Goal: Information Seeking & Learning: Check status

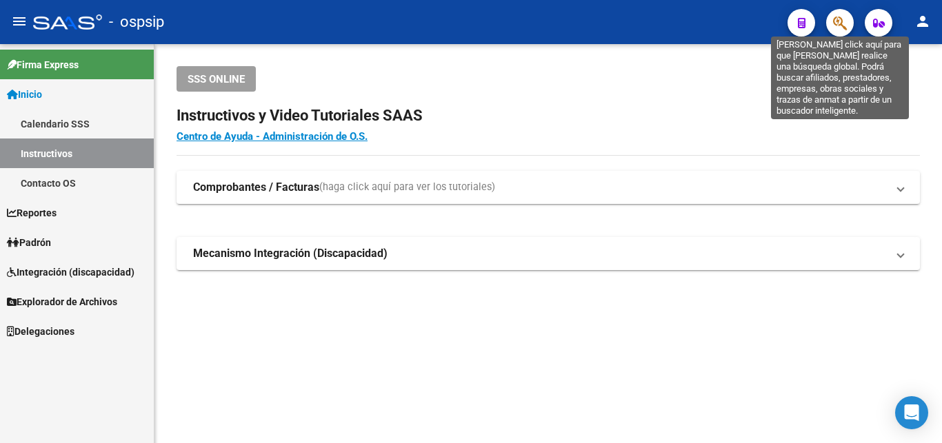
click at [423, 23] on icon "button" at bounding box center [840, 23] width 14 height 16
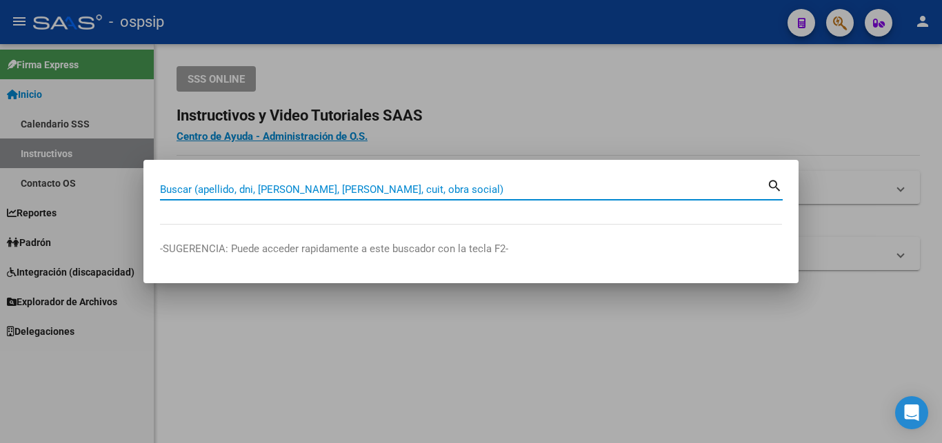
paste input "43956557"
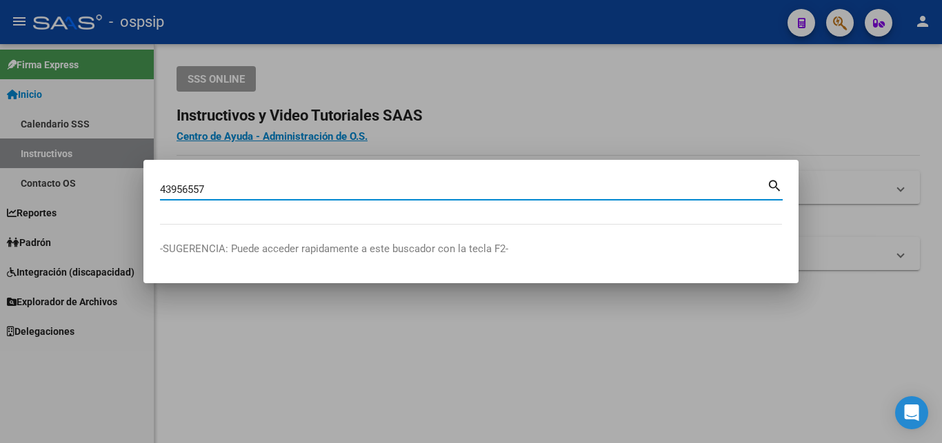
type input "43956557"
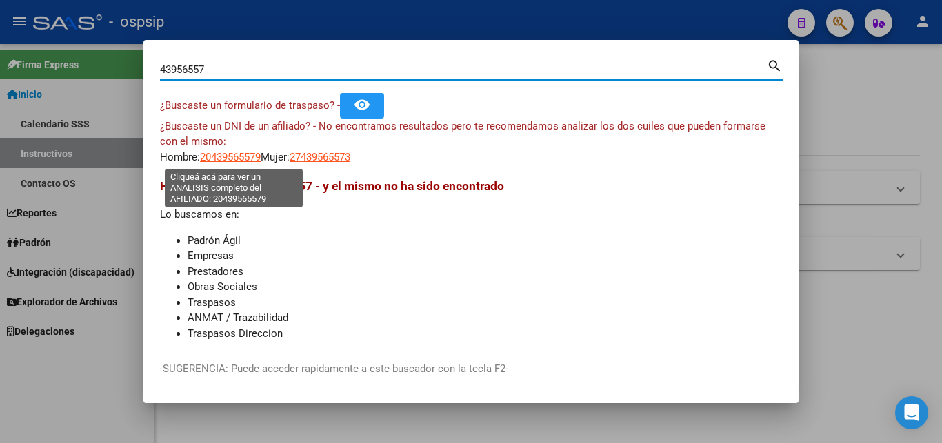
click at [241, 159] on span "20439565579" at bounding box center [230, 157] width 61 height 12
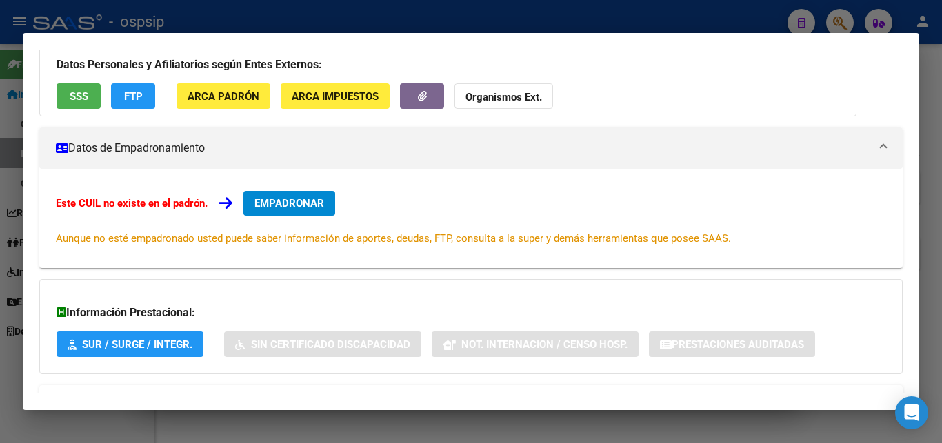
scroll to position [149, 0]
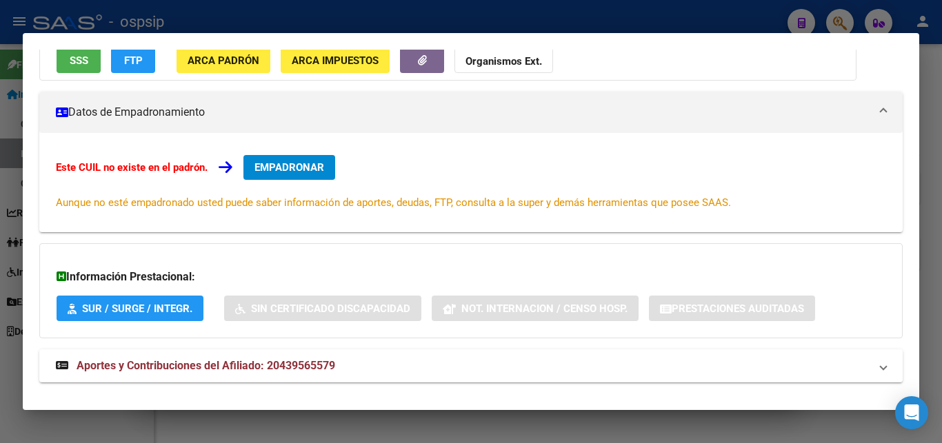
click at [101, 68] on div "Datos Personales y Afiliatorios según Entes Externos: SSS FTP ARCA Padrón ARCA …" at bounding box center [447, 38] width 817 height 86
click at [94, 66] on button "SSS" at bounding box center [79, 61] width 44 height 26
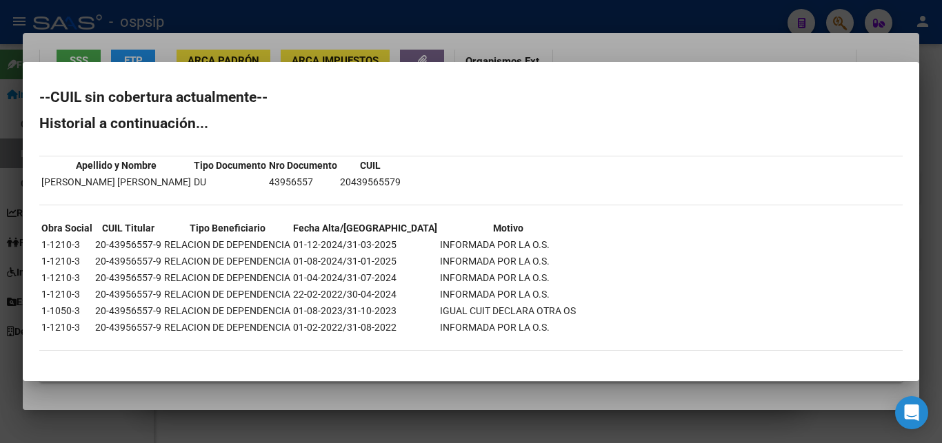
click at [423, 36] on div at bounding box center [471, 221] width 942 height 443
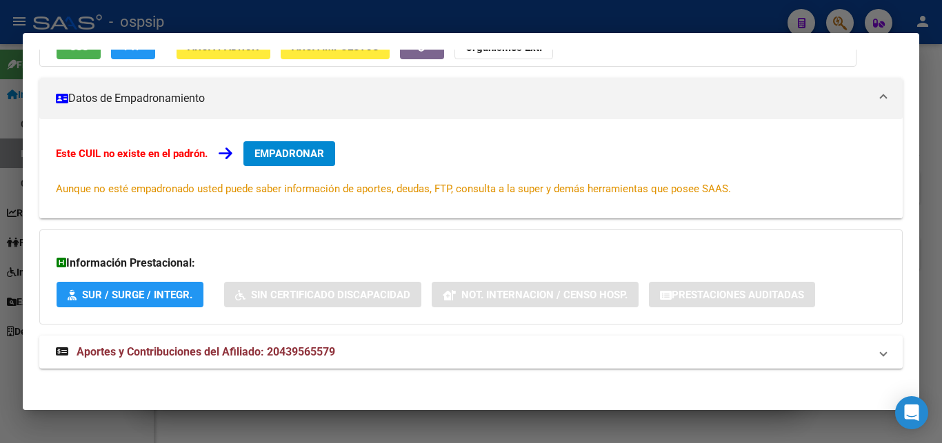
scroll to position [169, 0]
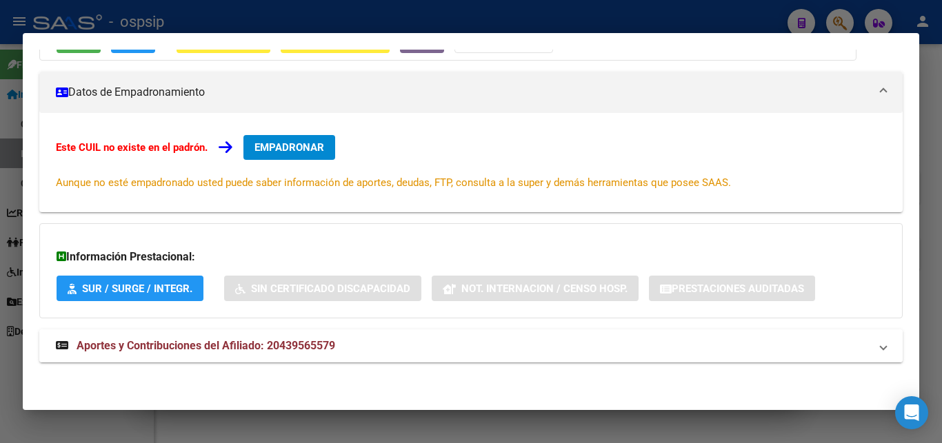
click at [258, 343] on span "Aportes y Contribuciones del Afiliado: 20439565579" at bounding box center [206, 345] width 259 height 13
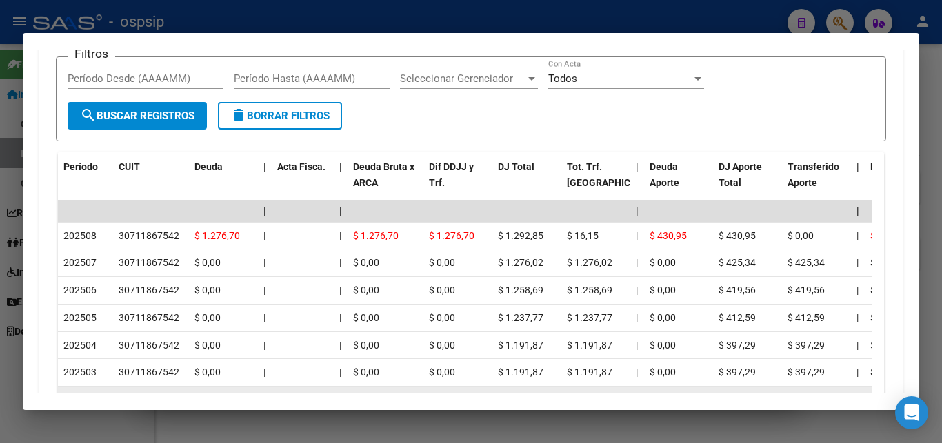
scroll to position [399, 0]
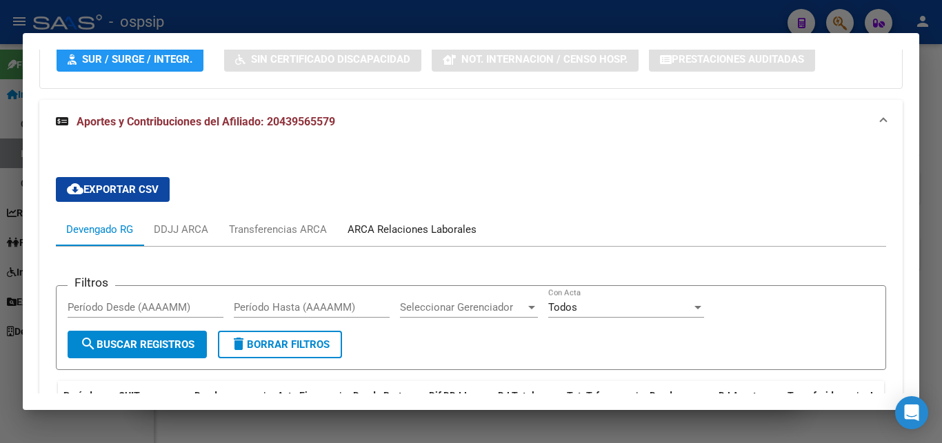
click at [399, 228] on div "ARCA Relaciones Laborales" at bounding box center [412, 229] width 129 height 15
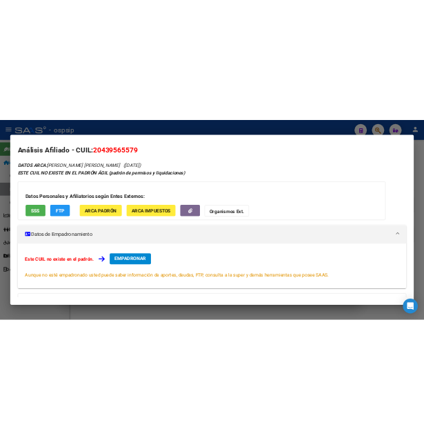
scroll to position [0, 0]
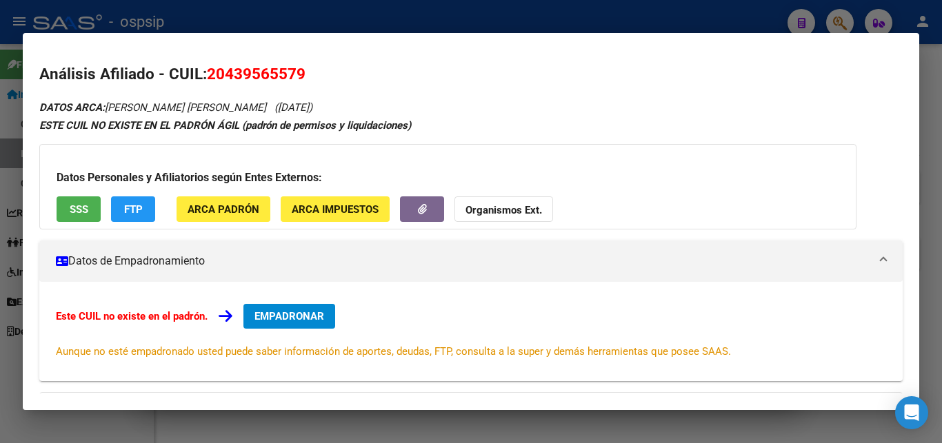
drag, startPoint x: 225, startPoint y: 68, endPoint x: 295, endPoint y: 68, distance: 69.6
click at [295, 68] on span "20439565579" at bounding box center [256, 74] width 99 height 18
copy span "43956557"
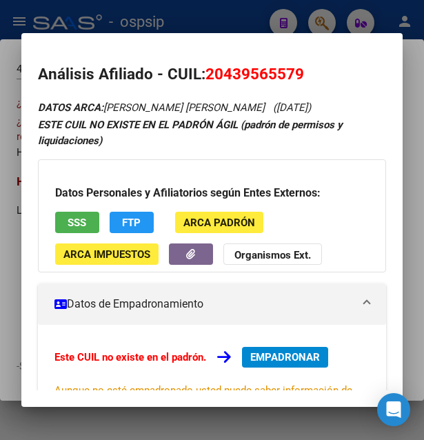
click at [230, 17] on div at bounding box center [212, 220] width 424 height 440
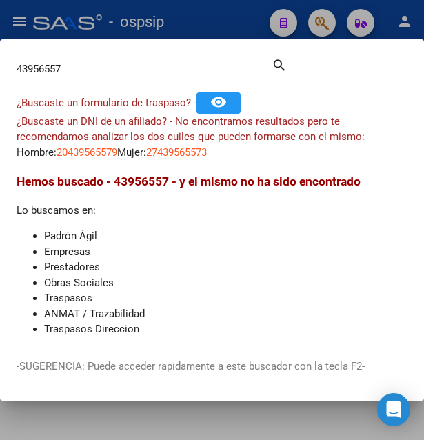
click at [230, 17] on div at bounding box center [212, 220] width 424 height 440
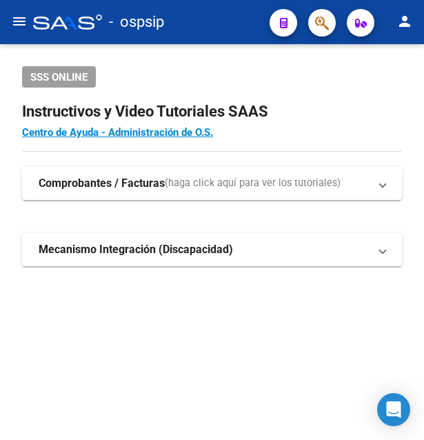
click at [230, 17] on div "- ospsip" at bounding box center [145, 22] width 225 height 30
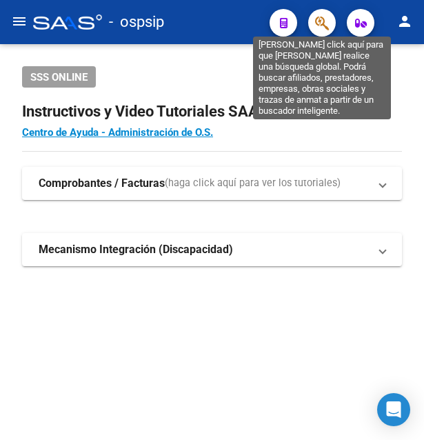
click at [319, 24] on icon "button" at bounding box center [322, 23] width 14 height 16
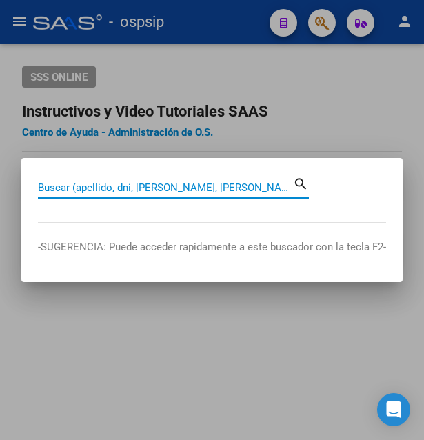
click at [93, 185] on input "Buscar (apellido, dni, [PERSON_NAME], [PERSON_NAME], cuit, obra social)" at bounding box center [165, 187] width 255 height 12
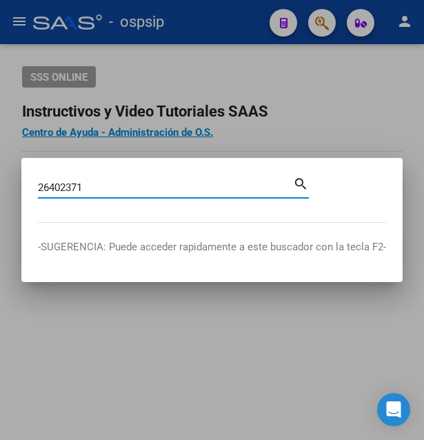
type input "26402371"
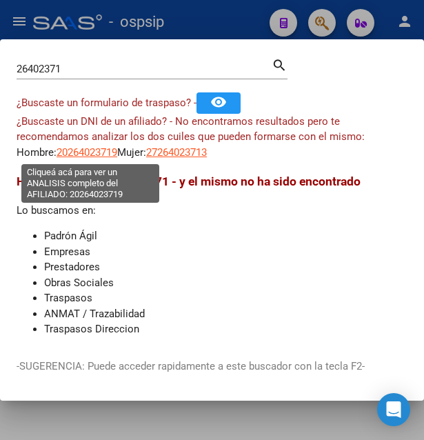
click at [73, 153] on span "20264023719" at bounding box center [87, 152] width 61 height 12
type textarea "20264023719"
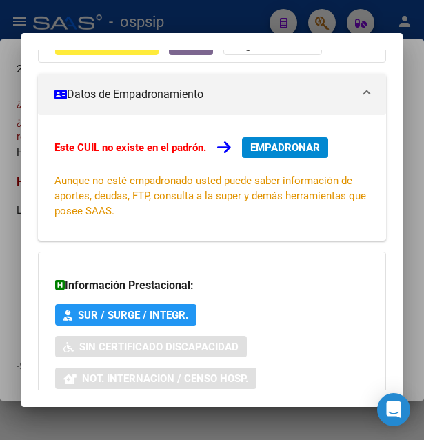
scroll to position [332, 0]
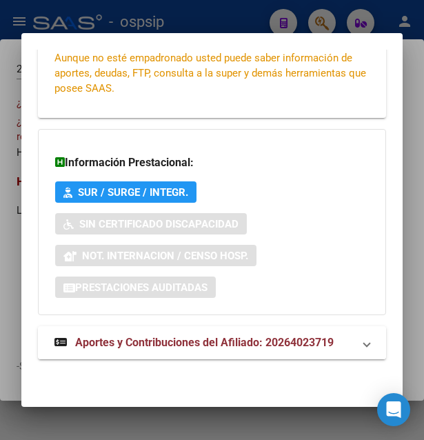
drag, startPoint x: 144, startPoint y: 336, endPoint x: 151, endPoint y: 341, distance: 8.4
click at [150, 339] on span "Aportes y Contribuciones del Afiliado: 20264023719" at bounding box center [204, 342] width 259 height 13
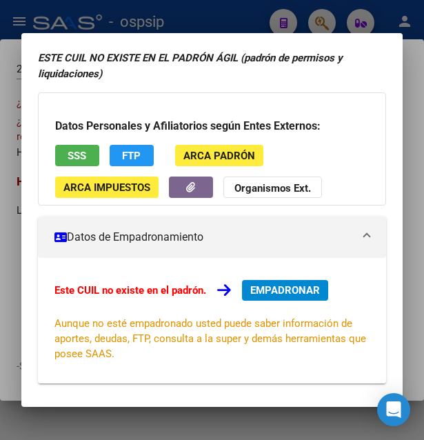
scroll to position [41, 0]
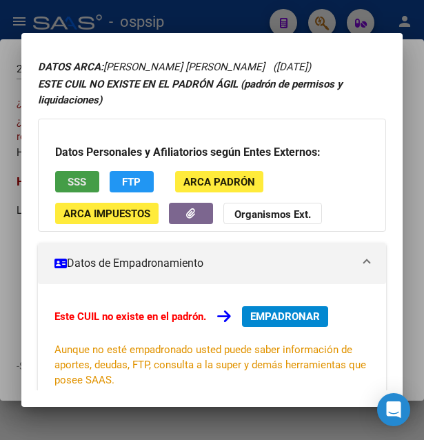
click at [79, 177] on span "SSS" at bounding box center [77, 182] width 19 height 12
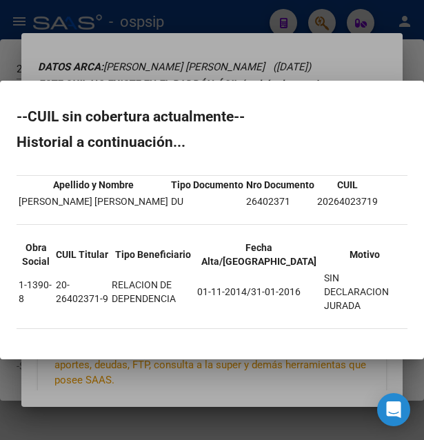
click at [274, 64] on div at bounding box center [212, 220] width 424 height 440
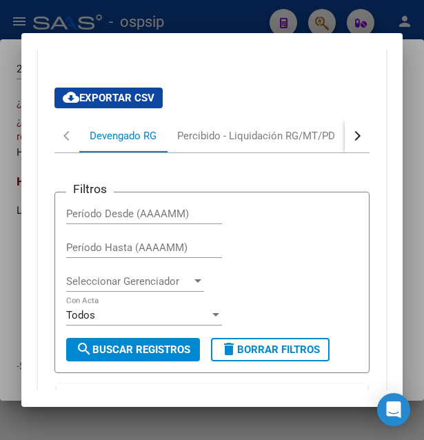
scroll to position [636, 0]
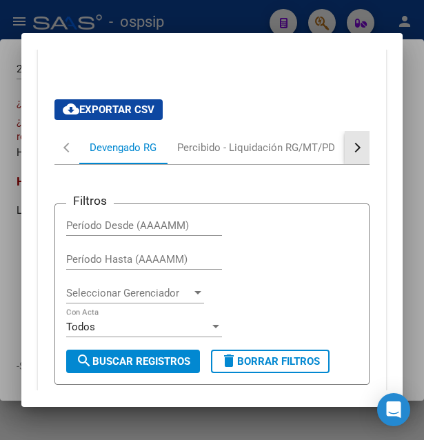
click at [348, 139] on button "button" at bounding box center [357, 147] width 25 height 33
click at [348, 143] on button "button" at bounding box center [357, 147] width 25 height 33
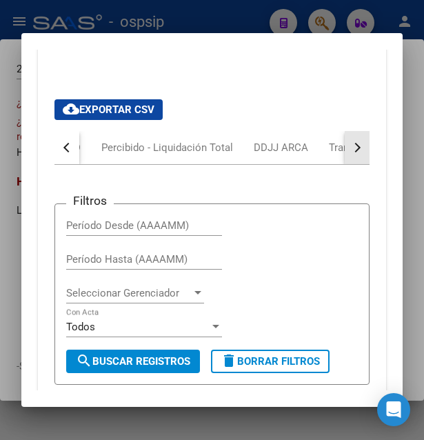
click at [348, 143] on button "button" at bounding box center [357, 147] width 25 height 33
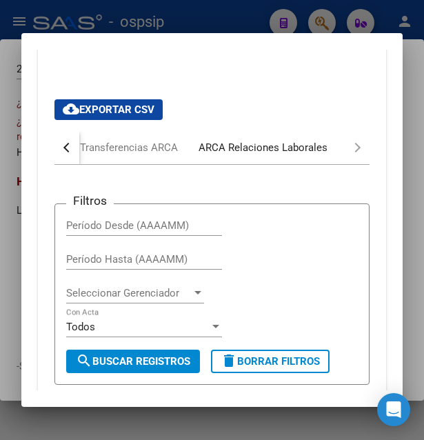
click at [312, 148] on div "ARCA Relaciones Laborales" at bounding box center [263, 147] width 129 height 15
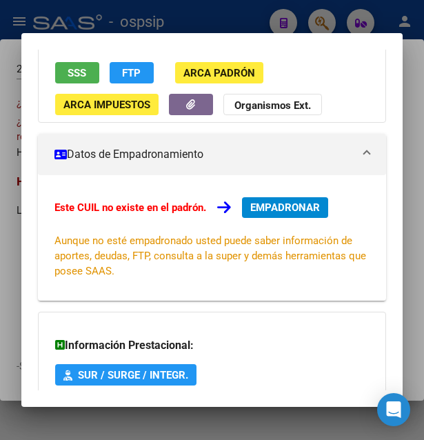
scroll to position [0, 0]
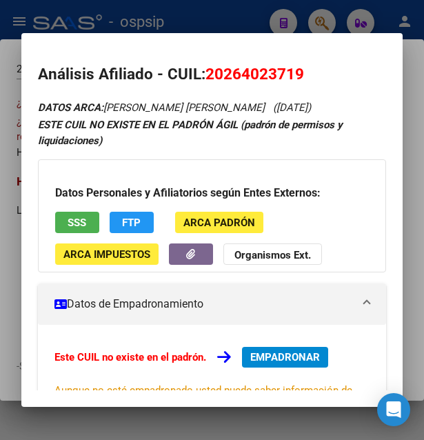
drag, startPoint x: 225, startPoint y: 73, endPoint x: 293, endPoint y: 68, distance: 67.8
click at [293, 68] on span "20264023719" at bounding box center [254, 74] width 99 height 18
copy span "26402371"
click at [74, 225] on span "SSS" at bounding box center [77, 223] width 19 height 12
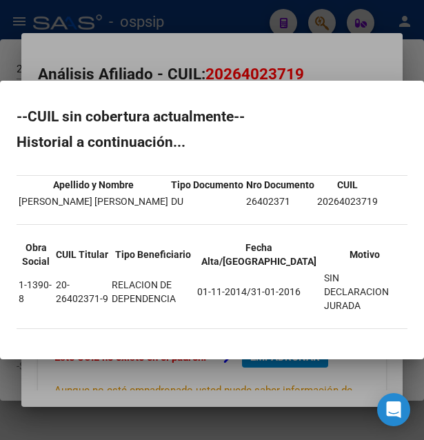
click at [347, 73] on div at bounding box center [212, 220] width 424 height 440
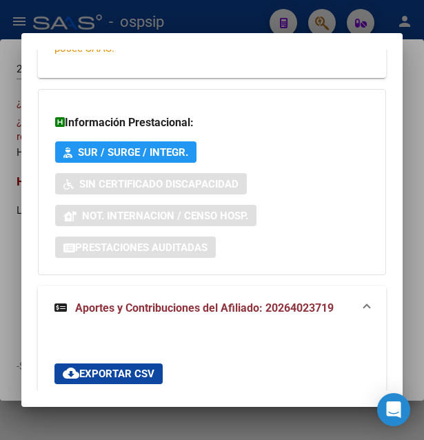
click at [181, 304] on span "Aportes y Contribuciones del Afiliado: 20264023719" at bounding box center [204, 307] width 259 height 13
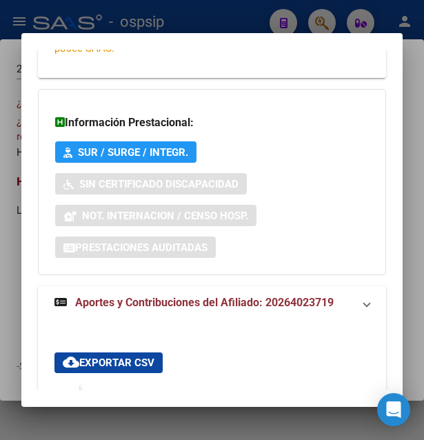
scroll to position [332, 0]
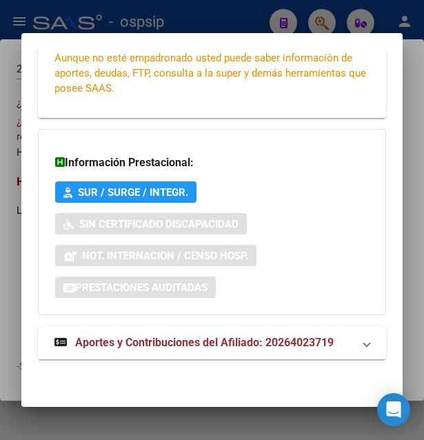
click at [167, 343] on span "Aportes y Contribuciones del Afiliado: 20264023719" at bounding box center [204, 342] width 259 height 13
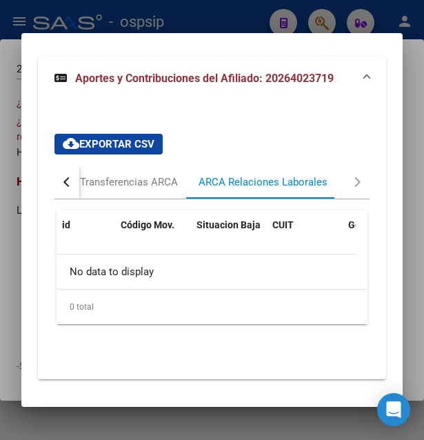
scroll to position [622, 0]
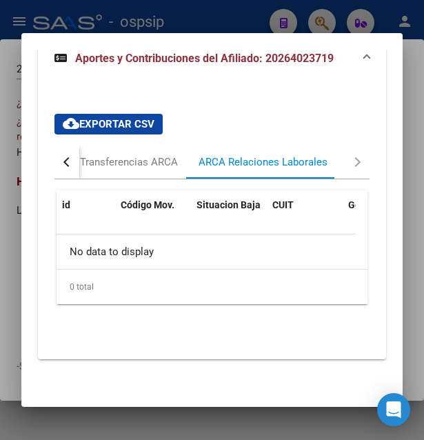
click at [70, 161] on div "button" at bounding box center [68, 162] width 10 height 10
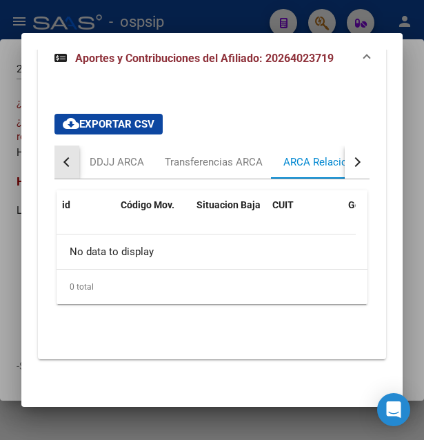
click at [70, 158] on button "button" at bounding box center [66, 161] width 25 height 33
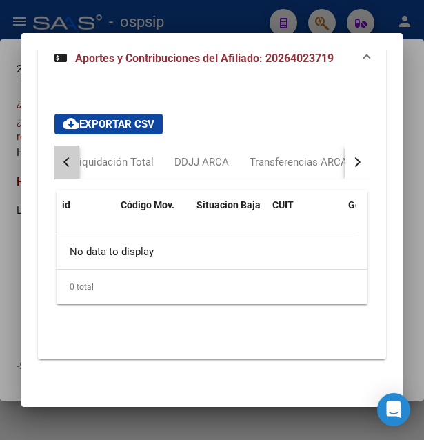
click at [70, 158] on button "button" at bounding box center [66, 161] width 25 height 33
click at [70, 157] on button "button" at bounding box center [66, 161] width 25 height 33
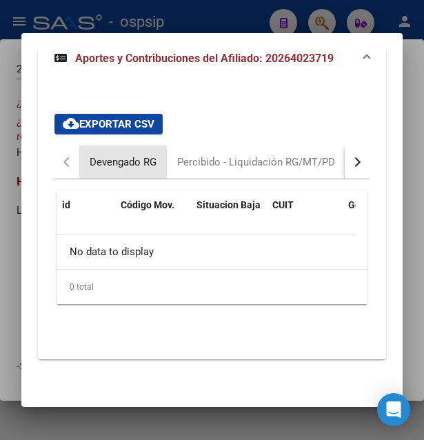
click at [114, 158] on div "Devengado RG" at bounding box center [123, 161] width 67 height 15
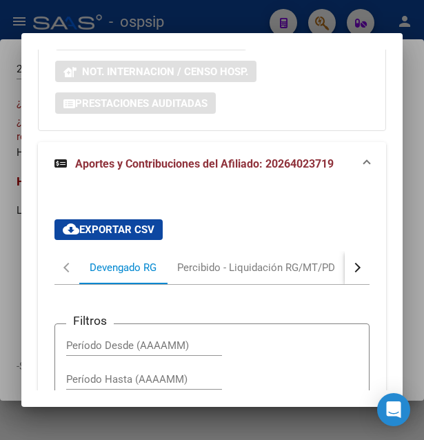
scroll to position [505, 0]
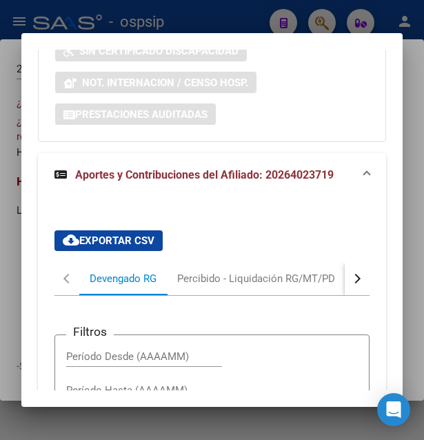
click at [351, 280] on button "button" at bounding box center [357, 278] width 25 height 33
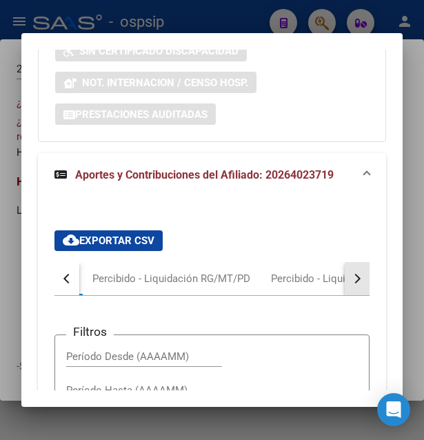
click at [350, 280] on button "button" at bounding box center [357, 278] width 25 height 33
click at [349, 280] on button "button" at bounding box center [357, 278] width 25 height 33
click at [348, 280] on button "button" at bounding box center [357, 278] width 25 height 33
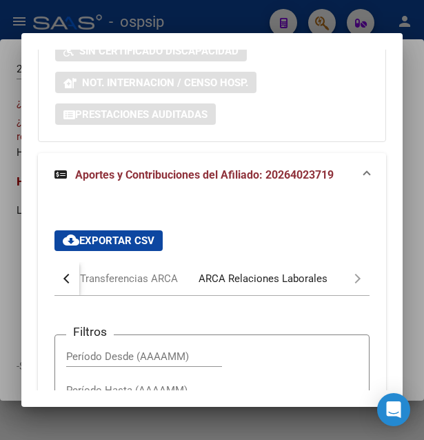
click at [289, 273] on div "ARCA Relaciones Laborales" at bounding box center [263, 278] width 129 height 15
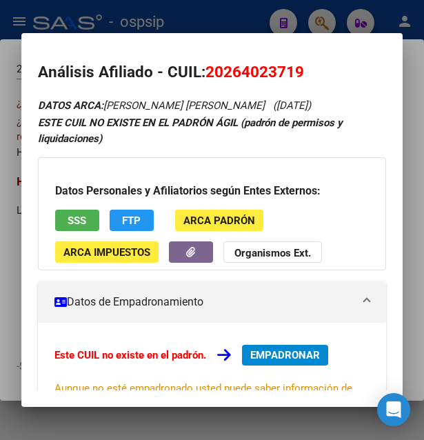
scroll to position [0, 0]
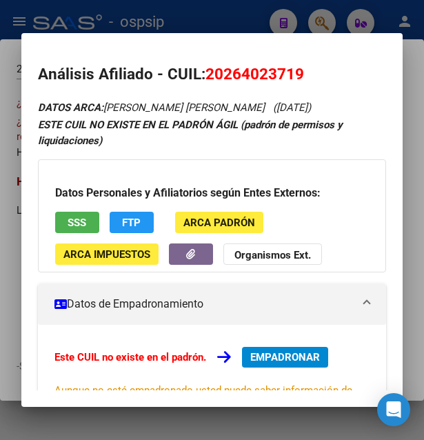
click at [256, 25] on div at bounding box center [212, 220] width 424 height 440
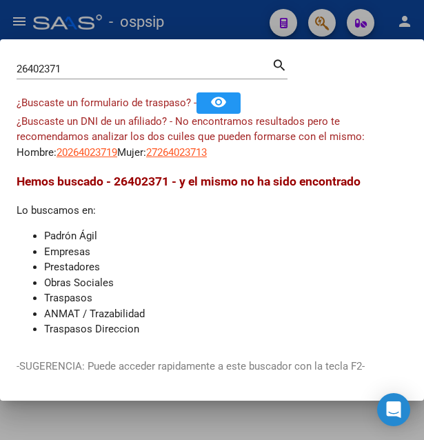
click at [249, 30] on div at bounding box center [212, 220] width 424 height 440
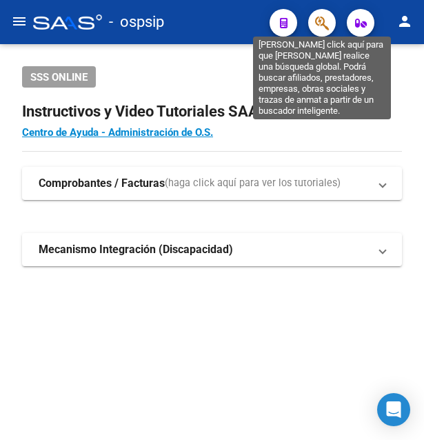
click at [319, 25] on icon "button" at bounding box center [322, 23] width 14 height 16
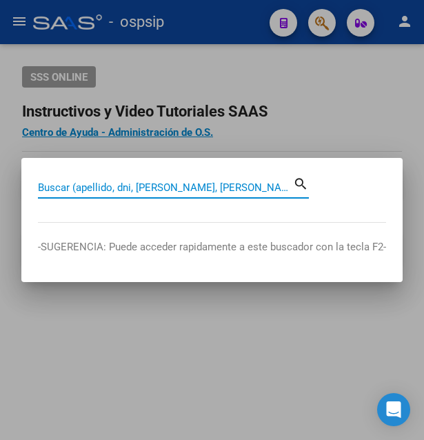
click at [101, 188] on input "Buscar (apellido, dni, [PERSON_NAME], [PERSON_NAME], cuit, obra social)" at bounding box center [165, 187] width 255 height 12
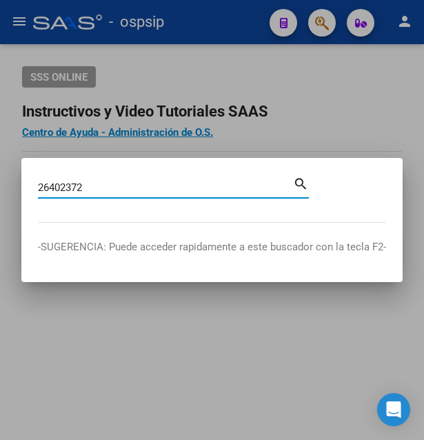
type input "26402372"
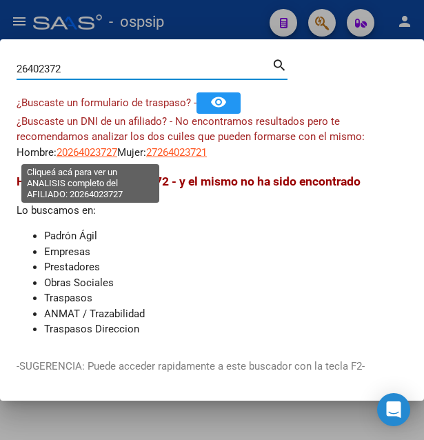
click at [97, 152] on span "20264023727" at bounding box center [87, 152] width 61 height 12
type textarea "20264023727"
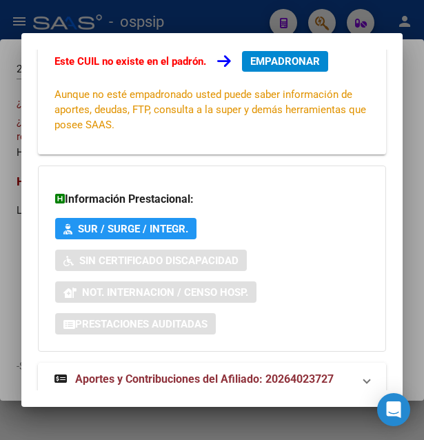
scroll to position [332, 0]
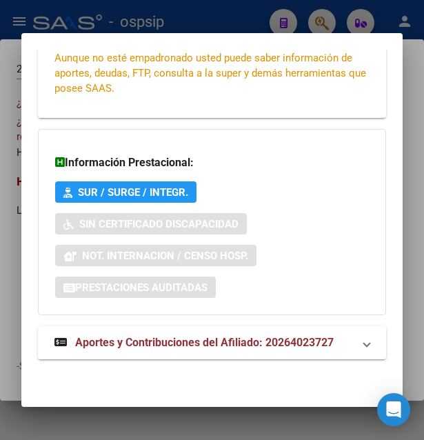
click at [161, 343] on span "Aportes y Contribuciones del Afiliado: 20264023727" at bounding box center [204, 342] width 259 height 13
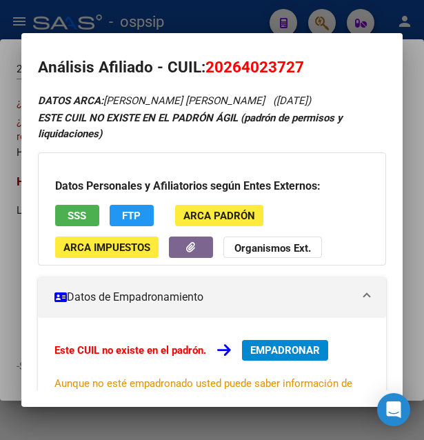
scroll to position [0, 0]
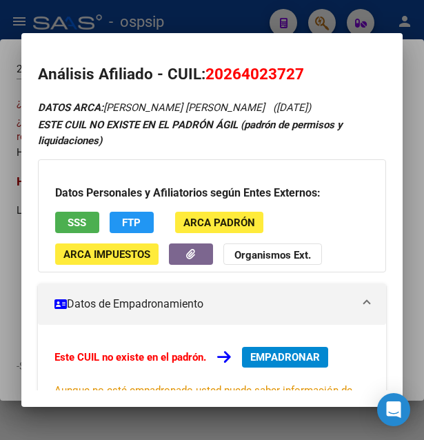
click at [81, 228] on span "SSS" at bounding box center [77, 223] width 19 height 12
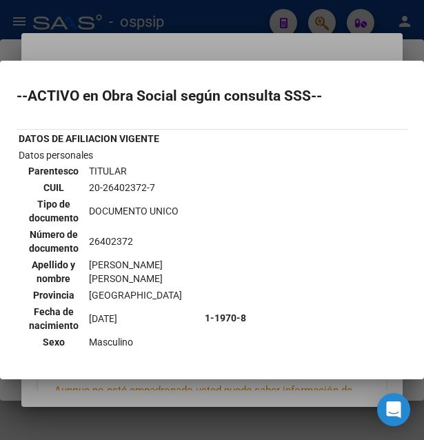
click at [215, 52] on div at bounding box center [212, 220] width 424 height 440
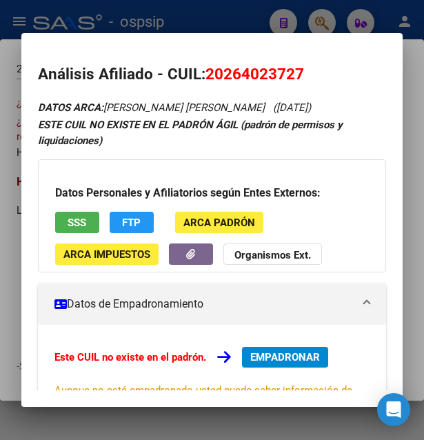
click at [244, 22] on div at bounding box center [212, 220] width 424 height 440
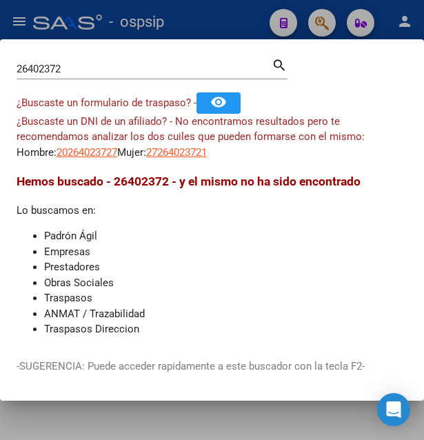
click at [244, 22] on div at bounding box center [212, 220] width 424 height 440
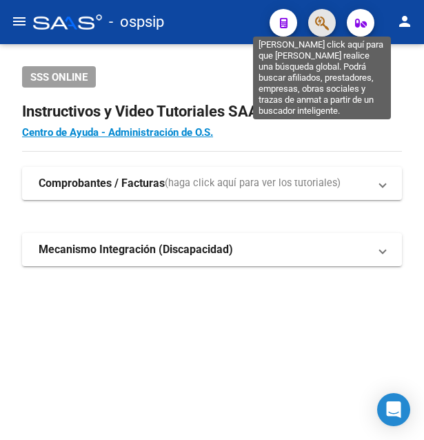
click at [324, 19] on icon "button" at bounding box center [322, 23] width 14 height 16
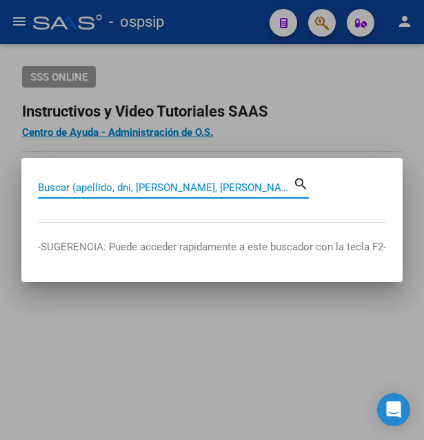
paste input "43968091"
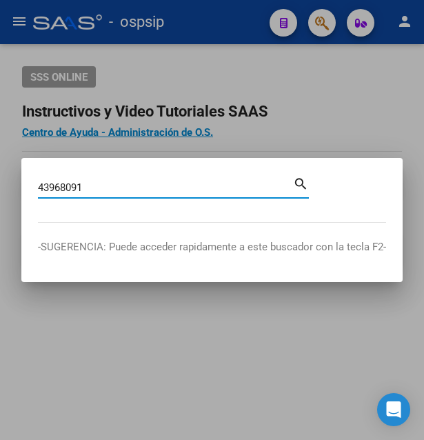
type input "43968091"
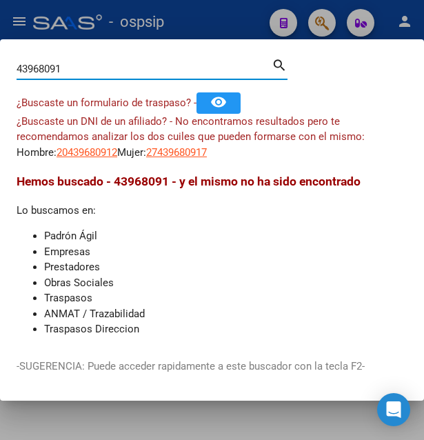
click at [90, 67] on input "43968091" at bounding box center [144, 69] width 255 height 12
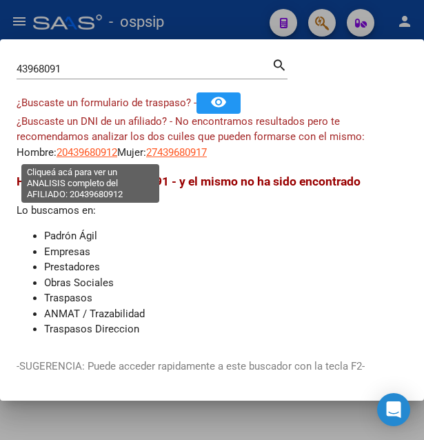
click at [101, 154] on span "20439680912" at bounding box center [87, 152] width 61 height 12
type textarea "20439680912"
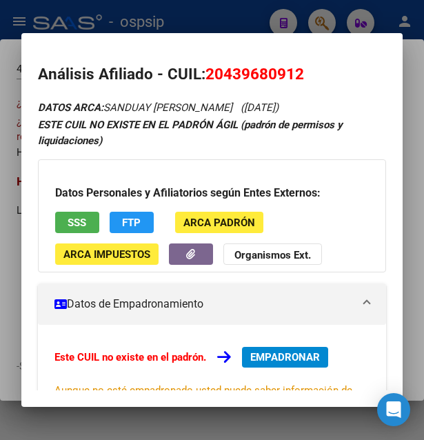
scroll to position [74, 0]
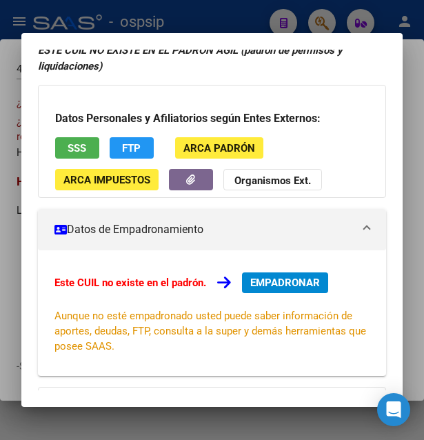
click at [66, 141] on button "SSS" at bounding box center [77, 147] width 44 height 21
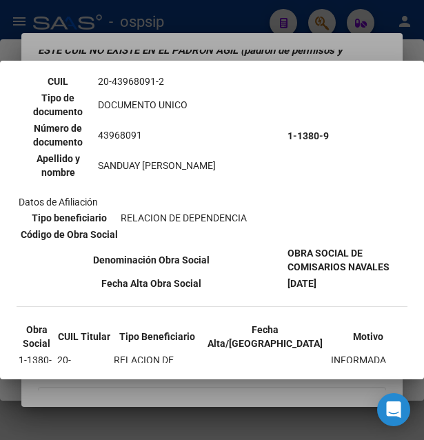
scroll to position [149, 0]
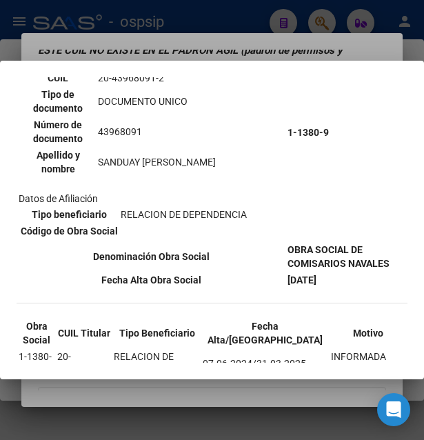
click at [278, 52] on div at bounding box center [212, 220] width 424 height 440
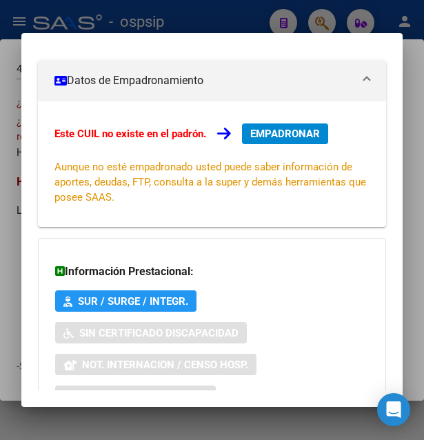
scroll to position [332, 0]
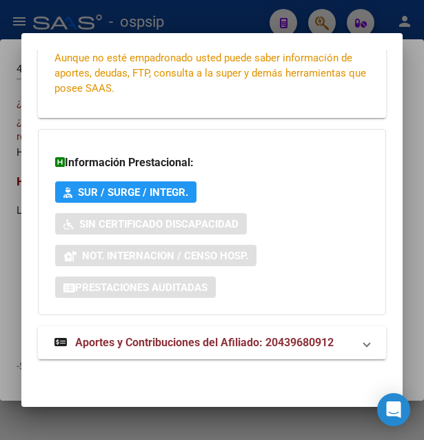
click at [183, 341] on span "Aportes y Contribuciones del Afiliado: 20439680912" at bounding box center [204, 342] width 259 height 13
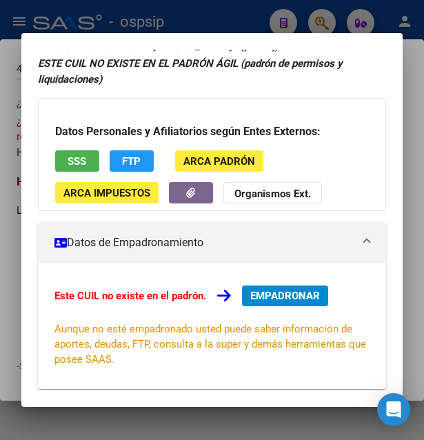
scroll to position [0, 0]
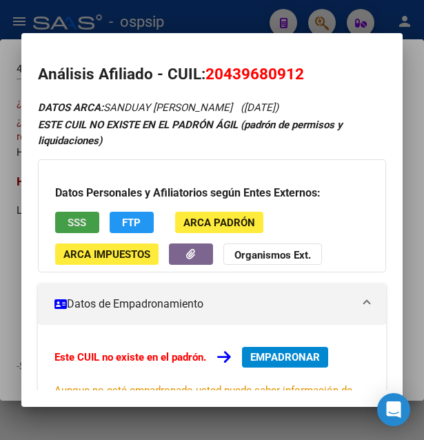
click at [96, 222] on button "SSS" at bounding box center [77, 222] width 44 height 21
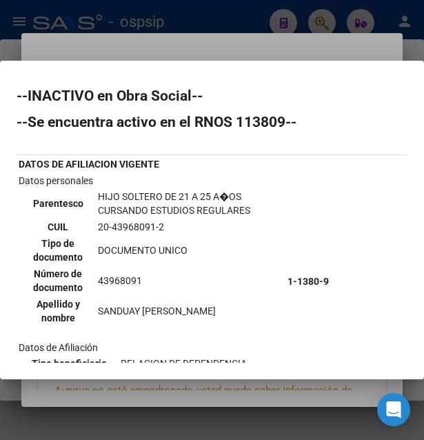
click at [123, 223] on td "20-43968091-2" at bounding box center [189, 226] width 185 height 15
click at [132, 221] on td "20-43968091-2" at bounding box center [189, 226] width 185 height 15
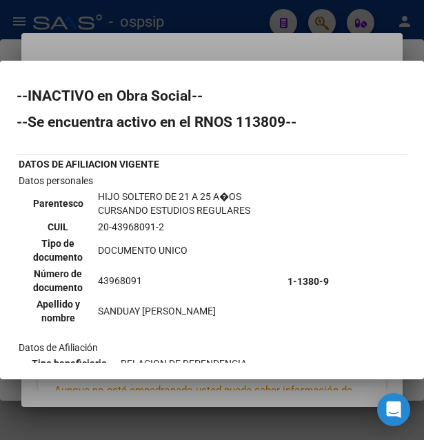
copy td "43968091"
click at [203, 56] on div at bounding box center [212, 220] width 424 height 440
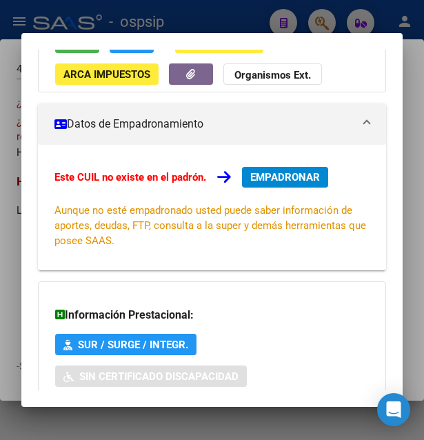
scroll to position [74, 0]
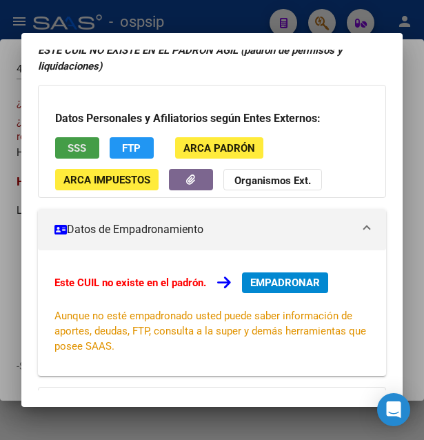
click at [88, 148] on button "SSS" at bounding box center [77, 147] width 44 height 21
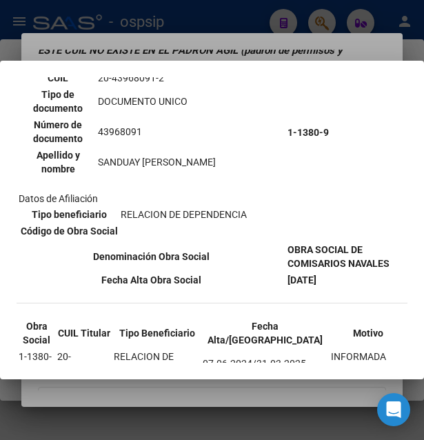
scroll to position [223, 0]
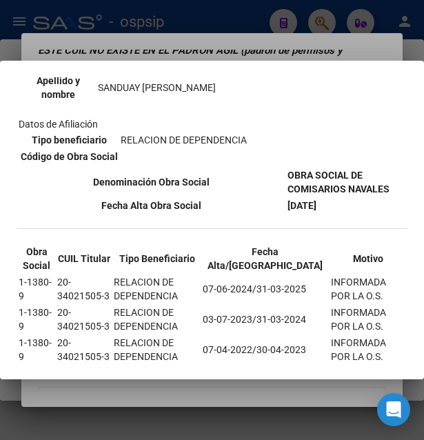
click at [236, 28] on div at bounding box center [212, 220] width 424 height 440
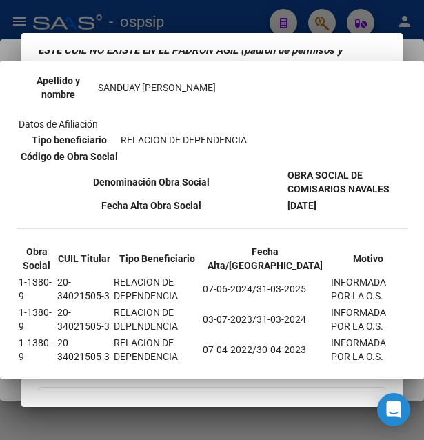
click at [236, 28] on div at bounding box center [212, 220] width 424 height 440
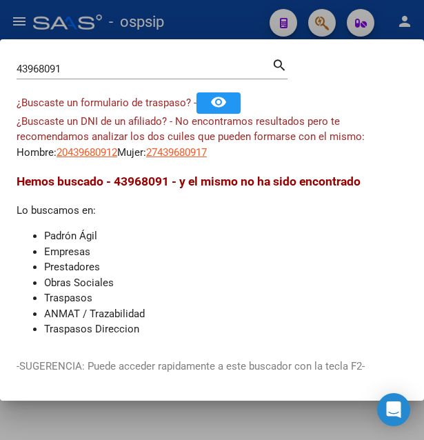
click at [236, 28] on div at bounding box center [212, 220] width 424 height 440
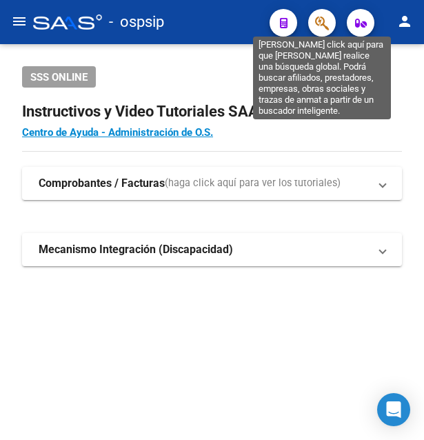
click at [324, 23] on icon "button" at bounding box center [322, 23] width 14 height 16
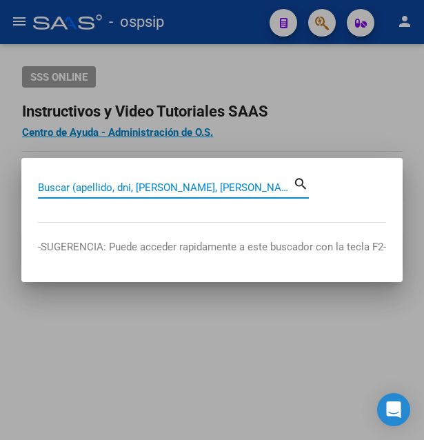
click at [100, 187] on input "Buscar (apellido, dni, [PERSON_NAME], [PERSON_NAME], cuit, obra social)" at bounding box center [165, 187] width 255 height 12
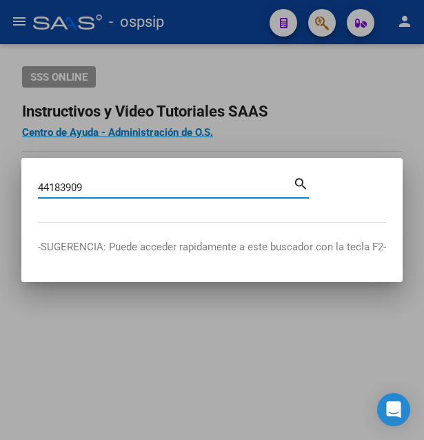
type input "44183909"
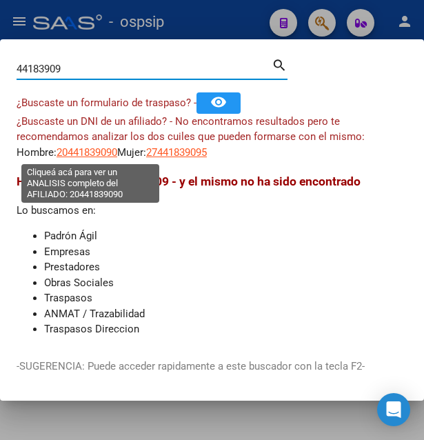
click at [97, 154] on span "20441839090" at bounding box center [87, 152] width 61 height 12
type textarea "20441839090"
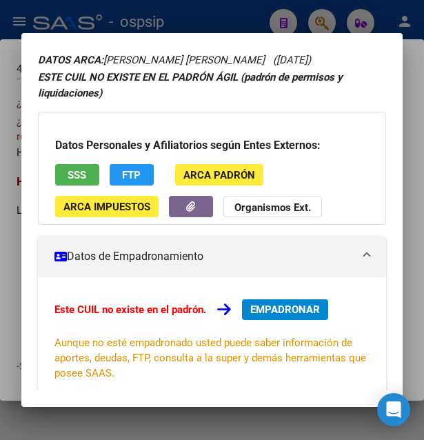
scroll to position [149, 0]
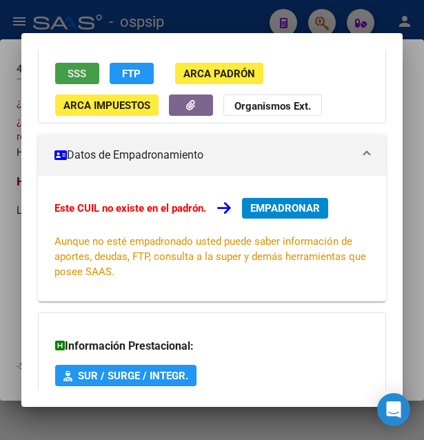
click at [81, 75] on span "SSS" at bounding box center [77, 74] width 19 height 12
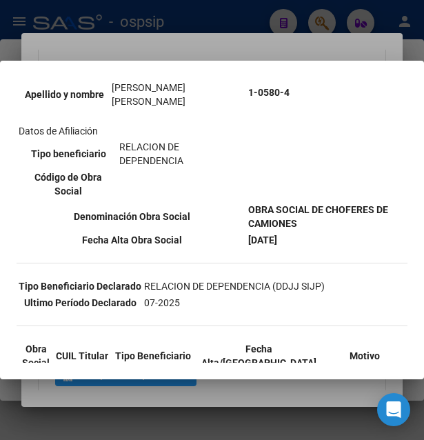
scroll to position [0, 0]
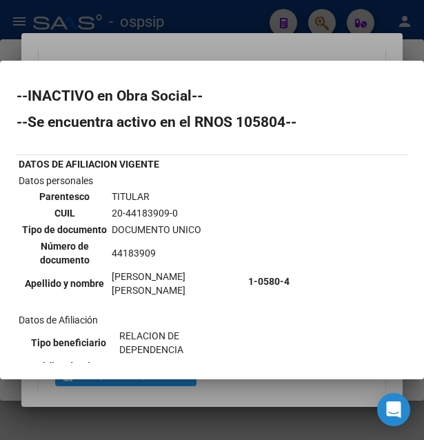
click at [143, 215] on td "20-44183909-0" at bounding box center [177, 212] width 133 height 15
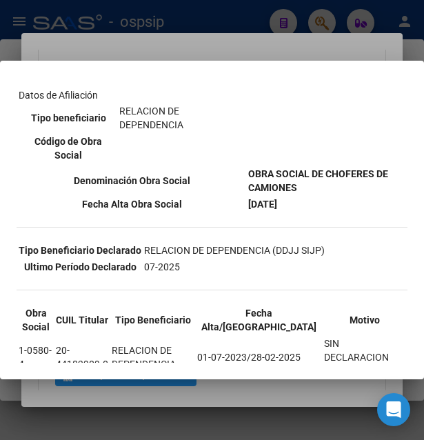
scroll to position [223, 0]
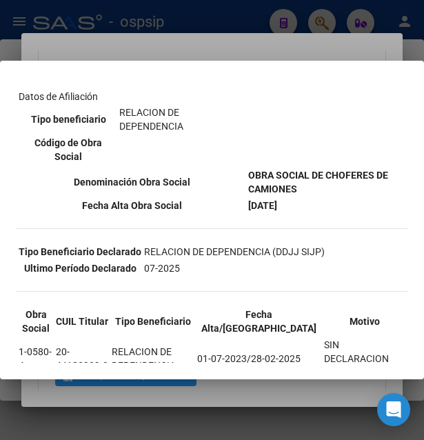
click at [227, 394] on div at bounding box center [212, 220] width 424 height 440
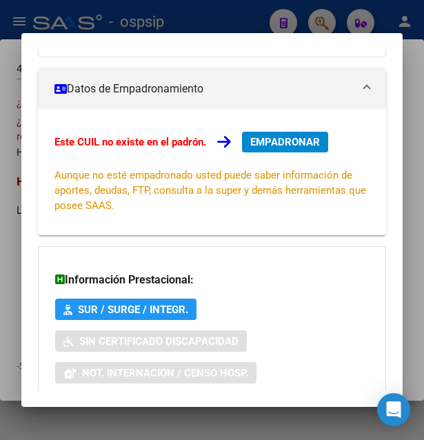
scroll to position [332, 0]
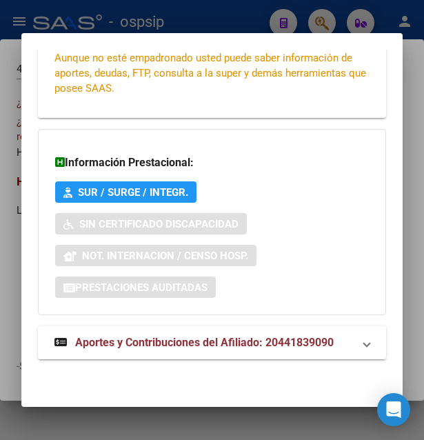
click at [261, 335] on strong "Aportes y Contribuciones del Afiliado: 20441839090" at bounding box center [193, 342] width 279 height 17
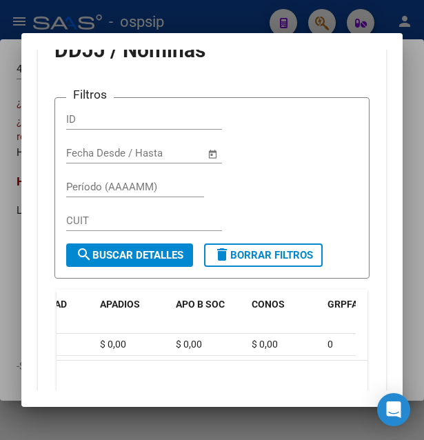
scroll to position [654, 0]
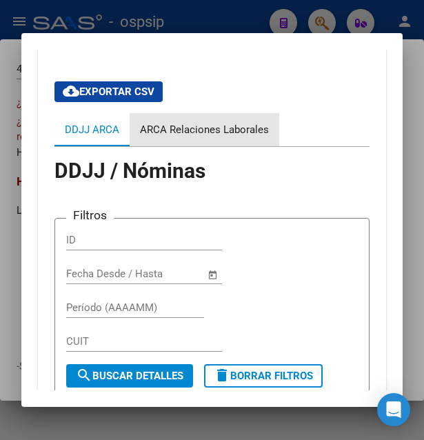
click at [250, 131] on div "ARCA Relaciones Laborales" at bounding box center [204, 129] width 129 height 15
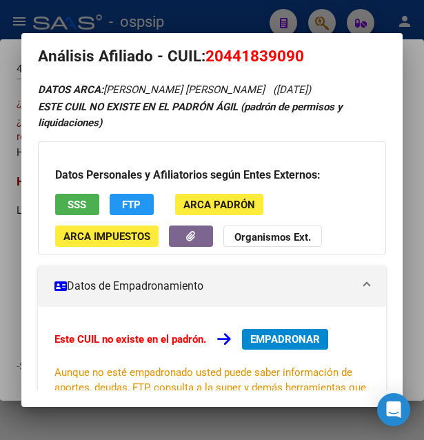
scroll to position [0, 0]
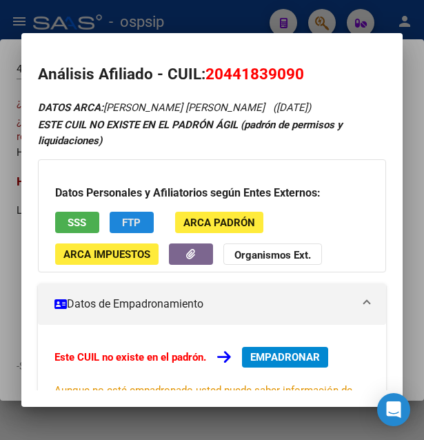
click at [119, 220] on button "FTP" at bounding box center [132, 222] width 44 height 21
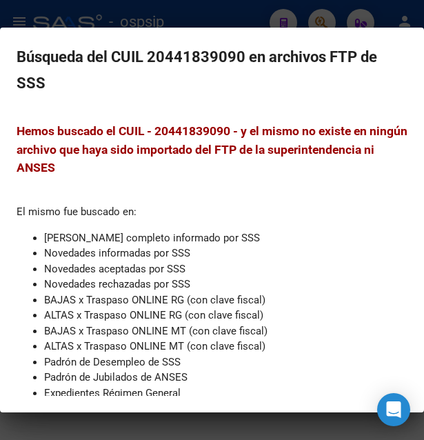
click at [293, 7] on div at bounding box center [212, 220] width 424 height 440
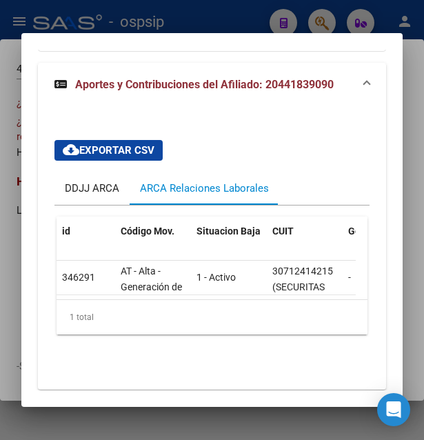
click at [86, 183] on div "DDJJ ARCA" at bounding box center [92, 188] width 54 height 15
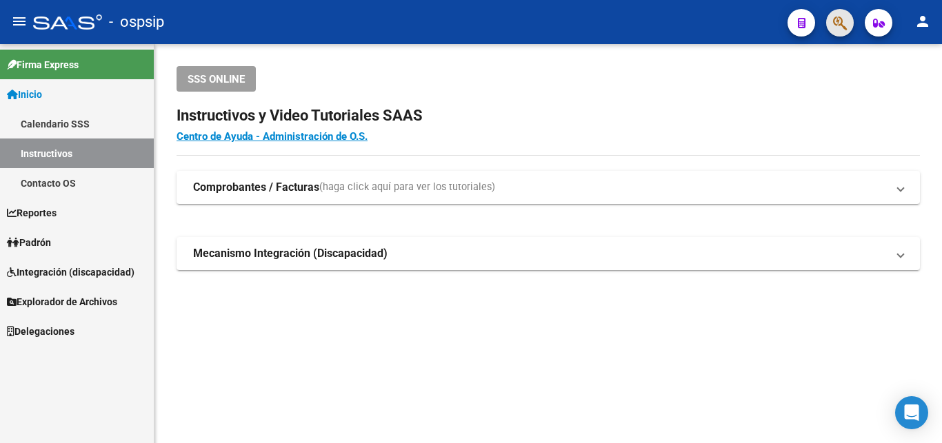
click at [847, 23] on button "button" at bounding box center [840, 23] width 28 height 28
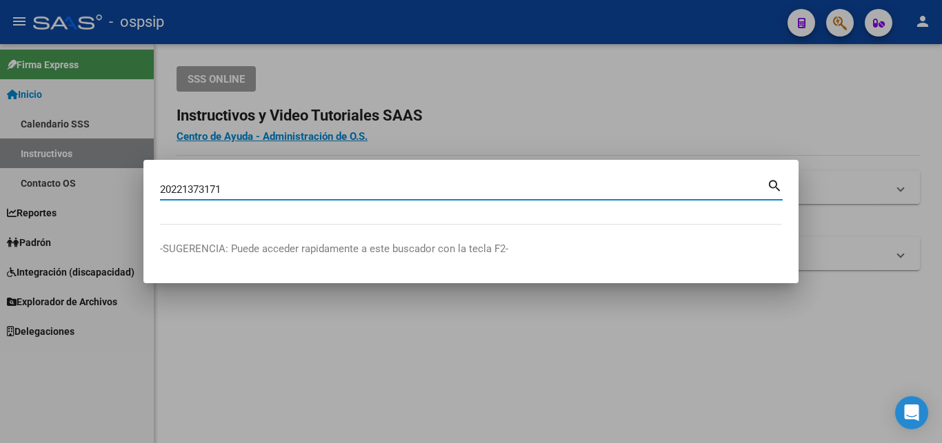
type input "20221373171"
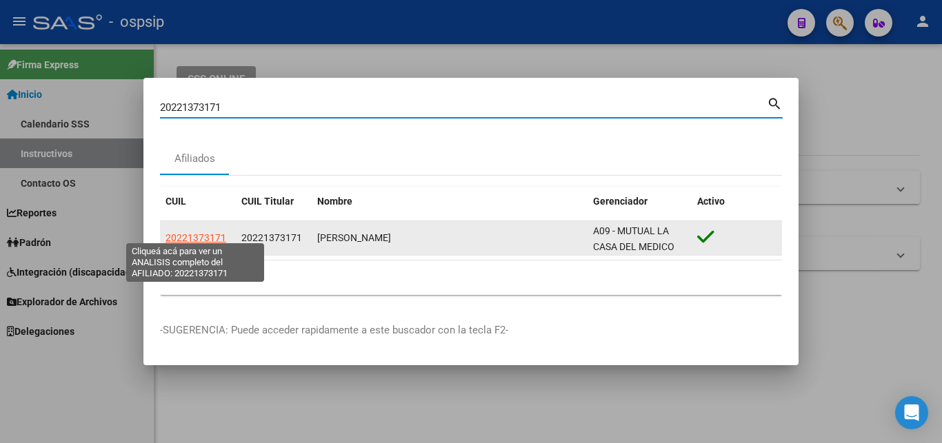
click at [216, 236] on span "20221373171" at bounding box center [195, 237] width 61 height 11
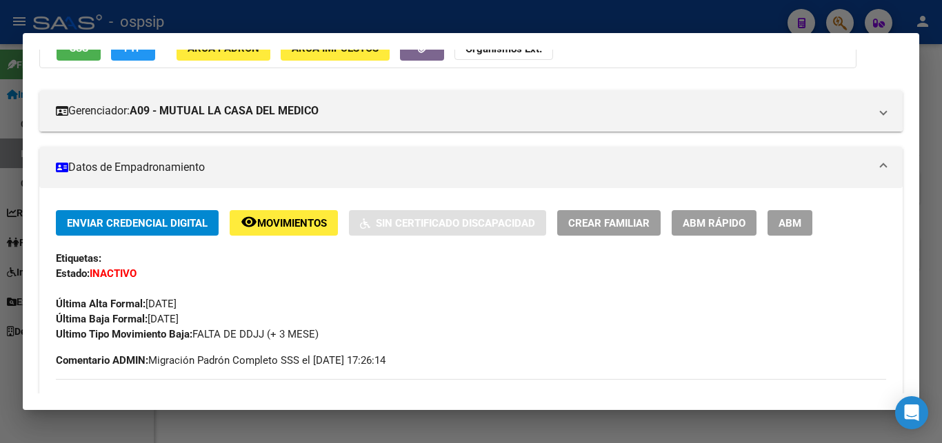
scroll to position [122, 0]
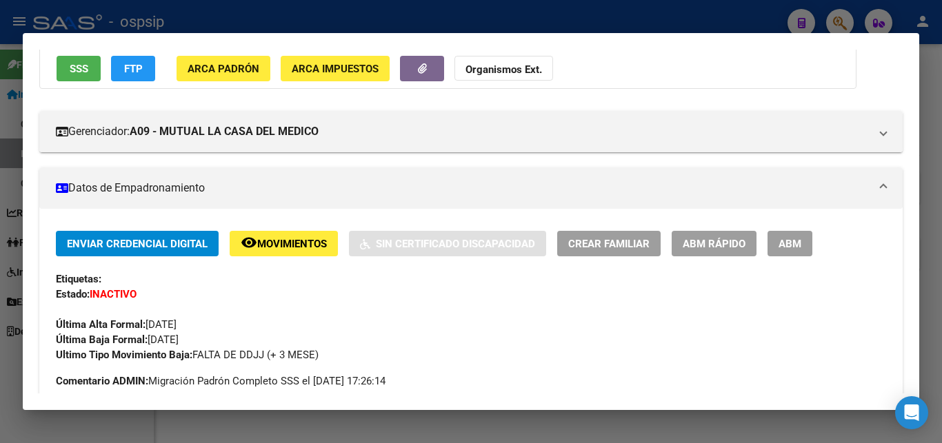
click at [272, 243] on span "Movimientos" at bounding box center [292, 244] width 70 height 12
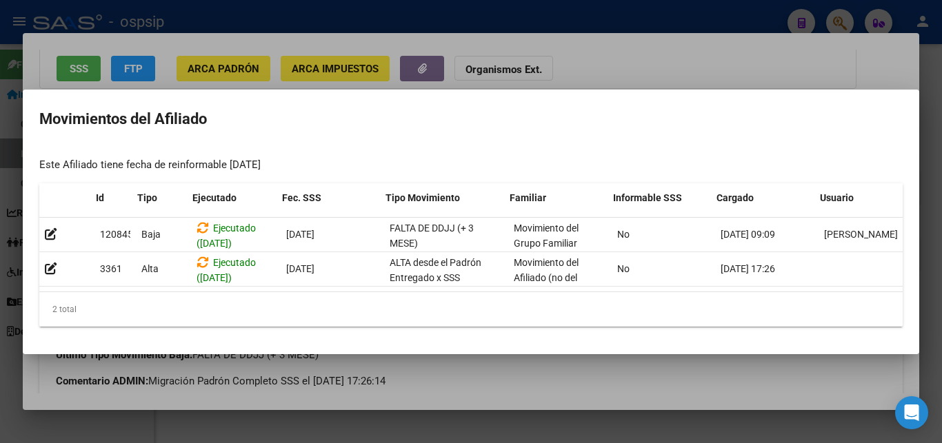
scroll to position [0, 19]
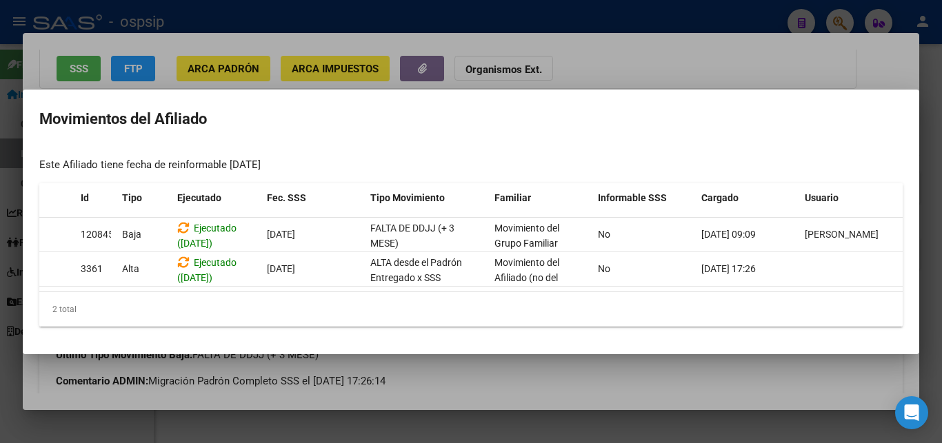
drag, startPoint x: 626, startPoint y: 373, endPoint x: 616, endPoint y: 370, distance: 10.9
click at [625, 373] on div at bounding box center [471, 221] width 942 height 443
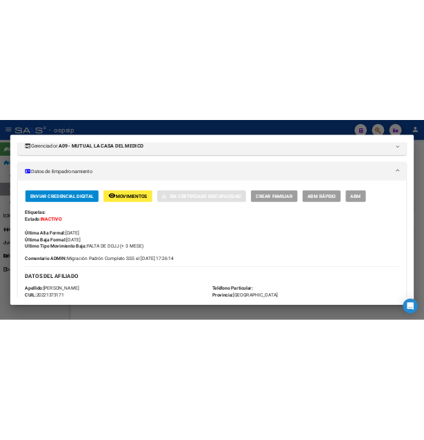
scroll to position [0, 0]
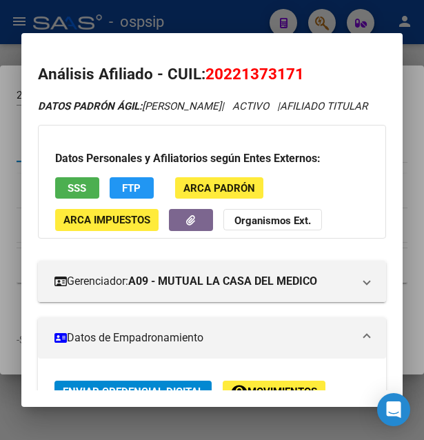
drag, startPoint x: 224, startPoint y: 79, endPoint x: 293, endPoint y: 70, distance: 69.5
click at [293, 70] on span "20221373171" at bounding box center [254, 74] width 99 height 18
copy span "22137317"
drag, startPoint x: 210, startPoint y: 74, endPoint x: 314, endPoint y: 72, distance: 104.1
click at [314, 72] on h2 "Análisis Afiliado - CUIL: 20221373171" at bounding box center [212, 74] width 349 height 23
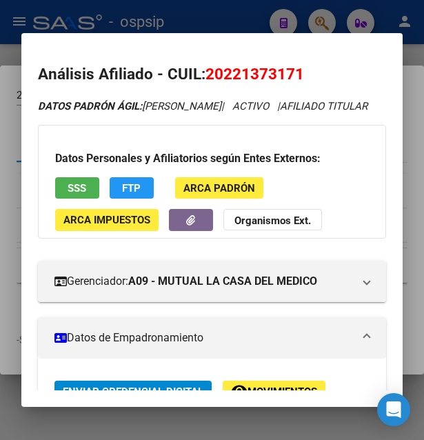
copy span "20221373171"
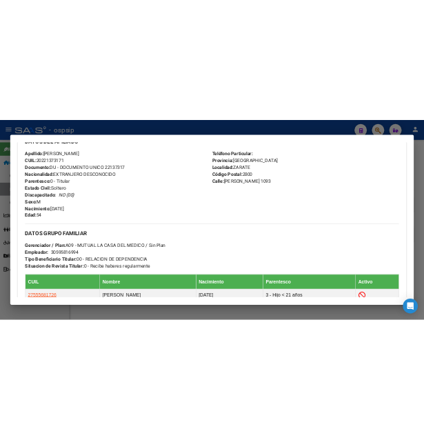
scroll to position [613, 0]
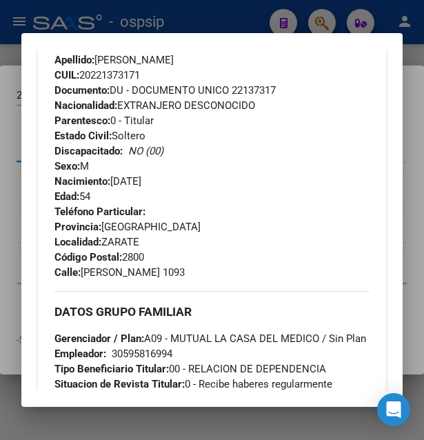
click at [187, 26] on div at bounding box center [212, 220] width 424 height 440
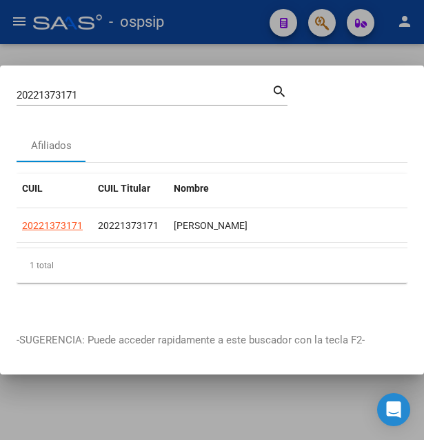
click at [188, 26] on div at bounding box center [212, 220] width 424 height 440
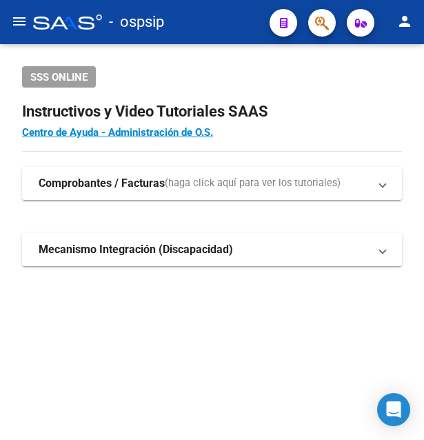
click at [188, 26] on div "- ospsip" at bounding box center [145, 22] width 225 height 30
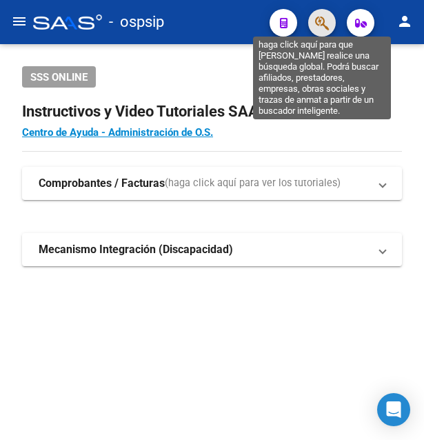
click at [321, 23] on icon "button" at bounding box center [322, 23] width 14 height 16
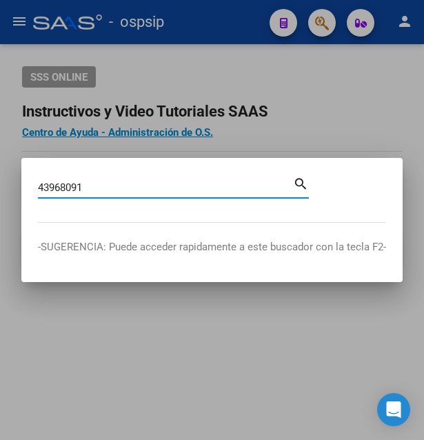
type input "43968091"
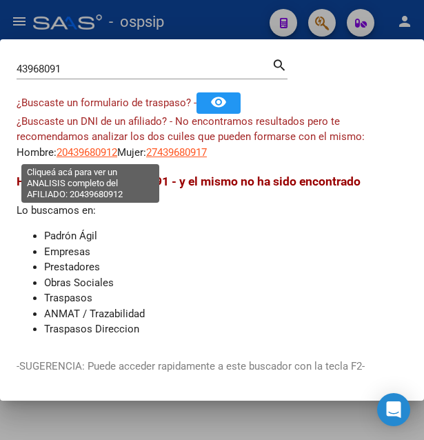
click at [101, 157] on span "20439680912" at bounding box center [87, 152] width 61 height 12
type textarea "20439680912"
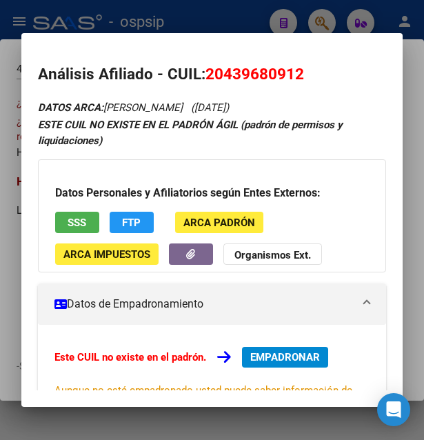
click at [91, 224] on button "SSS" at bounding box center [77, 222] width 44 height 21
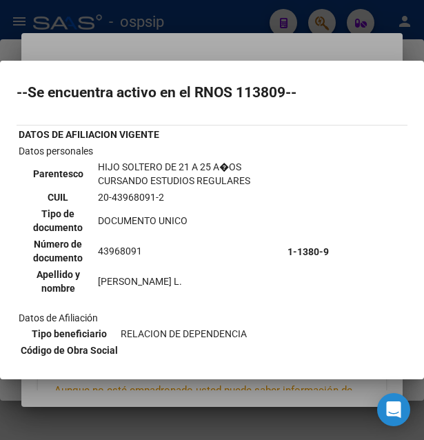
scroll to position [0, 0]
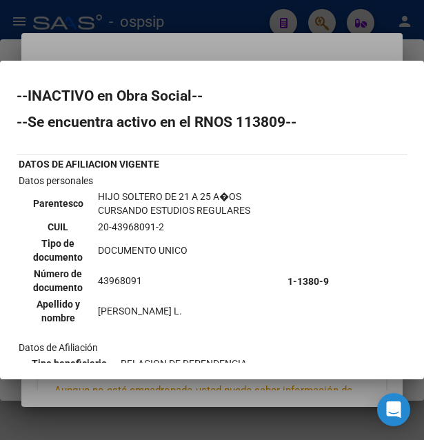
click at [132, 221] on td "20-43968091-2" at bounding box center [189, 226] width 185 height 15
copy td "43968091"
click at [127, 225] on td "20-43968091-2" at bounding box center [189, 226] width 185 height 15
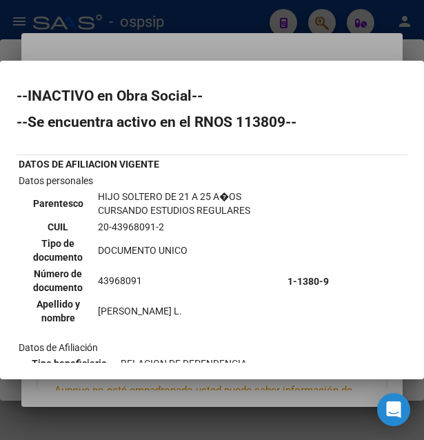
click at [127, 225] on td "20-43968091-2" at bounding box center [189, 226] width 185 height 15
click at [121, 223] on td "20-43968091-2" at bounding box center [189, 226] width 185 height 15
copy td "43968091"
click at [128, 223] on td "20-43968091-2" at bounding box center [189, 226] width 185 height 15
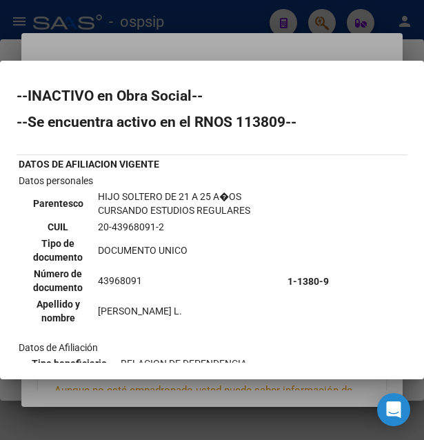
click at [128, 223] on td "20-43968091-2" at bounding box center [189, 226] width 185 height 15
click at [128, 224] on td "20-43968091-2" at bounding box center [189, 226] width 185 height 15
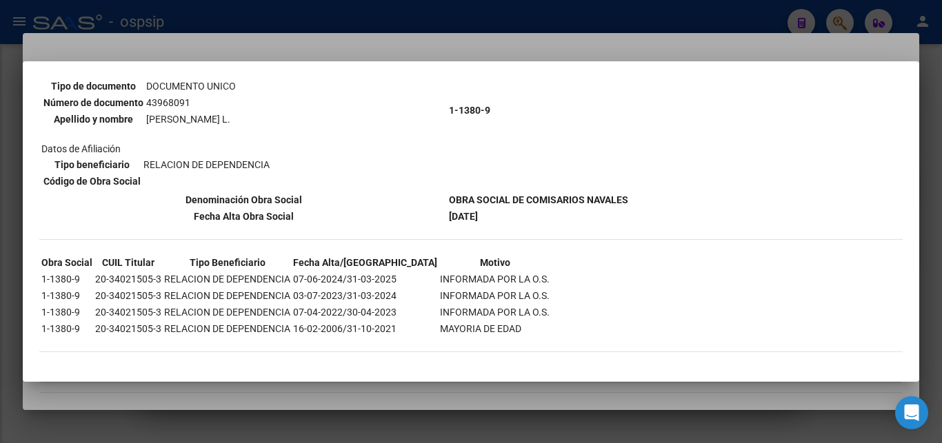
scroll to position [145, 0]
click at [585, 39] on div at bounding box center [471, 221] width 942 height 443
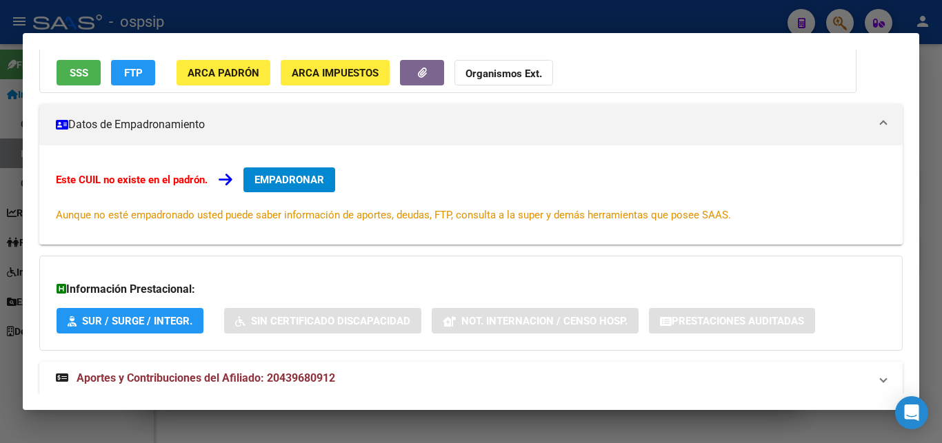
scroll to position [169, 0]
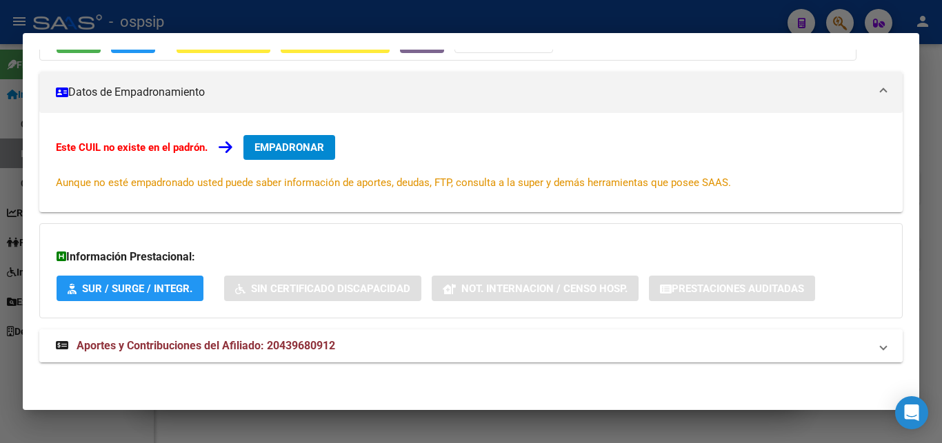
click at [310, 343] on span "Aportes y Contribuciones del Afiliado: 20439680912" at bounding box center [206, 345] width 259 height 13
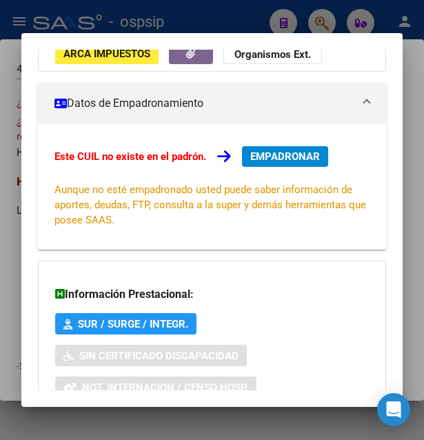
scroll to position [0, 0]
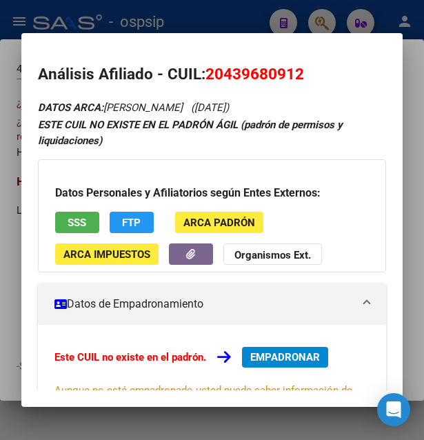
drag, startPoint x: 208, startPoint y: 70, endPoint x: 332, endPoint y: 68, distance: 124.1
click at [332, 68] on h2 "Análisis Afiliado - CUIL: 20439680912" at bounding box center [212, 74] width 349 height 23
copy span "20439680912"
click at [238, 34] on mat-dialog-container "Análisis Afiliado - CUIL: 20439680912 DATOS ARCA: SANDUAY [PERSON_NAME] ([DATE]…" at bounding box center [212, 220] width 382 height 374
click at [241, 27] on div at bounding box center [212, 220] width 424 height 440
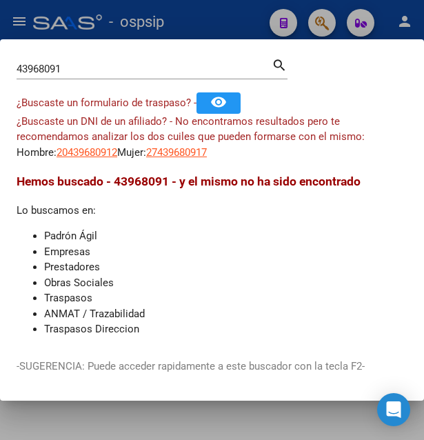
click at [245, 21] on div at bounding box center [212, 220] width 424 height 440
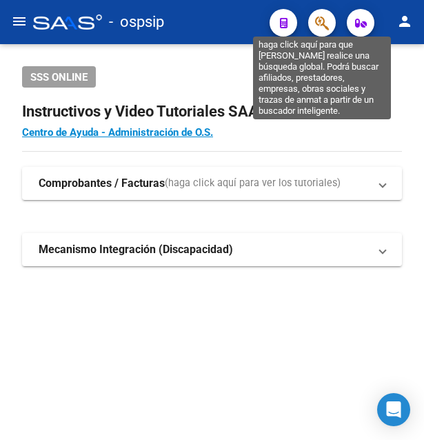
click at [325, 28] on icon "button" at bounding box center [322, 23] width 14 height 16
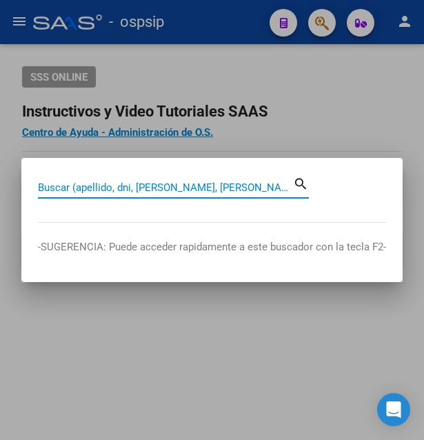
click at [191, 189] on input "Buscar (apellido, dni, [PERSON_NAME], [PERSON_NAME], cuit, obra social)" at bounding box center [165, 187] width 255 height 12
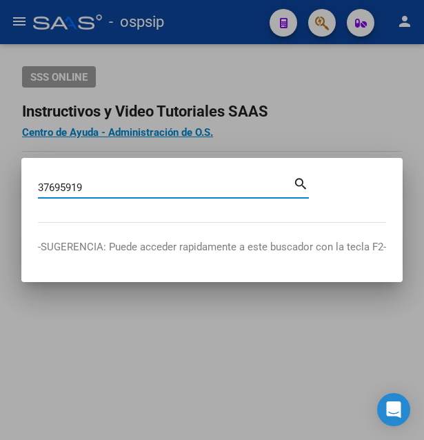
type input "37695919"
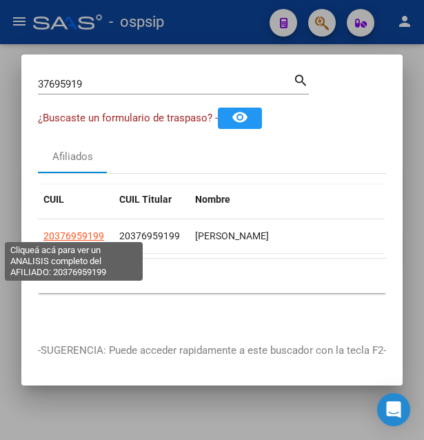
click at [71, 234] on span "20376959199" at bounding box center [73, 235] width 61 height 11
type textarea "20376959199"
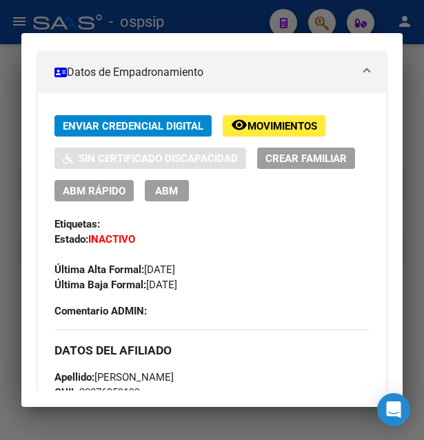
scroll to position [298, 0]
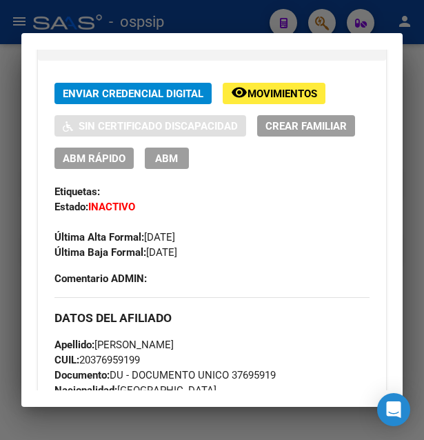
click at [262, 100] on span "Movimientos" at bounding box center [283, 94] width 70 height 12
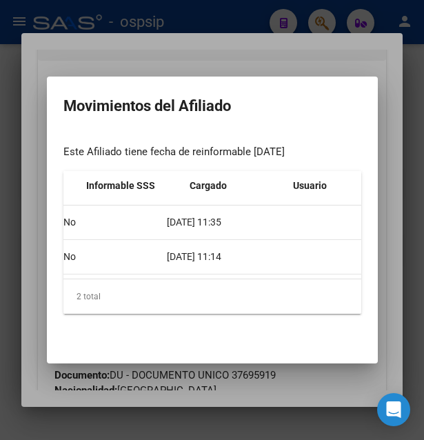
scroll to position [0, 585]
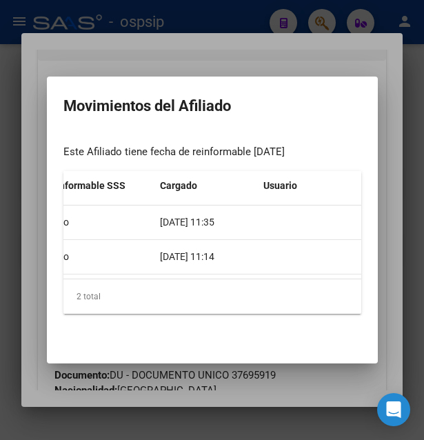
click at [268, 46] on div at bounding box center [212, 220] width 424 height 440
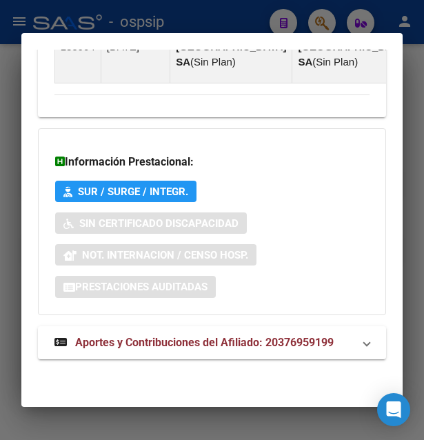
scroll to position [1560, 0]
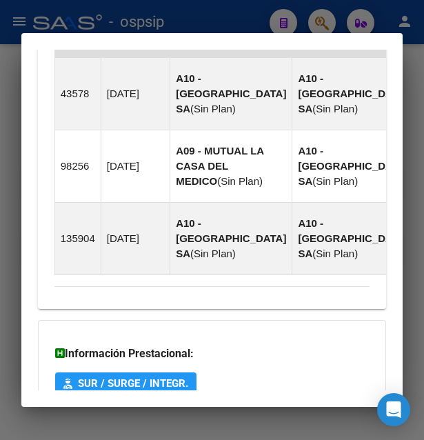
drag, startPoint x: 144, startPoint y: 253, endPoint x: 137, endPoint y: 237, distance: 17.9
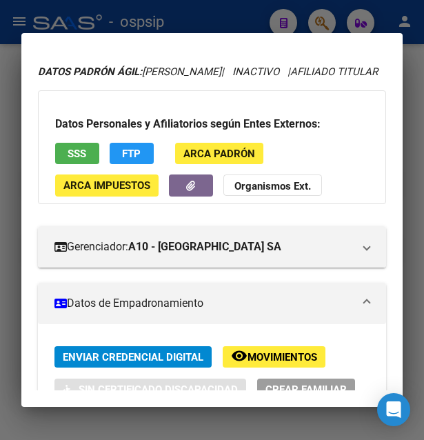
scroll to position [0, 0]
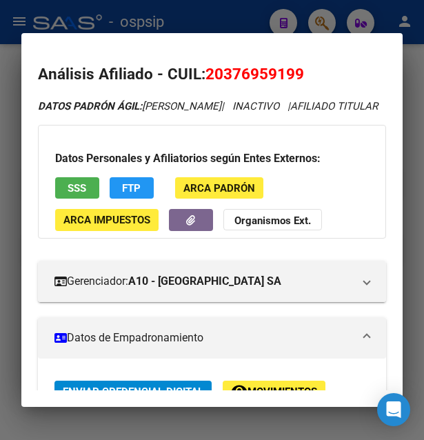
click at [72, 194] on span "SSS" at bounding box center [77, 188] width 19 height 12
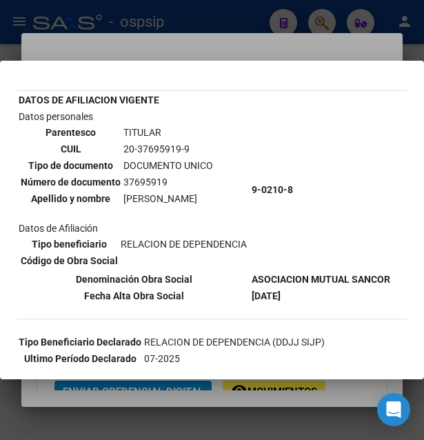
scroll to position [149, 0]
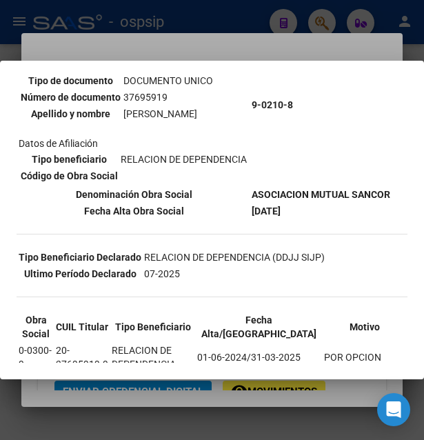
click at [283, 42] on div at bounding box center [212, 220] width 424 height 440
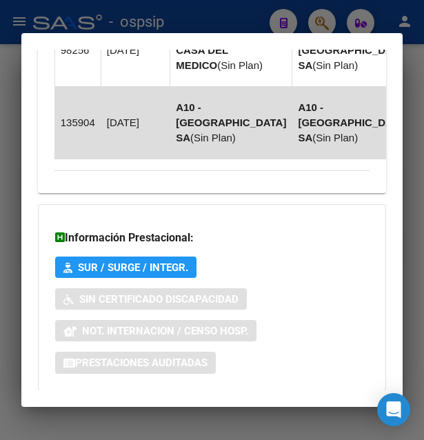
scroll to position [1560, 0]
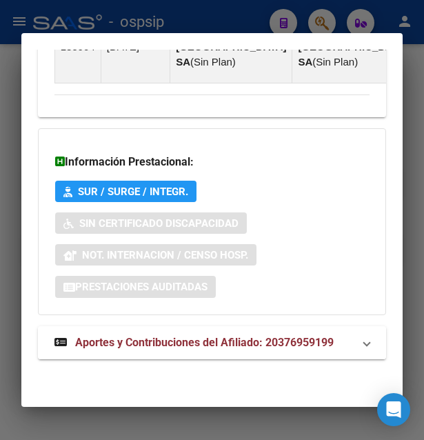
click at [180, 348] on span "Aportes y Contribuciones del Afiliado: 20376959199" at bounding box center [204, 342] width 259 height 13
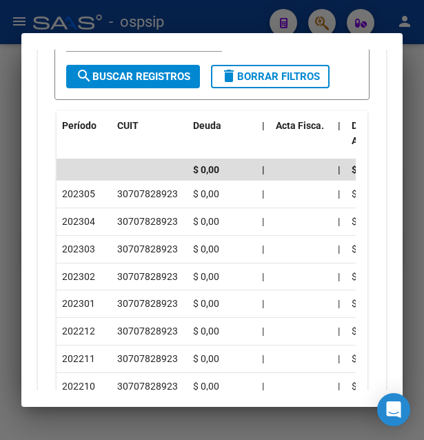
scroll to position [1938, 0]
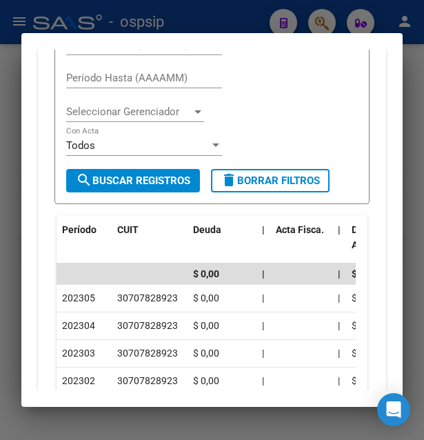
click at [249, 10] on div at bounding box center [212, 220] width 424 height 440
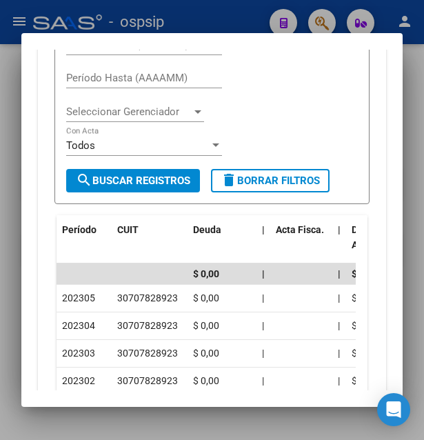
click at [249, 10] on div at bounding box center [212, 220] width 424 height 440
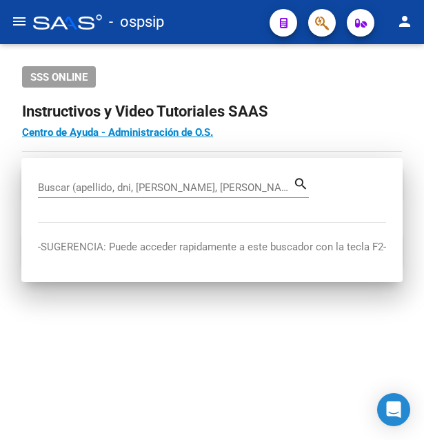
click at [250, 17] on div "- ospsip" at bounding box center [145, 22] width 225 height 30
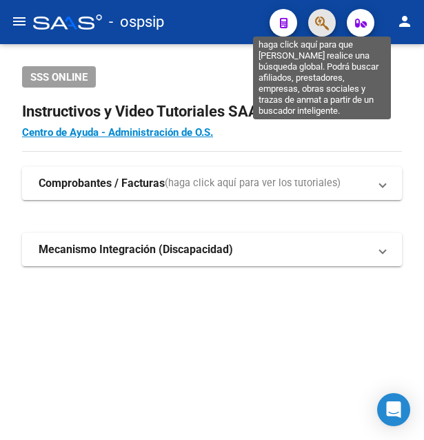
click at [325, 23] on icon "button" at bounding box center [322, 23] width 14 height 16
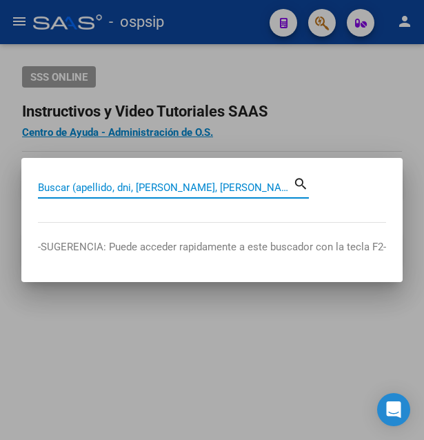
paste input "19034061"
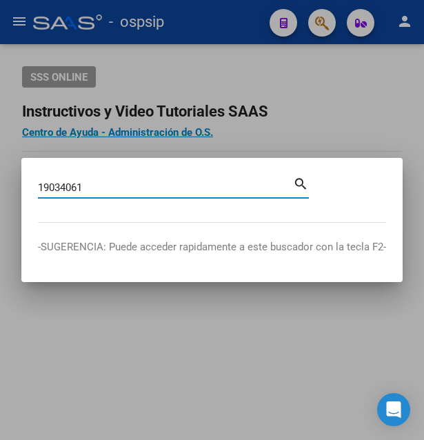
type input "19034061"
click at [137, 190] on input "19034061" at bounding box center [165, 187] width 255 height 12
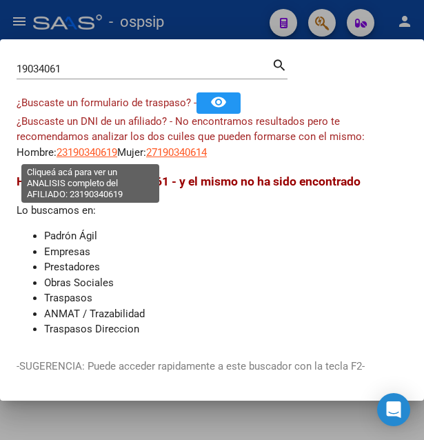
click at [94, 154] on span "23190340619" at bounding box center [87, 152] width 61 height 12
type textarea "23190340619"
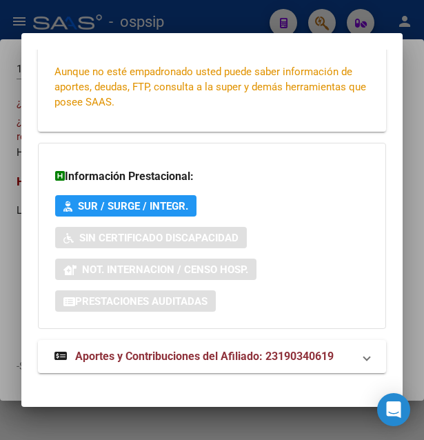
scroll to position [332, 0]
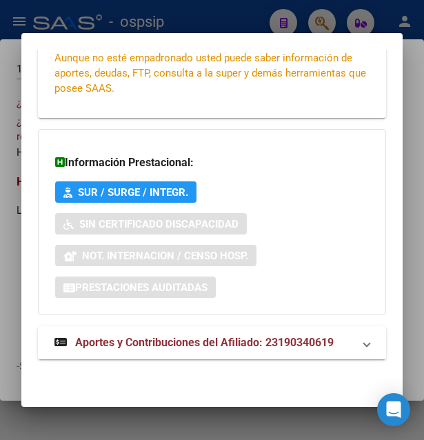
drag, startPoint x: 164, startPoint y: 352, endPoint x: 173, endPoint y: 350, distance: 9.1
click at [168, 352] on mat-expansion-panel-header "Aportes y Contribuciones del Afiliado: 23190340619" at bounding box center [212, 342] width 349 height 33
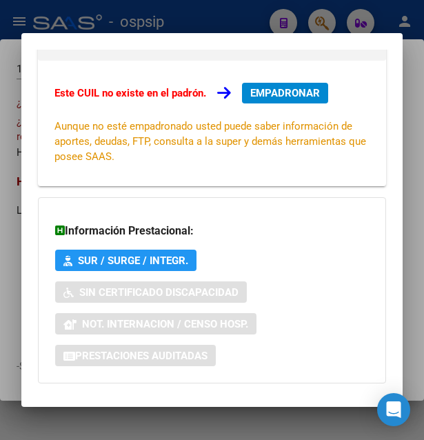
scroll to position [41, 0]
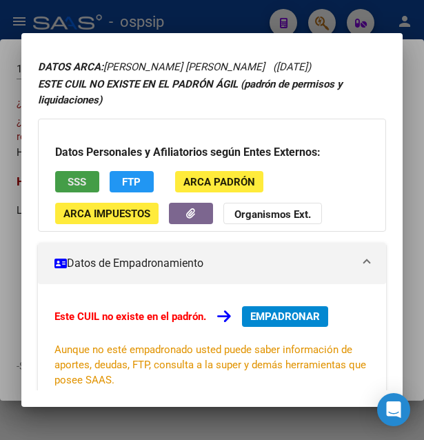
click at [76, 187] on span "SSS" at bounding box center [77, 182] width 19 height 12
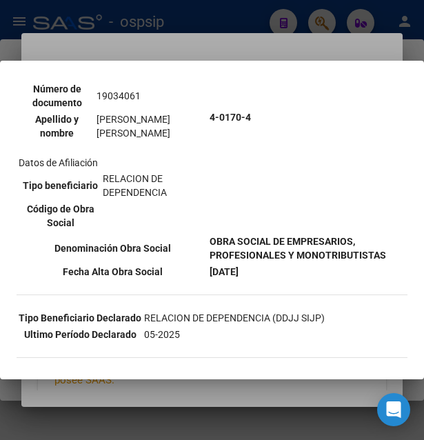
scroll to position [0, 0]
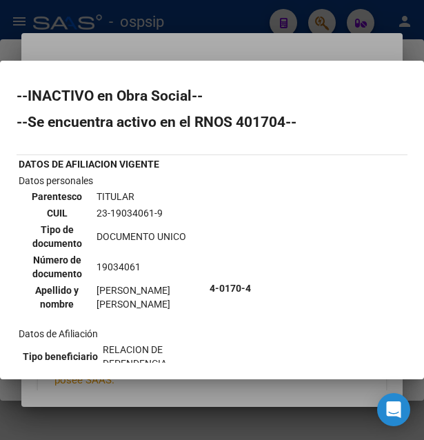
click at [139, 210] on td "23-19034061-9" at bounding box center [151, 212] width 110 height 15
click at [143, 212] on td "23-19034061-9" at bounding box center [151, 212] width 110 height 15
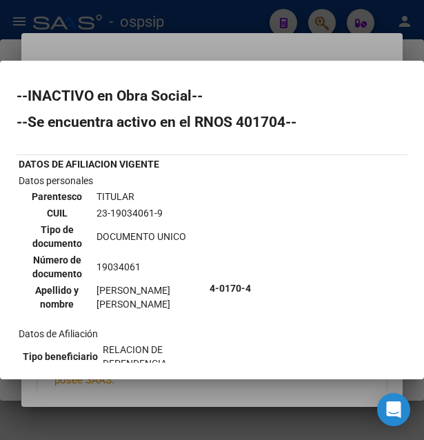
copy td "19034061"
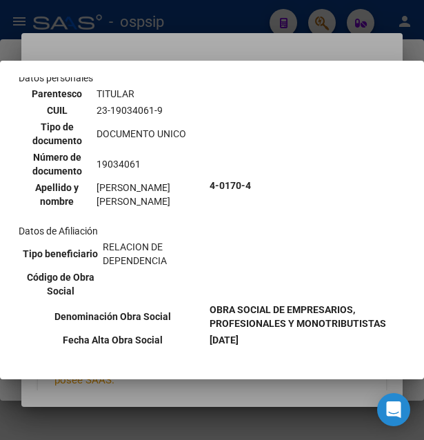
scroll to position [44, 0]
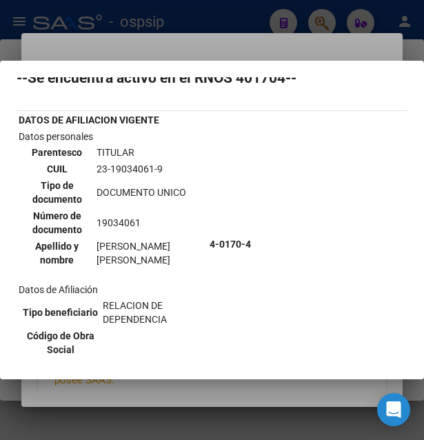
click at [255, 34] on div at bounding box center [212, 220] width 424 height 440
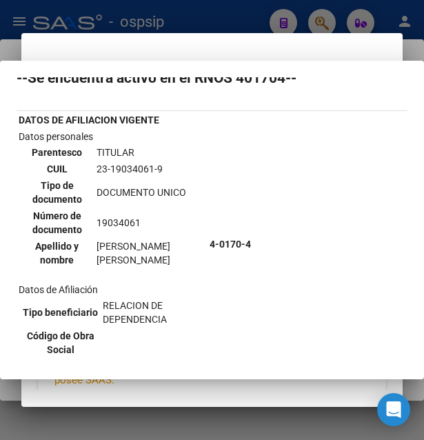
click at [255, 34] on mat-dialog-container "Análisis Afiliado - CUIL: 23190340619 DATOS ARCA: RAMOS GAONA GIORGIO ELIAS (15…" at bounding box center [212, 220] width 382 height 374
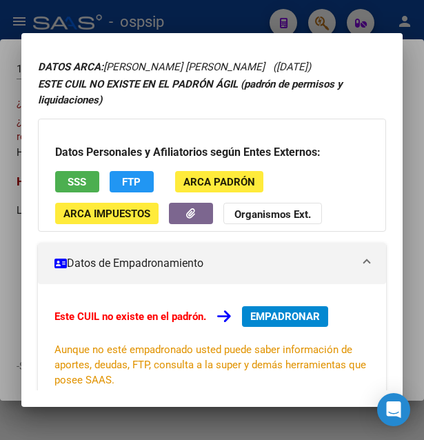
click at [255, 26] on div at bounding box center [212, 220] width 424 height 440
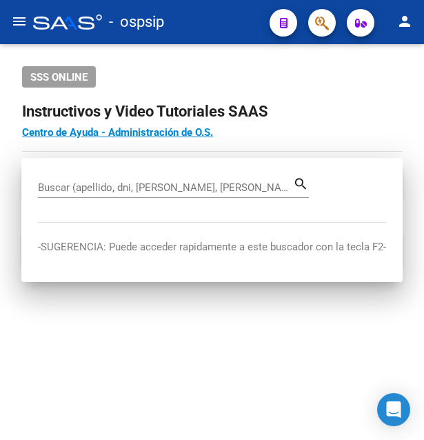
click at [255, 26] on div "- ospsip" at bounding box center [145, 22] width 225 height 30
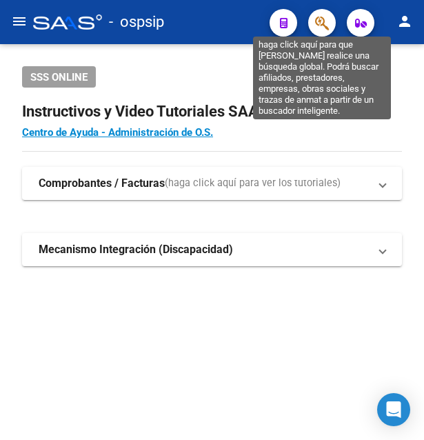
click at [325, 19] on icon "button" at bounding box center [322, 23] width 14 height 16
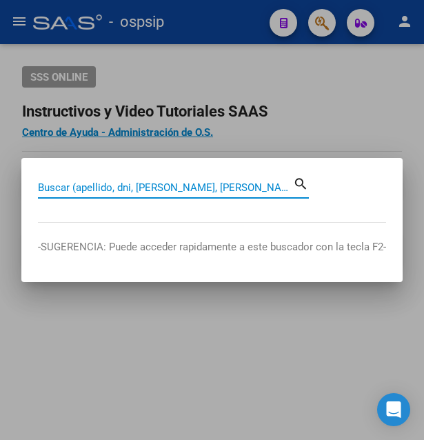
paste input "26466379"
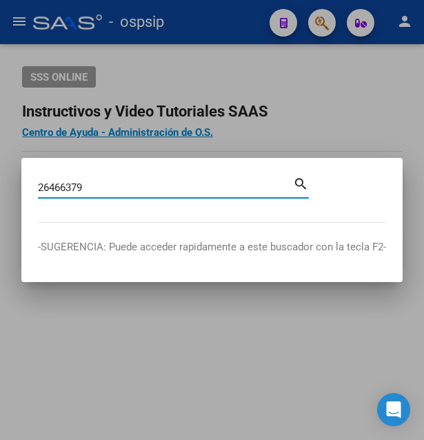
type input "26466379"
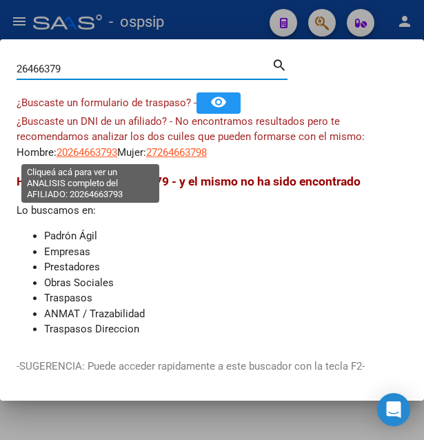
click at [103, 155] on span "20264663793" at bounding box center [87, 152] width 61 height 12
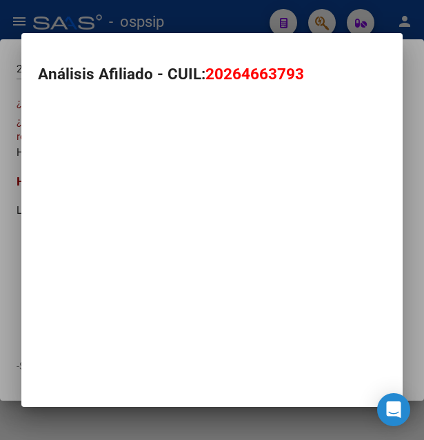
type textarea "20264663793"
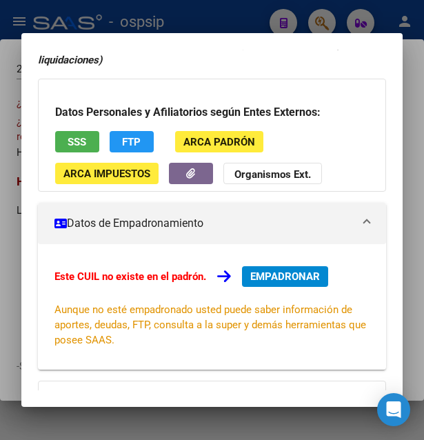
scroll to position [0, 0]
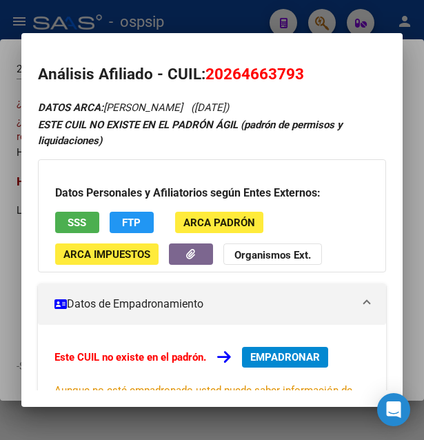
click at [80, 224] on span "SSS" at bounding box center [77, 223] width 19 height 12
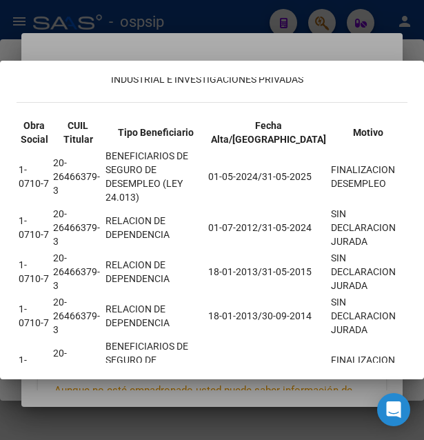
scroll to position [438, 0]
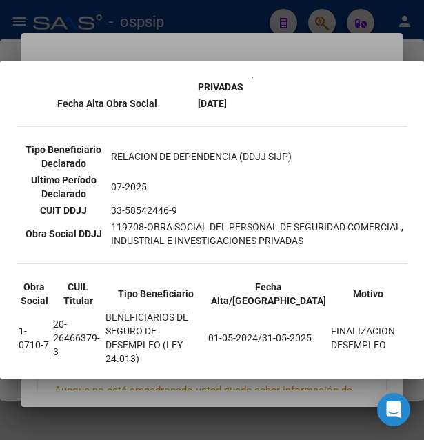
click at [247, 36] on div at bounding box center [212, 220] width 424 height 440
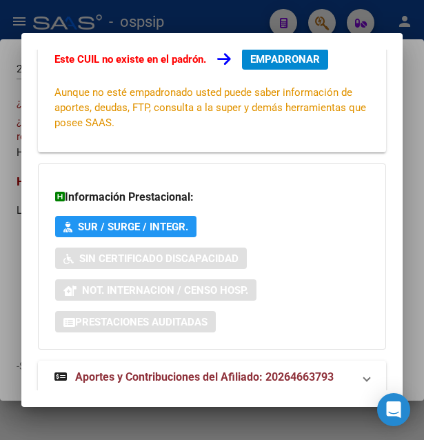
scroll to position [332, 0]
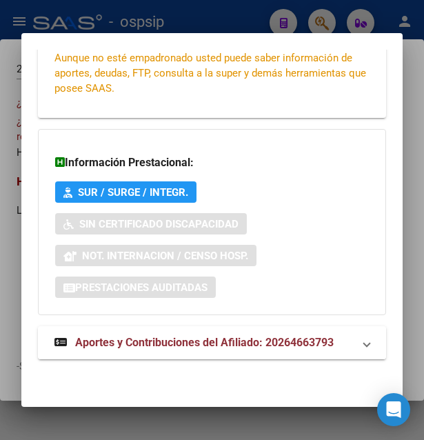
click at [205, 341] on span "Aportes y Contribuciones del Afiliado: 20264663793" at bounding box center [204, 342] width 259 height 13
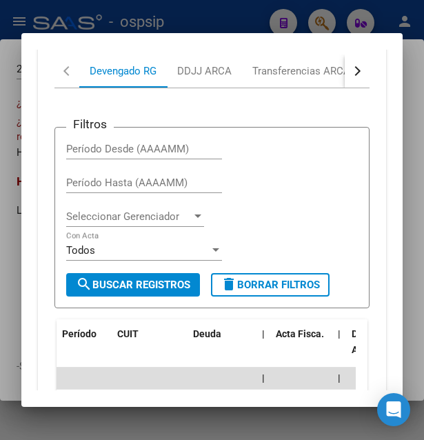
scroll to position [711, 0]
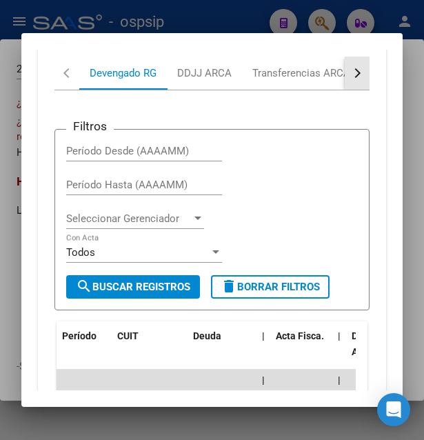
click at [352, 82] on button "button" at bounding box center [357, 73] width 25 height 33
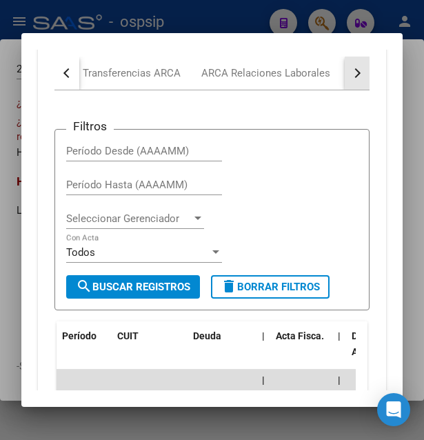
click at [352, 82] on button "button" at bounding box center [357, 73] width 25 height 33
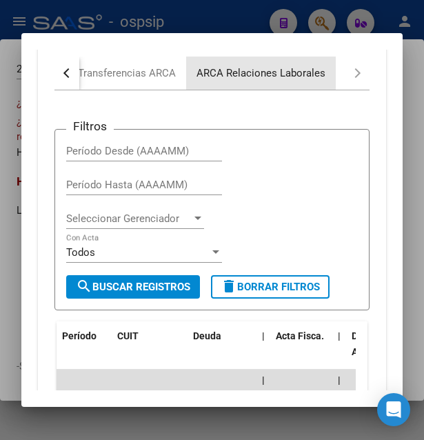
click at [317, 77] on div "ARCA Relaciones Laborales" at bounding box center [261, 73] width 129 height 15
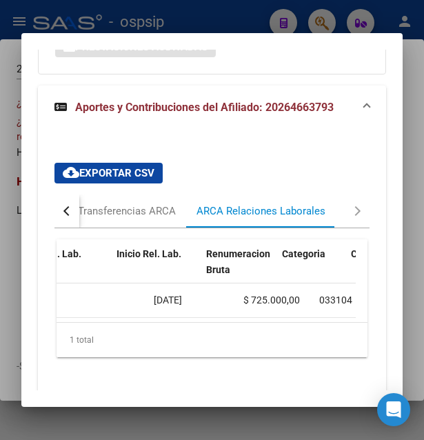
scroll to position [0, 487]
click at [230, 13] on div at bounding box center [212, 220] width 424 height 440
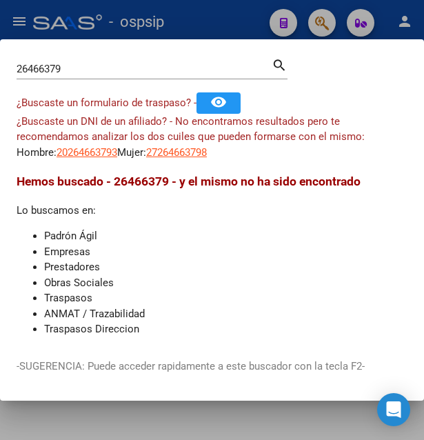
click at [234, 14] on div at bounding box center [212, 220] width 424 height 440
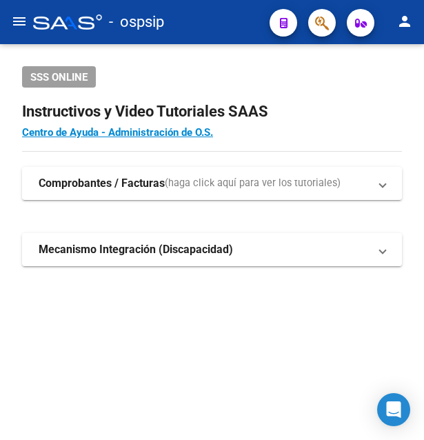
click at [314, 17] on button "button" at bounding box center [322, 23] width 28 height 28
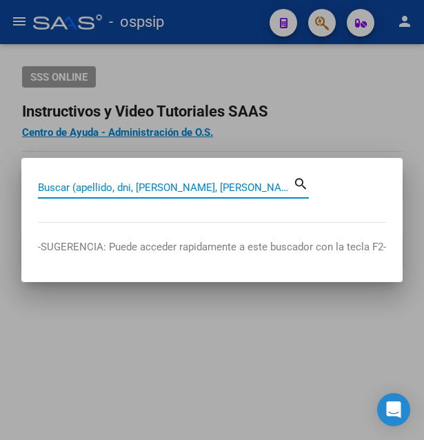
paste input "42009399"
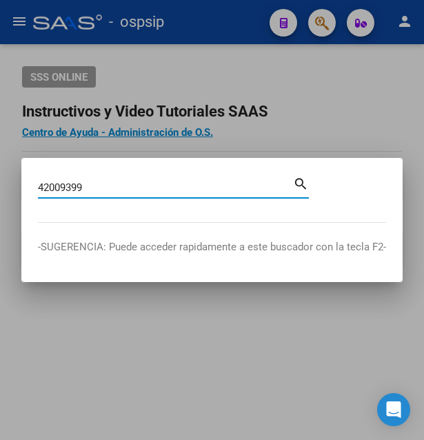
type input "42009399"
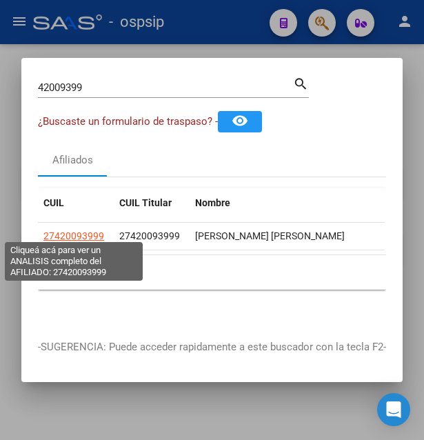
click at [72, 230] on span "27420093999" at bounding box center [73, 235] width 61 height 11
type textarea "27420093999"
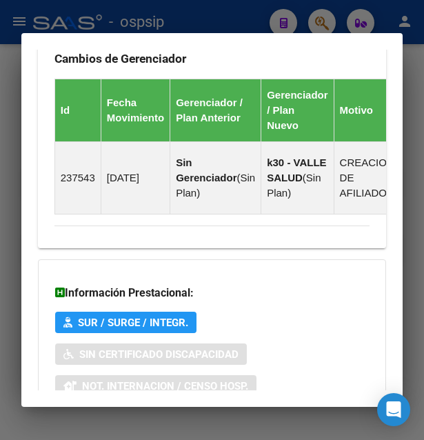
scroll to position [1083, 0]
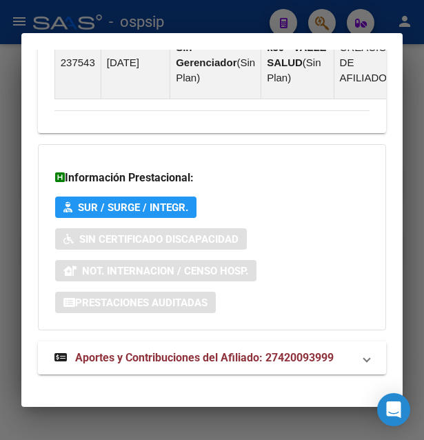
click at [183, 354] on mat-expansion-panel-header "Aportes y Contribuciones del Afiliado: 27420093999" at bounding box center [212, 357] width 349 height 33
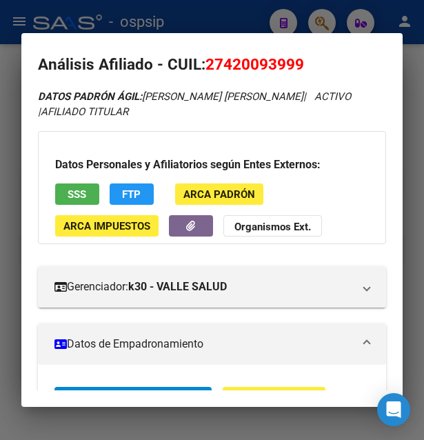
scroll to position [0, 0]
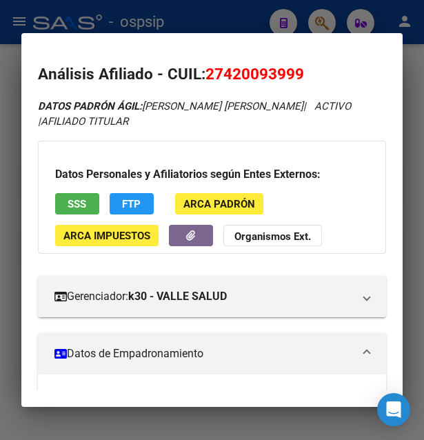
drag, startPoint x: 217, startPoint y: 22, endPoint x: 310, endPoint y: 22, distance: 93.1
click at [219, 22] on div at bounding box center [212, 220] width 424 height 440
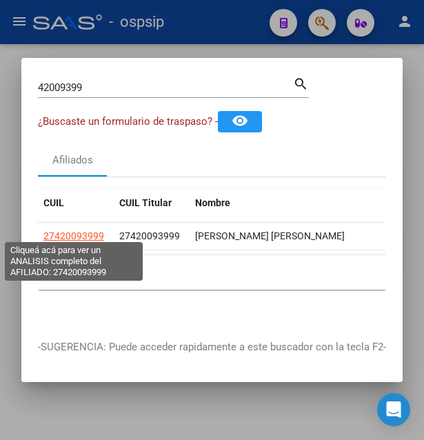
click at [68, 230] on span "27420093999" at bounding box center [73, 235] width 61 height 11
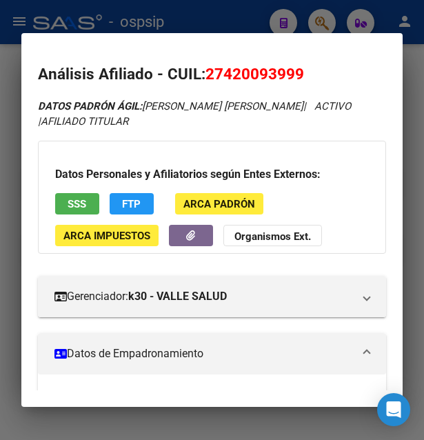
drag, startPoint x: 223, startPoint y: 71, endPoint x: 291, endPoint y: 69, distance: 68.3
click at [291, 69] on span "27420093999" at bounding box center [254, 74] width 99 height 18
copy span "42009399"
click at [254, 19] on div at bounding box center [212, 220] width 424 height 440
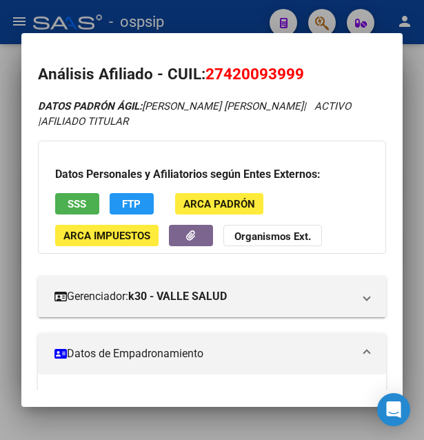
click at [252, 19] on div at bounding box center [212, 220] width 424 height 440
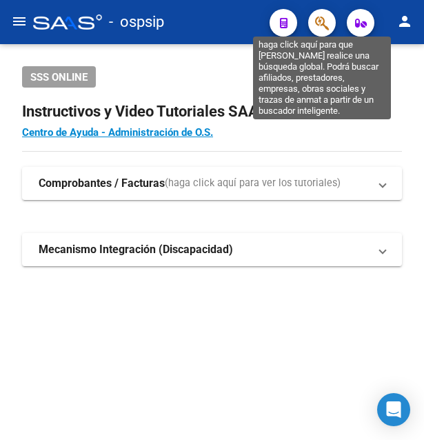
click at [321, 26] on icon "button" at bounding box center [322, 23] width 14 height 16
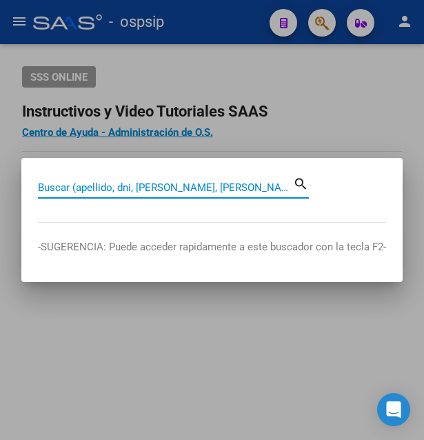
paste input "42009399"
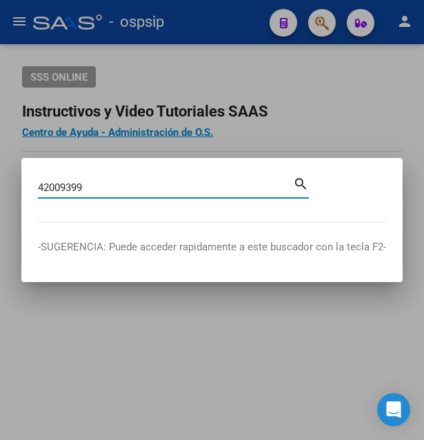
type input "42009399"
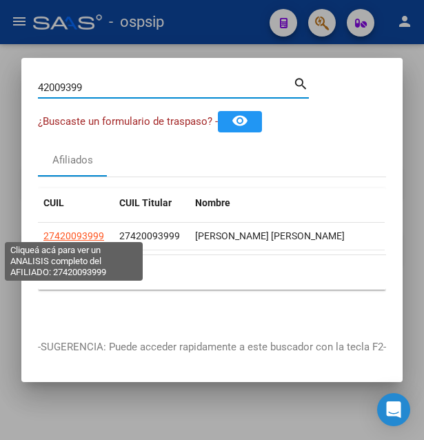
click at [69, 230] on span "27420093999" at bounding box center [73, 235] width 61 height 11
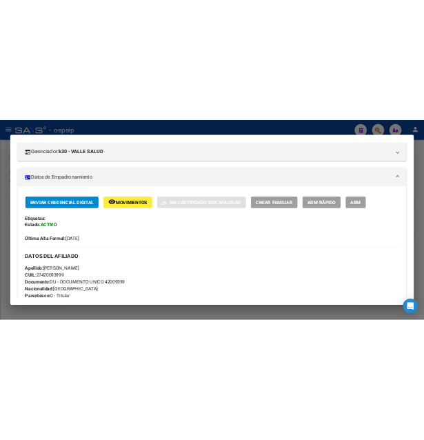
scroll to position [226, 0]
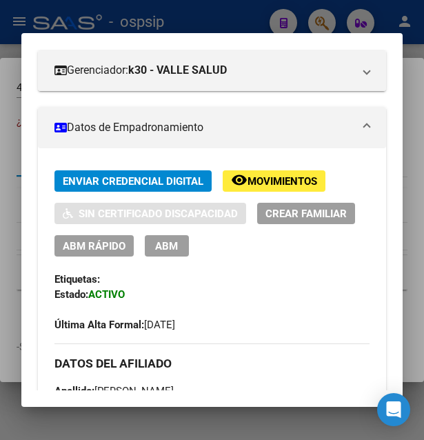
click at [201, 6] on div at bounding box center [212, 220] width 424 height 440
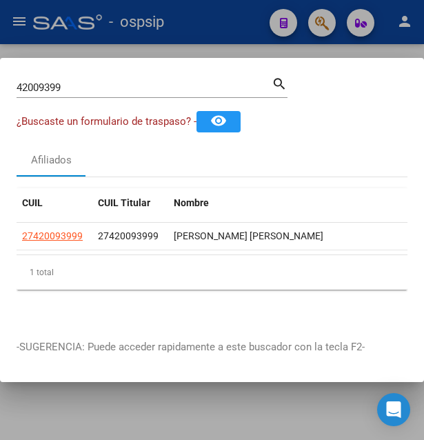
click at [200, 13] on div at bounding box center [212, 220] width 424 height 440
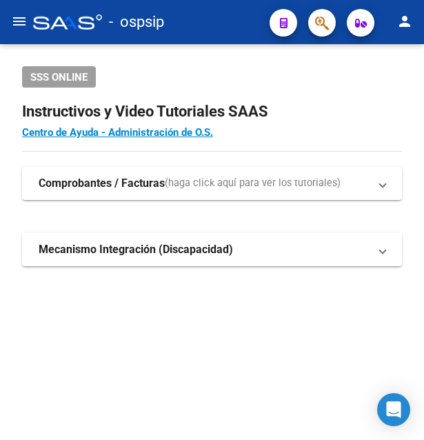
click at [200, 13] on div "- ospsip" at bounding box center [145, 22] width 225 height 30
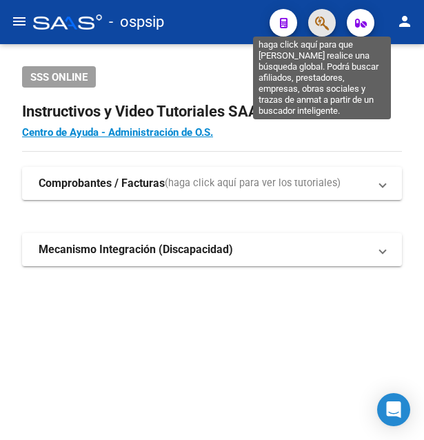
click at [320, 21] on icon "button" at bounding box center [322, 23] width 14 height 16
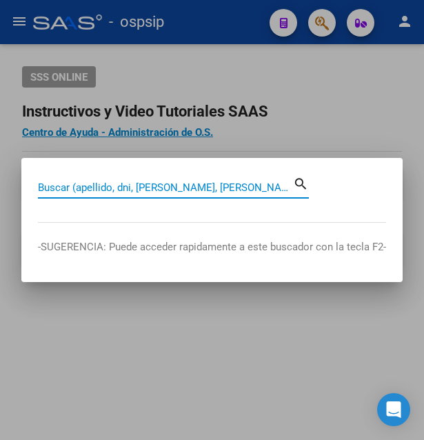
click at [97, 188] on input "Buscar (apellido, dni, [PERSON_NAME], [PERSON_NAME], cuit, obra social)" at bounding box center [165, 187] width 255 height 12
paste input "47568709"
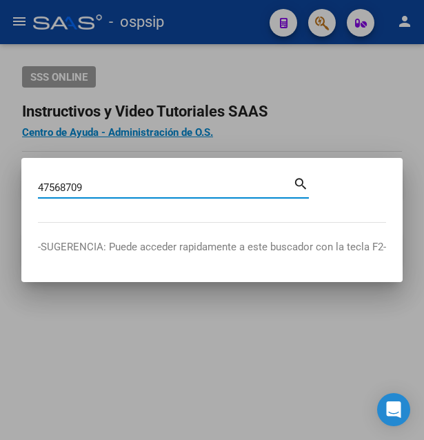
type input "47568709"
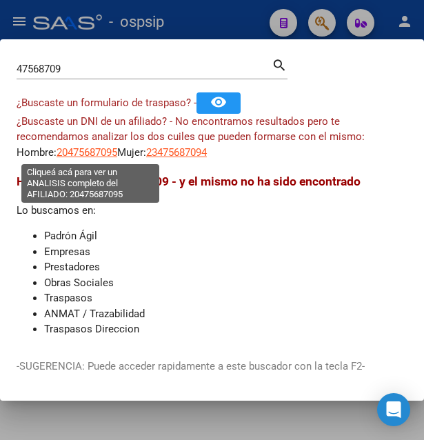
click at [86, 156] on span "20475687095" at bounding box center [87, 152] width 61 height 12
type textarea "20475687095"
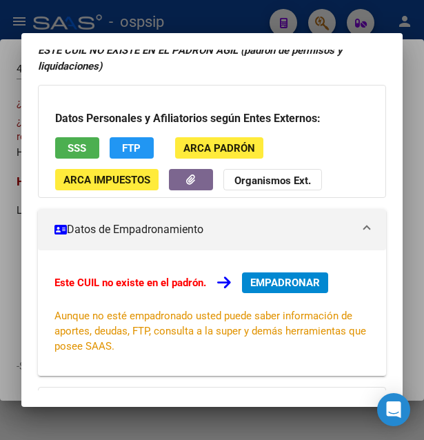
scroll to position [93, 0]
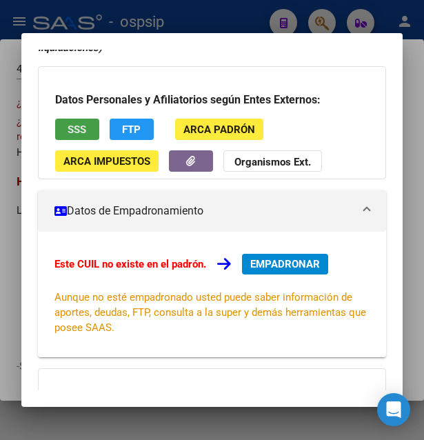
click at [70, 123] on span "SSS" at bounding box center [77, 129] width 19 height 12
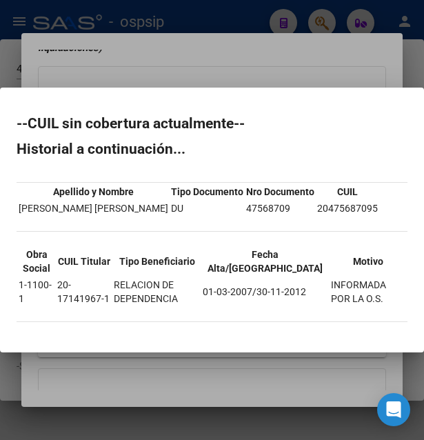
click at [258, 87] on div at bounding box center [212, 220] width 424 height 440
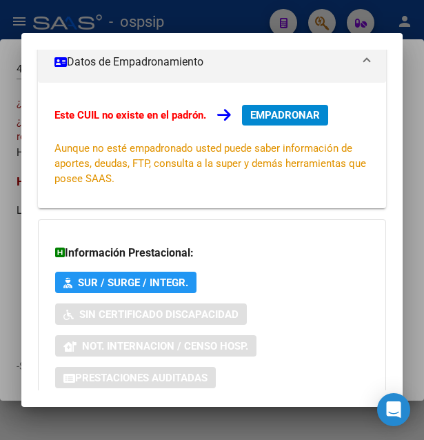
scroll to position [332, 0]
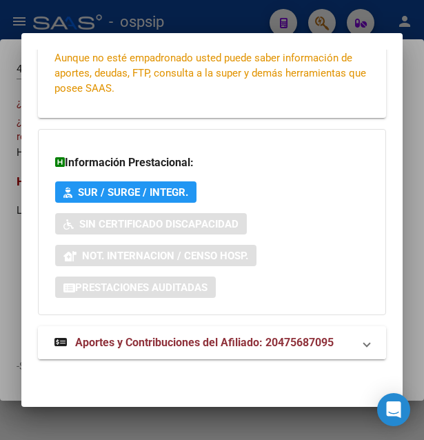
click at [205, 338] on span "Aportes y Contribuciones del Afiliado: 20475687095" at bounding box center [204, 342] width 259 height 13
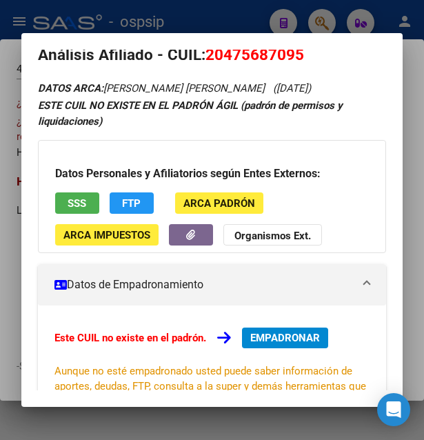
scroll to position [0, 0]
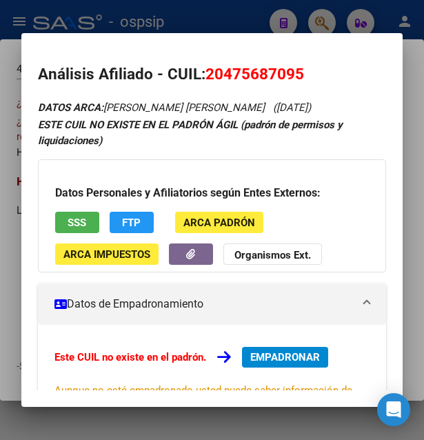
drag, startPoint x: 223, startPoint y: 72, endPoint x: 293, endPoint y: 67, distance: 69.8
click at [293, 67] on span "20475687095" at bounding box center [254, 74] width 99 height 18
copy span "47568709"
drag, startPoint x: 209, startPoint y: 72, endPoint x: 359, endPoint y: 79, distance: 149.8
click at [359, 79] on h2 "Análisis Afiliado - CUIL: 20475687095" at bounding box center [212, 74] width 349 height 23
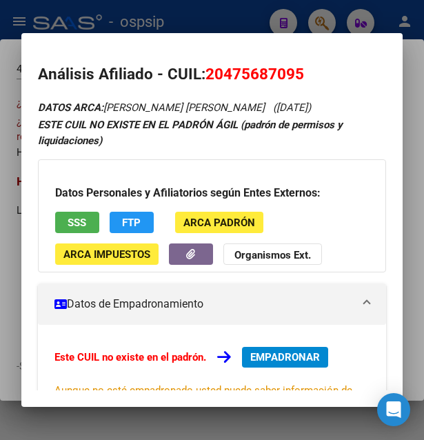
copy span "20475687095"
click at [254, 68] on span "20475687095" at bounding box center [254, 74] width 99 height 18
click at [251, 74] on span "20475687095" at bounding box center [254, 74] width 99 height 18
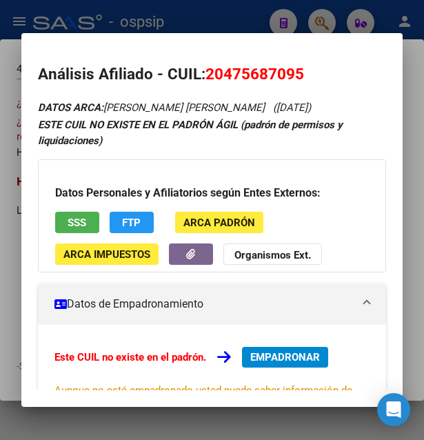
click at [253, 54] on mat-dialog-content "Análisis Afiliado - CUIL: 20475687095 DATOS ARCA: SOSA JOAQUIN JAVIER (26/02/20…" at bounding box center [212, 220] width 382 height 341
drag, startPoint x: 225, startPoint y: 70, endPoint x: 292, endPoint y: 69, distance: 66.9
click at [292, 69] on span "20475687095" at bounding box center [254, 74] width 99 height 18
copy span "47568709"
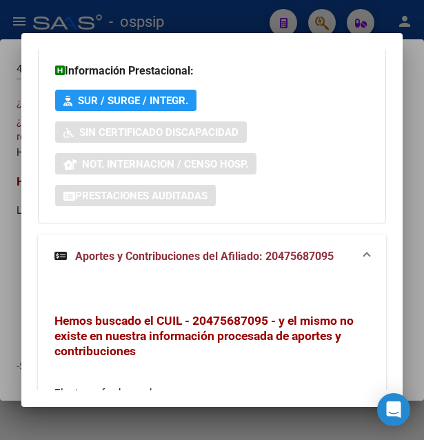
scroll to position [372, 0]
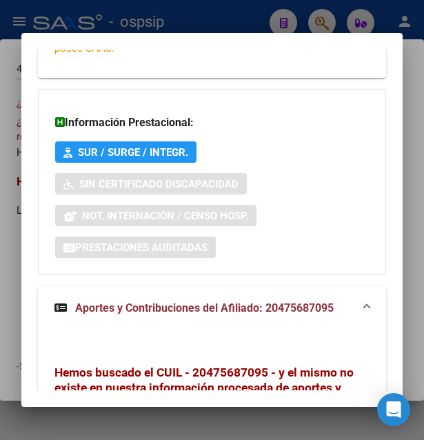
click at [229, 14] on div at bounding box center [212, 220] width 424 height 440
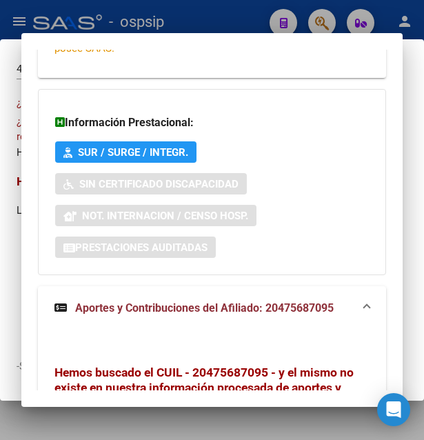
click at [229, 14] on div at bounding box center [212, 220] width 424 height 440
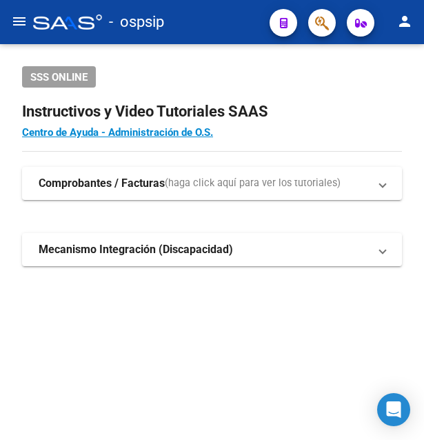
click at [229, 14] on div "- ospsip" at bounding box center [145, 22] width 225 height 30
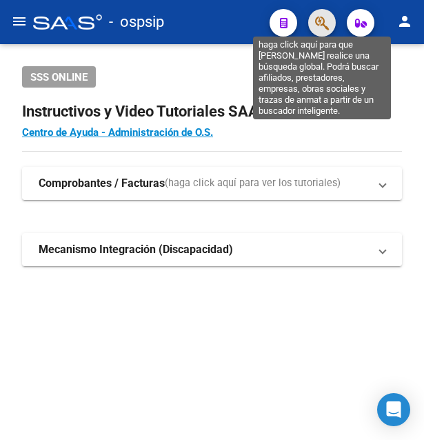
click at [328, 24] on icon "button" at bounding box center [322, 23] width 14 height 16
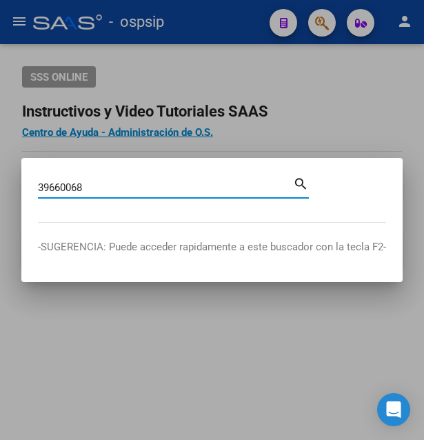
type input "39660068"
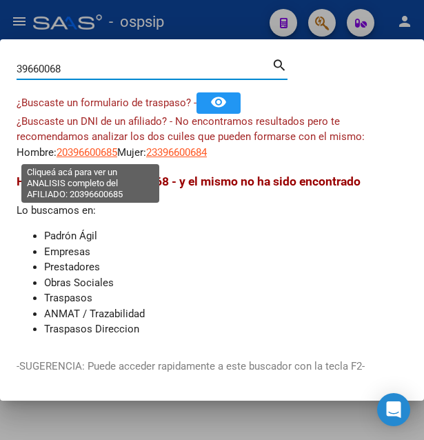
click at [75, 154] on span "20396600685" at bounding box center [87, 152] width 61 height 12
type textarea "20396600685"
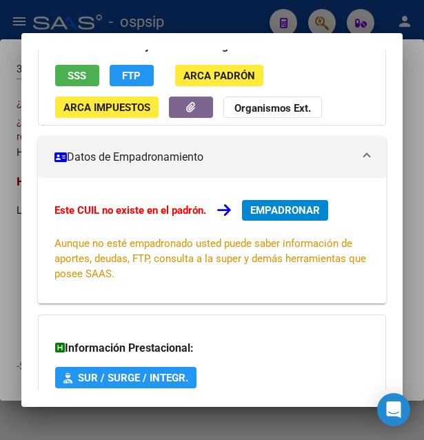
scroll to position [149, 0]
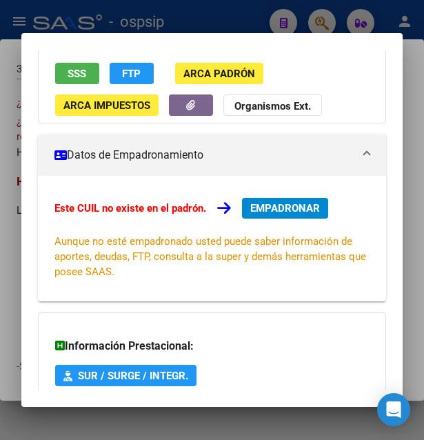
click at [89, 81] on button "SSS" at bounding box center [77, 73] width 44 height 21
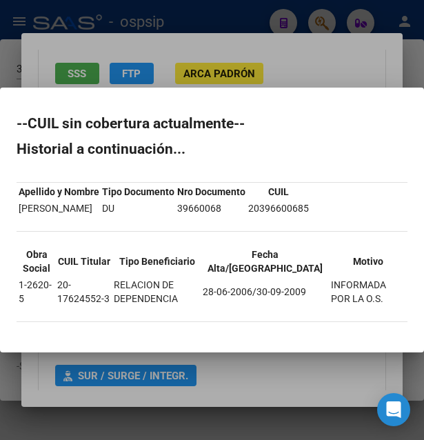
click at [267, 63] on div at bounding box center [212, 220] width 424 height 440
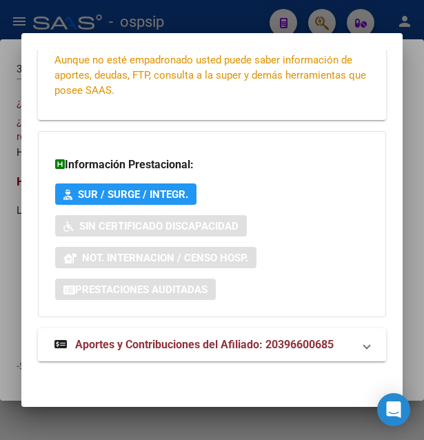
scroll to position [332, 0]
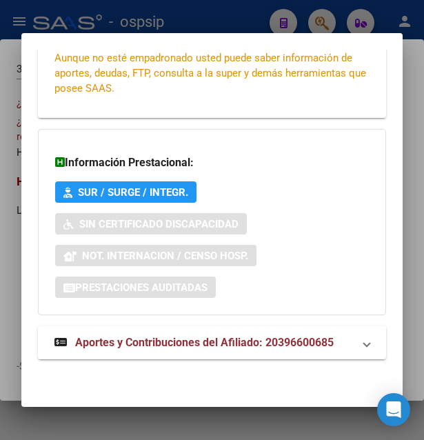
click at [192, 345] on span "Aportes y Contribuciones del Afiliado: 20396600685" at bounding box center [204, 342] width 259 height 13
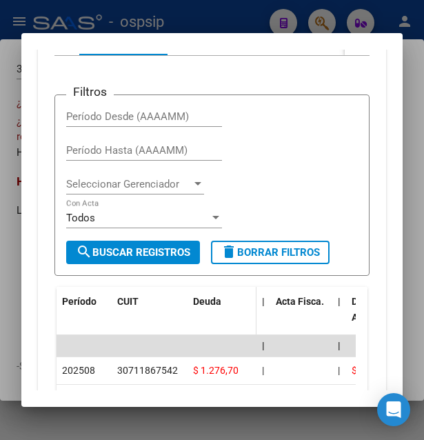
scroll to position [711, 0]
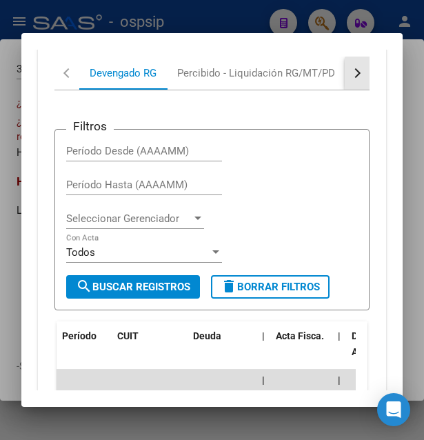
click at [346, 82] on button "button" at bounding box center [357, 73] width 25 height 33
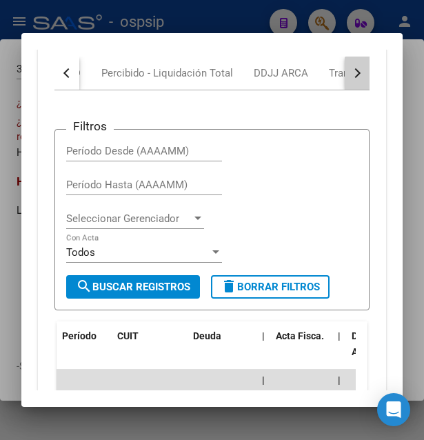
click at [346, 82] on button "button" at bounding box center [357, 73] width 25 height 33
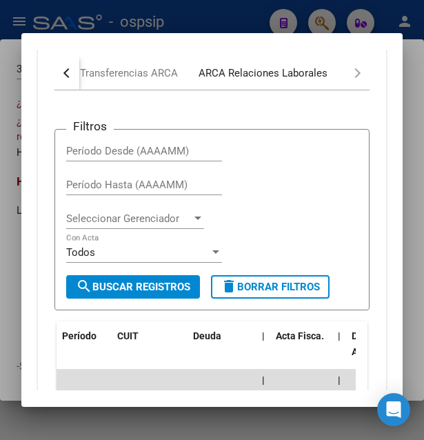
click at [290, 72] on div "ARCA Relaciones Laborales" at bounding box center [263, 73] width 129 height 15
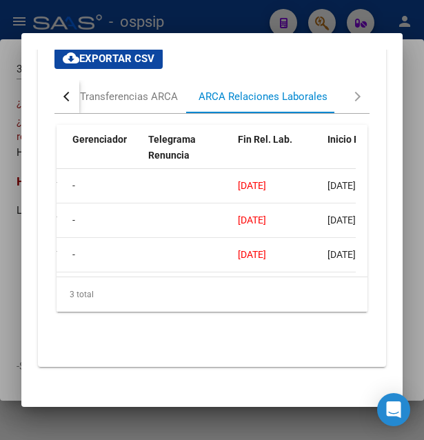
scroll to position [0, 379]
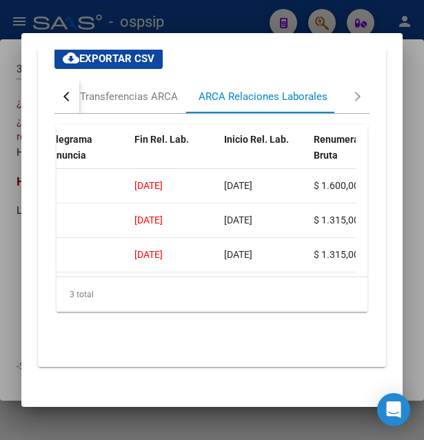
click at [231, 17] on div at bounding box center [212, 220] width 424 height 440
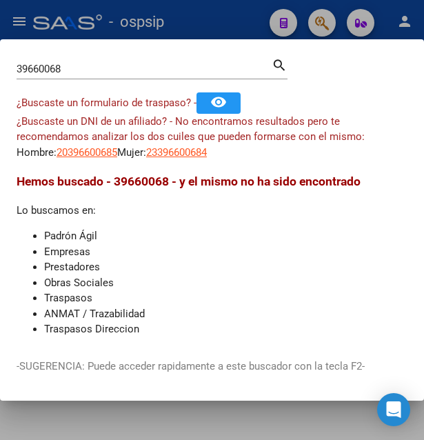
click at [212, 29] on div at bounding box center [212, 220] width 424 height 440
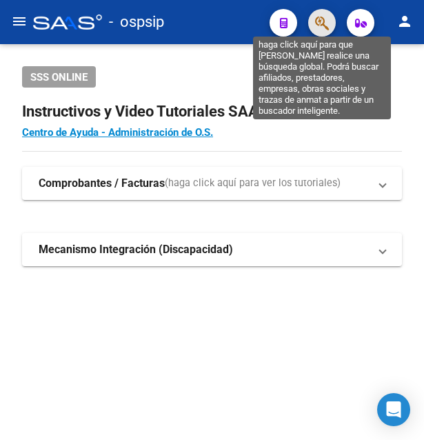
click at [325, 26] on icon "button" at bounding box center [322, 23] width 14 height 16
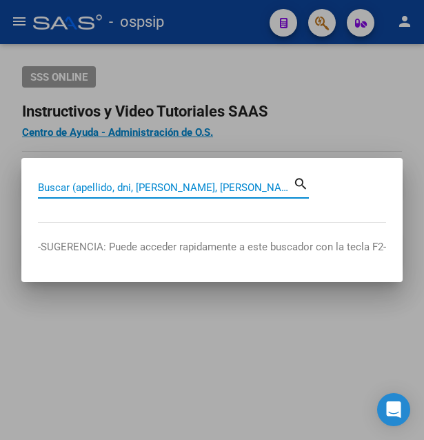
paste input "20396600685"
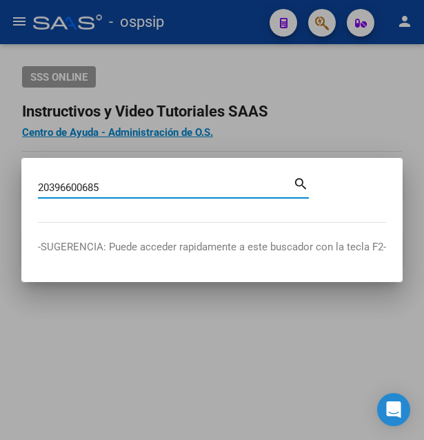
type input "20396600685"
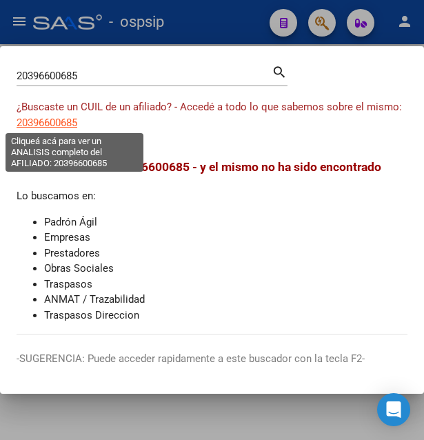
click at [56, 122] on span "20396600685" at bounding box center [47, 123] width 61 height 12
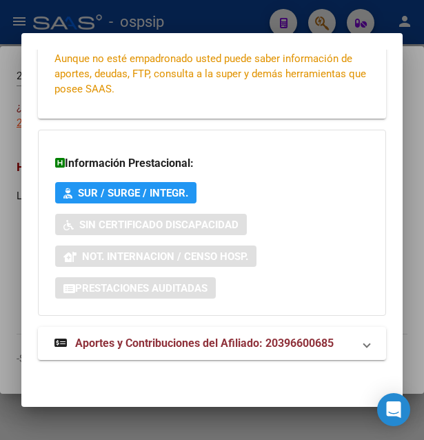
scroll to position [332, 0]
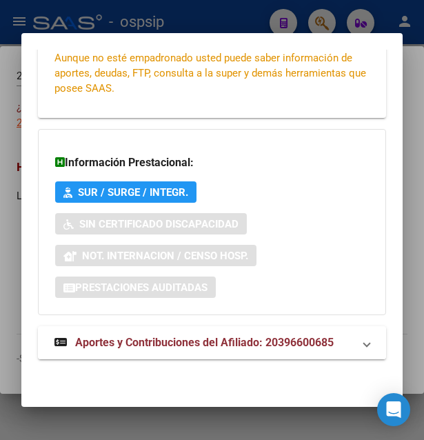
click at [201, 344] on span "Aportes y Contribuciones del Afiliado: 20396600685" at bounding box center [204, 342] width 259 height 13
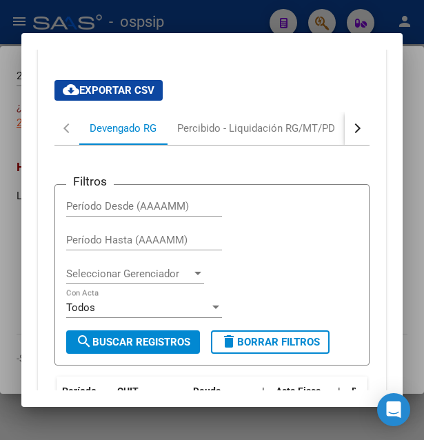
scroll to position [636, 0]
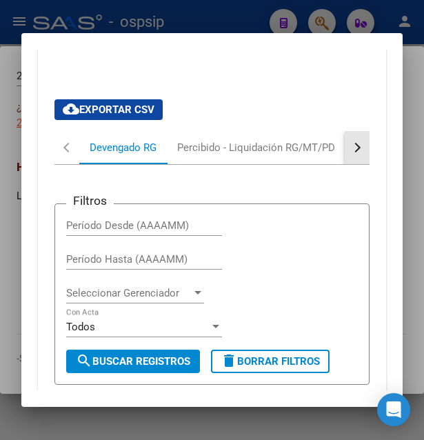
click at [350, 150] on button "button" at bounding box center [357, 147] width 25 height 33
click at [351, 150] on button "button" at bounding box center [357, 147] width 25 height 33
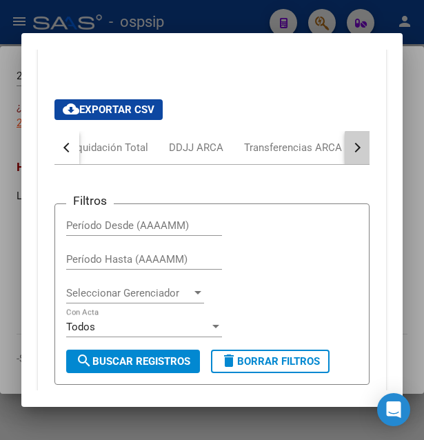
click at [351, 150] on button "button" at bounding box center [357, 147] width 25 height 33
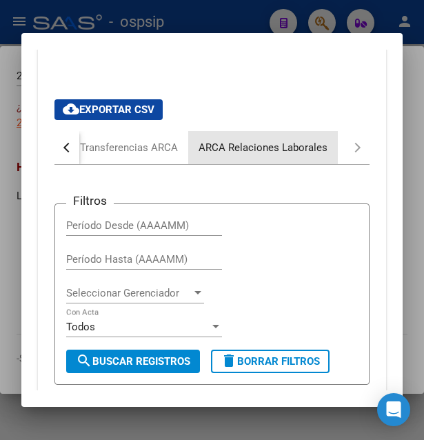
click at [309, 153] on div "ARCA Relaciones Laborales" at bounding box center [263, 147] width 129 height 15
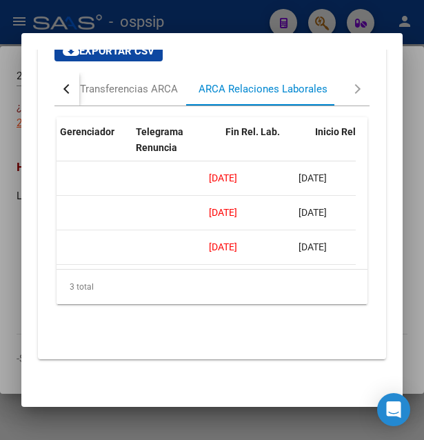
scroll to position [0, 474]
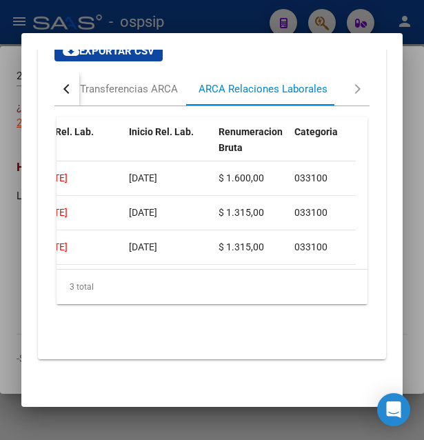
click at [204, 15] on div at bounding box center [212, 220] width 424 height 440
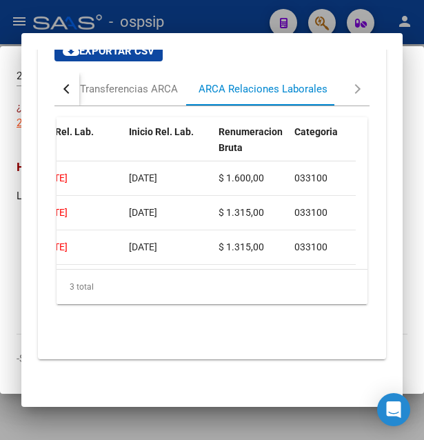
click at [204, 15] on div at bounding box center [212, 220] width 424 height 440
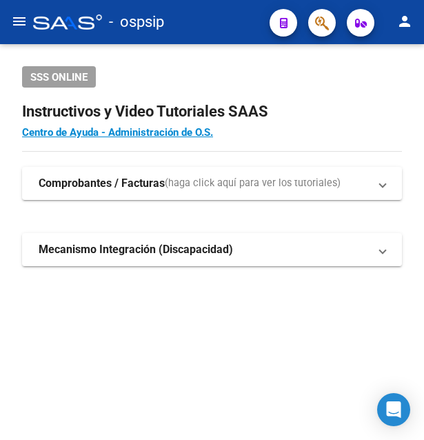
click at [330, 28] on button "button" at bounding box center [322, 23] width 28 height 28
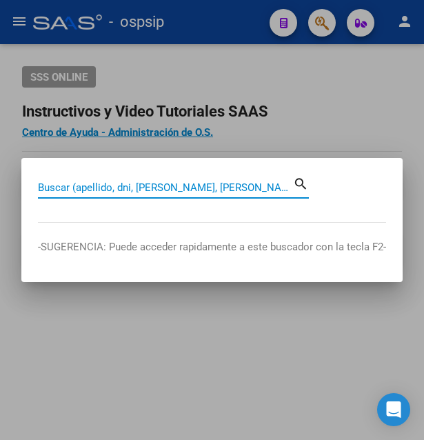
paste input "20396600685"
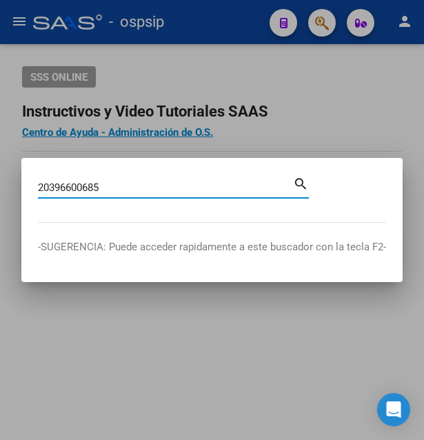
type input "20396600685"
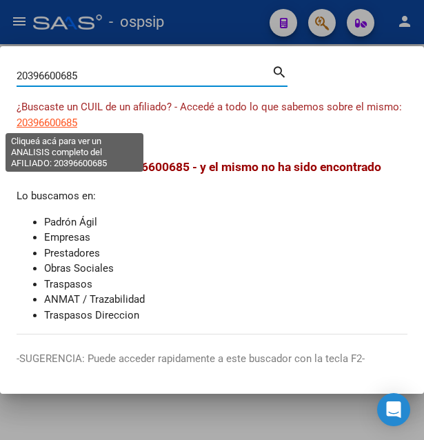
click at [50, 120] on span "20396600685" at bounding box center [47, 123] width 61 height 12
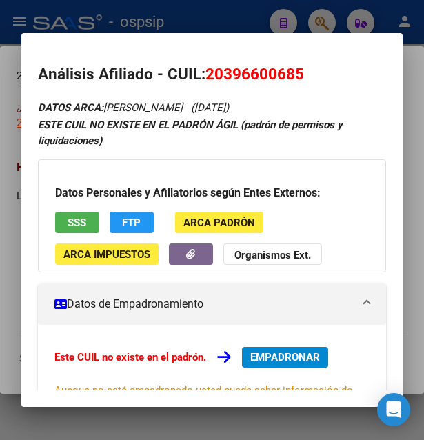
click at [83, 213] on button "SSS" at bounding box center [77, 222] width 44 height 21
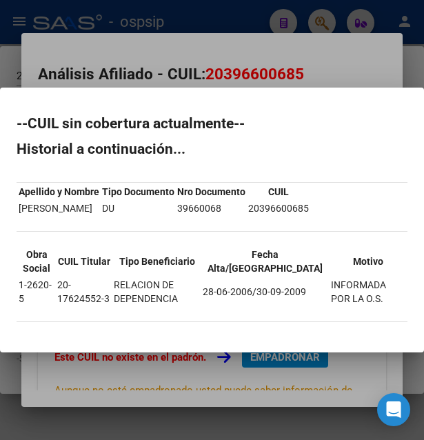
drag, startPoint x: 292, startPoint y: 34, endPoint x: 294, endPoint y: 44, distance: 9.9
click at [293, 34] on div at bounding box center [212, 220] width 424 height 440
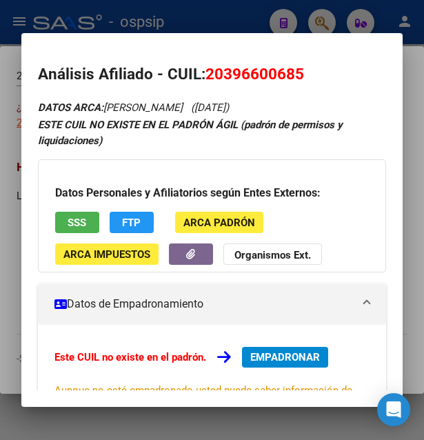
drag, startPoint x: 225, startPoint y: 69, endPoint x: 293, endPoint y: 69, distance: 67.6
click at [293, 69] on span "20396600685" at bounding box center [254, 74] width 99 height 18
click at [221, 8] on div at bounding box center [212, 220] width 424 height 440
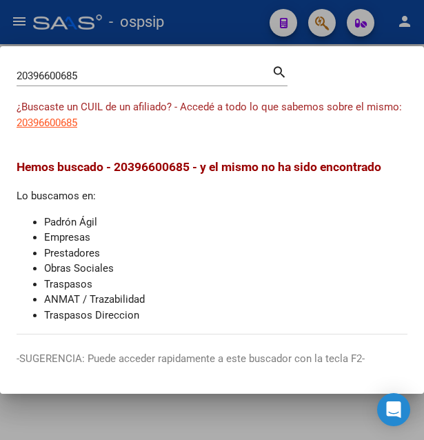
click at [221, 8] on div at bounding box center [212, 220] width 424 height 440
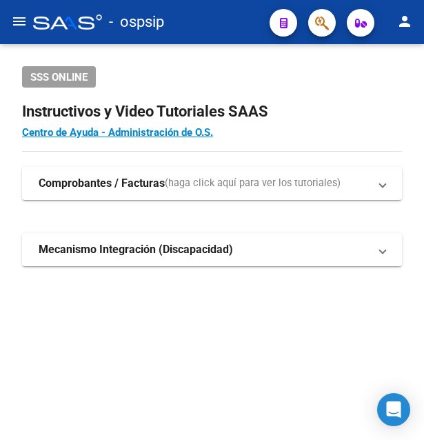
click at [221, 8] on div "- ospsip" at bounding box center [145, 22] width 225 height 30
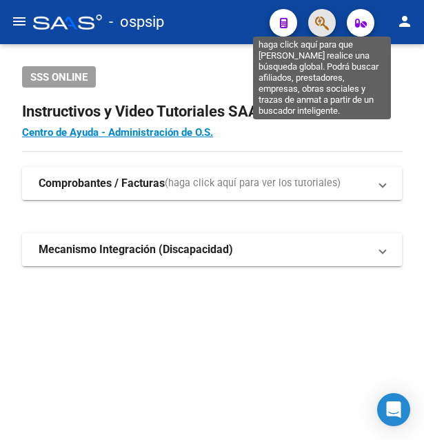
click at [326, 17] on icon "button" at bounding box center [322, 23] width 14 height 16
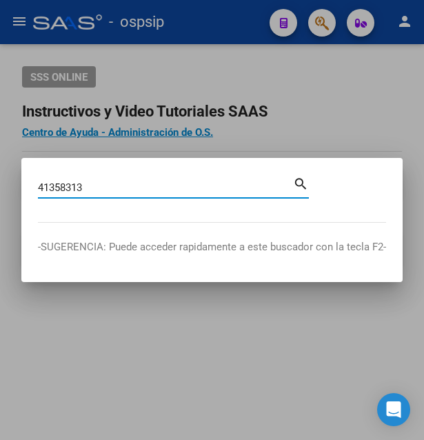
type input "41358313"
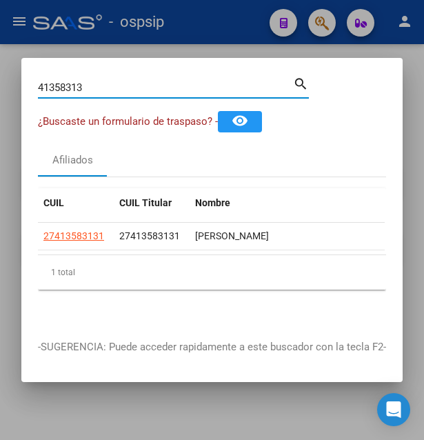
click at [84, 94] on input "41358313" at bounding box center [165, 87] width 255 height 12
click at [84, 230] on span "27413583131" at bounding box center [73, 235] width 61 height 11
type textarea "27413583131"
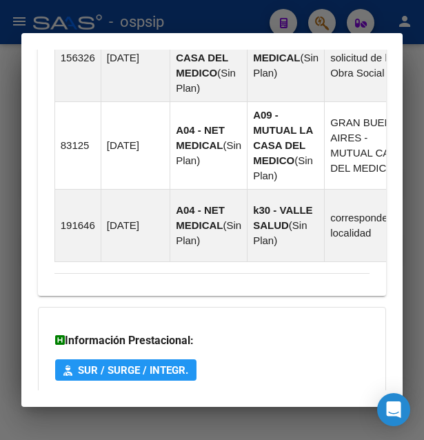
scroll to position [1414, 0]
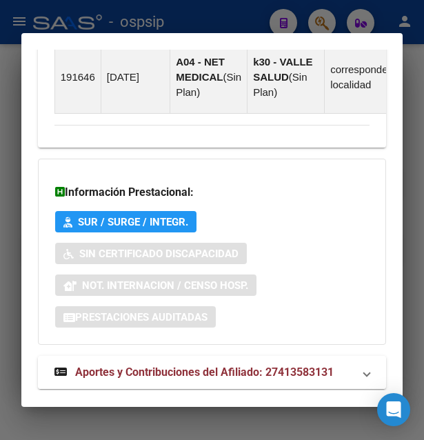
click at [172, 365] on span "Aportes y Contribuciones del Afiliado: 27413583131" at bounding box center [204, 371] width 259 height 13
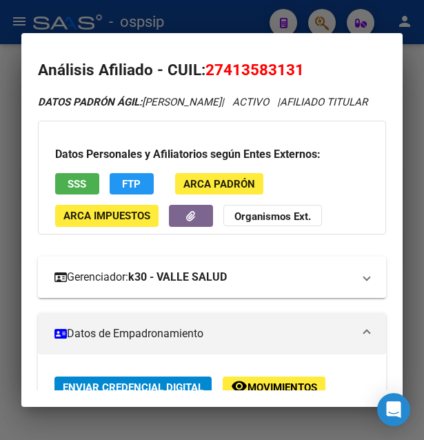
scroll to position [0, 0]
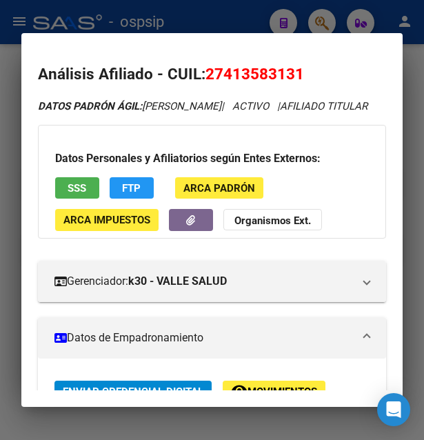
drag, startPoint x: 225, startPoint y: 72, endPoint x: 294, endPoint y: 70, distance: 69.0
click at [294, 70] on span "27413583131" at bounding box center [254, 74] width 99 height 18
click at [221, 24] on div at bounding box center [212, 220] width 424 height 440
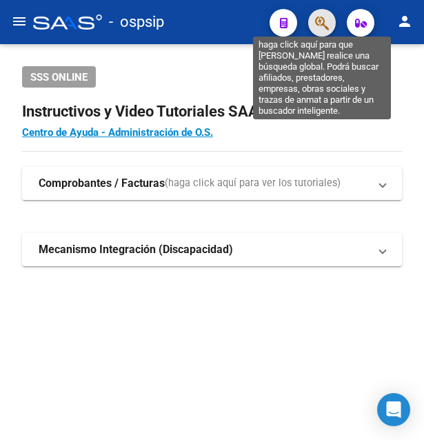
click at [324, 22] on icon "button" at bounding box center [322, 23] width 14 height 16
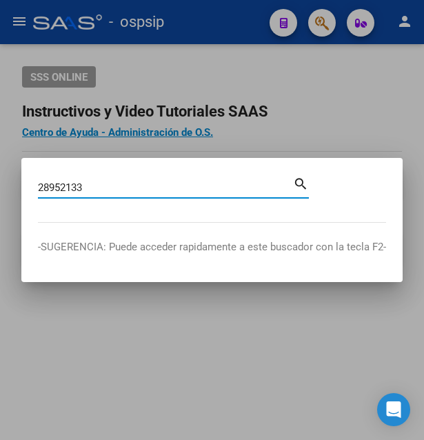
type input "28952133"
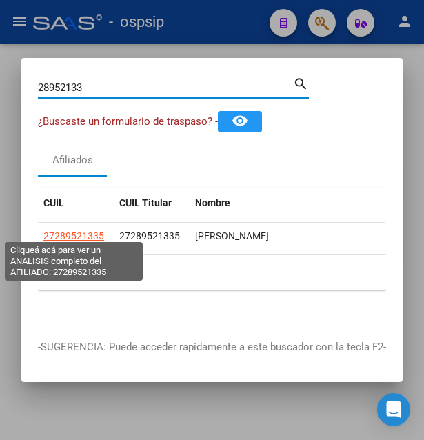
click at [88, 230] on span "27289521335" at bounding box center [73, 235] width 61 height 11
type textarea "27289521335"
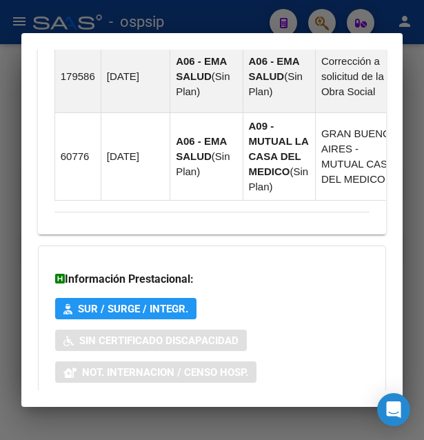
scroll to position [1402, 0]
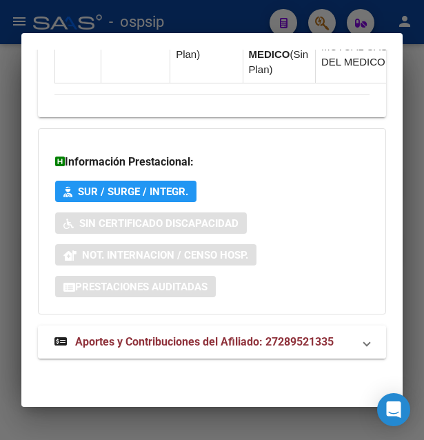
click at [199, 347] on span "Aportes y Contribuciones del Afiliado: 27289521335" at bounding box center [204, 341] width 259 height 13
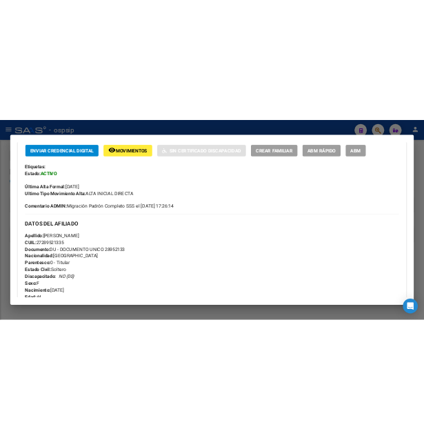
scroll to position [341, 0]
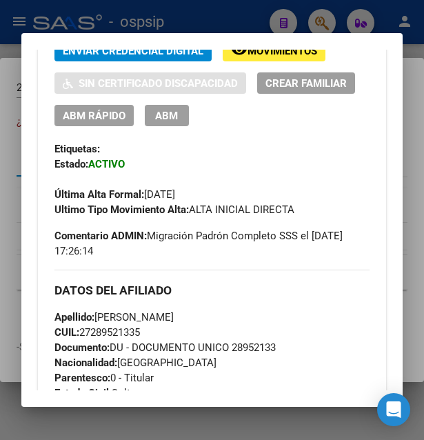
click at [248, 8] on div at bounding box center [212, 220] width 424 height 440
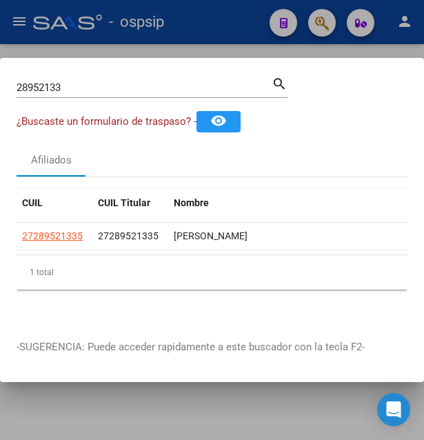
click at [249, 8] on div at bounding box center [212, 220] width 424 height 440
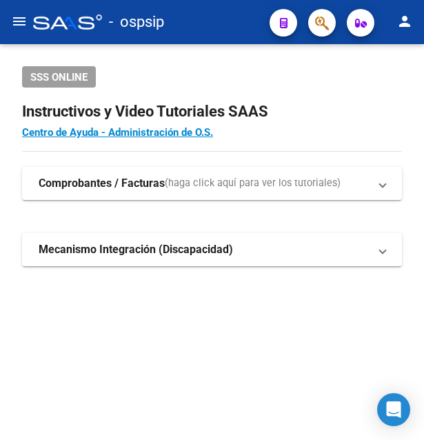
drag, startPoint x: 249, startPoint y: 8, endPoint x: 265, endPoint y: 12, distance: 17.2
click at [250, 8] on div "- ospsip" at bounding box center [145, 22] width 225 height 30
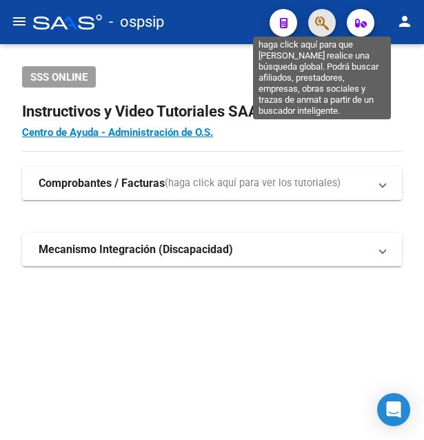
click at [325, 23] on icon "button" at bounding box center [322, 23] width 14 height 16
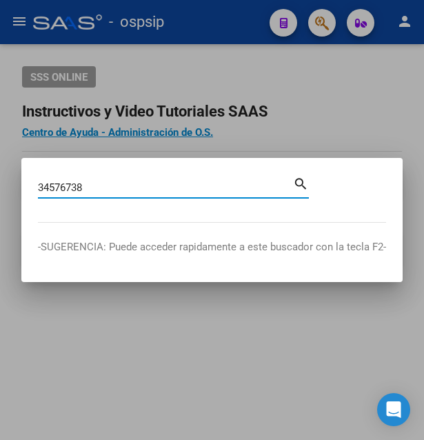
type input "34576738"
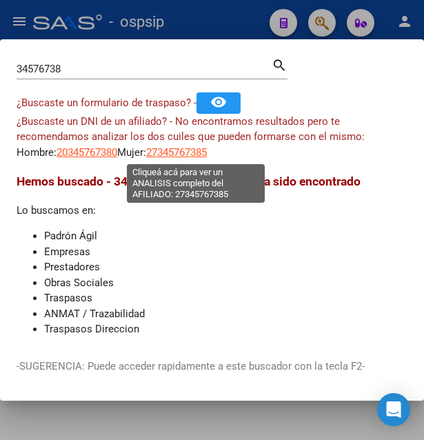
click at [199, 155] on span "27345767385" at bounding box center [176, 152] width 61 height 12
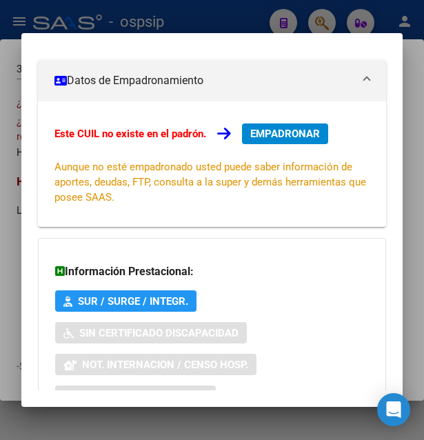
scroll to position [332, 0]
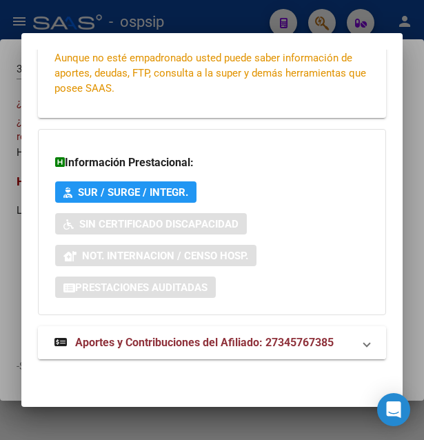
click at [147, 348] on span "Aportes y Contribuciones del Afiliado: 27345767385" at bounding box center [204, 342] width 259 height 13
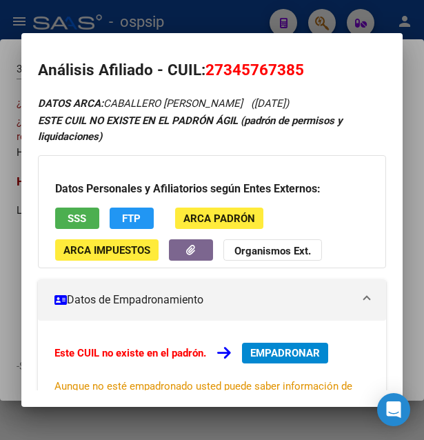
scroll to position [0, 0]
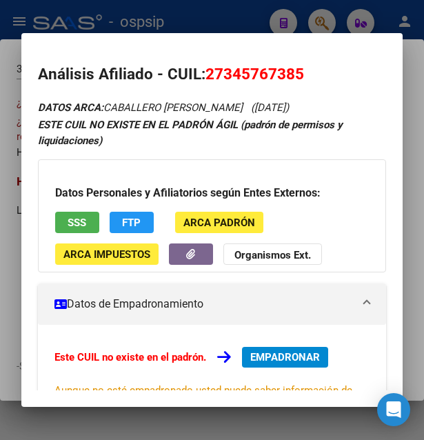
click at [206, 21] on div at bounding box center [212, 220] width 424 height 440
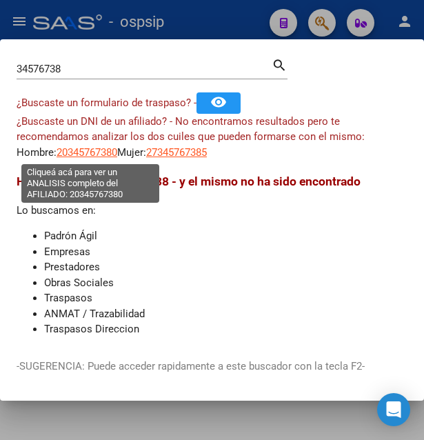
click at [103, 154] on span "20345767380" at bounding box center [87, 152] width 61 height 12
type textarea "20345767380"
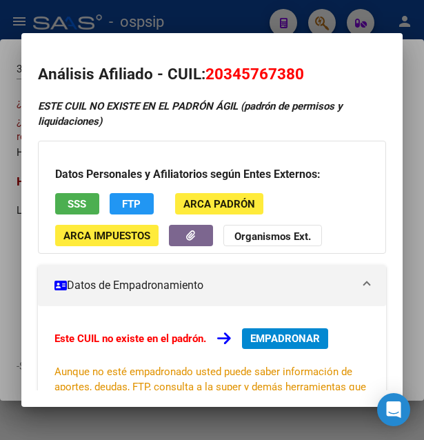
click at [209, 17] on div at bounding box center [212, 220] width 424 height 440
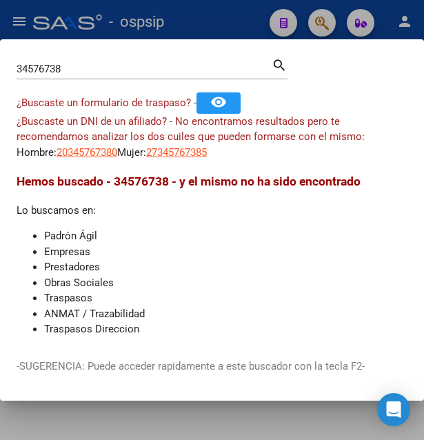
click at [193, 28] on div at bounding box center [212, 220] width 424 height 440
click at [193, 28] on div "- ospsip" at bounding box center [145, 22] width 225 height 30
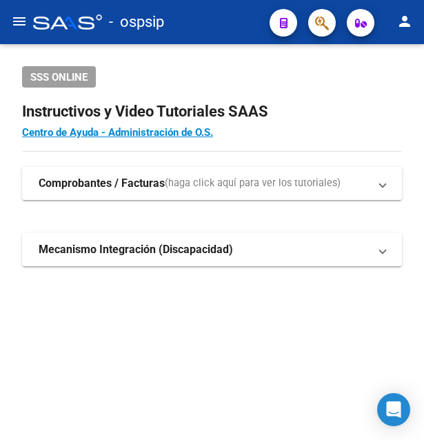
click at [193, 28] on div "- ospsip" at bounding box center [145, 22] width 225 height 30
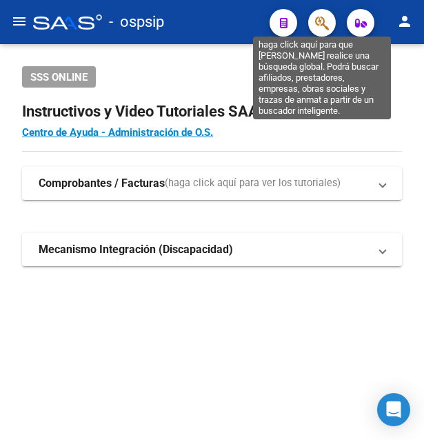
click at [319, 30] on icon "button" at bounding box center [322, 23] width 14 height 16
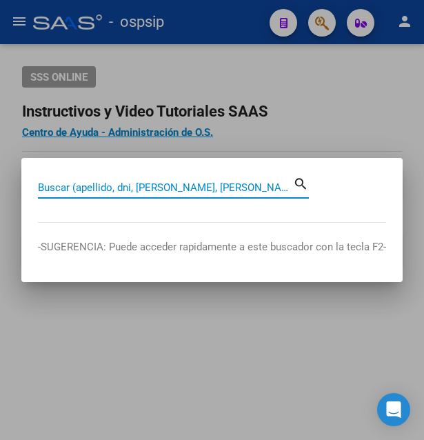
click at [154, 186] on input "Buscar (apellido, dni, [PERSON_NAME], [PERSON_NAME], cuit, obra social)" at bounding box center [165, 187] width 255 height 12
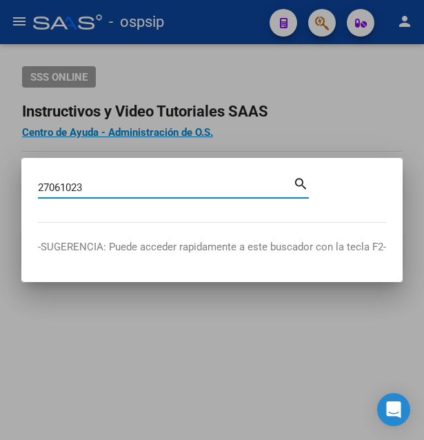
type input "27061023"
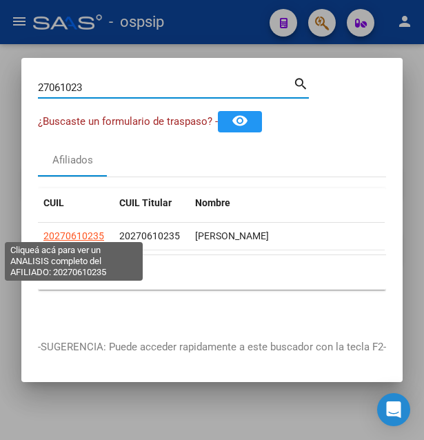
click at [92, 234] on span "20270610235" at bounding box center [73, 235] width 61 height 11
type textarea "20270610235"
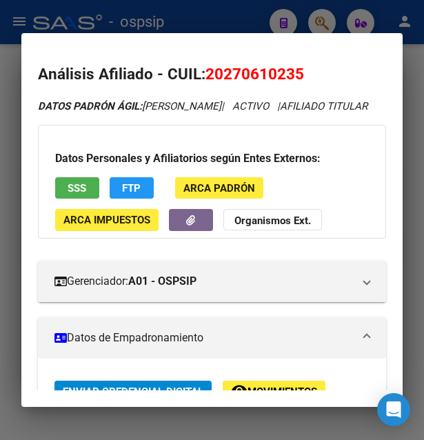
drag, startPoint x: 225, startPoint y: 74, endPoint x: 296, endPoint y: 77, distance: 71.1
click at [296, 77] on span "20270610235" at bounding box center [254, 74] width 99 height 18
click at [235, 17] on div at bounding box center [212, 220] width 424 height 440
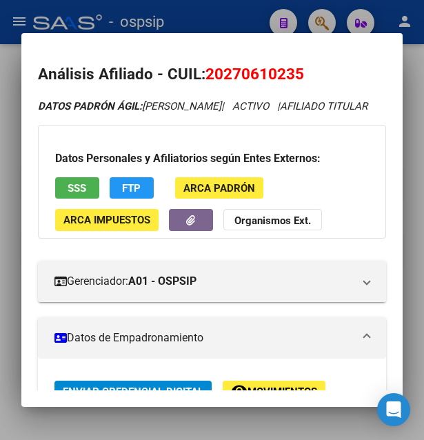
click at [235, 17] on div at bounding box center [212, 220] width 424 height 440
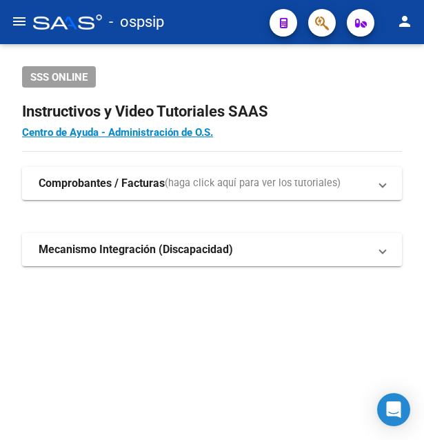
click at [235, 17] on div "- ospsip" at bounding box center [145, 22] width 225 height 30
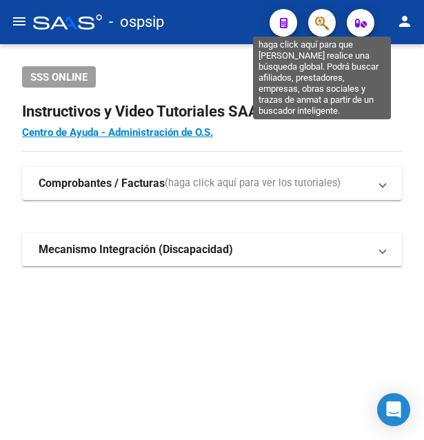
click at [326, 18] on icon "button" at bounding box center [322, 23] width 14 height 16
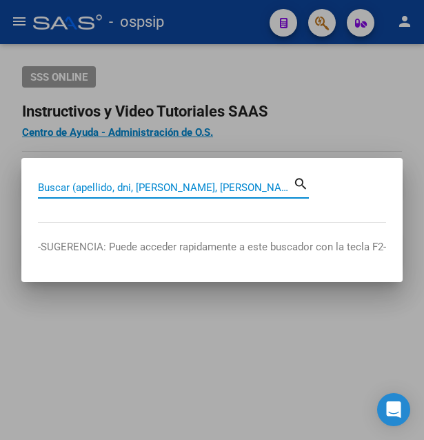
click at [145, 186] on input "Buscar (apellido, dni, [PERSON_NAME], [PERSON_NAME], cuit, obra social)" at bounding box center [165, 187] width 255 height 12
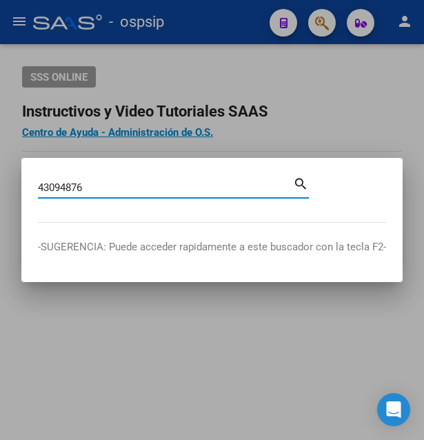
type input "43094876"
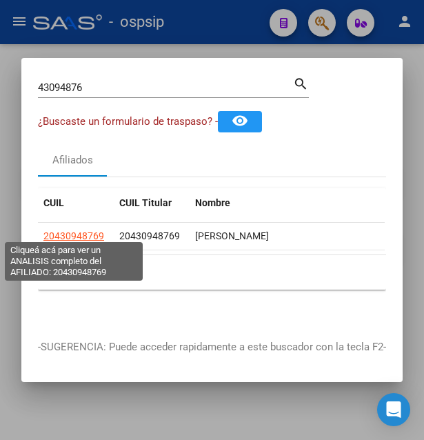
click at [84, 230] on span "20430948769" at bounding box center [73, 235] width 61 height 11
type textarea "20430948769"
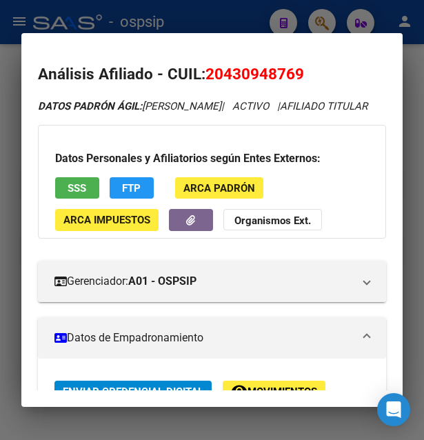
drag, startPoint x: 224, startPoint y: 68, endPoint x: 299, endPoint y: 65, distance: 74.5
click at [299, 65] on span "20430948769" at bounding box center [254, 74] width 99 height 18
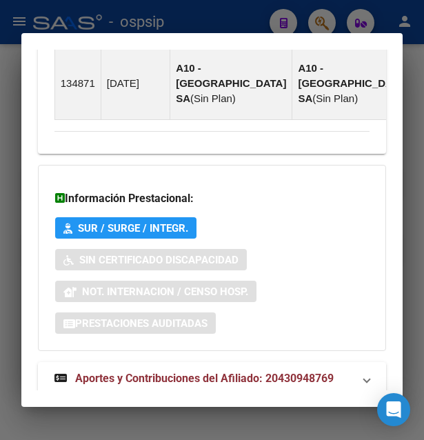
scroll to position [1258, 0]
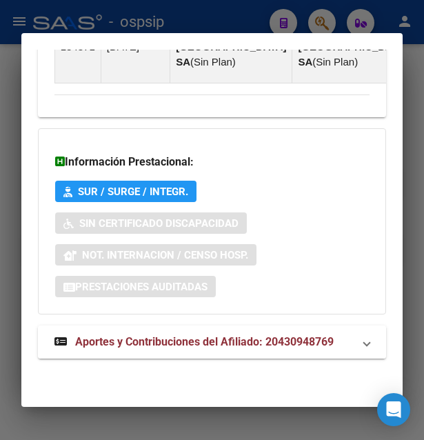
click at [151, 334] on mat-expansion-panel-header "Aportes y Contribuciones del Afiliado: 20430948769" at bounding box center [212, 341] width 349 height 33
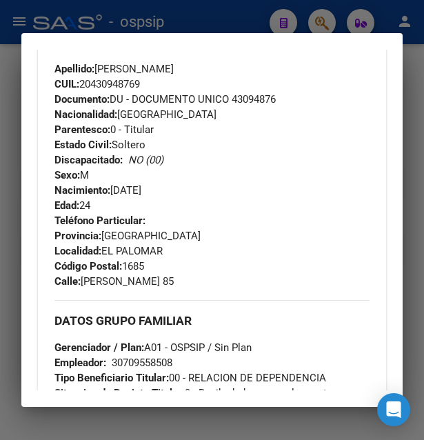
scroll to position [537, 0]
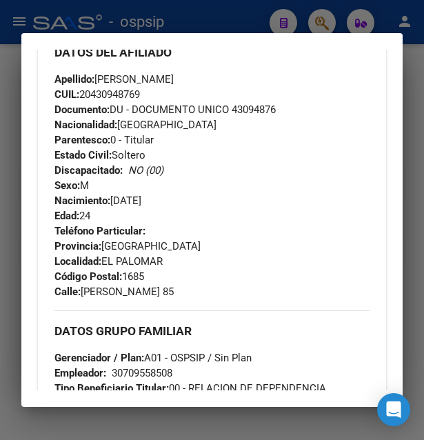
click at [239, 21] on div at bounding box center [212, 220] width 424 height 440
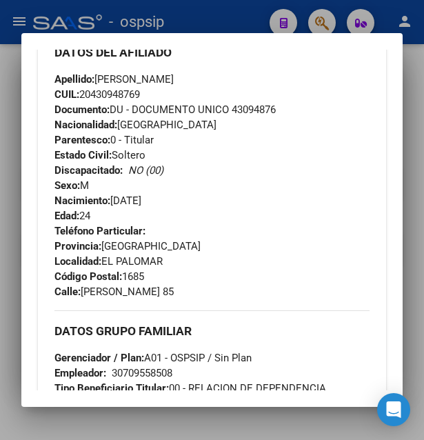
click at [239, 21] on div at bounding box center [212, 220] width 424 height 440
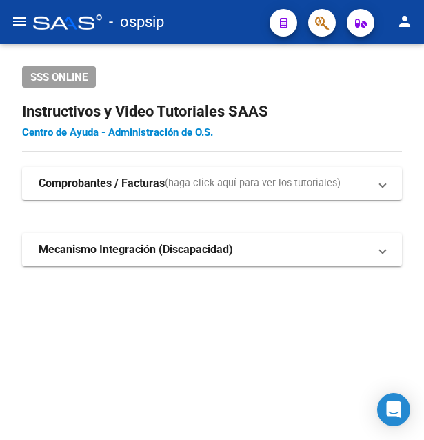
click at [239, 21] on div "- ospsip" at bounding box center [145, 22] width 225 height 30
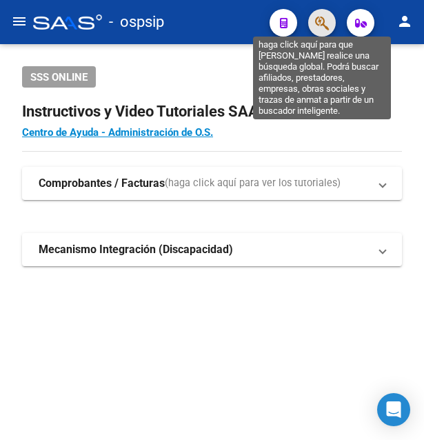
click at [317, 19] on icon "button" at bounding box center [322, 23] width 14 height 16
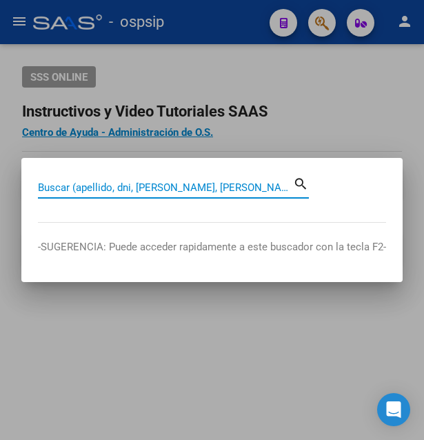
click at [114, 190] on input "Buscar (apellido, dni, [PERSON_NAME], [PERSON_NAME], cuit, obra social)" at bounding box center [165, 187] width 255 height 12
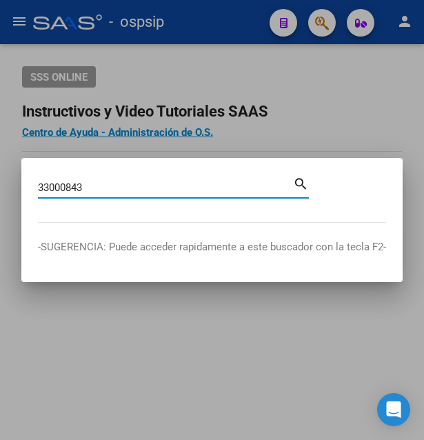
type input "33000843"
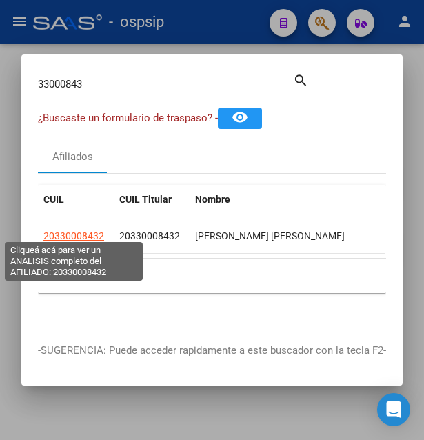
click at [70, 233] on span "20330008432" at bounding box center [73, 235] width 61 height 11
type textarea "20330008432"
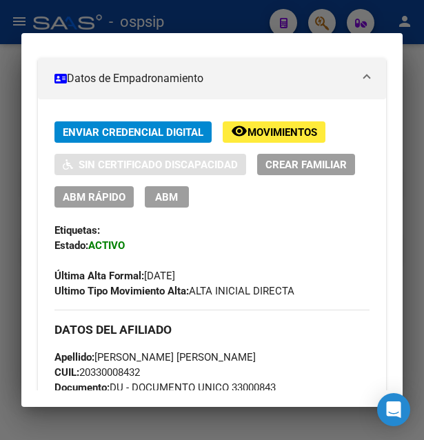
scroll to position [223, 0]
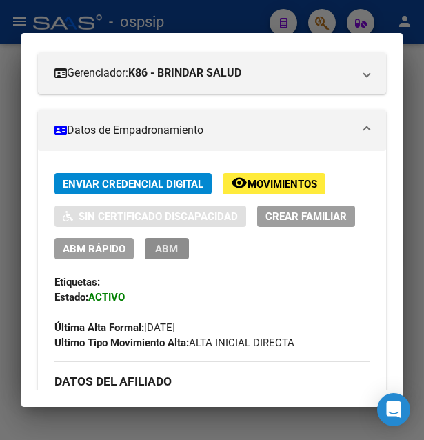
click at [179, 244] on button "ABM" at bounding box center [167, 248] width 44 height 21
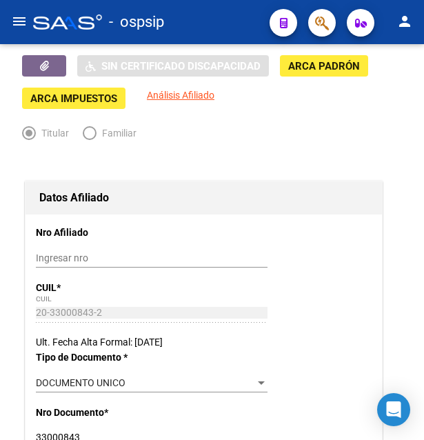
radio input "true"
type input "33-71422281-9"
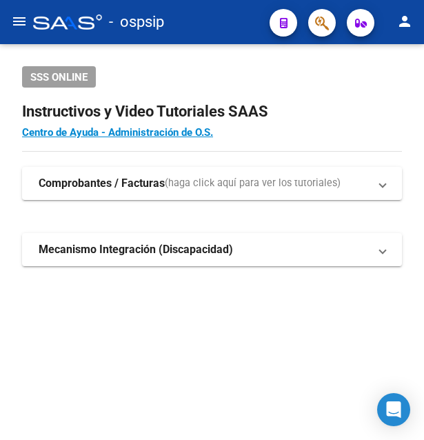
click at [334, 16] on app-search-popup at bounding box center [322, 20] width 28 height 17
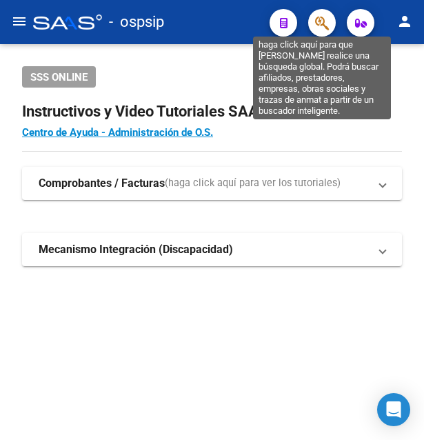
click at [328, 23] on icon "button" at bounding box center [322, 23] width 14 height 16
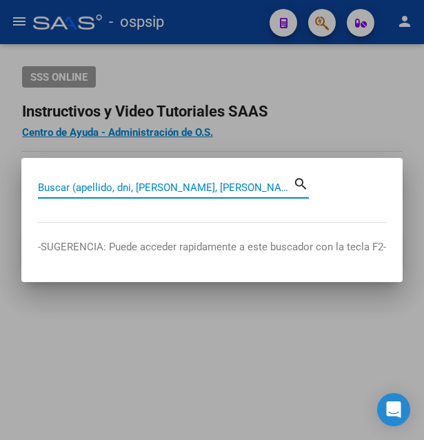
paste input "23629934"
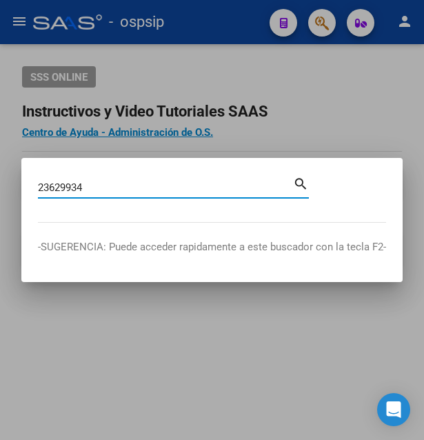
type input "23629934"
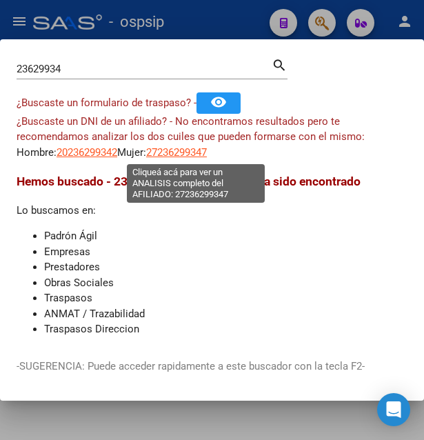
click at [205, 152] on span "27236299347" at bounding box center [176, 152] width 61 height 12
type textarea "27236299347"
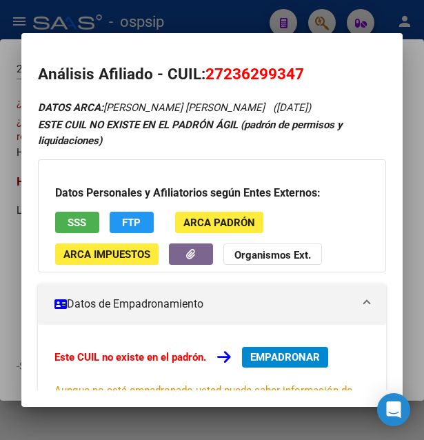
click at [80, 217] on span "SSS" at bounding box center [77, 223] width 19 height 12
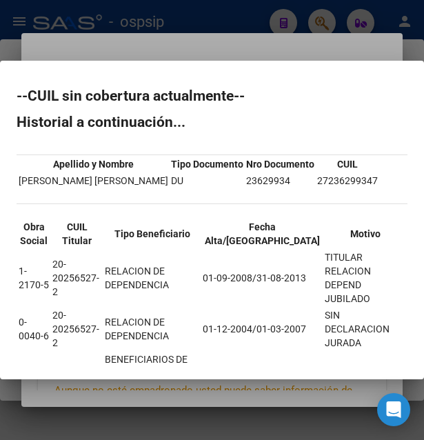
scroll to position [75, 0]
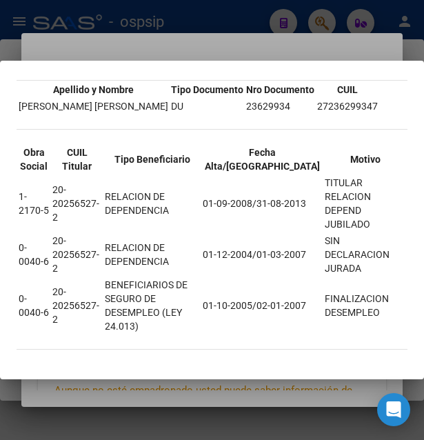
click at [227, 48] on div at bounding box center [212, 220] width 424 height 440
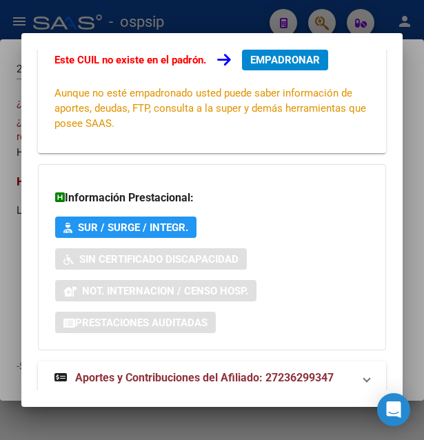
scroll to position [332, 0]
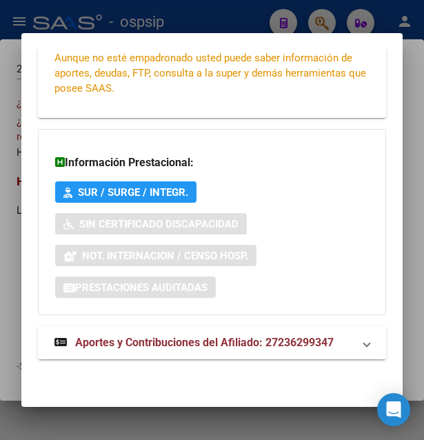
click at [201, 343] on span "Aportes y Contribuciones del Afiliado: 27236299347" at bounding box center [204, 342] width 259 height 13
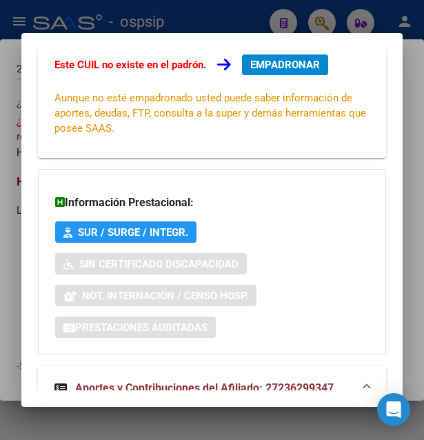
scroll to position [0, 0]
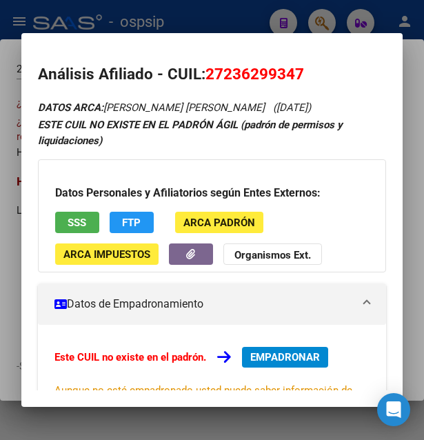
drag, startPoint x: 225, startPoint y: 73, endPoint x: 293, endPoint y: 68, distance: 68.5
click at [293, 68] on span "27236299347" at bounding box center [254, 74] width 99 height 18
click at [197, 6] on div at bounding box center [212, 220] width 424 height 440
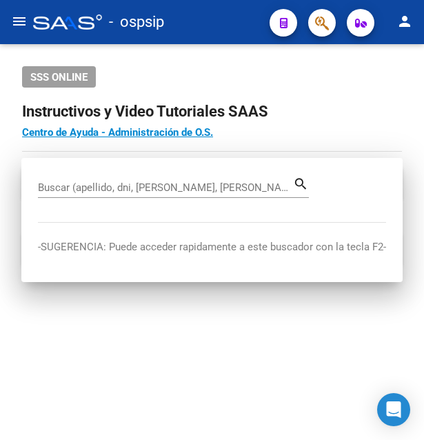
click at [197, 6] on mat-toolbar "menu - ospsip person" at bounding box center [212, 22] width 424 height 44
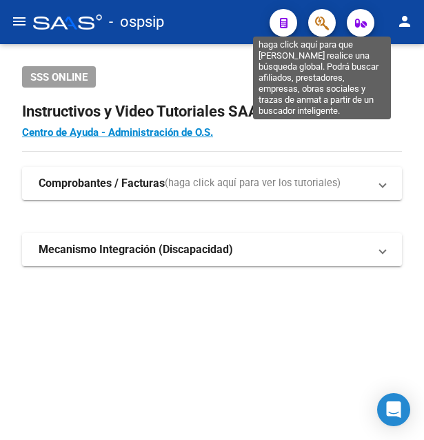
click at [323, 16] on icon "button" at bounding box center [322, 23] width 14 height 16
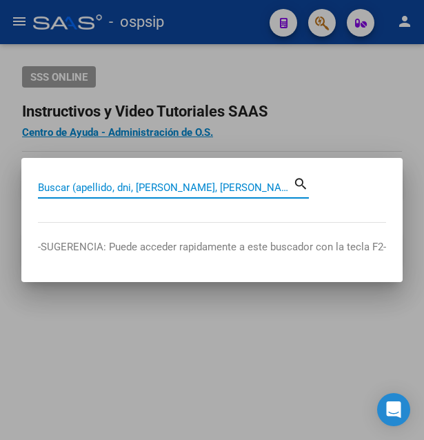
paste input "35984617"
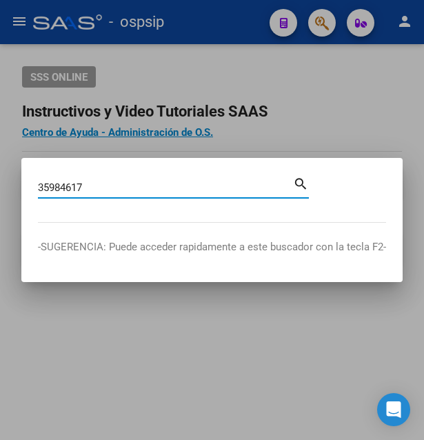
type input "35984617"
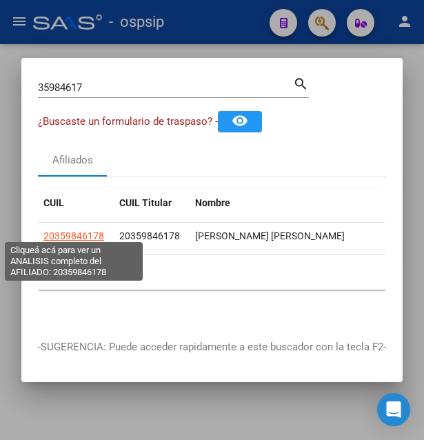
click at [78, 230] on span "20359846178" at bounding box center [73, 235] width 61 height 11
type textarea "20359846178"
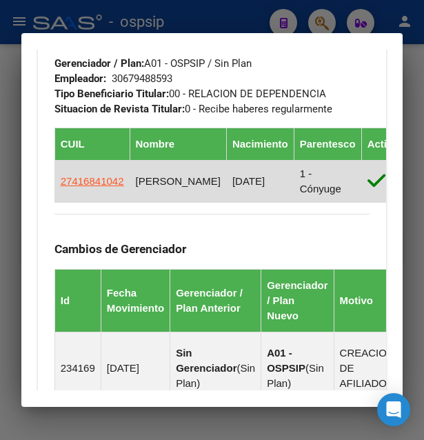
scroll to position [894, 0]
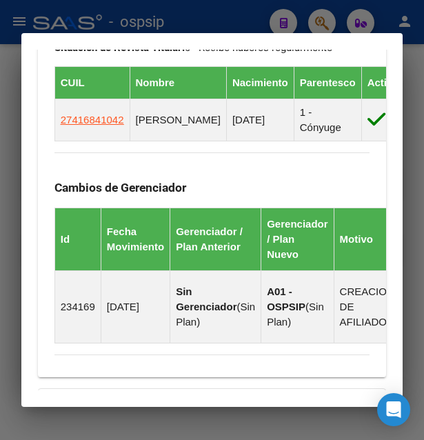
click at [242, 30] on div at bounding box center [212, 220] width 424 height 440
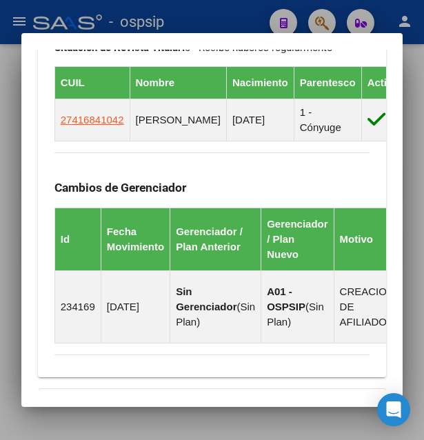
click at [242, 30] on div at bounding box center [212, 220] width 424 height 440
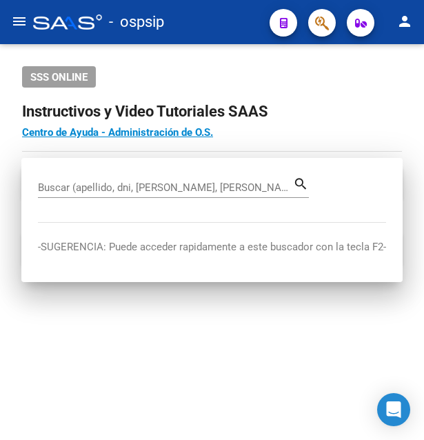
click at [242, 30] on div "- ospsip" at bounding box center [145, 22] width 225 height 30
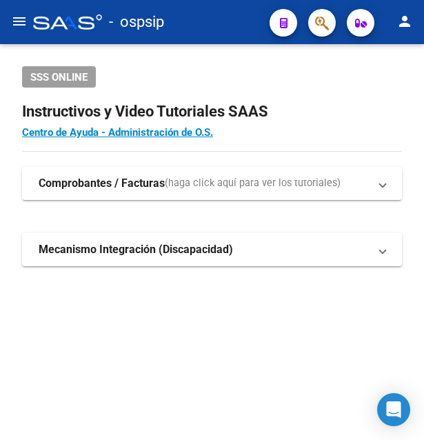
click at [242, 30] on div "- ospsip" at bounding box center [145, 22] width 225 height 30
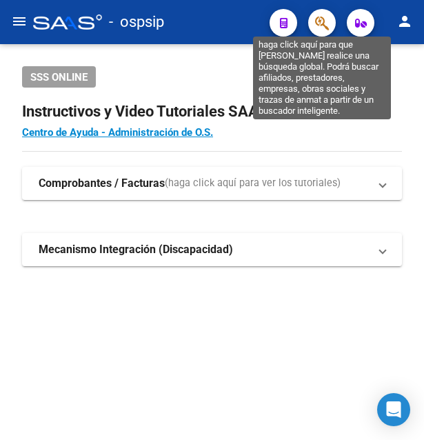
click at [321, 21] on icon "button" at bounding box center [322, 23] width 14 height 16
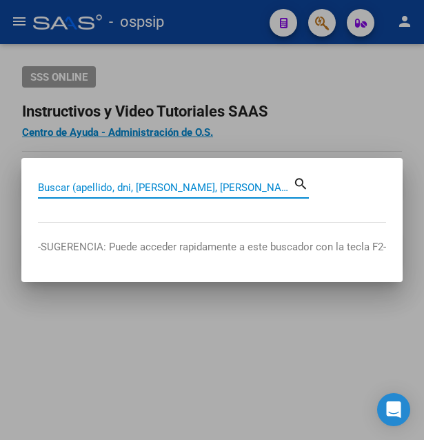
paste input "94950977"
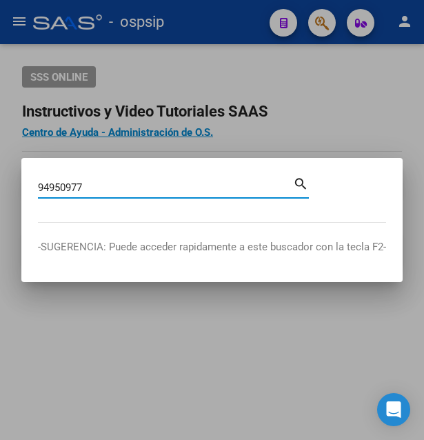
type input "94950977"
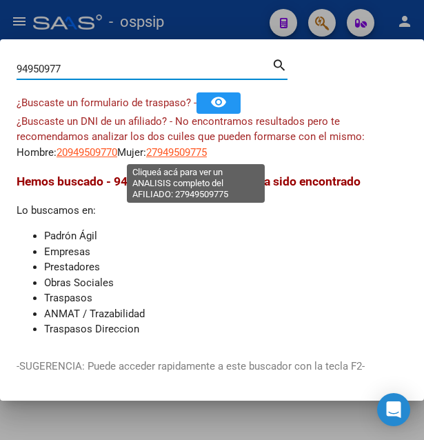
click at [190, 150] on span "27949509775" at bounding box center [176, 152] width 61 height 12
type textarea "27949509775"
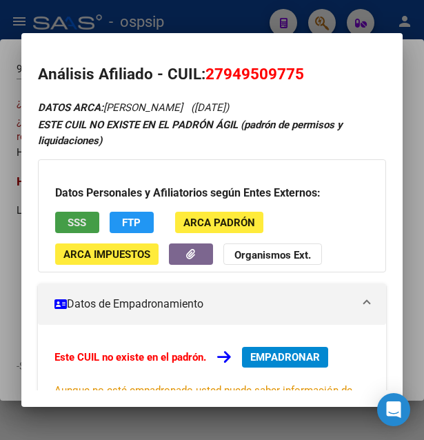
click at [88, 227] on button "SSS" at bounding box center [77, 222] width 44 height 21
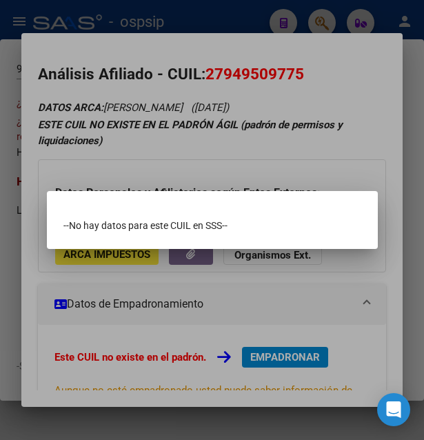
click at [218, 157] on div at bounding box center [212, 220] width 424 height 440
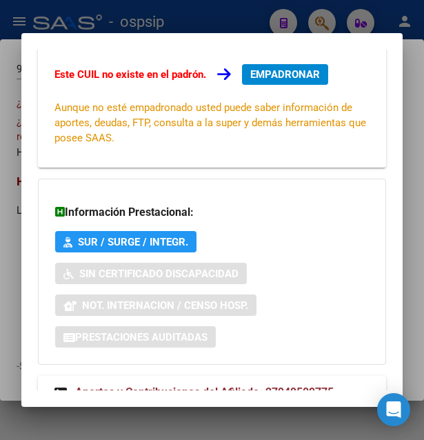
scroll to position [332, 0]
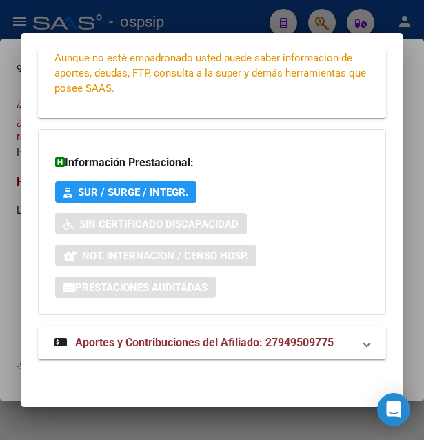
click at [187, 343] on span "Aportes y Contribuciones del Afiliado: 27949509775" at bounding box center [204, 342] width 259 height 13
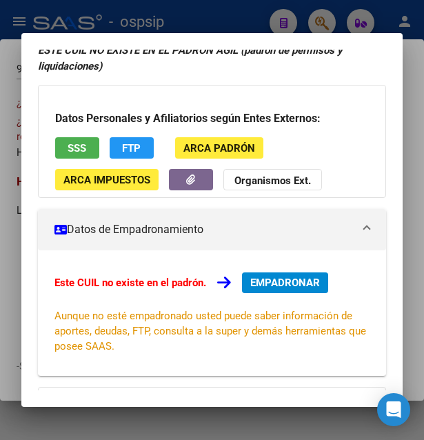
scroll to position [0, 0]
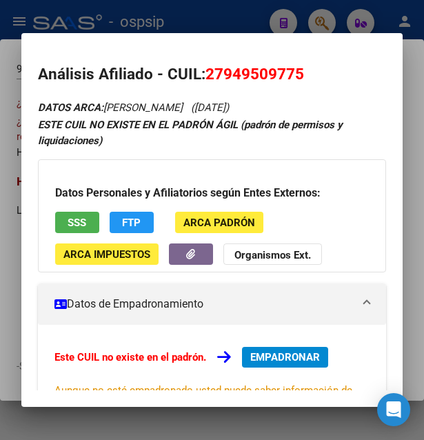
click at [83, 223] on span "SSS" at bounding box center [77, 223] width 19 height 12
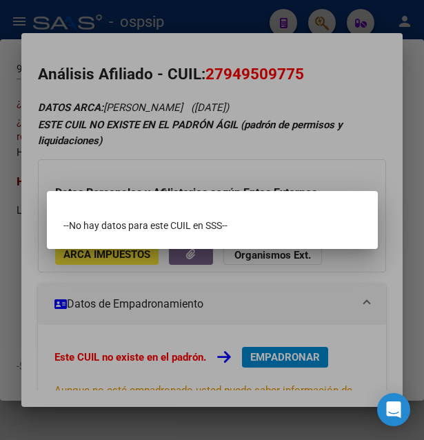
click at [241, 166] on div at bounding box center [212, 220] width 424 height 440
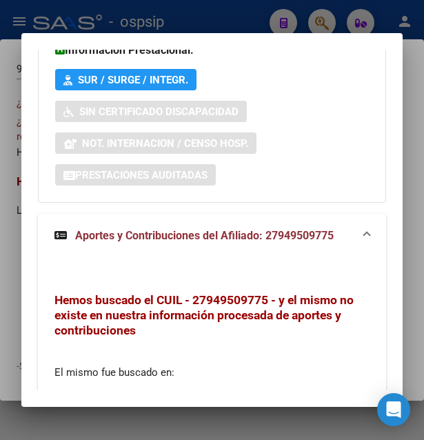
scroll to position [441, 0]
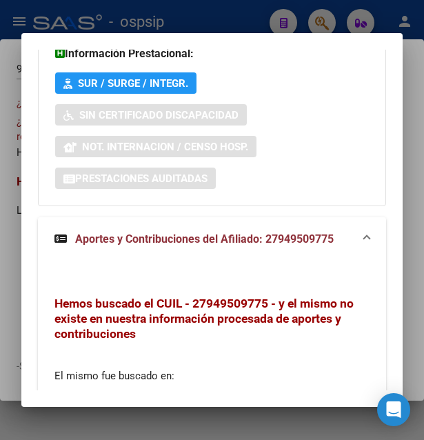
click at [190, 242] on span "Aportes y Contribuciones del Afiliado: 27949509775" at bounding box center [204, 238] width 259 height 13
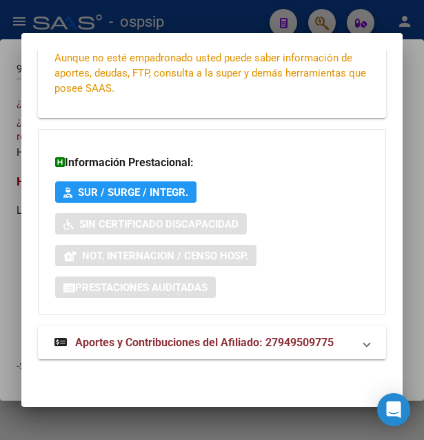
scroll to position [332, 0]
click at [183, 339] on span "Aportes y Contribuciones del Afiliado: 27949509775" at bounding box center [204, 342] width 259 height 13
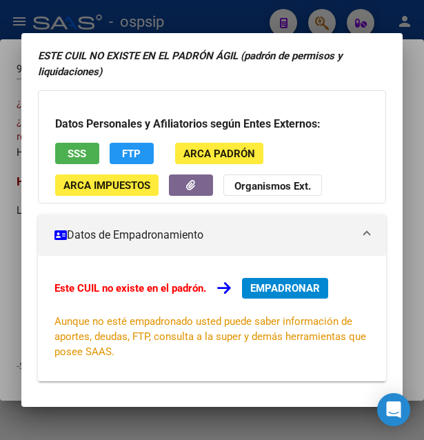
scroll to position [0, 0]
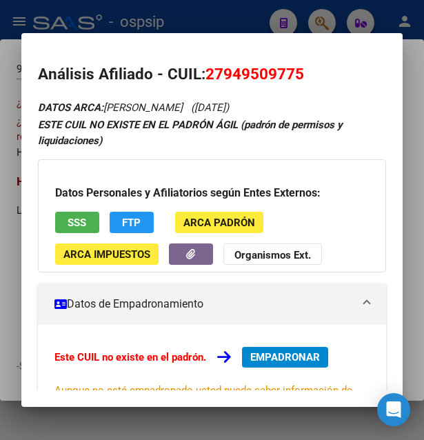
drag, startPoint x: 224, startPoint y: 75, endPoint x: 296, endPoint y: 74, distance: 71.7
click at [296, 74] on span "27949509775" at bounding box center [254, 74] width 99 height 18
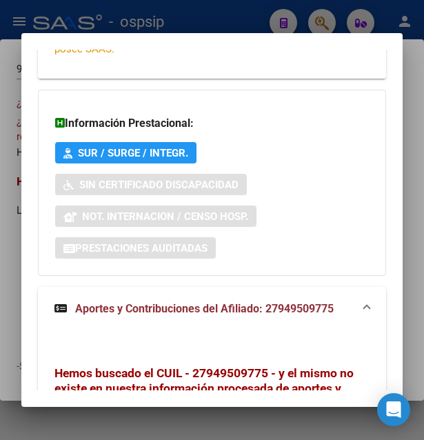
scroll to position [447, 0]
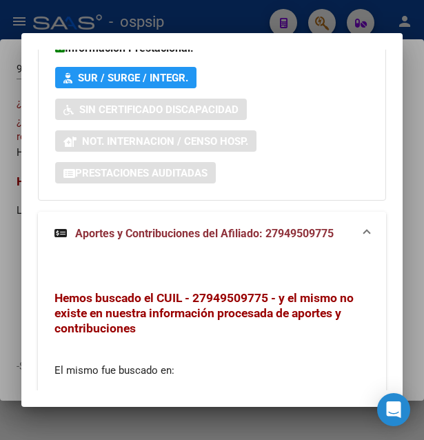
click at [205, 237] on strong "Aportes y Contribuciones del Afiliado: 27949509775" at bounding box center [193, 233] width 279 height 17
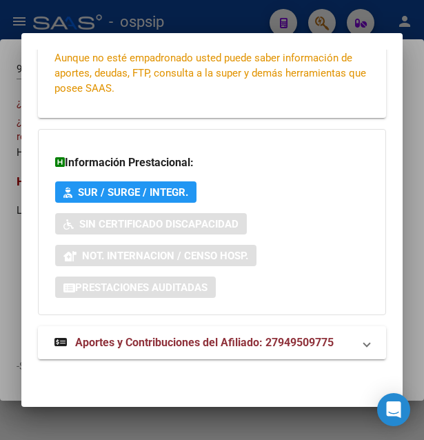
scroll to position [332, 0]
click at [170, 341] on span "Aportes y Contribuciones del Afiliado: 27949509775" at bounding box center [204, 342] width 259 height 13
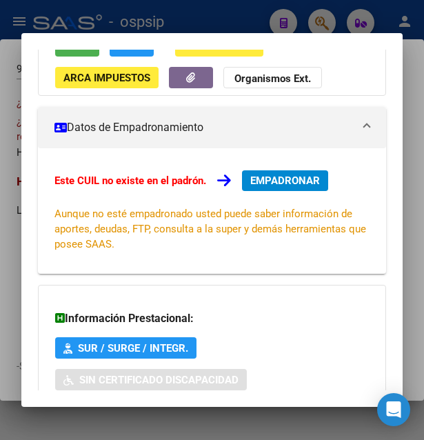
scroll to position [0, 0]
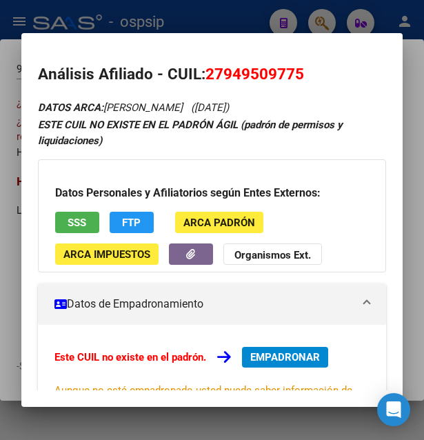
drag, startPoint x: 203, startPoint y: 75, endPoint x: 308, endPoint y: 73, distance: 105.5
click at [308, 73] on h2 "Análisis Afiliado - CUIL: 27949509775" at bounding box center [212, 74] width 349 height 23
click at [208, 23] on div at bounding box center [212, 220] width 424 height 440
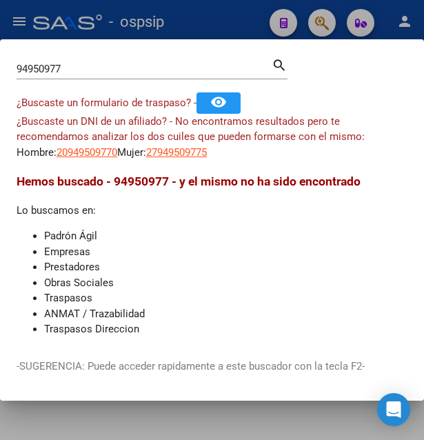
click at [208, 23] on div at bounding box center [212, 220] width 424 height 440
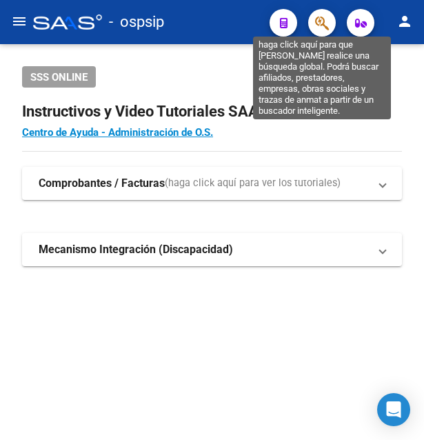
click at [318, 23] on icon "button" at bounding box center [322, 23] width 14 height 16
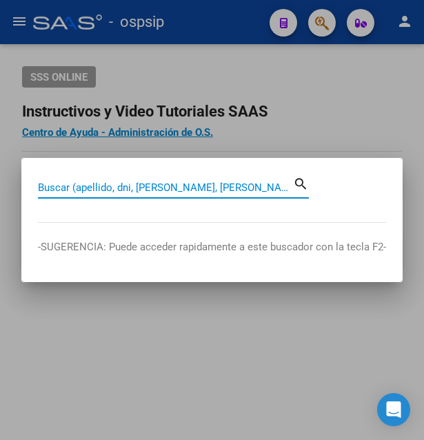
click at [178, 187] on input "Buscar (apellido, dni, [PERSON_NAME], [PERSON_NAME], cuit, obra social)" at bounding box center [165, 187] width 255 height 12
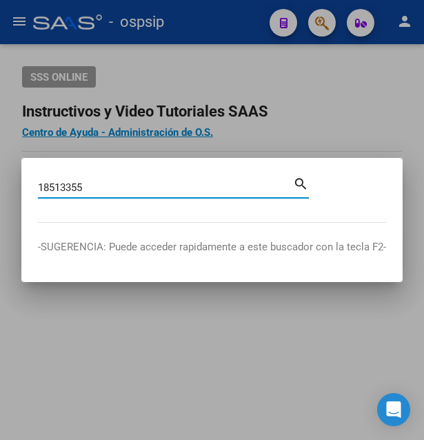
type input "18513355"
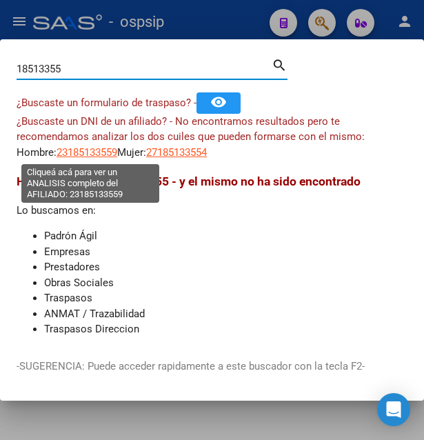
click at [98, 154] on span "23185133559" at bounding box center [87, 152] width 61 height 12
type textarea "23185133559"
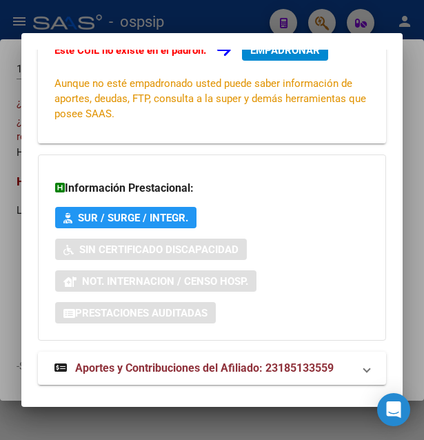
scroll to position [332, 0]
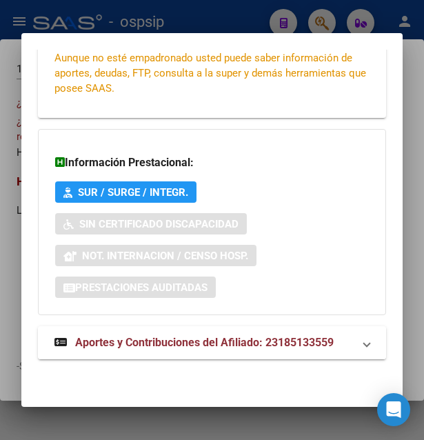
click at [204, 341] on span "Aportes y Contribuciones del Afiliado: 23185133559" at bounding box center [204, 342] width 259 height 13
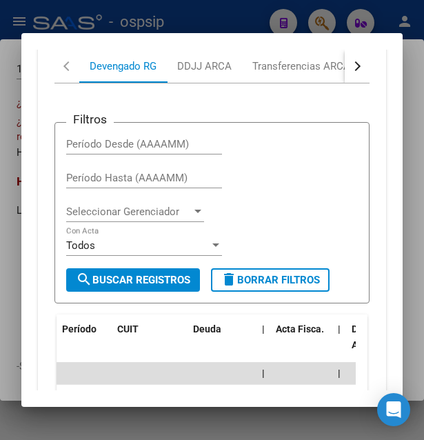
scroll to position [711, 0]
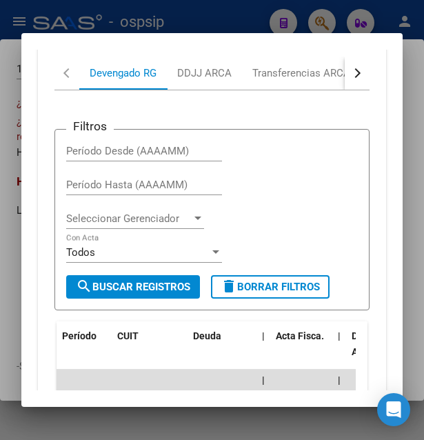
click at [351, 71] on div "button" at bounding box center [356, 73] width 10 height 10
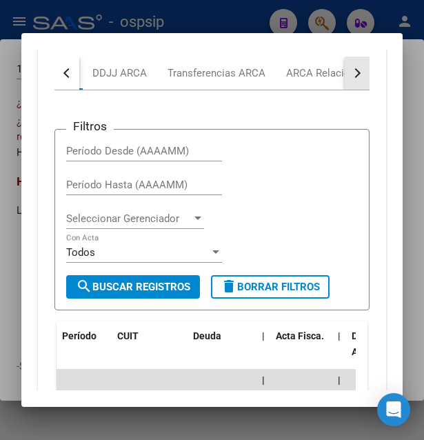
click at [351, 71] on div "button" at bounding box center [356, 73] width 10 height 10
click at [351, 72] on div "button" at bounding box center [356, 73] width 10 height 10
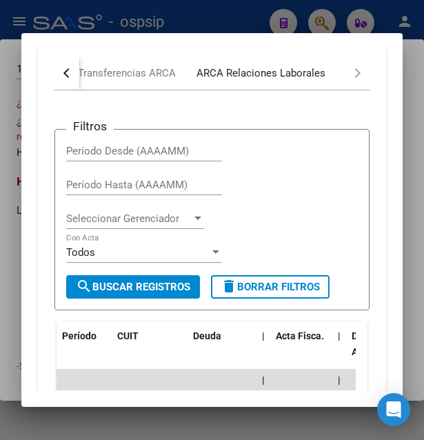
click at [312, 77] on div "ARCA Relaciones Laborales" at bounding box center [261, 73] width 129 height 15
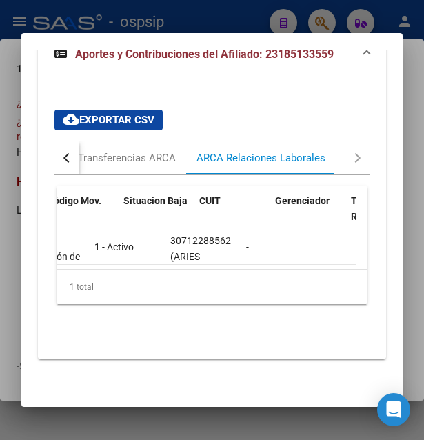
scroll to position [0, 0]
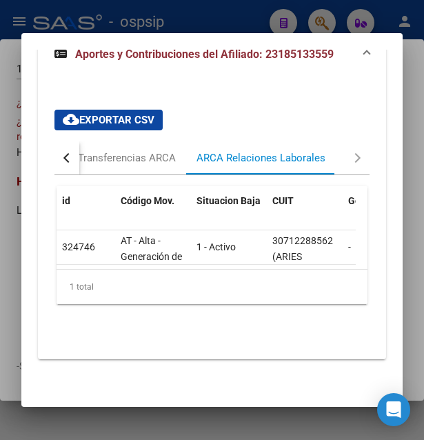
click at [68, 153] on div "button" at bounding box center [68, 158] width 10 height 10
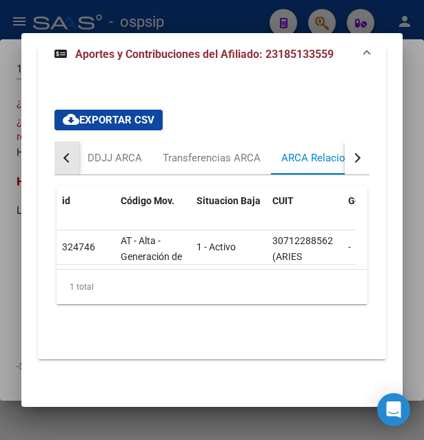
click at [68, 153] on div "button" at bounding box center [68, 158] width 10 height 10
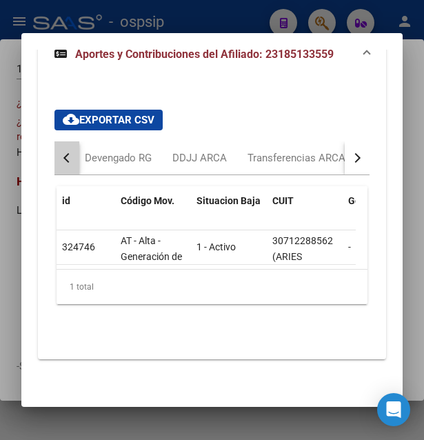
click at [68, 153] on div "button" at bounding box center [68, 158] width 10 height 10
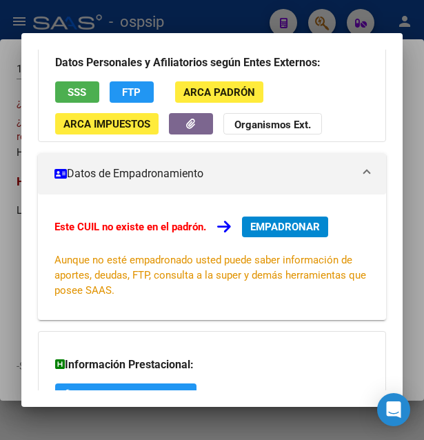
scroll to position [42, 0]
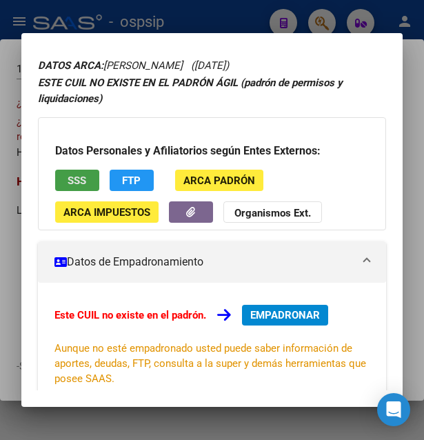
click at [92, 183] on button "SSS" at bounding box center [77, 180] width 44 height 21
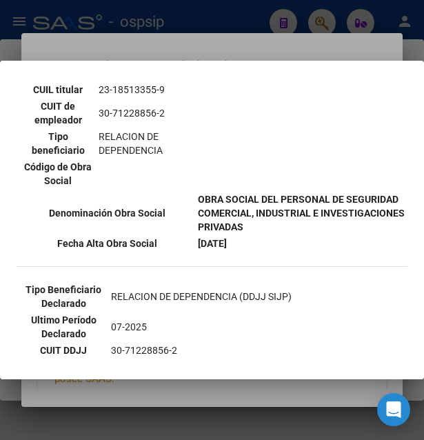
scroll to position [372, 0]
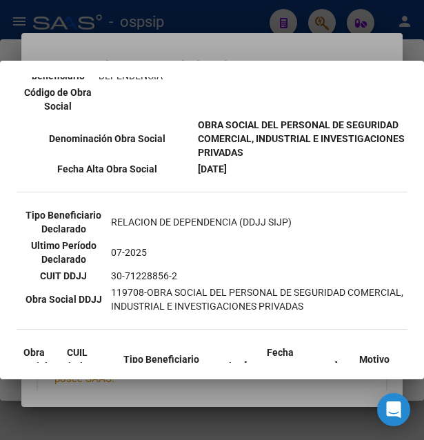
click at [174, 32] on div at bounding box center [212, 220] width 424 height 440
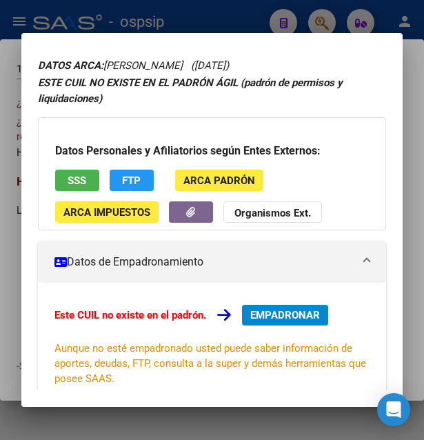
click at [174, 32] on div at bounding box center [212, 220] width 424 height 440
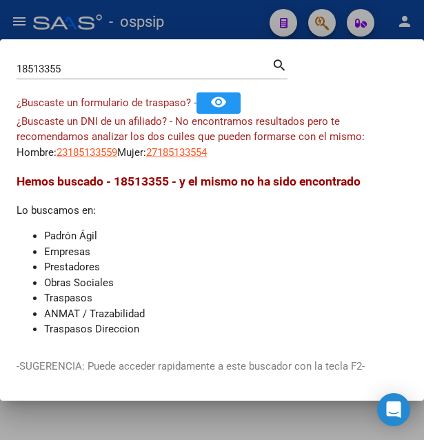
click at [217, 24] on div at bounding box center [212, 220] width 424 height 440
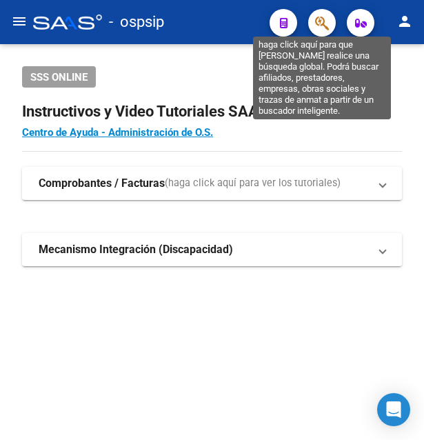
click at [326, 26] on icon "button" at bounding box center [322, 23] width 14 height 16
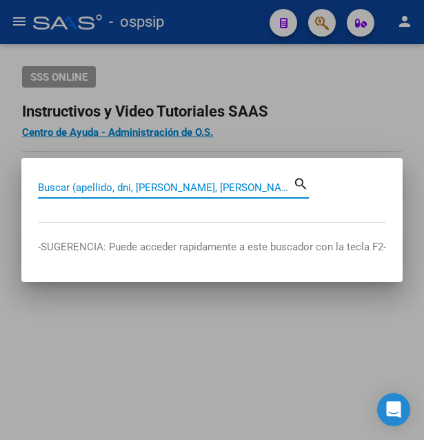
click at [147, 185] on input "Buscar (apellido, dni, [PERSON_NAME], [PERSON_NAME], cuit, obra social)" at bounding box center [165, 187] width 255 height 12
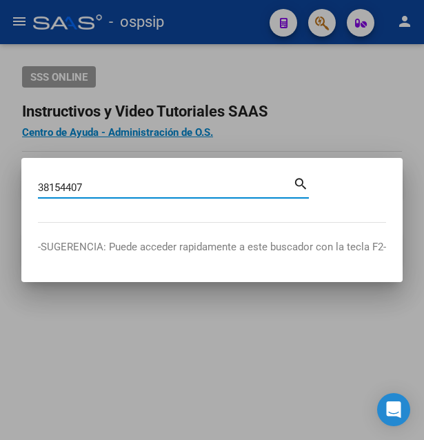
type input "38154407"
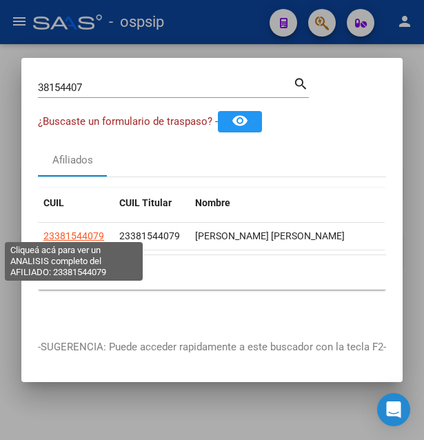
click at [88, 234] on span "23381544079" at bounding box center [73, 235] width 61 height 11
type textarea "23381544079"
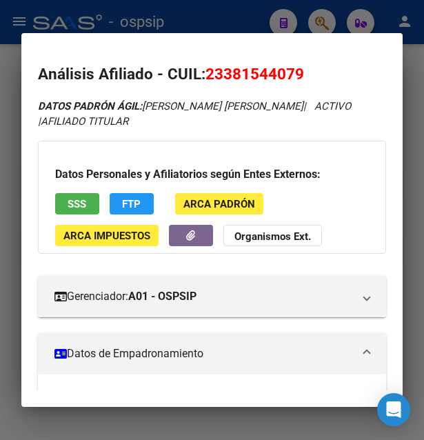
drag, startPoint x: 225, startPoint y: 74, endPoint x: 299, endPoint y: 76, distance: 73.8
click at [299, 76] on span "23381544079" at bounding box center [254, 74] width 99 height 18
click at [243, 26] on div at bounding box center [212, 220] width 424 height 440
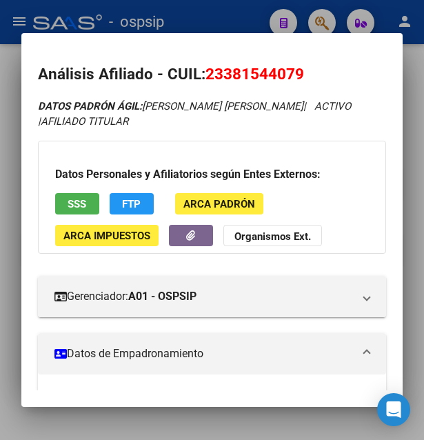
click at [245, 25] on div at bounding box center [212, 220] width 424 height 440
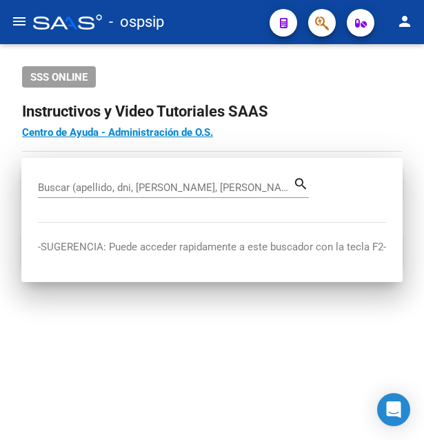
click at [245, 23] on div "- ospsip" at bounding box center [145, 22] width 225 height 30
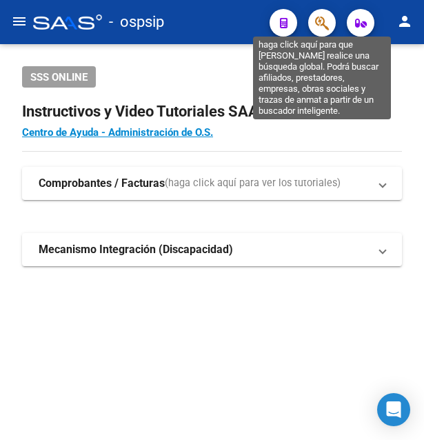
click at [320, 17] on icon "button" at bounding box center [322, 23] width 14 height 16
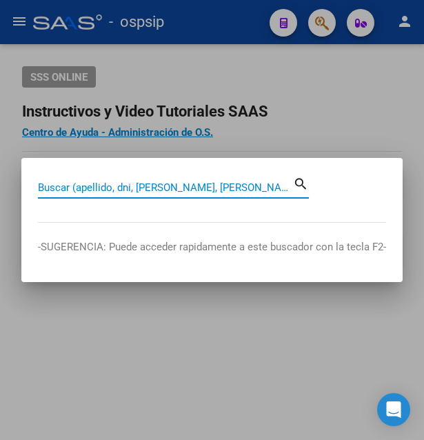
paste input "41300264"
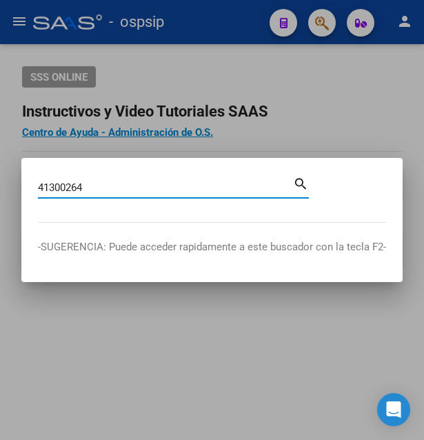
type input "41300264"
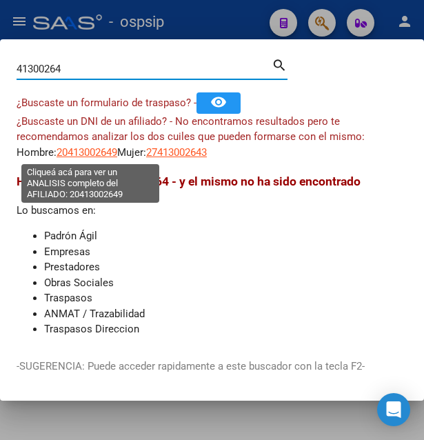
click at [95, 151] on span "20413002649" at bounding box center [87, 152] width 61 height 12
type textarea "20413002649"
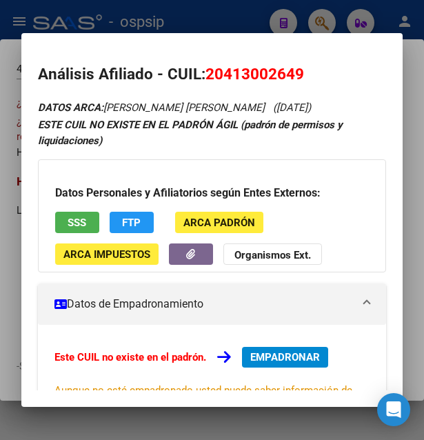
click at [87, 223] on button "SSS" at bounding box center [77, 222] width 44 height 21
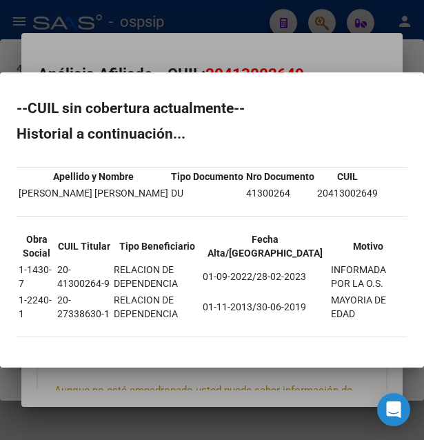
click at [283, 56] on div at bounding box center [212, 220] width 424 height 440
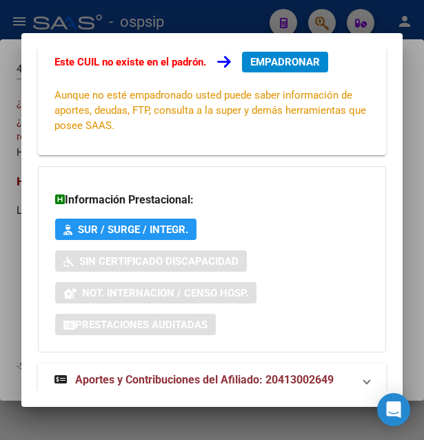
scroll to position [332, 0]
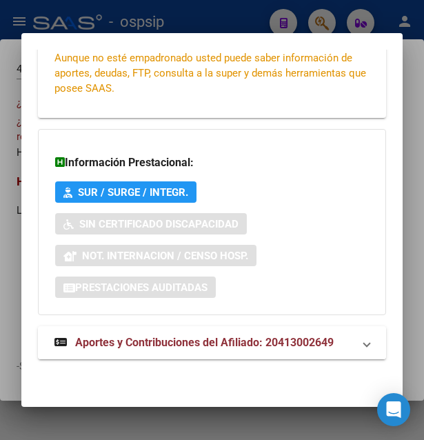
click at [198, 347] on span "Aportes y Contribuciones del Afiliado: 20413002649" at bounding box center [204, 342] width 259 height 13
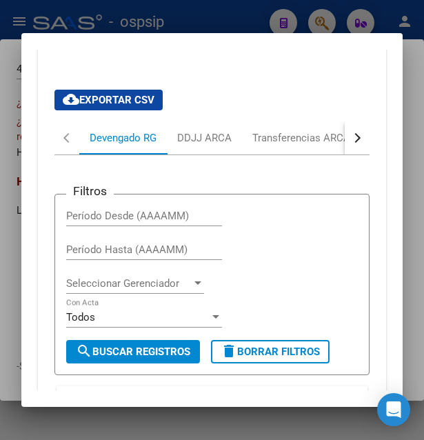
scroll to position [580, 0]
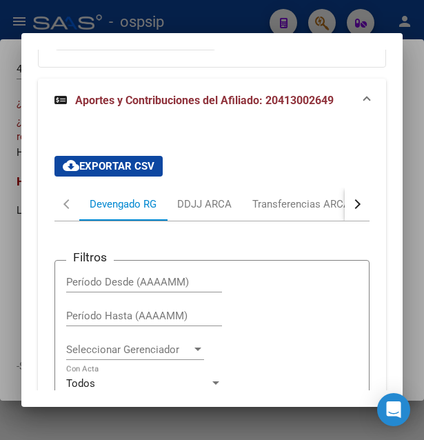
click at [345, 203] on button "button" at bounding box center [357, 204] width 25 height 33
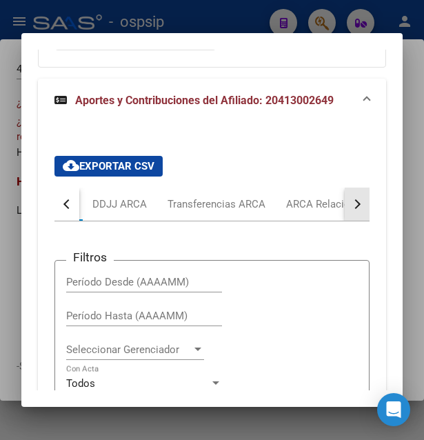
click at [345, 203] on button "button" at bounding box center [357, 204] width 25 height 33
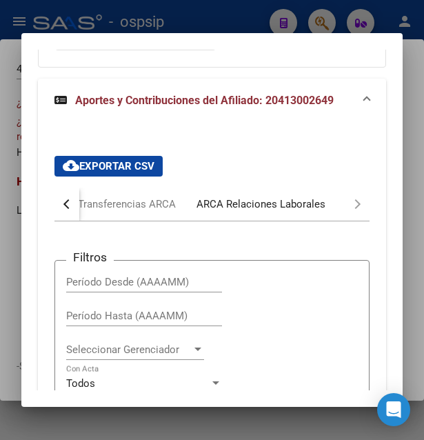
click at [312, 203] on div "ARCA Relaciones Laborales" at bounding box center [261, 204] width 129 height 15
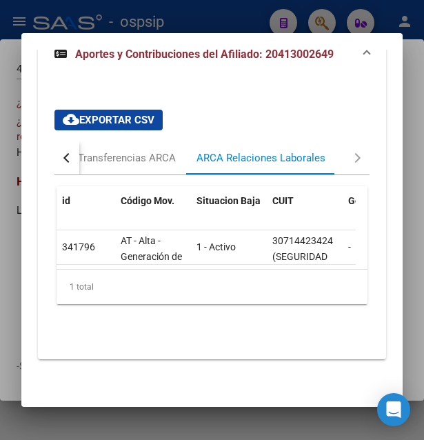
scroll to position [0, 495]
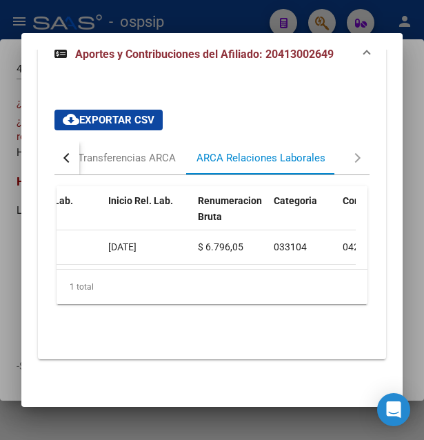
click at [237, 17] on div at bounding box center [212, 220] width 424 height 440
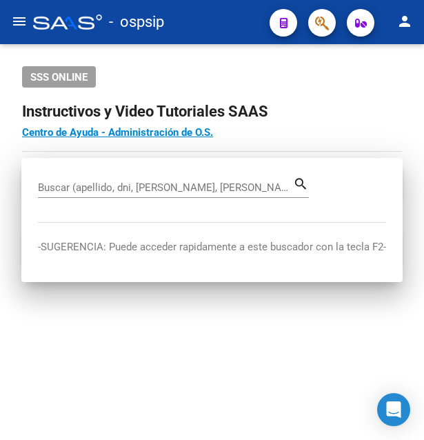
click at [239, 17] on div "- ospsip" at bounding box center [145, 22] width 225 height 30
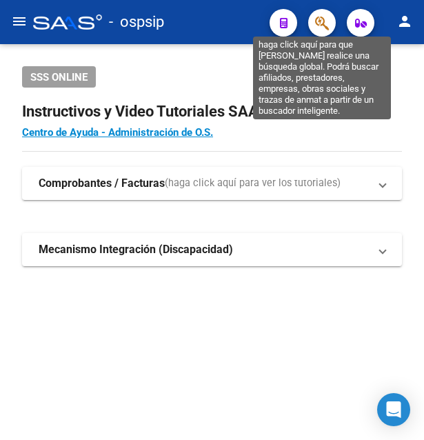
click at [325, 21] on icon "button" at bounding box center [322, 23] width 14 height 16
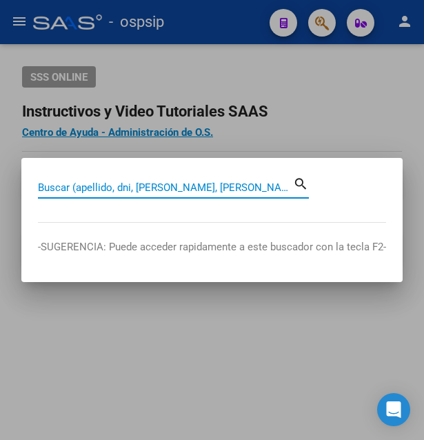
click at [123, 187] on input "Buscar (apellido, dni, [PERSON_NAME], [PERSON_NAME], cuit, obra social)" at bounding box center [165, 187] width 255 height 12
click at [137, 188] on input "Buscar (apellido, dni, [PERSON_NAME], [PERSON_NAME], cuit, obra social)" at bounding box center [165, 187] width 255 height 12
click at [139, 188] on input "Buscar (apellido, dni, [PERSON_NAME], [PERSON_NAME], cuit, obra social)" at bounding box center [165, 187] width 255 height 12
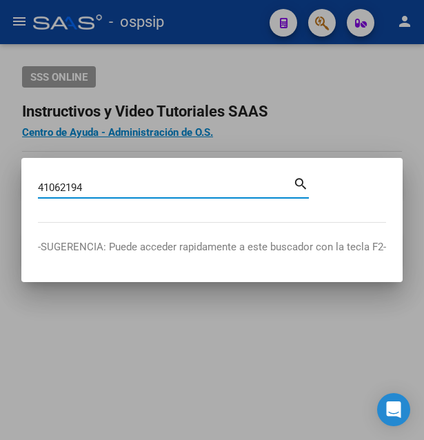
type input "41062194"
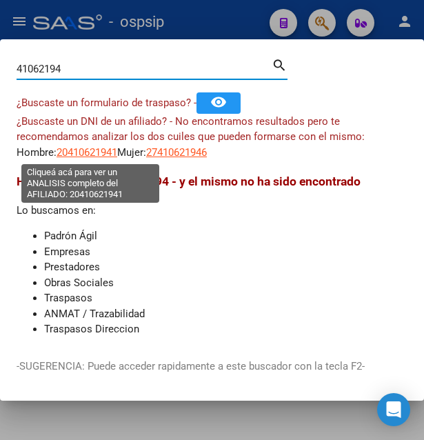
click at [107, 155] on span "20410621941" at bounding box center [87, 152] width 61 height 12
type textarea "20410621941"
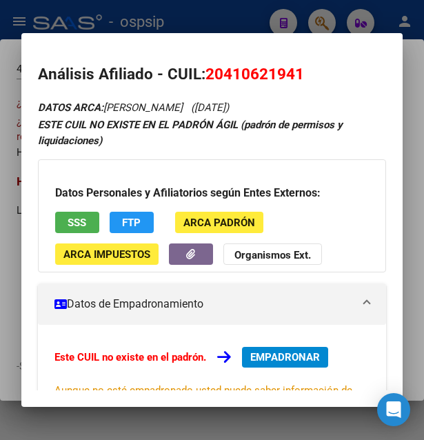
click at [88, 224] on button "SSS" at bounding box center [77, 222] width 44 height 21
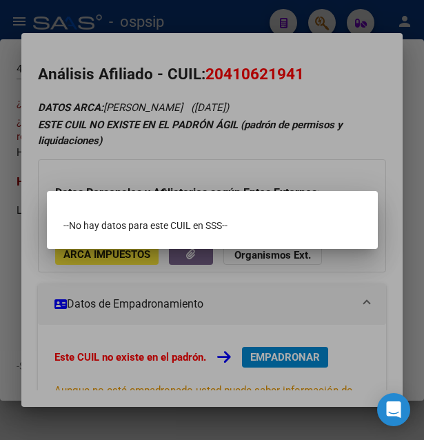
click at [346, 175] on div at bounding box center [212, 220] width 424 height 440
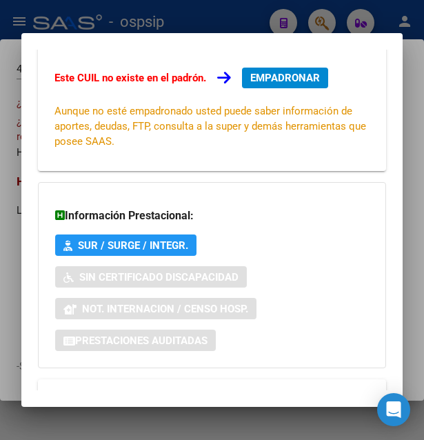
scroll to position [332, 0]
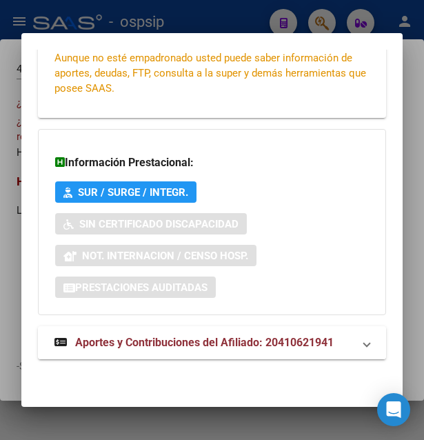
click at [214, 344] on span "Aportes y Contribuciones del Afiliado: 20410621941" at bounding box center [204, 342] width 259 height 13
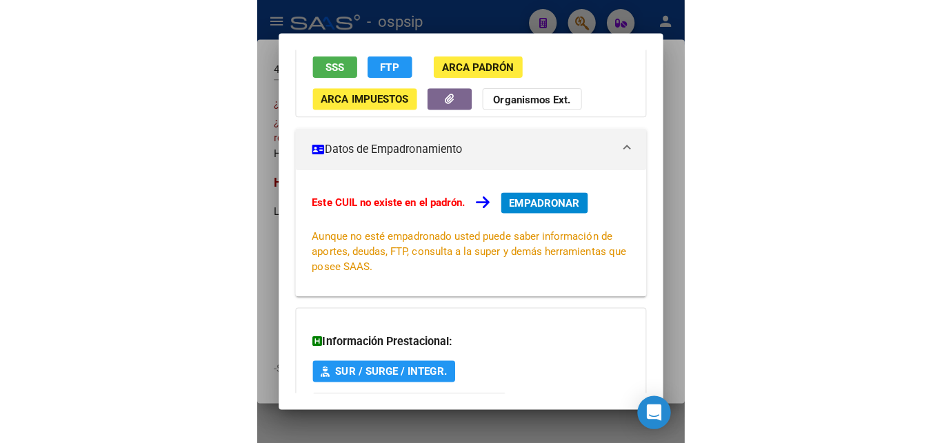
scroll to position [115, 0]
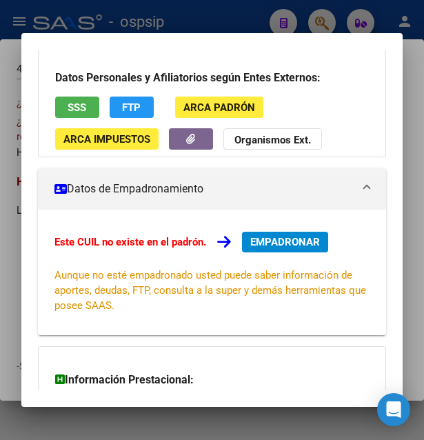
click at [205, 28] on div at bounding box center [212, 220] width 424 height 440
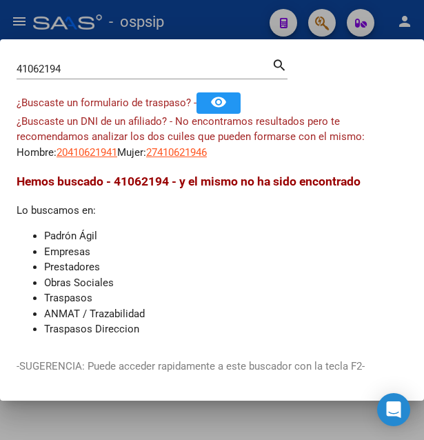
click at [206, 27] on div at bounding box center [212, 220] width 424 height 440
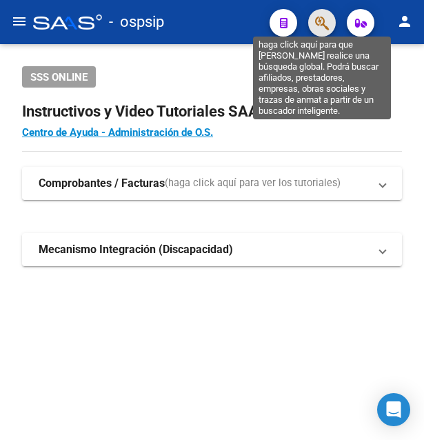
click at [327, 25] on icon "button" at bounding box center [322, 23] width 14 height 16
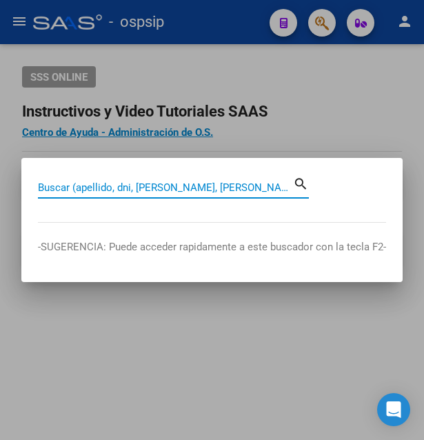
click at [88, 190] on input "Buscar (apellido, dni, [PERSON_NAME], [PERSON_NAME], cuit, obra social)" at bounding box center [165, 187] width 255 height 12
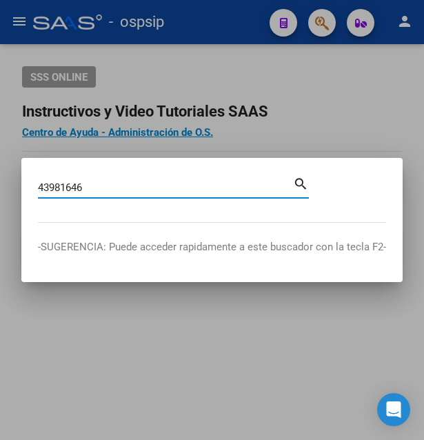
type input "43981646"
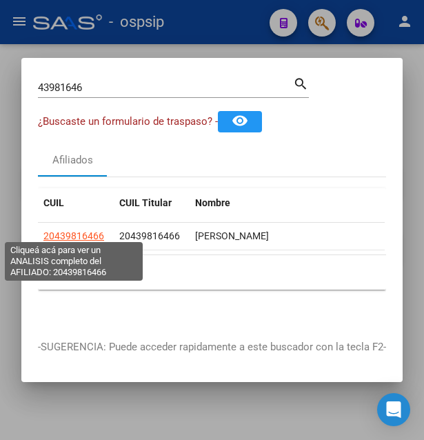
click at [88, 232] on span "20439816466" at bounding box center [73, 235] width 61 height 11
type textarea "20439816466"
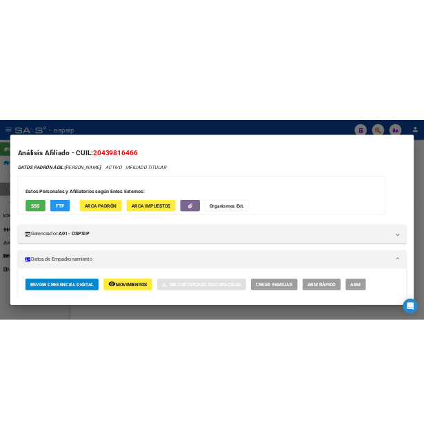
scroll to position [0, 0]
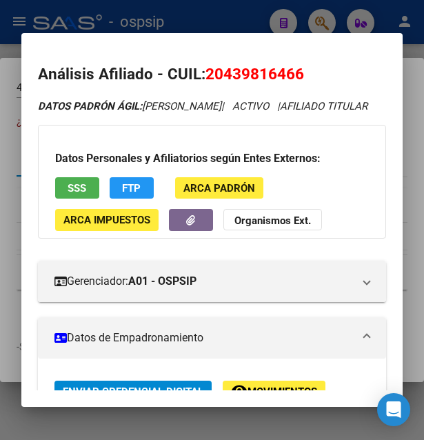
drag, startPoint x: 225, startPoint y: 76, endPoint x: 295, endPoint y: 74, distance: 70.3
click at [295, 74] on span "20439816466" at bounding box center [254, 74] width 99 height 18
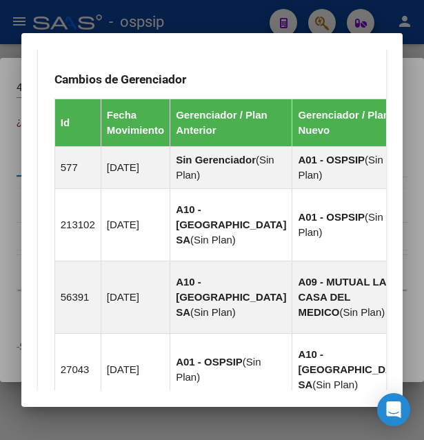
scroll to position [819, 0]
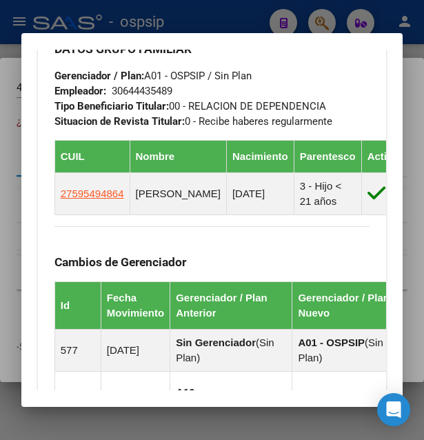
click at [196, 25] on div at bounding box center [212, 220] width 424 height 440
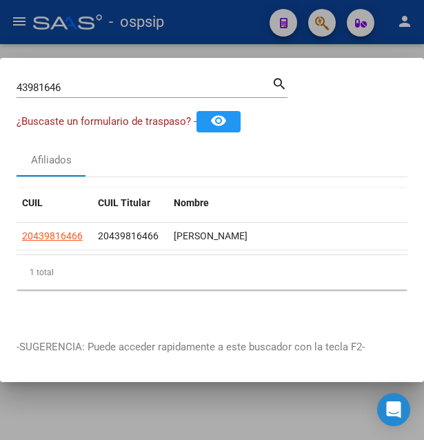
click at [196, 25] on div at bounding box center [212, 220] width 424 height 440
click at [196, 25] on div "- ospsip" at bounding box center [145, 22] width 225 height 30
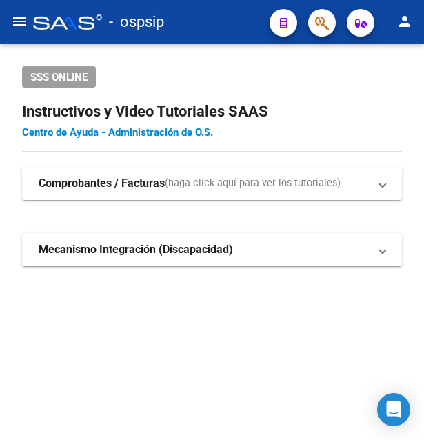
click at [196, 25] on div "- ospsip" at bounding box center [145, 22] width 225 height 30
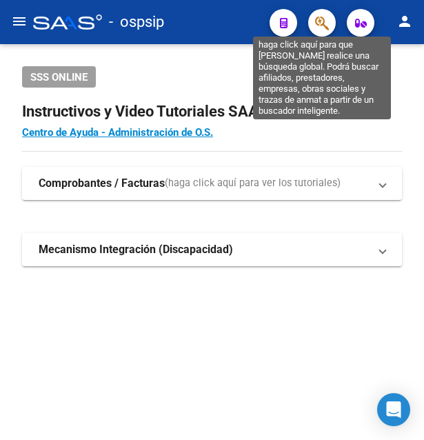
click at [316, 24] on icon "button" at bounding box center [322, 23] width 14 height 16
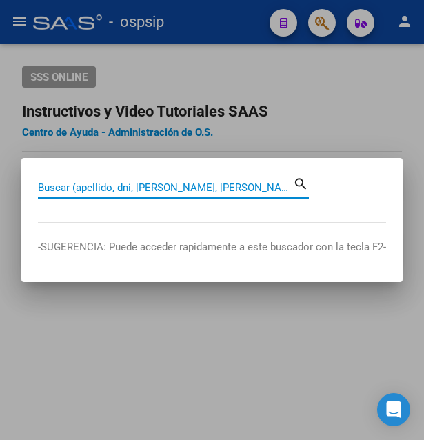
paste input "53590001"
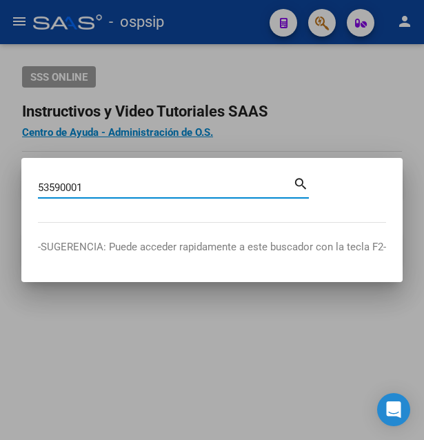
type input "53590001"
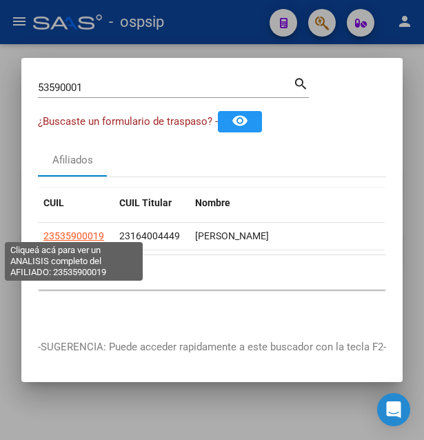
click at [81, 230] on span "23535900019" at bounding box center [73, 235] width 61 height 11
type textarea "23535900019"
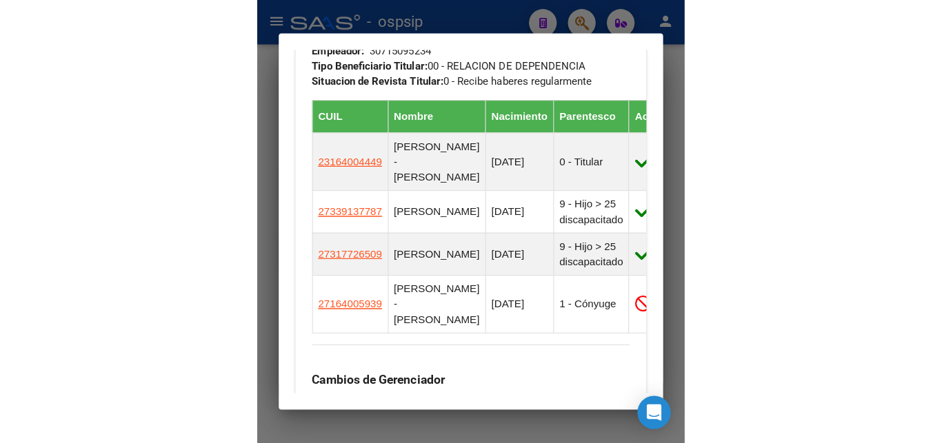
scroll to position [968, 0]
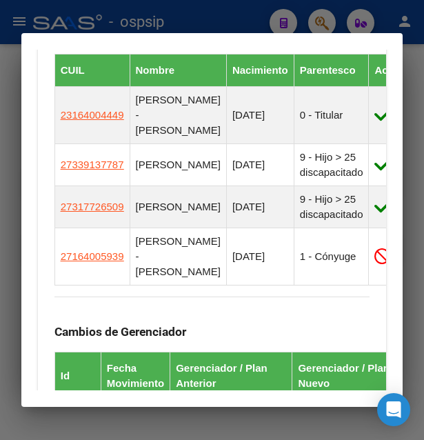
click at [268, 21] on div at bounding box center [212, 220] width 424 height 440
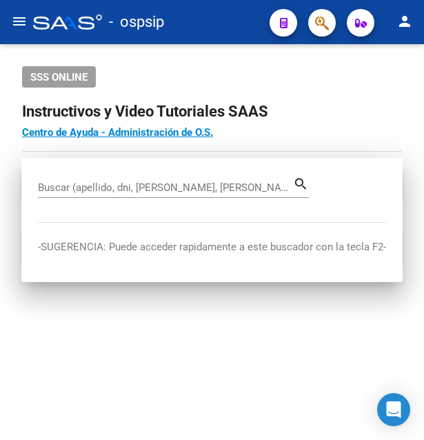
click at [268, 21] on mat-toolbar "menu - ospsip person" at bounding box center [212, 22] width 424 height 44
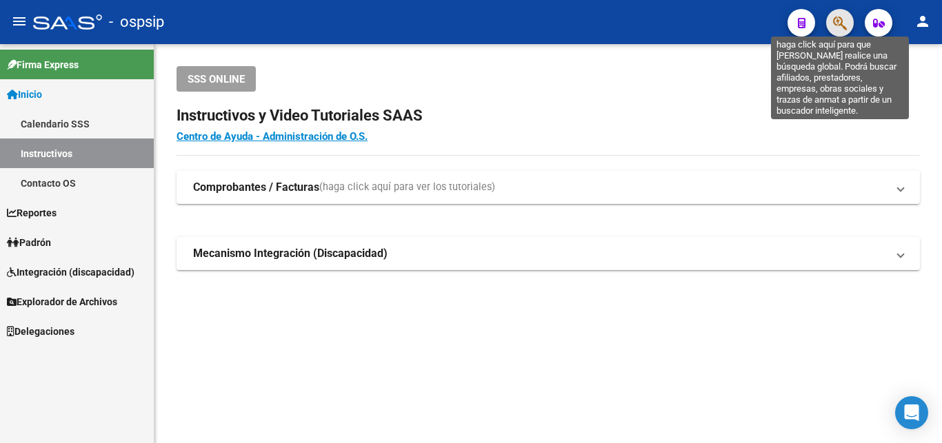
click at [836, 25] on icon "button" at bounding box center [840, 23] width 14 height 16
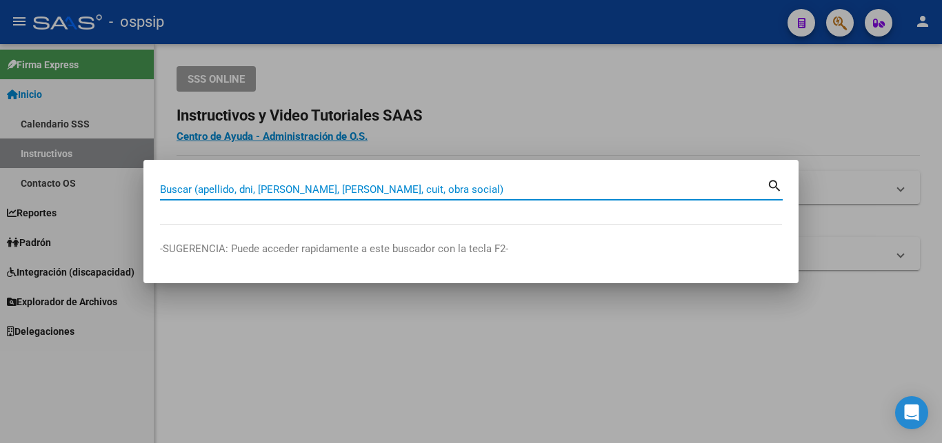
click at [372, 185] on input "Buscar (apellido, dni, [PERSON_NAME], [PERSON_NAME], cuit, obra social)" at bounding box center [463, 189] width 607 height 12
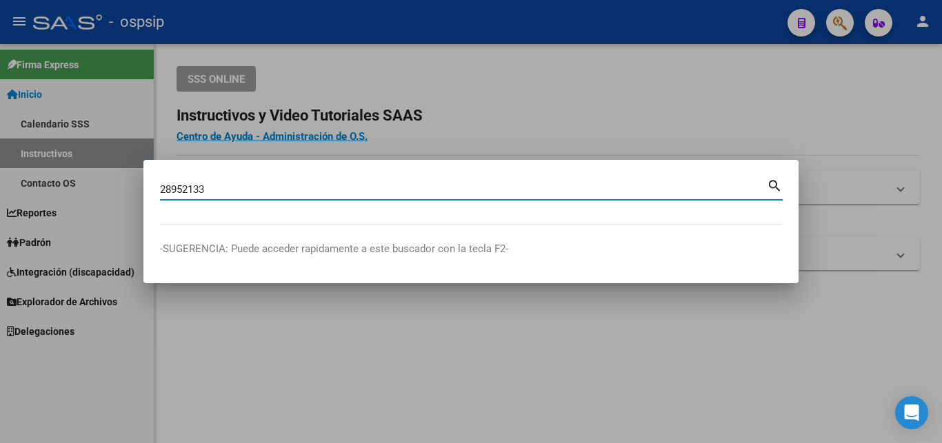
type input "28952133"
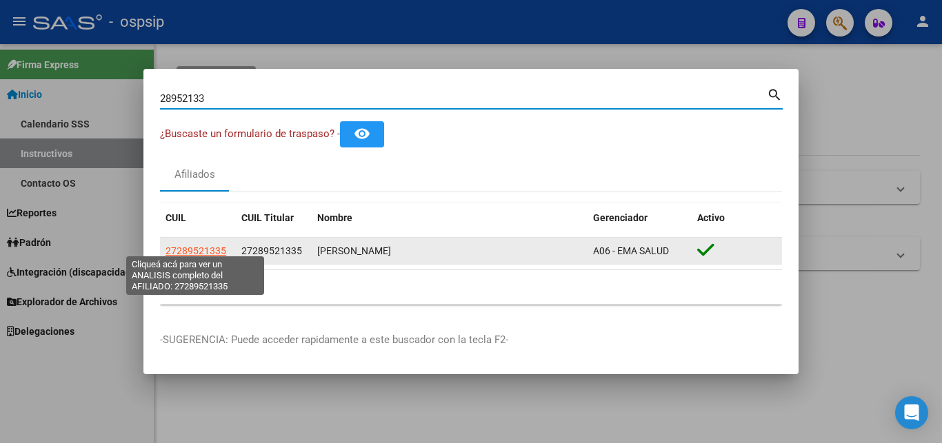
click at [205, 246] on span "27289521335" at bounding box center [195, 250] width 61 height 11
type textarea "27289521335"
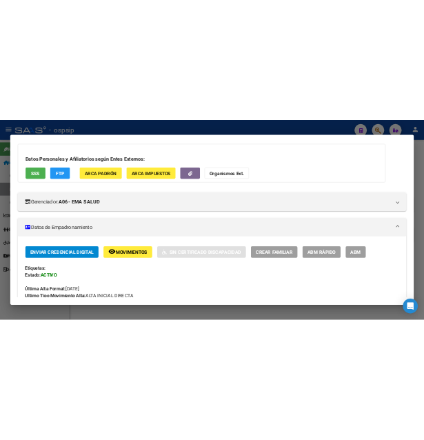
scroll to position [0, 0]
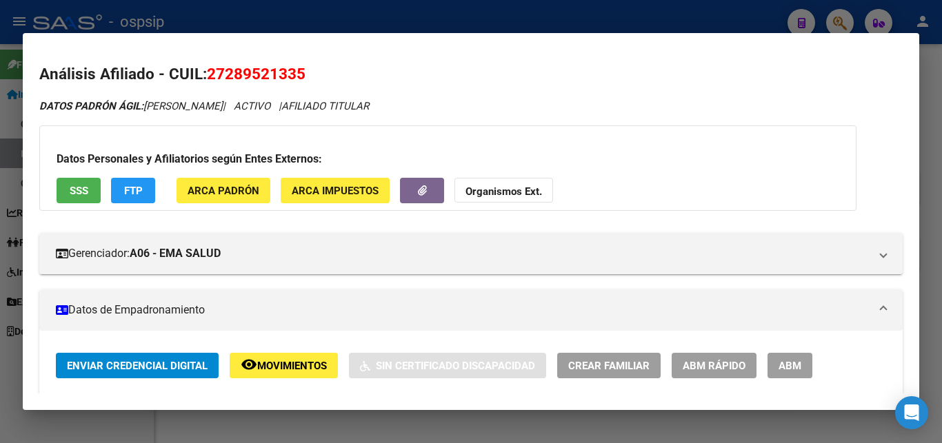
drag, startPoint x: 228, startPoint y: 73, endPoint x: 296, endPoint y: 70, distance: 68.3
click at [296, 70] on span "27289521335" at bounding box center [256, 74] width 99 height 18
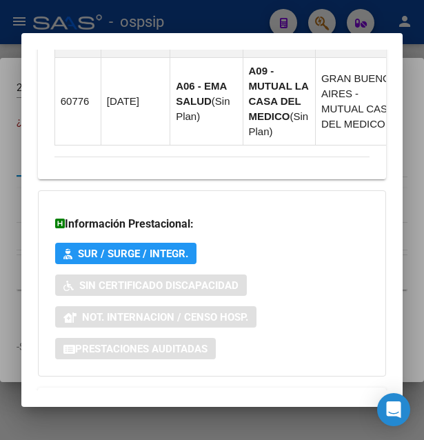
scroll to position [1402, 0]
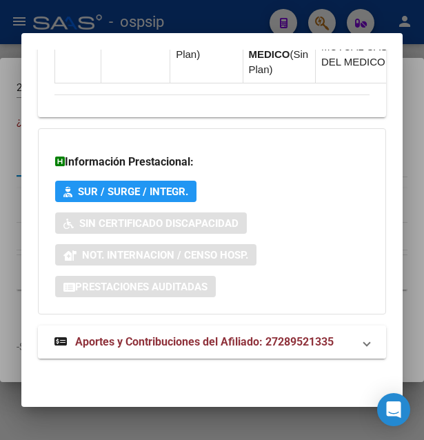
click at [153, 345] on span "Aportes y Contribuciones del Afiliado: 27289521335" at bounding box center [204, 341] width 259 height 13
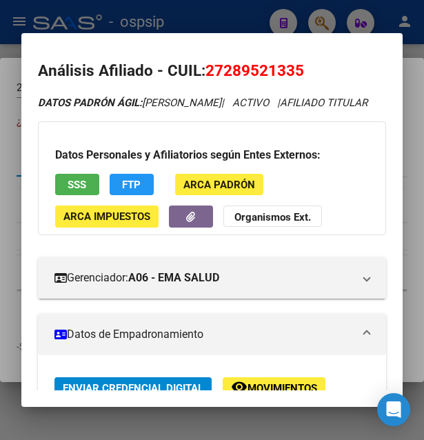
scroll to position [0, 0]
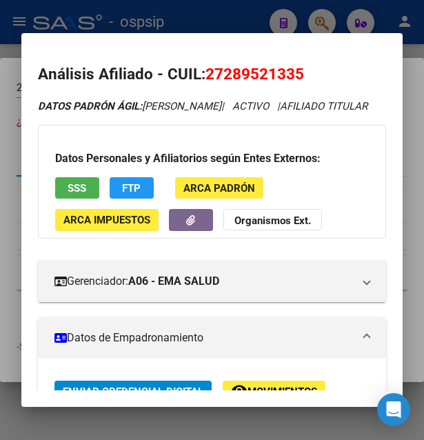
click at [215, 21] on div at bounding box center [212, 220] width 424 height 440
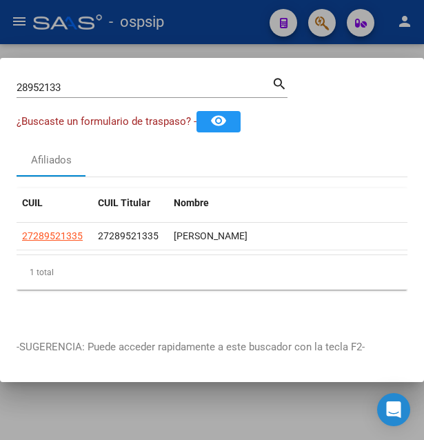
click at [215, 21] on div at bounding box center [212, 220] width 424 height 440
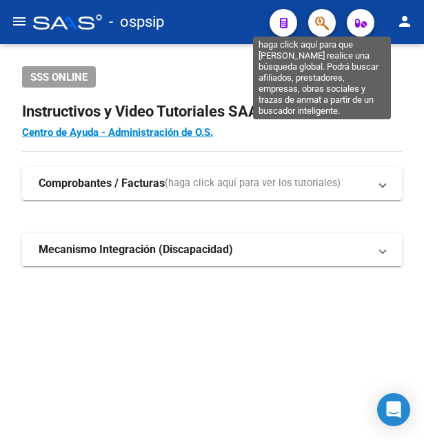
click at [319, 21] on icon "button" at bounding box center [322, 23] width 14 height 16
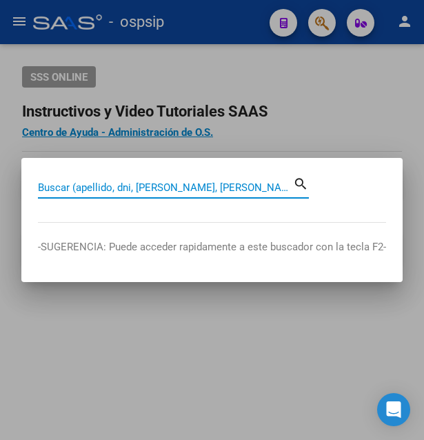
click at [86, 188] on input "Buscar (apellido, dni, [PERSON_NAME], [PERSON_NAME], cuit, obra social)" at bounding box center [165, 187] width 255 height 12
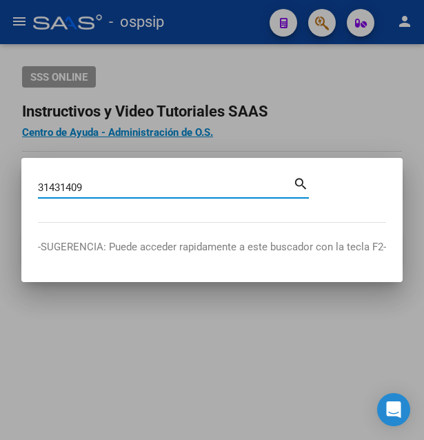
type input "31431409"
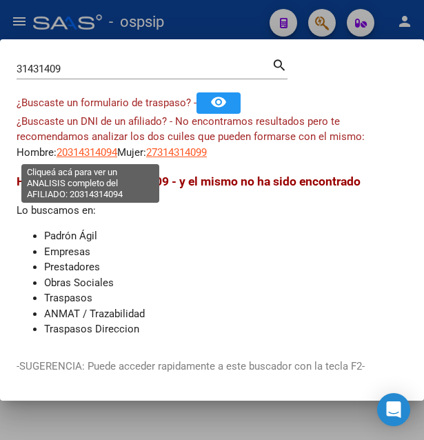
click at [100, 153] on span "20314314094" at bounding box center [87, 152] width 61 height 12
type textarea "20314314094"
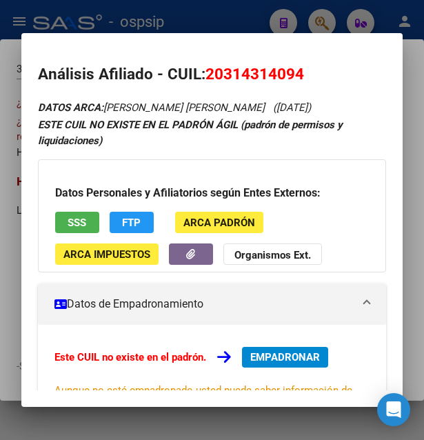
click at [84, 228] on span "SSS" at bounding box center [77, 223] width 19 height 12
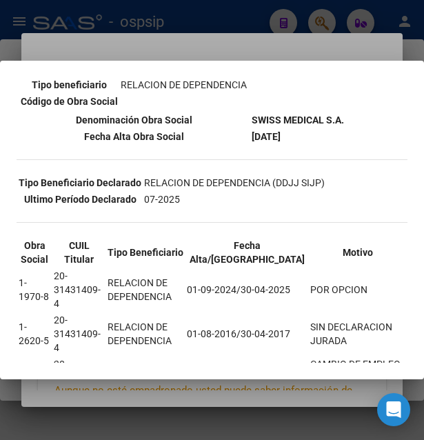
scroll to position [149, 0]
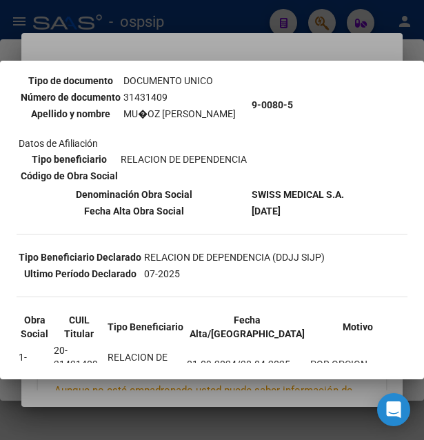
click at [251, 46] on div at bounding box center [212, 220] width 424 height 440
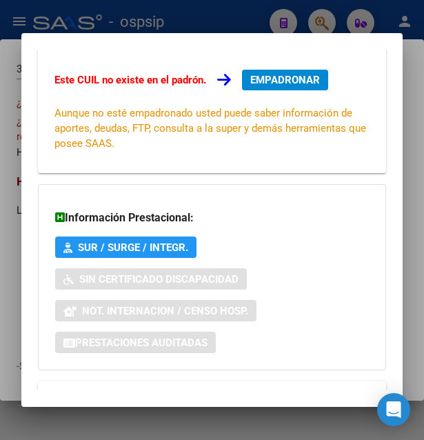
scroll to position [332, 0]
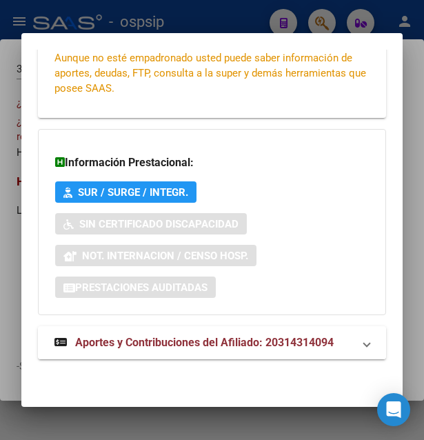
click at [193, 348] on span "Aportes y Contribuciones del Afiliado: 20314314094" at bounding box center [204, 342] width 259 height 13
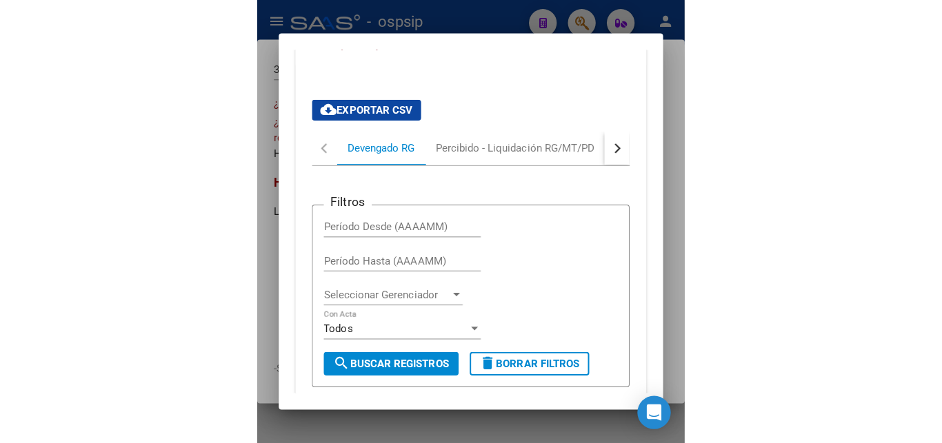
scroll to position [821, 0]
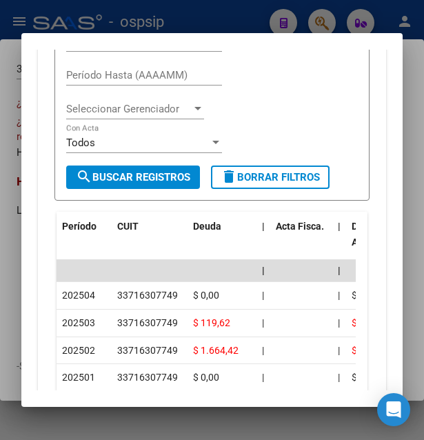
click at [250, 18] on div at bounding box center [212, 220] width 424 height 440
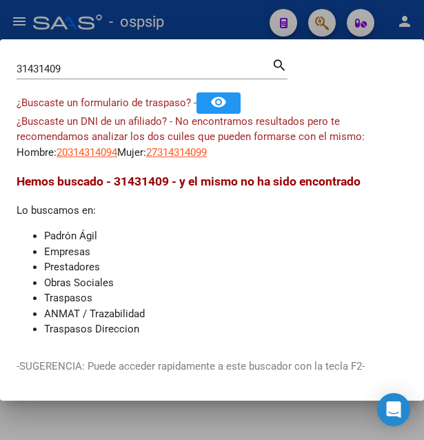
click at [250, 18] on div at bounding box center [212, 220] width 424 height 440
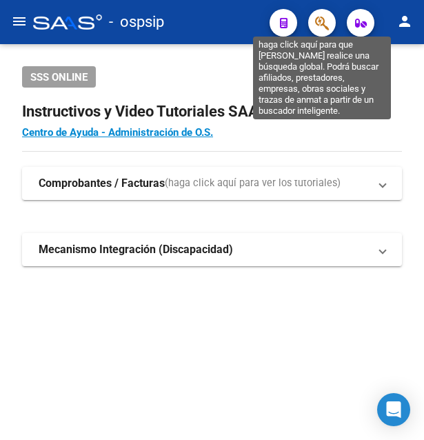
click at [324, 23] on icon "button" at bounding box center [322, 23] width 14 height 16
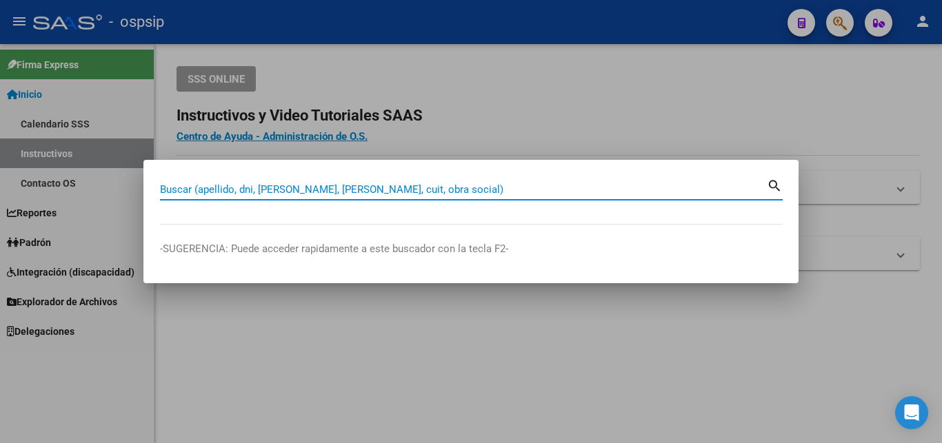
click at [357, 185] on input "Buscar (apellido, dni, [PERSON_NAME], [PERSON_NAME], cuit, obra social)" at bounding box center [463, 189] width 607 height 12
click at [356, 183] on input "Buscar (apellido, dni, [PERSON_NAME], [PERSON_NAME], cuit, obra social)" at bounding box center [463, 189] width 607 height 12
click at [241, 185] on input "Buscar (apellido, dni, [PERSON_NAME], [PERSON_NAME], cuit, obra social)" at bounding box center [463, 189] width 607 height 12
click at [248, 183] on input "Buscar (apellido, dni, [PERSON_NAME], [PERSON_NAME], cuit, obra social)" at bounding box center [463, 189] width 607 height 12
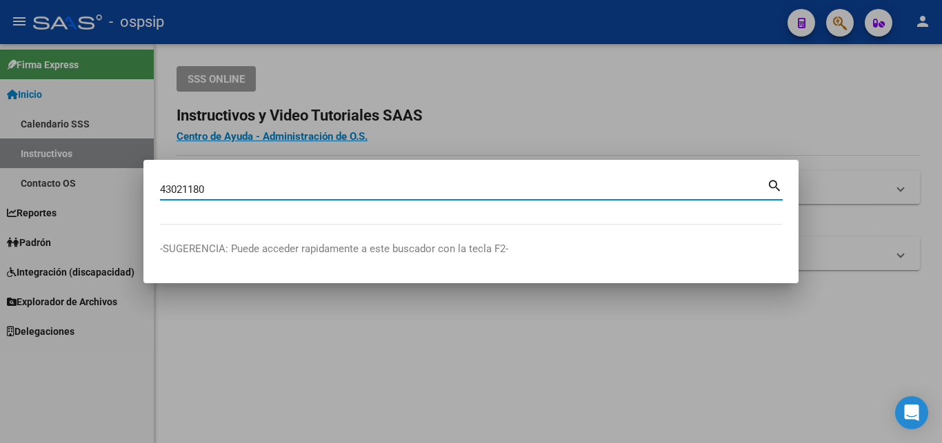
type input "43021180"
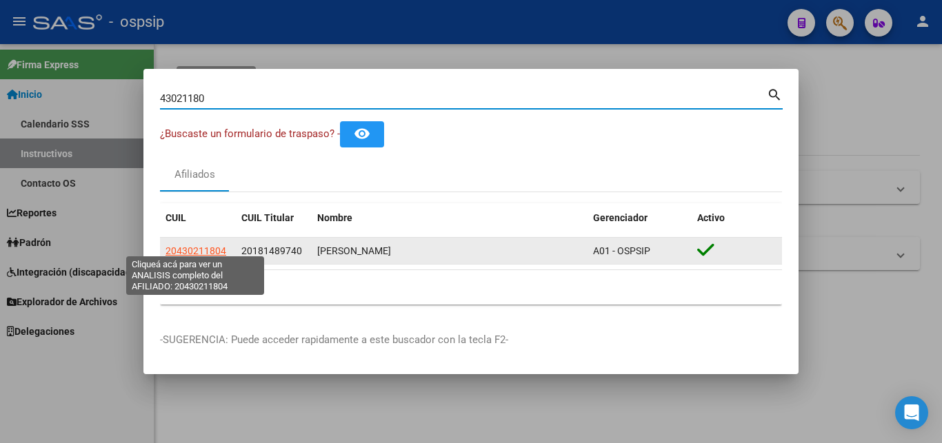
click at [201, 245] on span "20430211804" at bounding box center [195, 250] width 61 height 11
type textarea "20430211804"
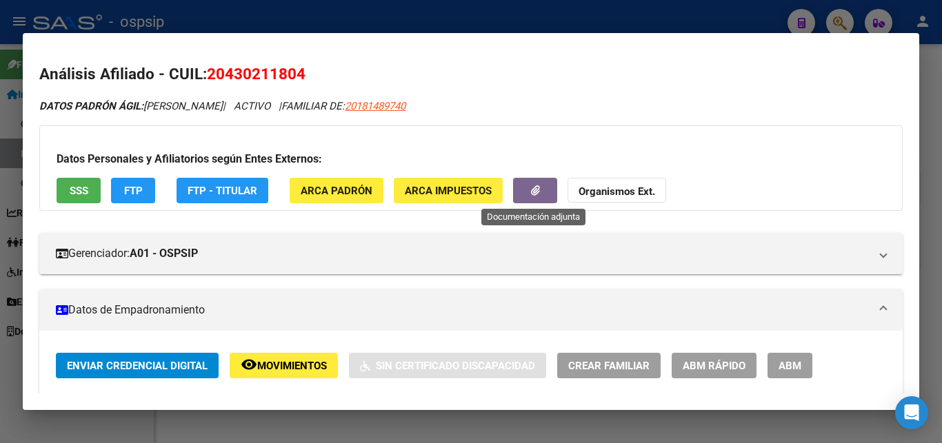
click at [536, 185] on span "button" at bounding box center [535, 191] width 9 height 12
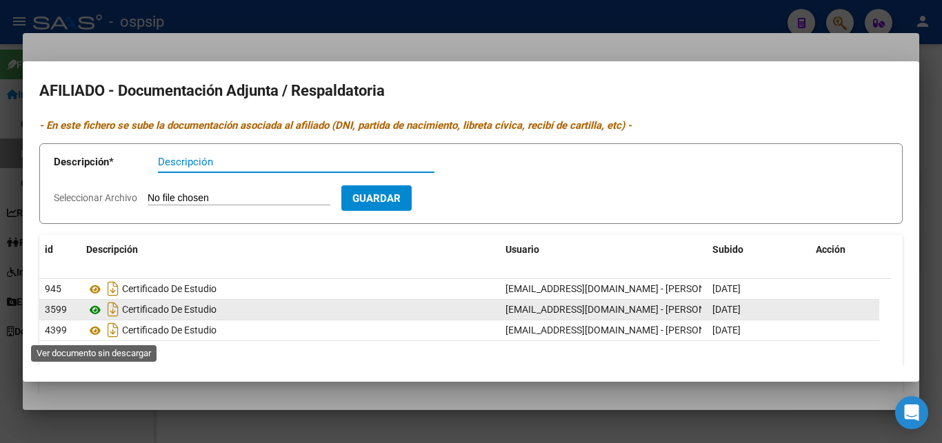
click at [92, 319] on icon at bounding box center [95, 310] width 18 height 17
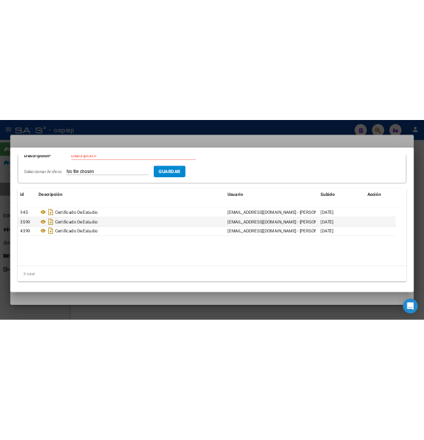
scroll to position [89, 0]
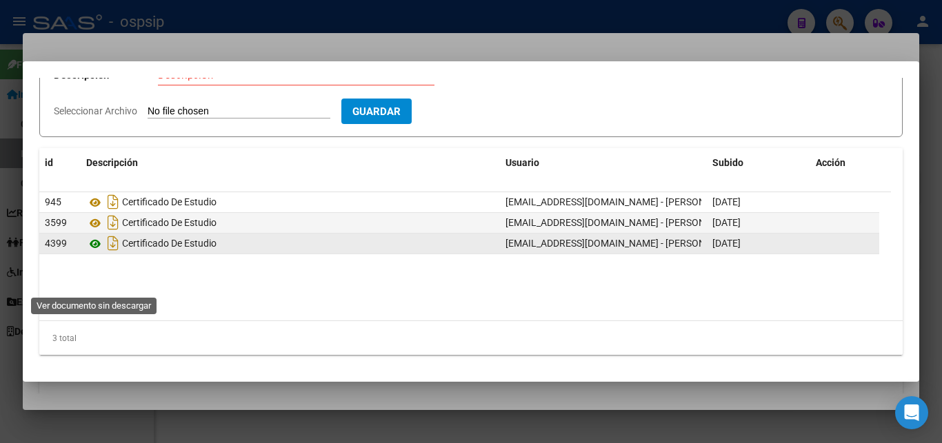
click at [92, 252] on icon at bounding box center [95, 244] width 18 height 17
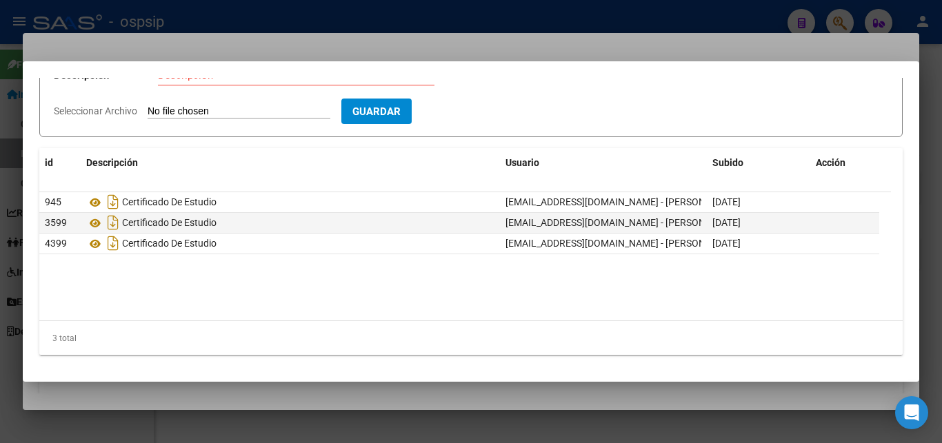
click at [479, 19] on div at bounding box center [471, 221] width 942 height 443
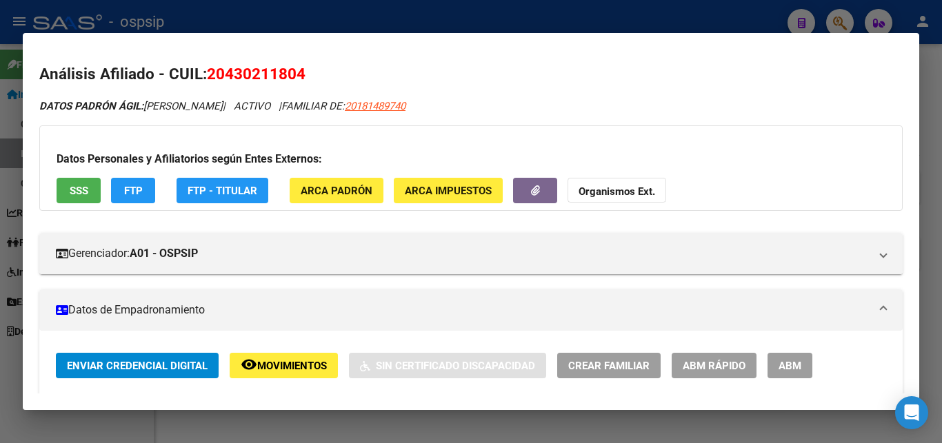
click at [479, 21] on div at bounding box center [471, 221] width 942 height 443
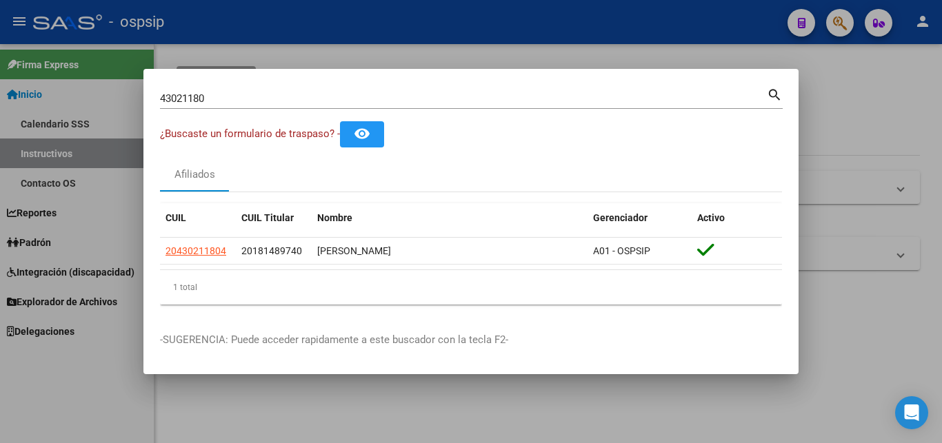
click at [479, 21] on div at bounding box center [471, 221] width 942 height 443
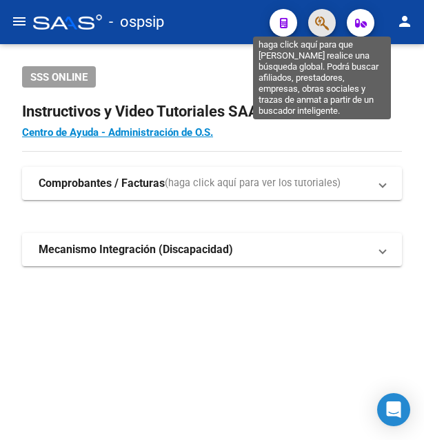
click at [319, 23] on icon "button" at bounding box center [322, 23] width 14 height 16
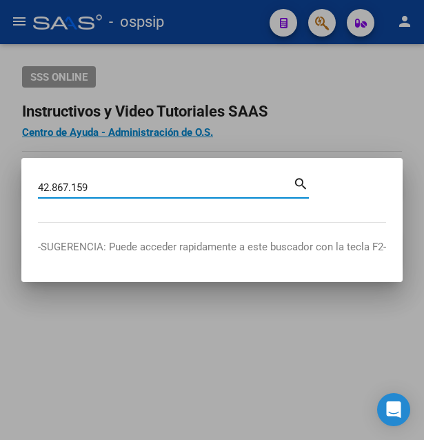
click at [74, 185] on input "42.867.159" at bounding box center [165, 187] width 255 height 12
click at [52, 185] on input "42.867159" at bounding box center [165, 187] width 255 height 12
type input "42867159"
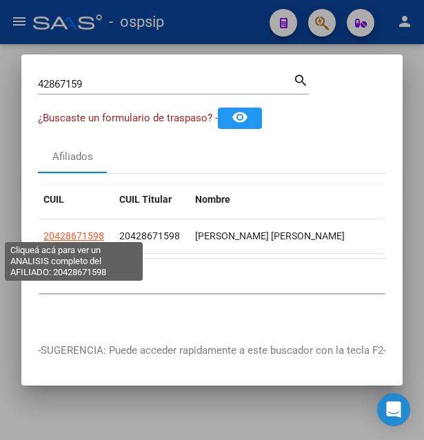
click at [83, 234] on span "20428671598" at bounding box center [73, 235] width 61 height 11
type textarea "20428671598"
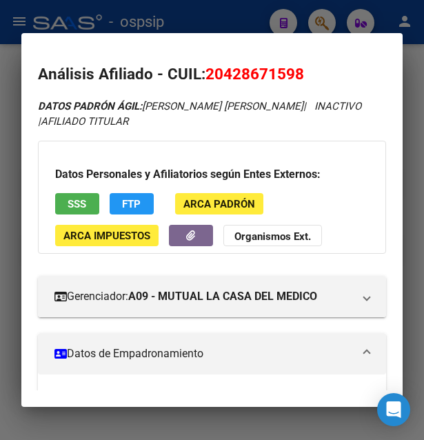
scroll to position [223, 0]
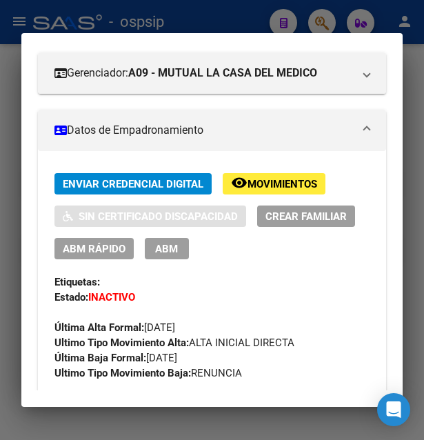
click at [286, 186] on span "Movimientos" at bounding box center [283, 184] width 70 height 12
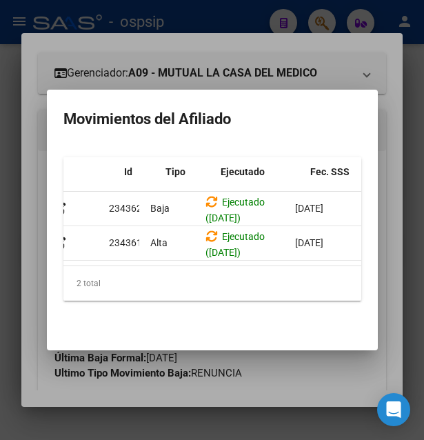
scroll to position [0, 0]
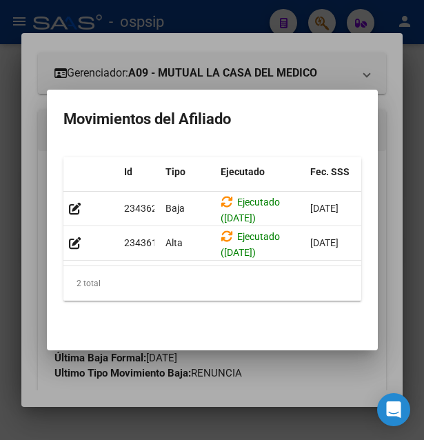
click at [270, 363] on div at bounding box center [212, 220] width 424 height 440
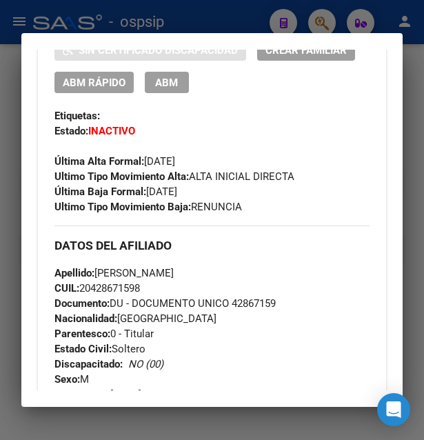
scroll to position [298, 0]
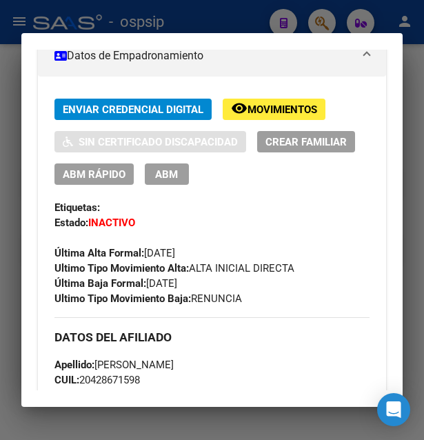
click at [178, 174] on button "ABM" at bounding box center [167, 173] width 44 height 21
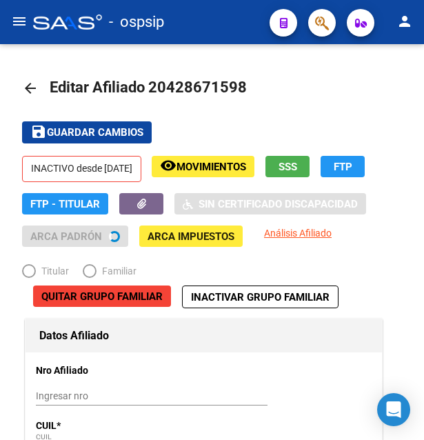
radio input "true"
type input "30-70975129-4"
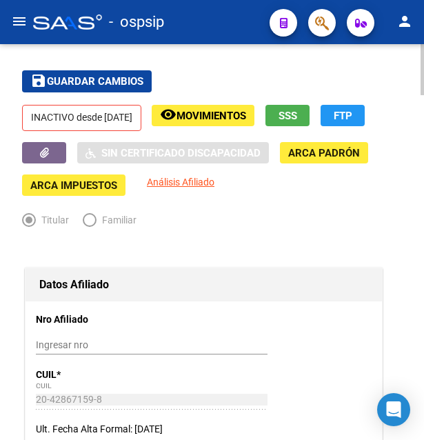
scroll to position [70, 0]
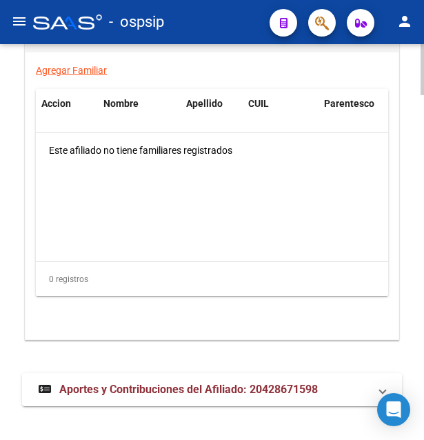
click at [177, 383] on span "Aportes y Contribuciones del Afiliado: 20428671598" at bounding box center [188, 389] width 259 height 13
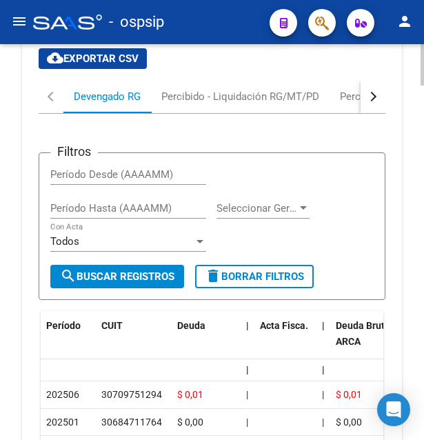
scroll to position [3057, 0]
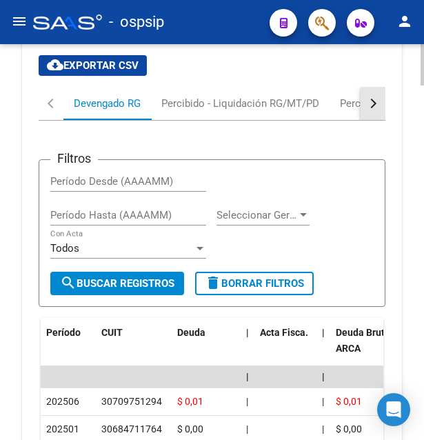
click at [375, 92] on button "button" at bounding box center [373, 103] width 25 height 33
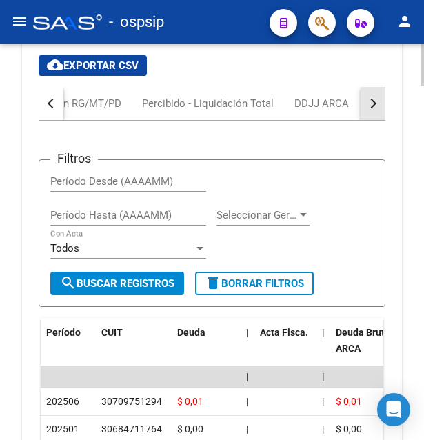
click at [375, 92] on button "button" at bounding box center [373, 103] width 25 height 33
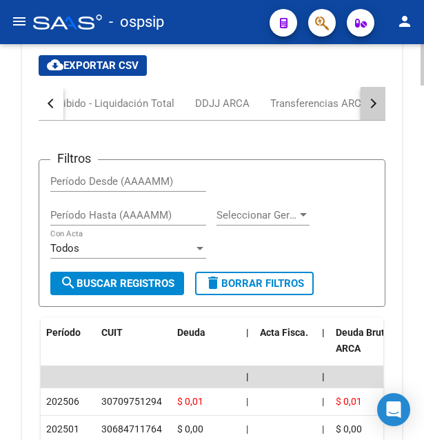
click at [375, 92] on button "button" at bounding box center [373, 103] width 25 height 33
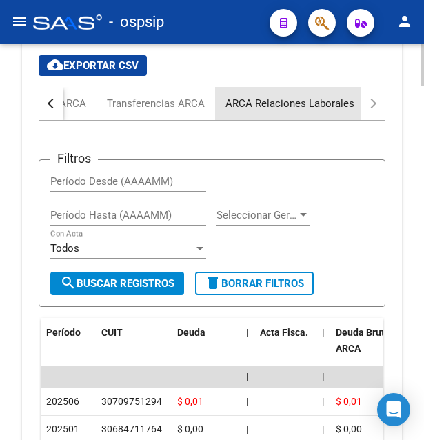
click at [290, 97] on div "ARCA Relaciones Laborales" at bounding box center [290, 103] width 150 height 33
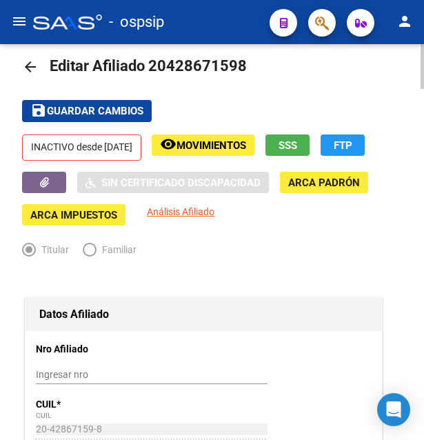
scroll to position [0, 0]
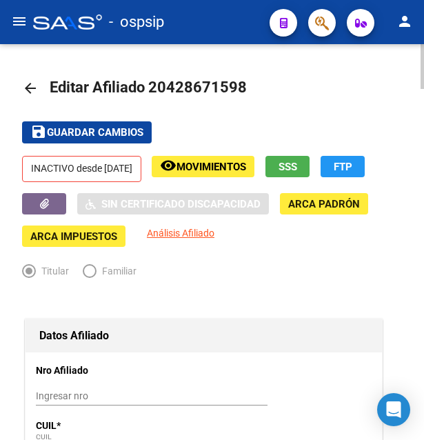
click at [239, 161] on span "Movimientos" at bounding box center [212, 167] width 70 height 12
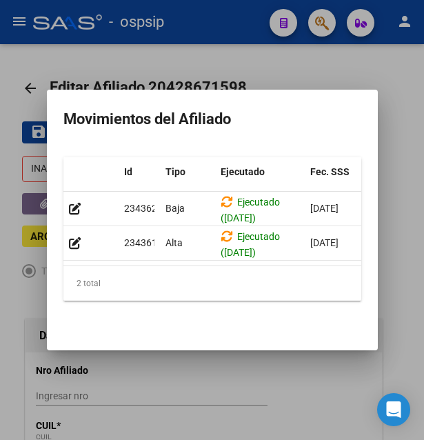
click at [285, 68] on div at bounding box center [212, 220] width 424 height 440
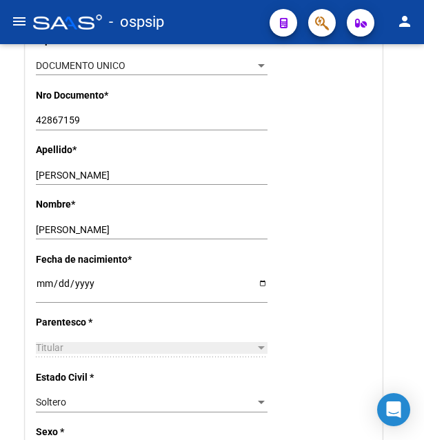
scroll to position [422, 0]
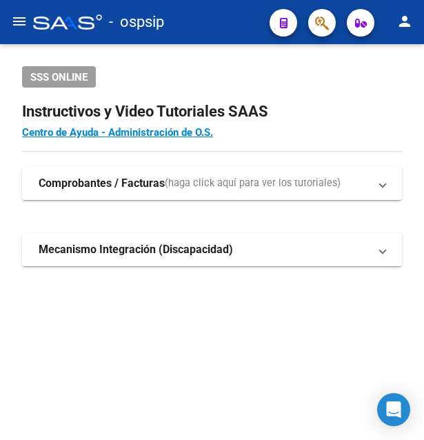
click at [330, 21] on button "button" at bounding box center [322, 23] width 28 height 28
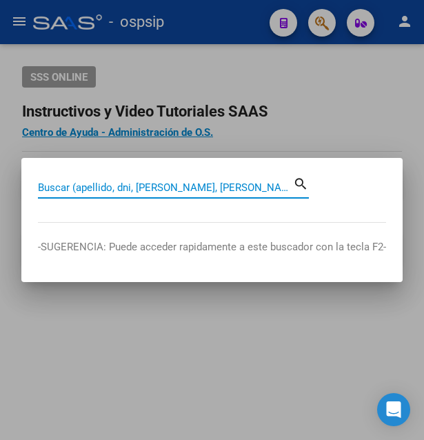
click at [60, 189] on input "Buscar (apellido, dni, [PERSON_NAME], [PERSON_NAME], cuit, obra social)" at bounding box center [165, 187] width 255 height 12
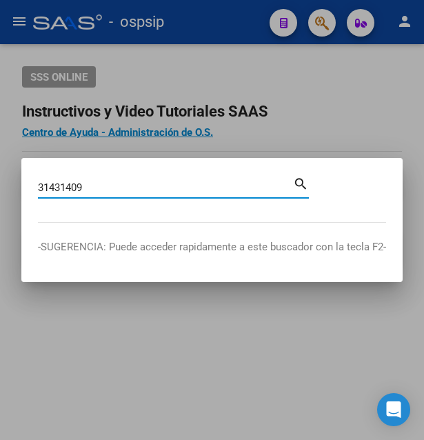
type input "31431409"
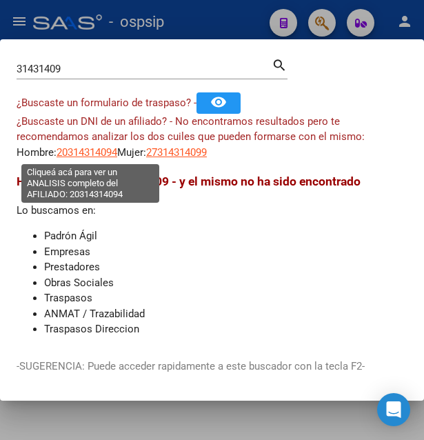
click at [88, 156] on span "20314314094" at bounding box center [87, 152] width 61 height 12
type textarea "20314314094"
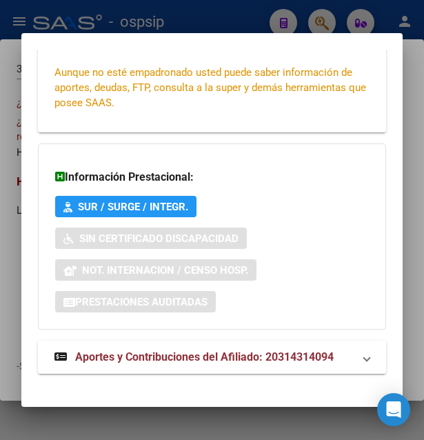
scroll to position [332, 0]
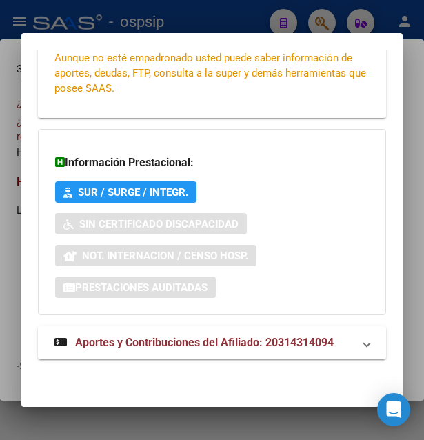
click at [214, 343] on span "Aportes y Contribuciones del Afiliado: 20314314094" at bounding box center [204, 342] width 259 height 13
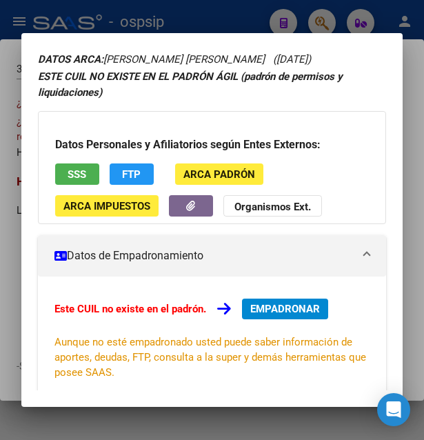
scroll to position [0, 0]
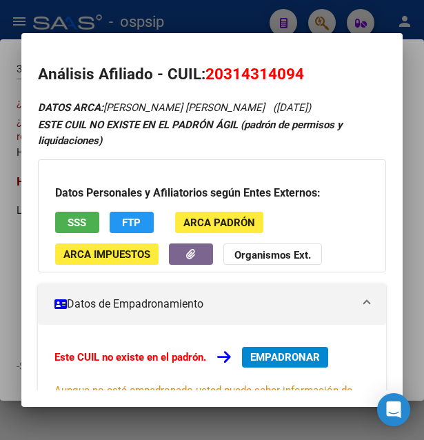
drag, startPoint x: 206, startPoint y: 72, endPoint x: 308, endPoint y: 66, distance: 102.3
click at [308, 66] on h2 "Análisis Afiliado - CUIL: 20314314094" at bounding box center [212, 74] width 349 height 23
drag, startPoint x: 224, startPoint y: 73, endPoint x: 296, endPoint y: 70, distance: 71.8
click at [296, 70] on span "20314314094" at bounding box center [254, 74] width 99 height 18
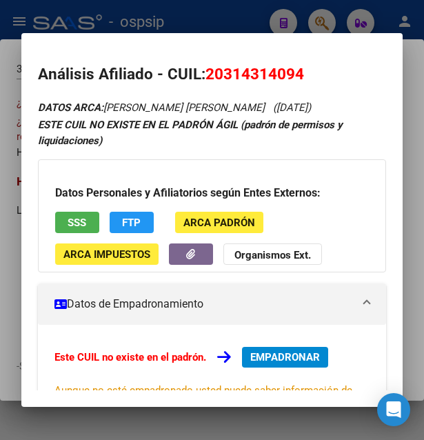
click at [204, 22] on div at bounding box center [212, 220] width 424 height 440
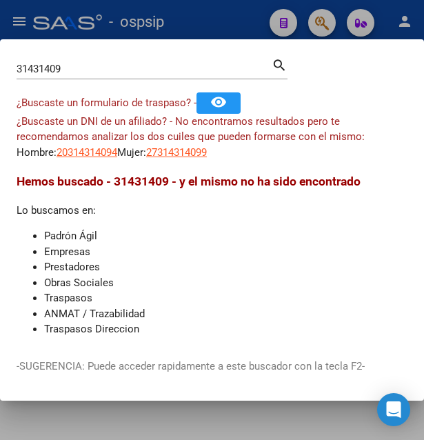
click at [205, 22] on div at bounding box center [212, 220] width 424 height 440
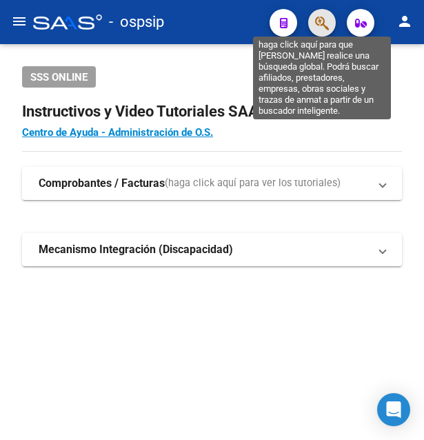
click at [325, 25] on icon "button" at bounding box center [322, 23] width 14 height 16
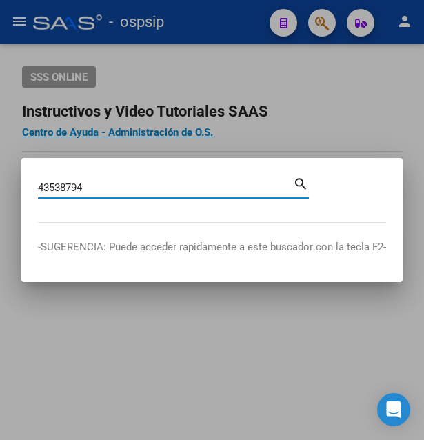
type input "43538794"
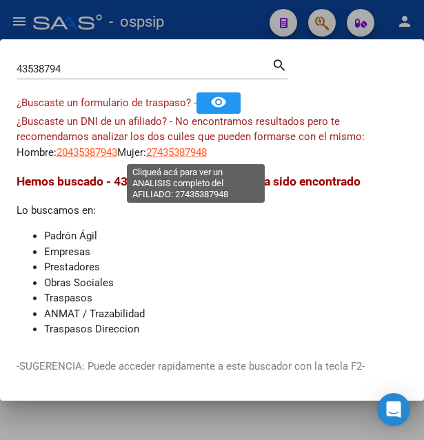
click at [188, 150] on span "27435387948" at bounding box center [176, 152] width 61 height 12
type textarea "27435387948"
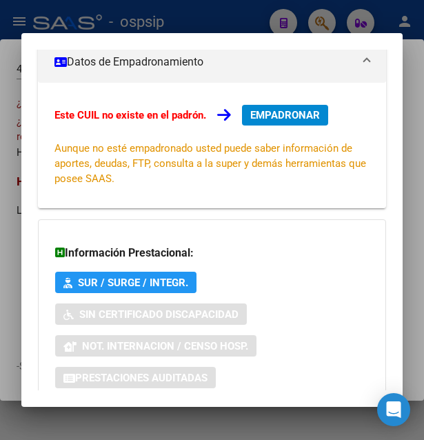
scroll to position [352, 0]
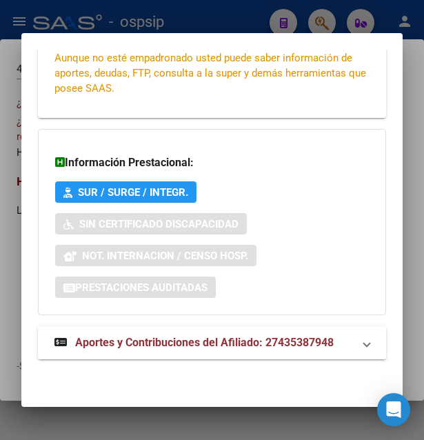
click at [157, 349] on span "Aportes y Contribuciones del Afiliado: 27435387948" at bounding box center [204, 342] width 259 height 13
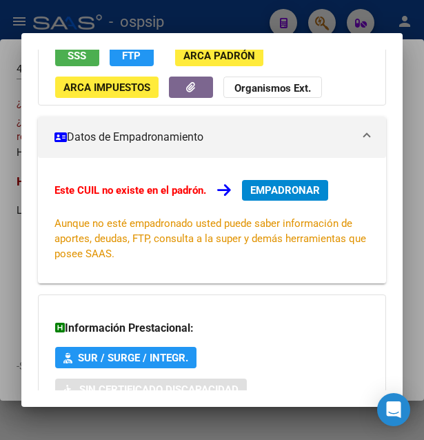
scroll to position [0, 0]
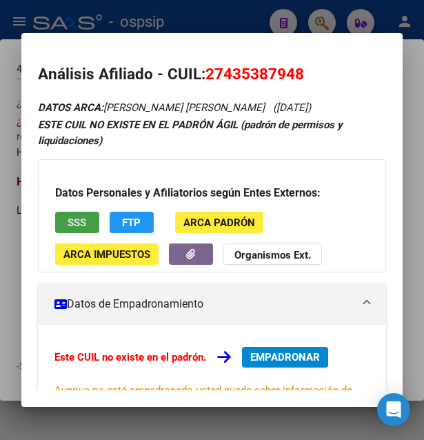
click at [78, 229] on span "SSS" at bounding box center [77, 223] width 19 height 12
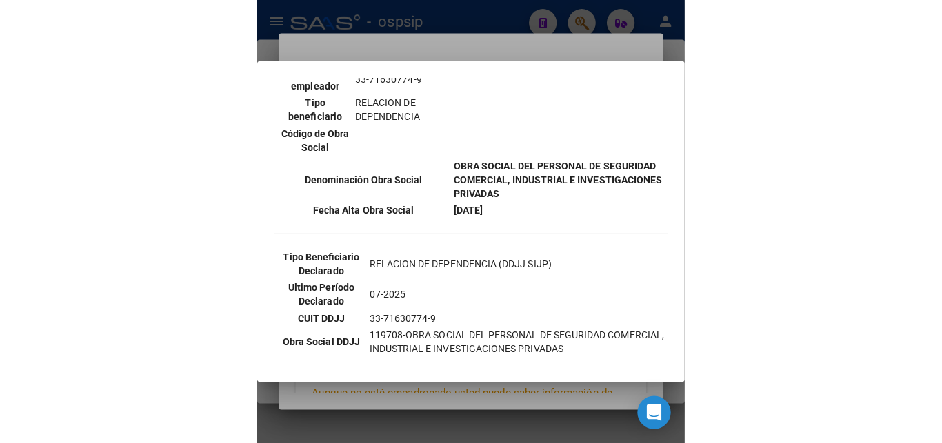
scroll to position [372, 0]
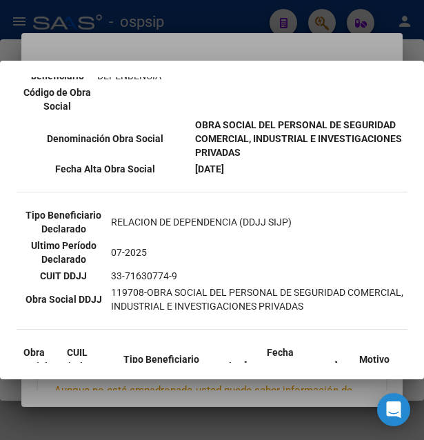
click at [254, 49] on div at bounding box center [212, 220] width 424 height 440
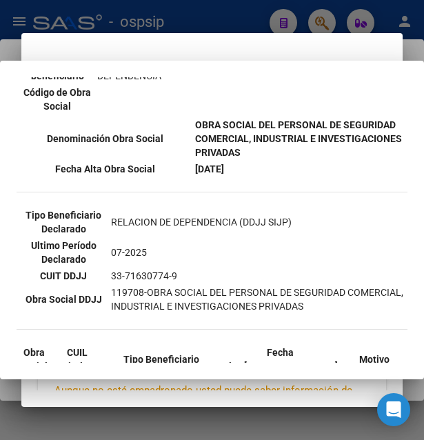
click at [254, 49] on mat-dialog-container "Análisis Afiliado - CUIL: 27435387948 DATOS ARCA: SANCHEZ MENDIZABAL NURIEL DAN…" at bounding box center [212, 220] width 382 height 374
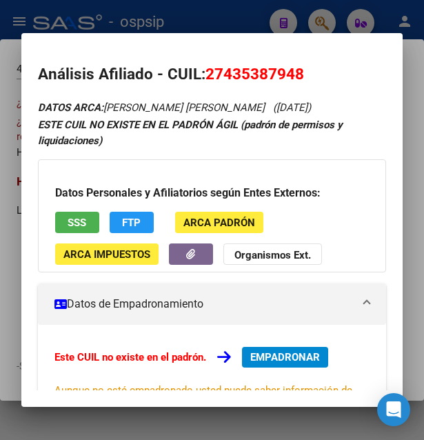
click at [265, 23] on div at bounding box center [212, 220] width 424 height 440
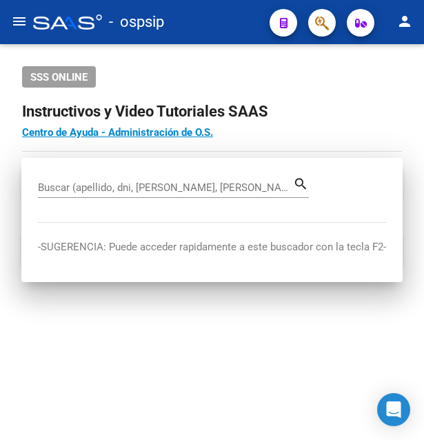
click at [265, 23] on mat-toolbar "menu - ospsip person" at bounding box center [212, 22] width 424 height 44
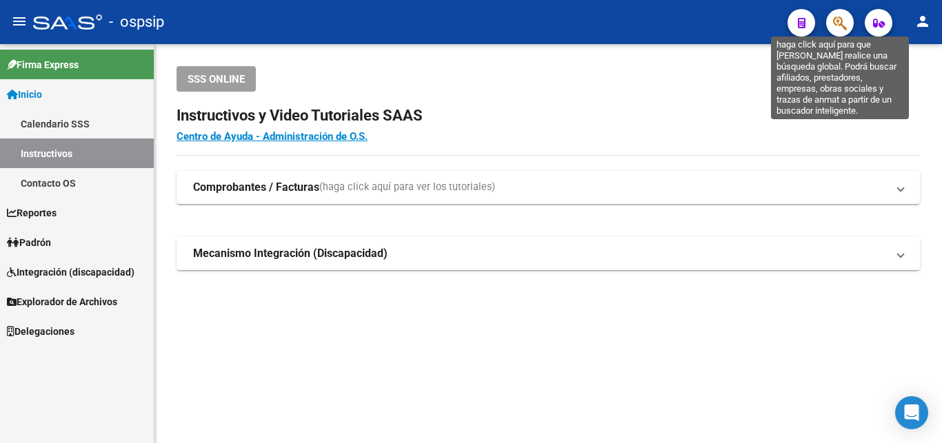
click at [844, 23] on icon "button" at bounding box center [840, 23] width 14 height 16
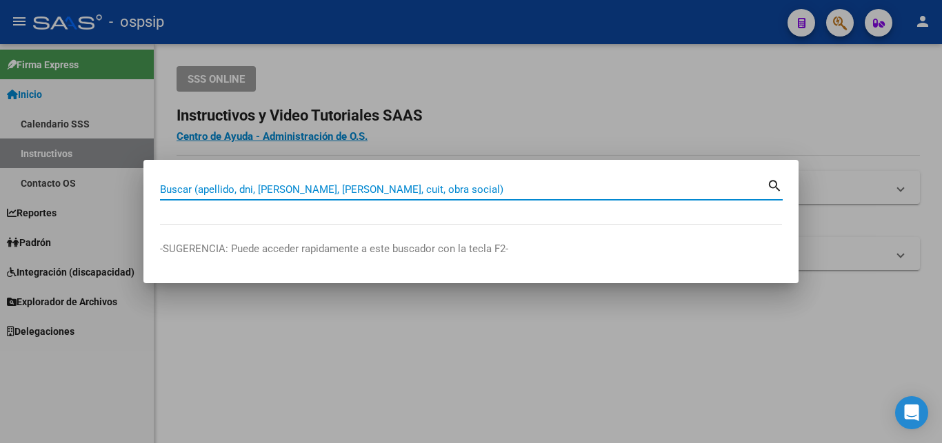
paste input "44130650"
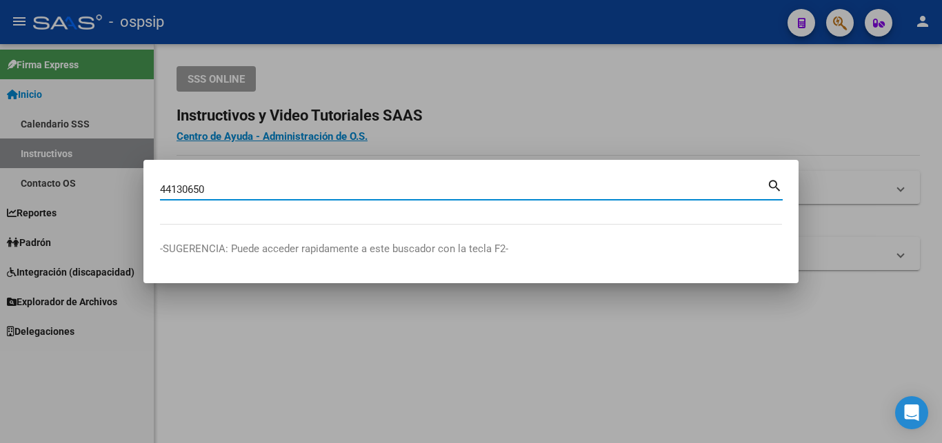
type input "44130650"
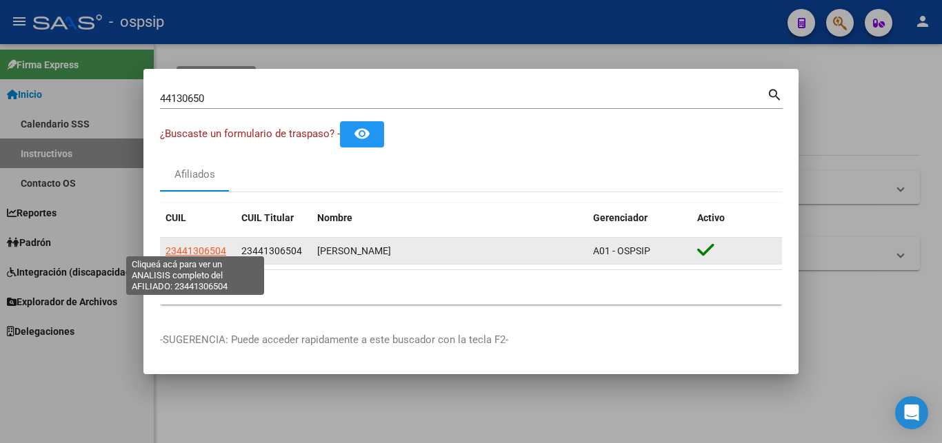
click at [197, 245] on span "23441306504" at bounding box center [195, 250] width 61 height 11
type textarea "23441306504"
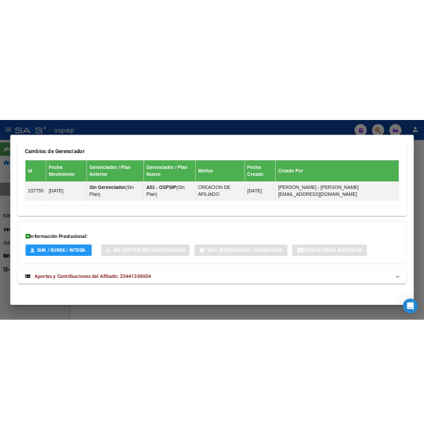
scroll to position [974, 0]
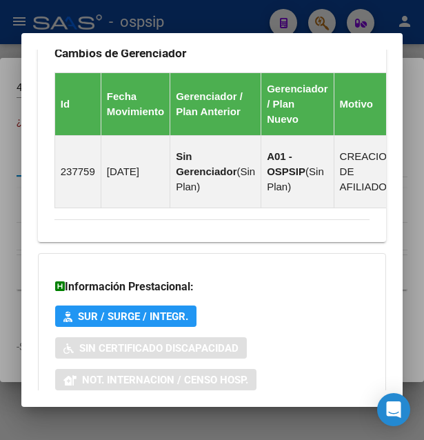
click at [240, 27] on div at bounding box center [212, 220] width 424 height 440
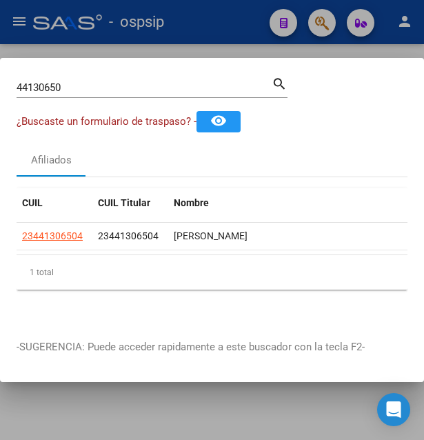
click at [240, 27] on div at bounding box center [212, 220] width 424 height 440
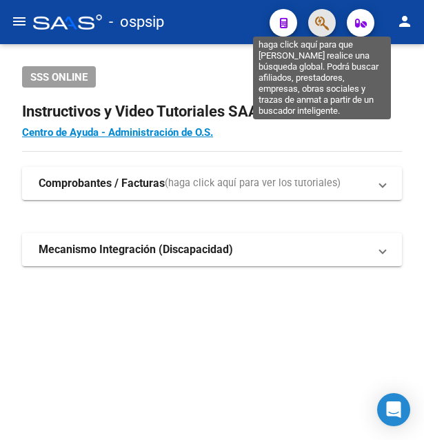
click at [316, 23] on icon "button" at bounding box center [322, 23] width 14 height 16
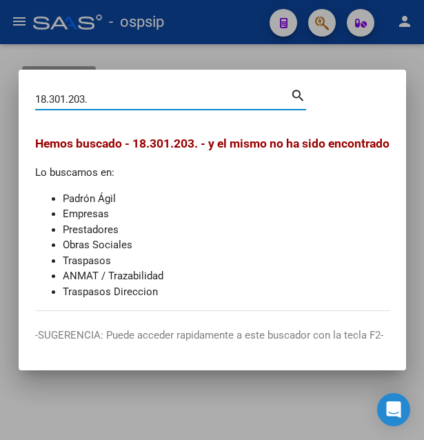
click at [103, 94] on input "18.301.203." at bounding box center [162, 99] width 255 height 12
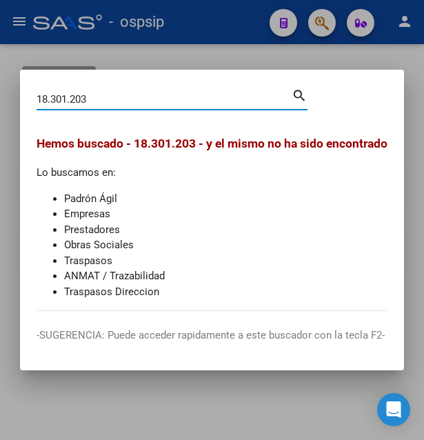
click at [71, 94] on input "18.301.203" at bounding box center [164, 99] width 255 height 12
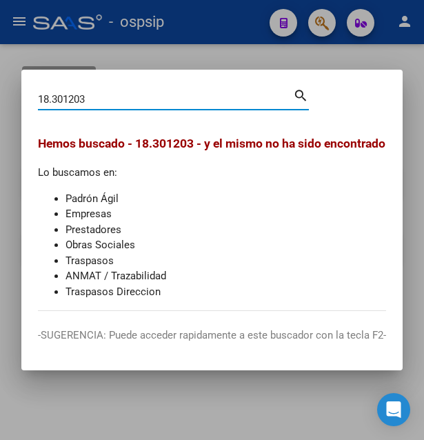
click at [56, 100] on input "18.301203" at bounding box center [165, 99] width 255 height 12
click at [51, 101] on input "18.301203" at bounding box center [165, 99] width 255 height 12
type input "18301203"
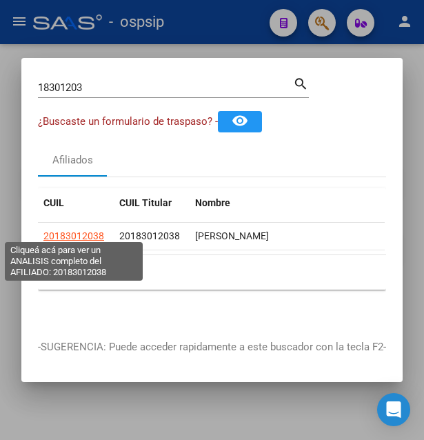
click at [58, 230] on span "20183012038" at bounding box center [73, 235] width 61 height 11
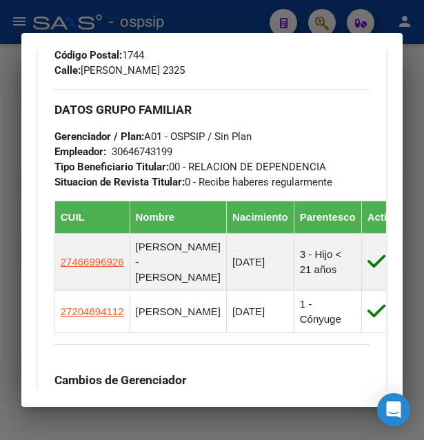
scroll to position [894, 0]
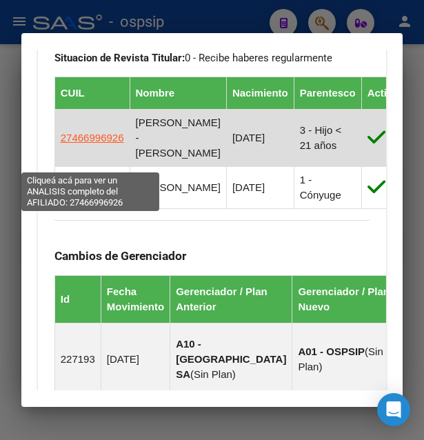
click at [90, 143] on span "27466996926" at bounding box center [92, 138] width 63 height 12
type textarea "27466996926"
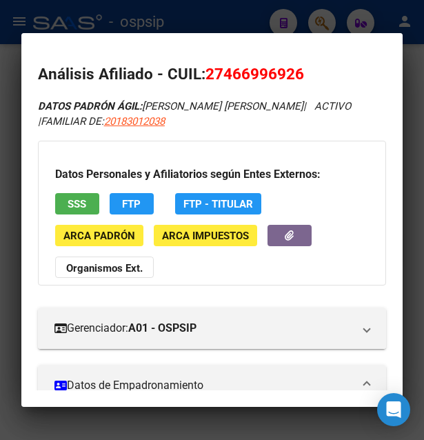
drag, startPoint x: 221, startPoint y: 77, endPoint x: 295, endPoint y: 63, distance: 74.9
click at [295, 63] on h2 "Análisis Afiliado - CUIL: 27466996926" at bounding box center [212, 74] width 349 height 23
click at [284, 230] on button "button" at bounding box center [290, 235] width 44 height 21
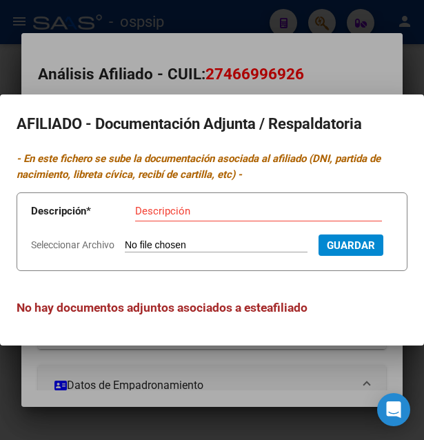
click at [212, 27] on div at bounding box center [212, 220] width 424 height 440
click at [213, 26] on div at bounding box center [212, 220] width 424 height 440
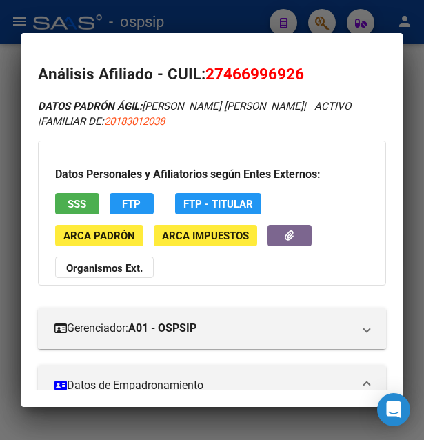
click at [217, 20] on div at bounding box center [212, 220] width 424 height 440
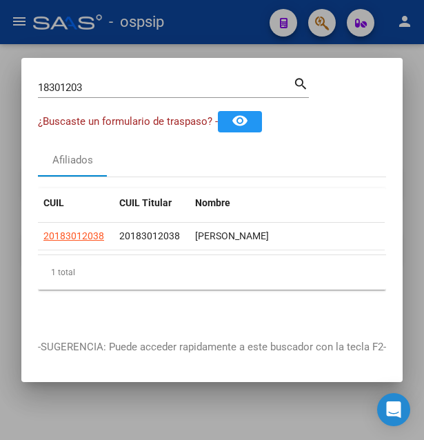
click at [217, 20] on div at bounding box center [212, 220] width 424 height 440
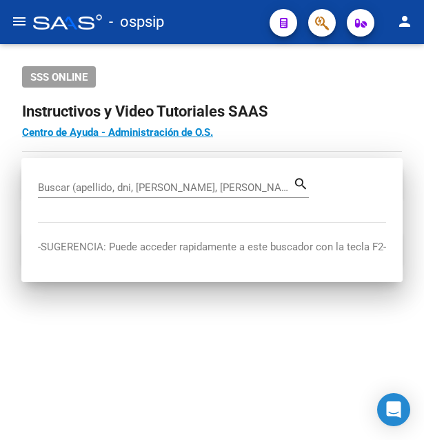
click at [218, 21] on div "- ospsip" at bounding box center [145, 22] width 225 height 30
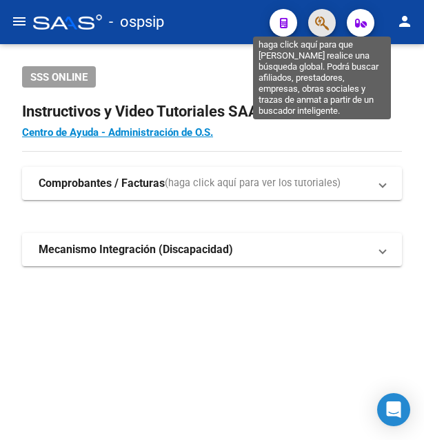
click at [319, 23] on icon "button" at bounding box center [322, 23] width 14 height 16
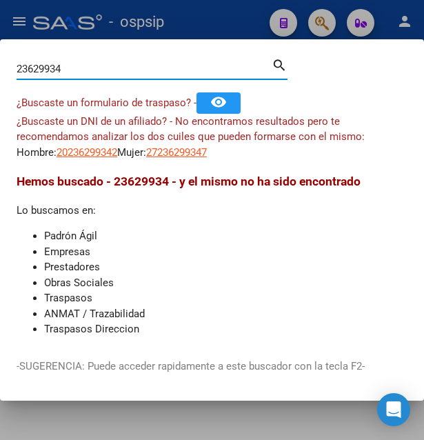
click at [98, 73] on input "23629934" at bounding box center [144, 69] width 255 height 12
type input "2"
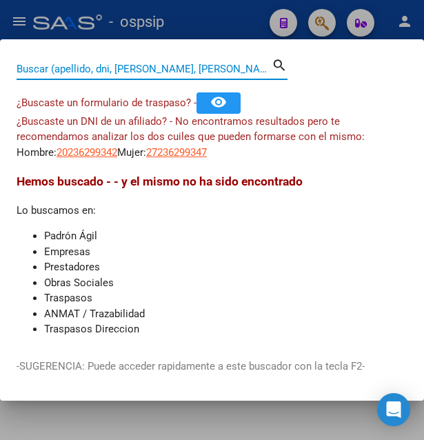
click at [134, 67] on input "Buscar (apellido, dni, [PERSON_NAME], [PERSON_NAME], cuit, obra social)" at bounding box center [144, 69] width 255 height 12
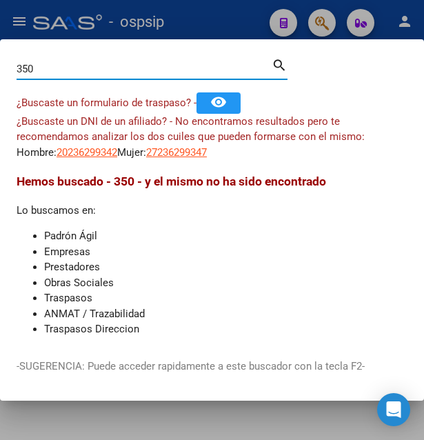
click at [71, 69] on input "350" at bounding box center [144, 69] width 255 height 12
type input "30425012"
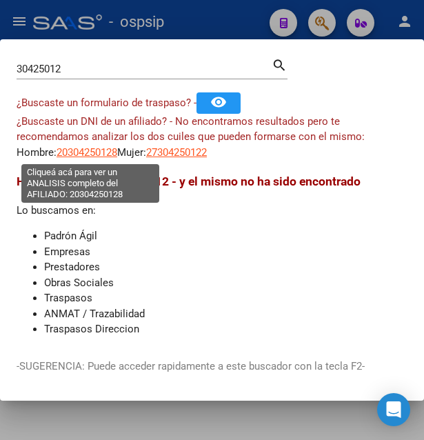
click at [93, 157] on span "20304250128" at bounding box center [87, 152] width 61 height 12
type textarea "20304250128"
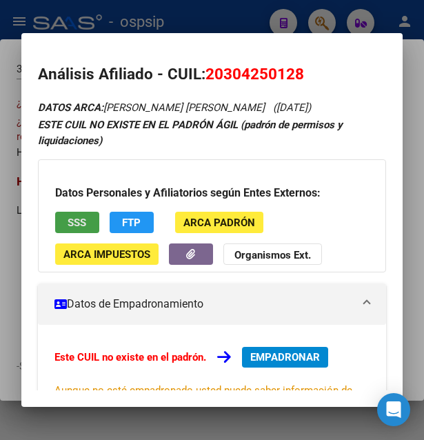
click at [94, 223] on button "SSS" at bounding box center [77, 222] width 44 height 21
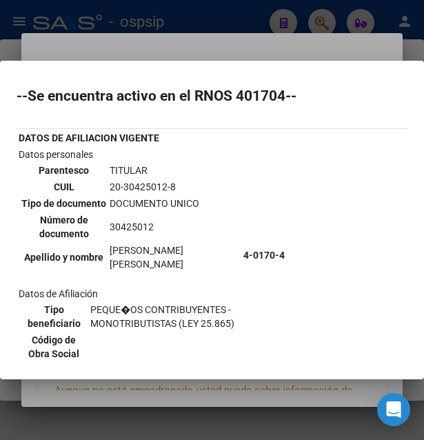
scroll to position [0, 0]
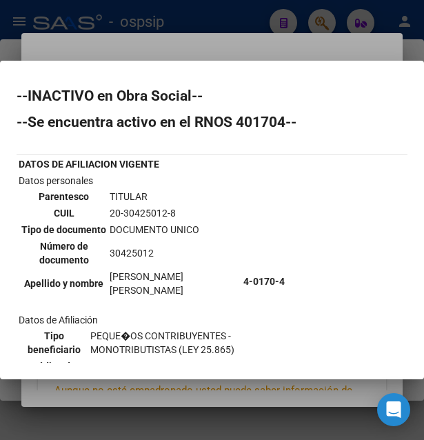
click at [237, 48] on div at bounding box center [212, 220] width 424 height 440
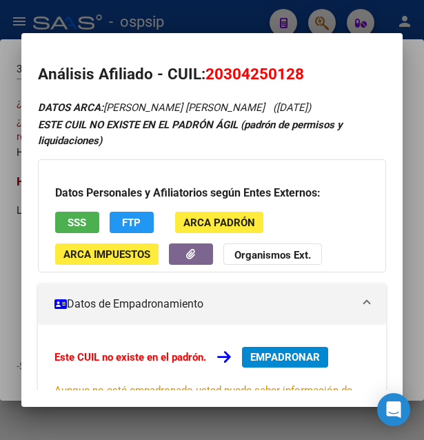
drag, startPoint x: 227, startPoint y: 71, endPoint x: 296, endPoint y: 71, distance: 69.0
click at [296, 71] on span "20304250128" at bounding box center [254, 74] width 99 height 18
drag, startPoint x: 207, startPoint y: 74, endPoint x: 309, endPoint y: 72, distance: 102.1
click at [309, 72] on h2 "Análisis Afiliado - CUIL: 20304250128" at bounding box center [212, 74] width 349 height 23
click at [223, 12] on div at bounding box center [212, 220] width 424 height 440
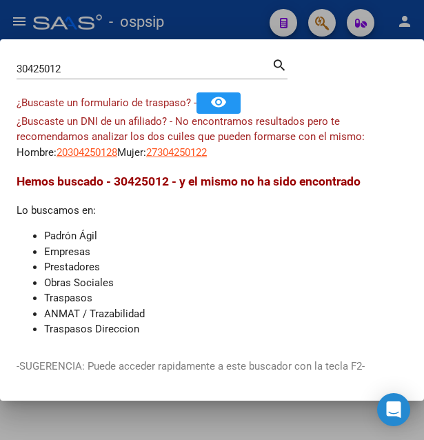
click at [223, 12] on div at bounding box center [212, 220] width 424 height 440
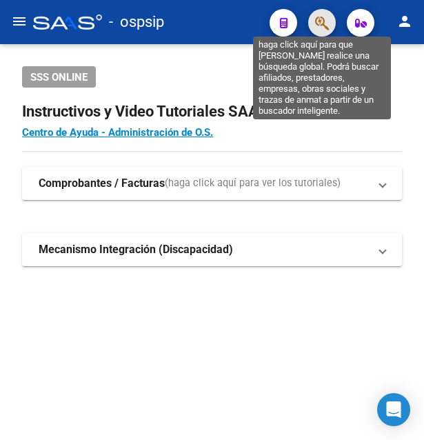
click at [318, 24] on icon "button" at bounding box center [322, 23] width 14 height 16
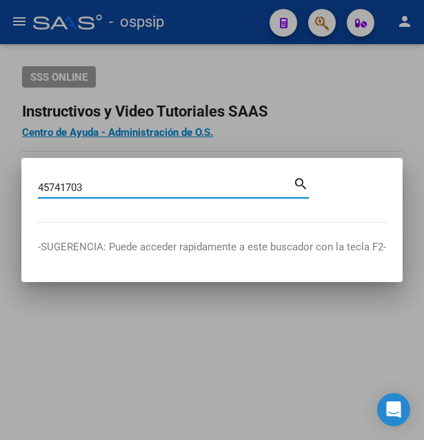
type input "45741703"
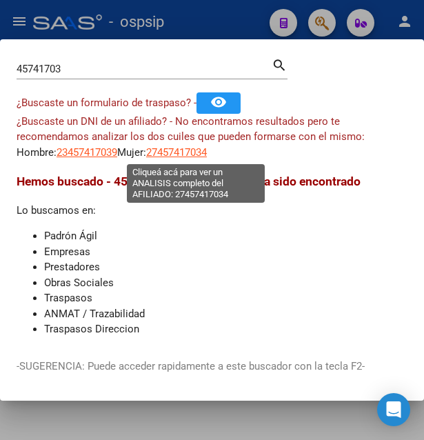
click at [195, 150] on span "27457417034" at bounding box center [176, 152] width 61 height 12
type textarea "27457417034"
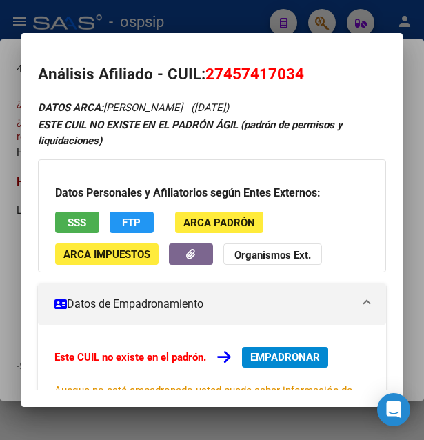
click at [72, 225] on span "SSS" at bounding box center [77, 223] width 19 height 12
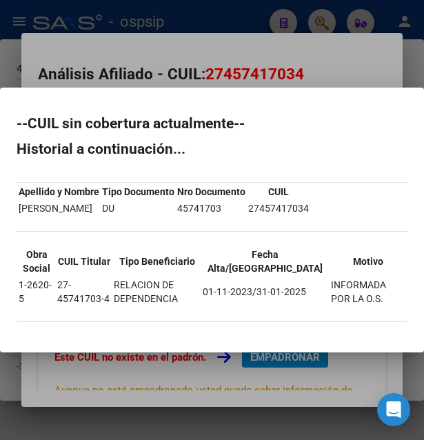
click at [313, 63] on div at bounding box center [212, 220] width 424 height 440
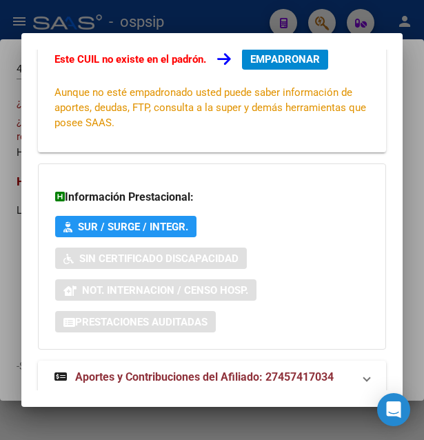
scroll to position [332, 0]
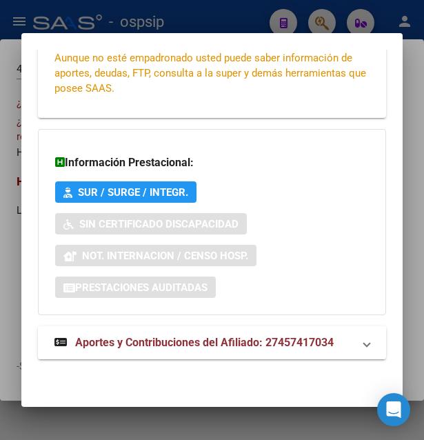
click at [167, 341] on span "Aportes y Contribuciones del Afiliado: 27457417034" at bounding box center [204, 342] width 259 height 13
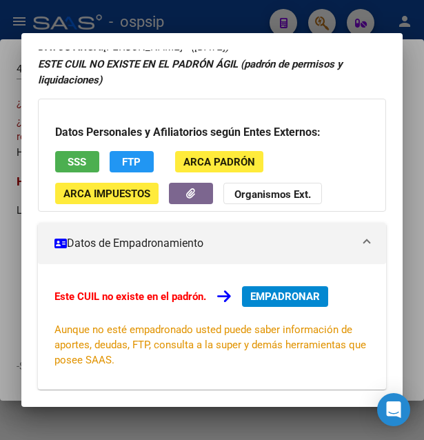
scroll to position [34, 0]
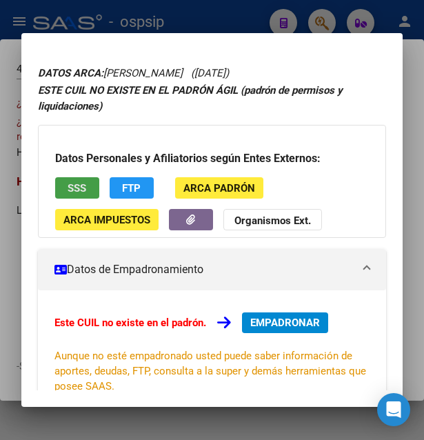
click at [85, 179] on button "SSS" at bounding box center [77, 187] width 44 height 21
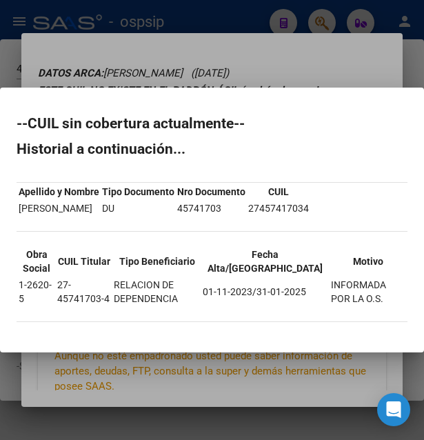
click at [292, 50] on div at bounding box center [212, 220] width 424 height 440
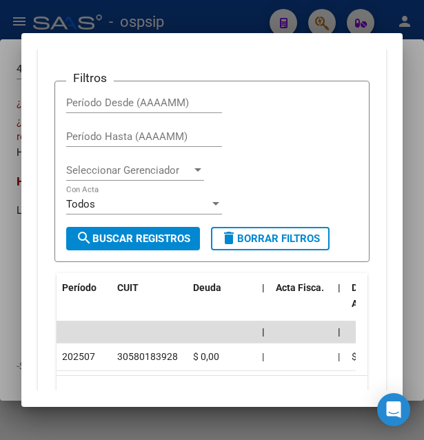
scroll to position [630, 0]
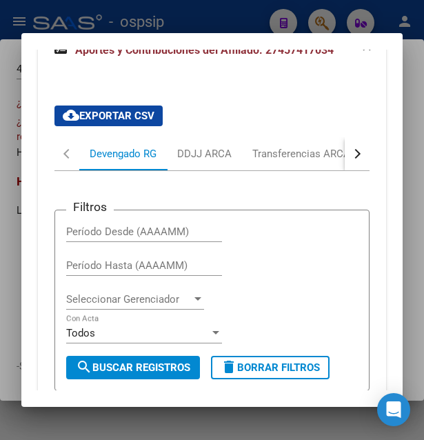
click at [351, 151] on div "button" at bounding box center [356, 154] width 10 height 10
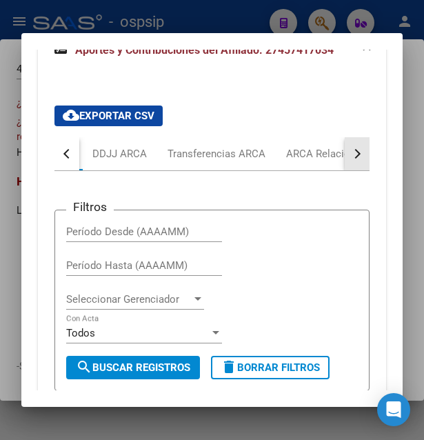
click at [351, 151] on div "button" at bounding box center [356, 154] width 10 height 10
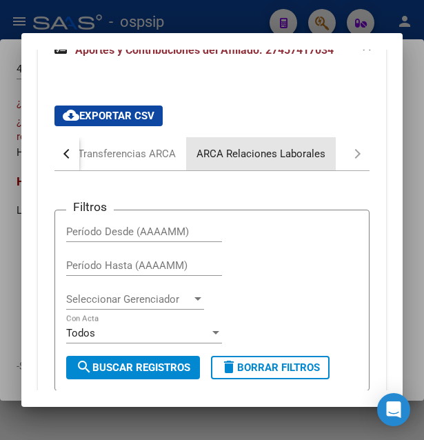
click at [275, 152] on div "ARCA Relaciones Laborales" at bounding box center [261, 153] width 129 height 15
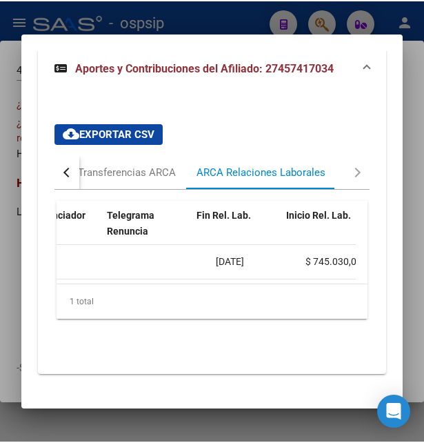
scroll to position [0, 263]
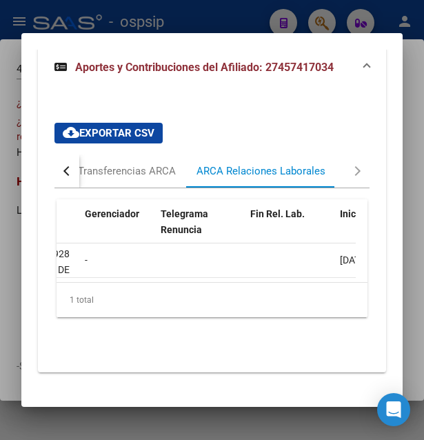
click at [161, 17] on div at bounding box center [212, 220] width 424 height 440
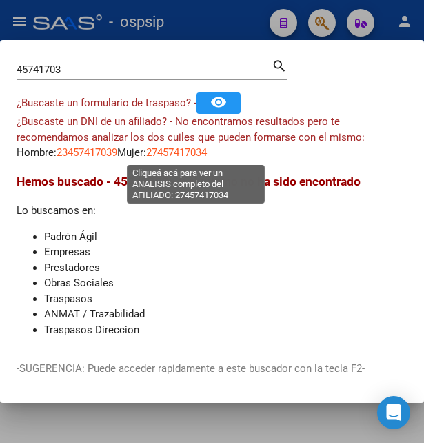
click at [207, 153] on span "27457417034" at bounding box center [176, 152] width 61 height 12
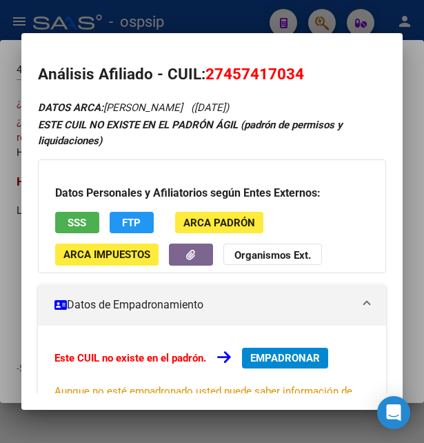
click at [77, 223] on span "SSS" at bounding box center [77, 223] width 19 height 12
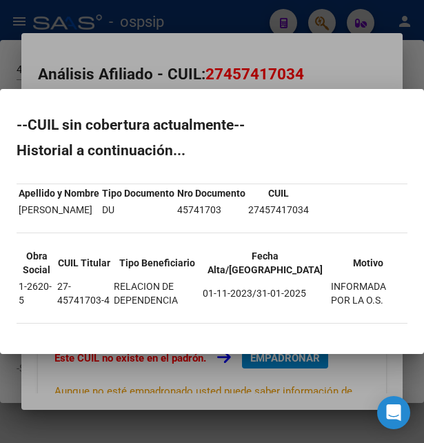
click at [323, 74] on div at bounding box center [212, 221] width 424 height 443
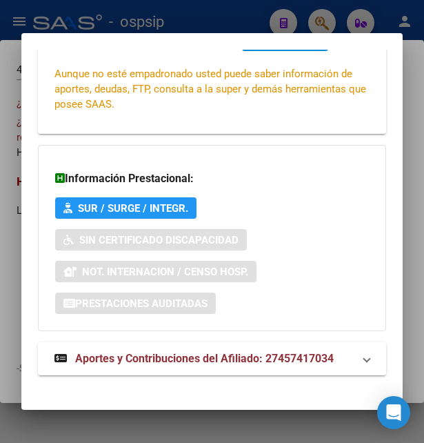
scroll to position [330, 0]
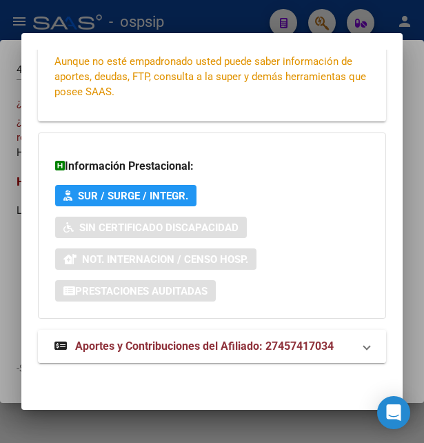
click at [218, 346] on span "Aportes y Contribuciones del Afiliado: 27457417034" at bounding box center [204, 345] width 259 height 13
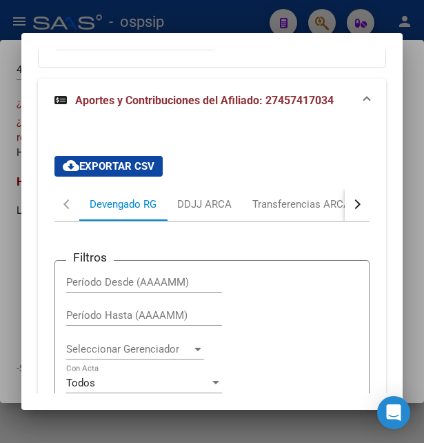
scroll to position [577, 0]
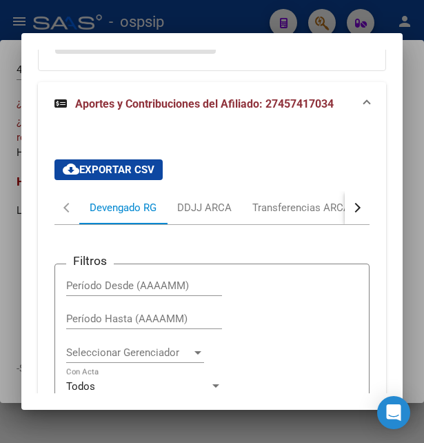
click at [351, 208] on button "button" at bounding box center [357, 207] width 25 height 33
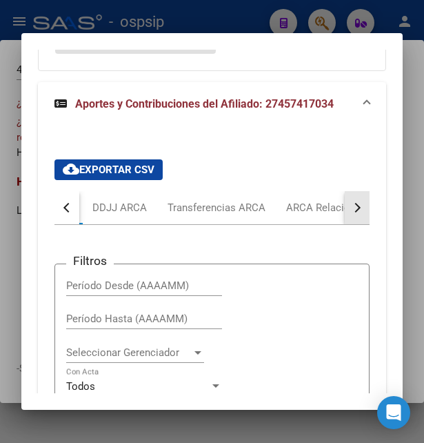
click at [351, 208] on button "button" at bounding box center [357, 207] width 25 height 33
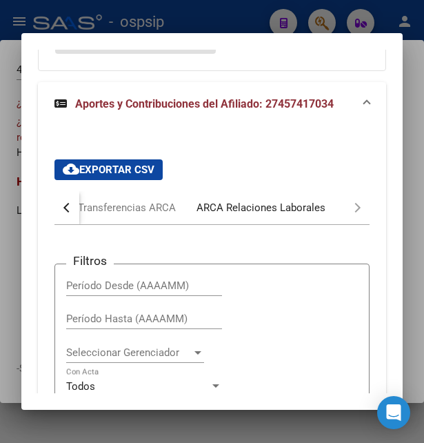
click at [293, 208] on div "ARCA Relaciones Laborales" at bounding box center [261, 207] width 129 height 15
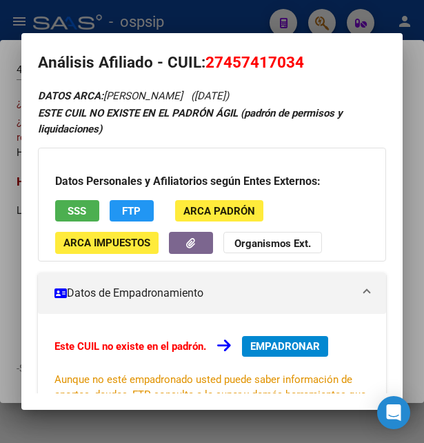
scroll to position [0, 0]
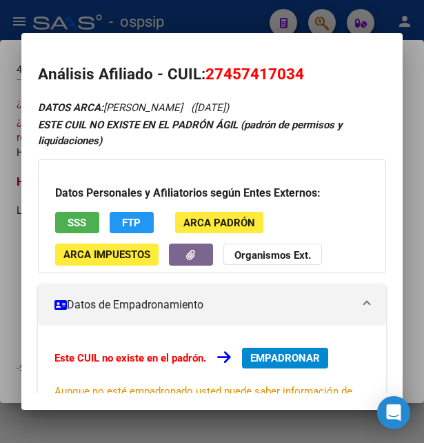
drag, startPoint x: 207, startPoint y: 67, endPoint x: 308, endPoint y: 66, distance: 101.4
click at [308, 66] on h2 "Análisis Afiliado - CUIL: 27457417034" at bounding box center [212, 74] width 349 height 23
click at [228, 74] on span "27457417034" at bounding box center [254, 74] width 99 height 18
drag, startPoint x: 224, startPoint y: 70, endPoint x: 296, endPoint y: 64, distance: 72.6
click at [296, 64] on h2 "Análisis Afiliado - CUIL: 27457417034" at bounding box center [212, 74] width 349 height 23
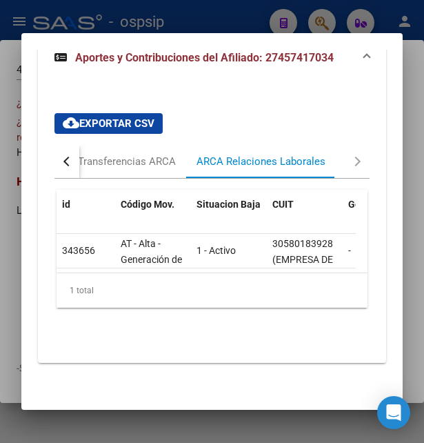
drag, startPoint x: 92, startPoint y: 273, endPoint x: 145, endPoint y: 272, distance: 53.8
click at [145, 272] on datatable-footer "1 total 1" at bounding box center [213, 289] width 312 height 35
click at [70, 158] on button "button" at bounding box center [66, 161] width 25 height 33
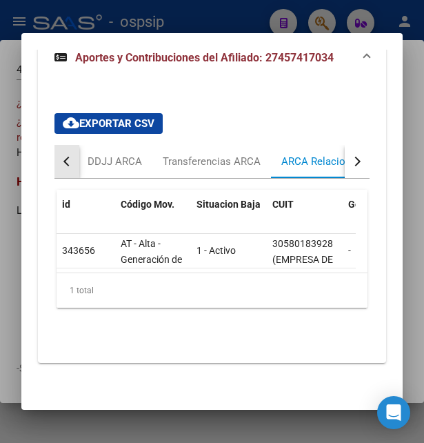
click at [69, 157] on button "button" at bounding box center [66, 161] width 25 height 33
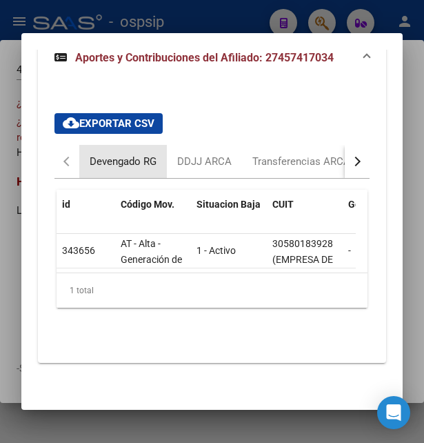
click at [102, 154] on div "Devengado RG" at bounding box center [123, 161] width 67 height 15
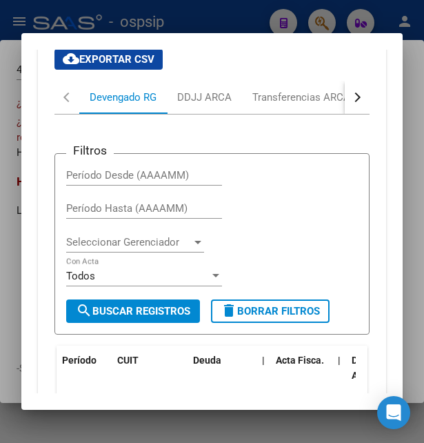
scroll to position [685, 0]
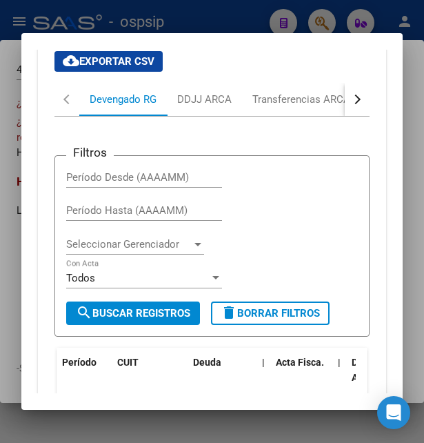
click at [345, 97] on button "button" at bounding box center [357, 99] width 25 height 33
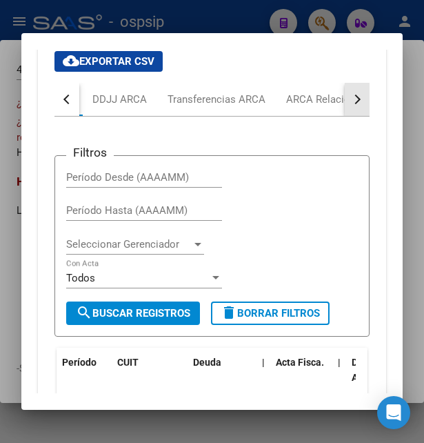
click at [345, 97] on button "button" at bounding box center [357, 99] width 25 height 33
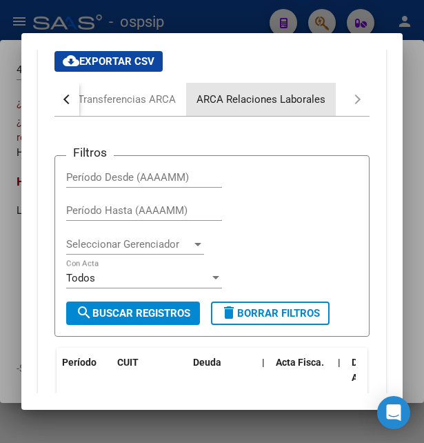
click at [288, 99] on div "ARCA Relaciones Laborales" at bounding box center [261, 99] width 129 height 15
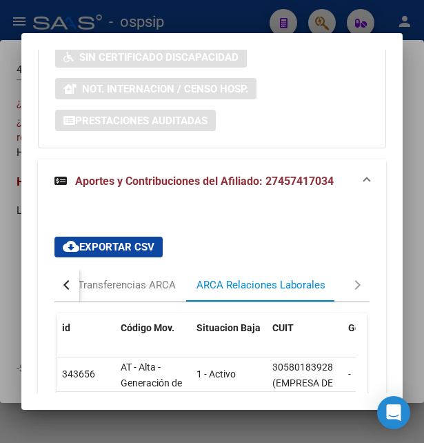
scroll to position [412, 0]
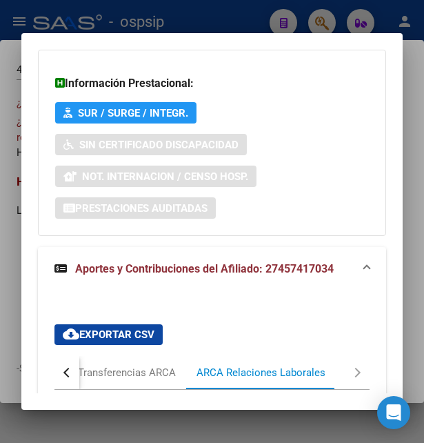
click at [234, 11] on div at bounding box center [212, 221] width 424 height 443
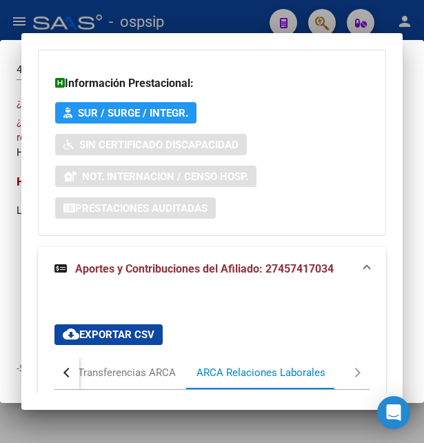
click at [234, 11] on div at bounding box center [212, 221] width 424 height 443
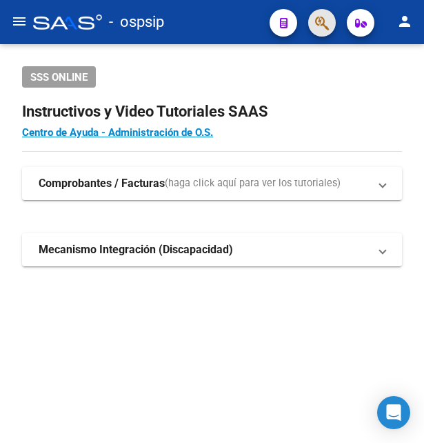
click at [325, 14] on span "button" at bounding box center [322, 23] width 14 height 28
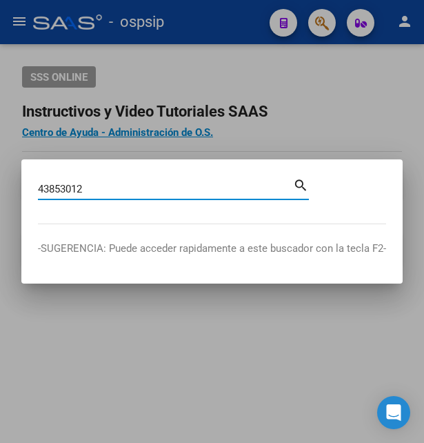
type input "43853012"
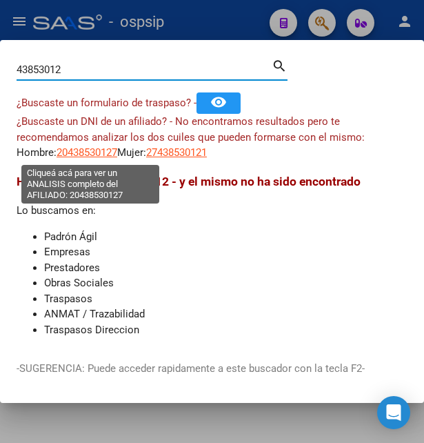
click at [106, 152] on span "20438530127" at bounding box center [87, 152] width 61 height 12
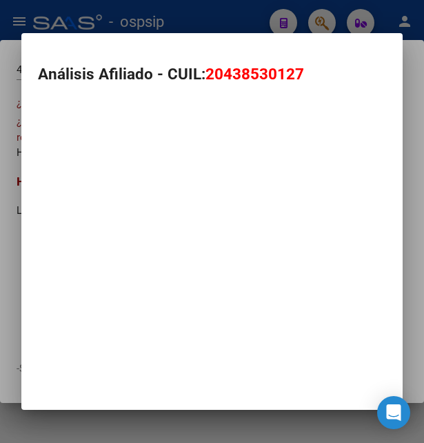
type textarea "20438530127"
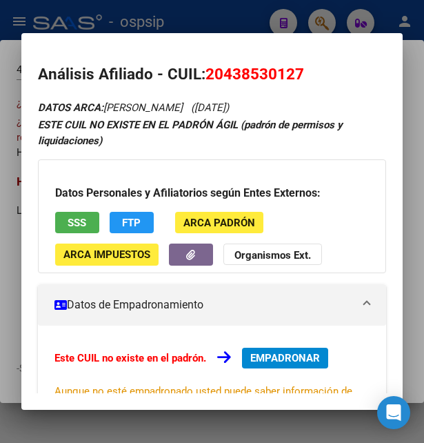
click at [85, 220] on span "SSS" at bounding box center [77, 223] width 19 height 12
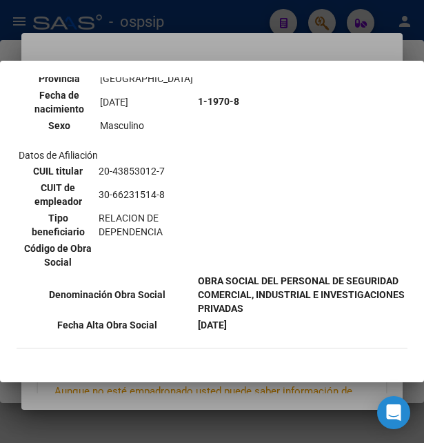
scroll to position [201, 0]
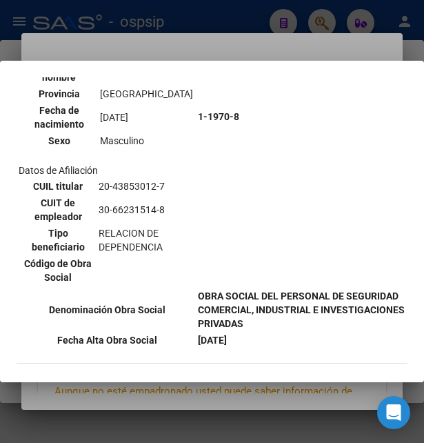
click at [215, 23] on div at bounding box center [212, 221] width 424 height 443
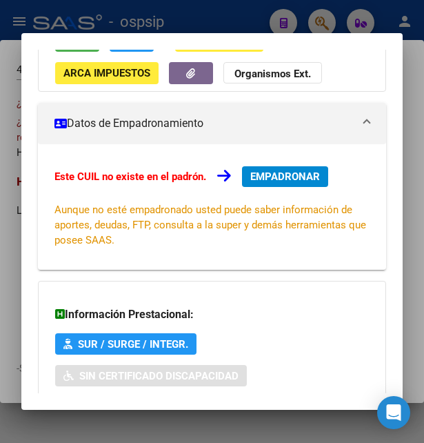
scroll to position [330, 0]
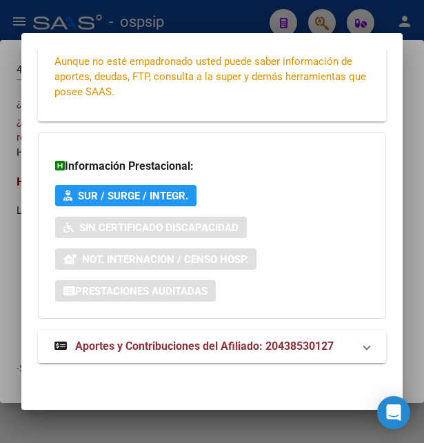
drag, startPoint x: 196, startPoint y: 331, endPoint x: 194, endPoint y: 338, distance: 7.2
click at [194, 337] on mat-expansion-panel-header "Aportes y Contribuciones del Afiliado: 20438530127" at bounding box center [212, 346] width 349 height 33
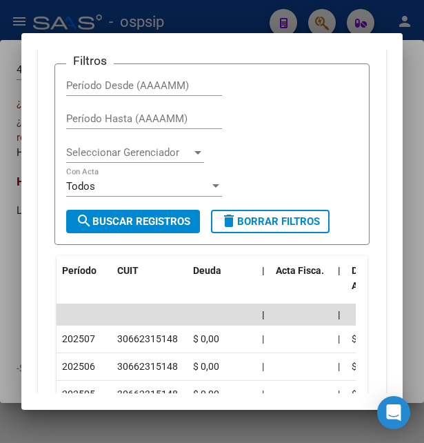
scroll to position [703, 0]
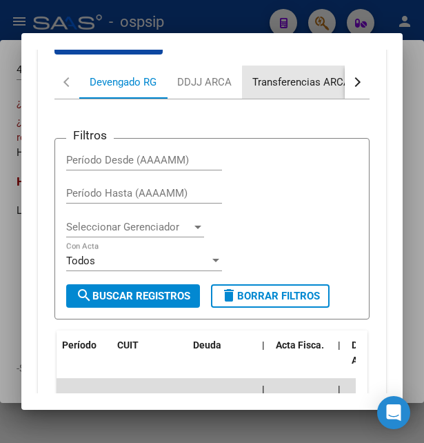
click at [332, 86] on div "Transferencias ARCA" at bounding box center [301, 81] width 98 height 15
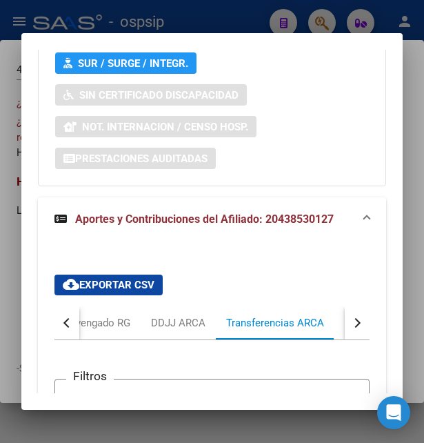
click at [345, 314] on button "button" at bounding box center [357, 322] width 25 height 33
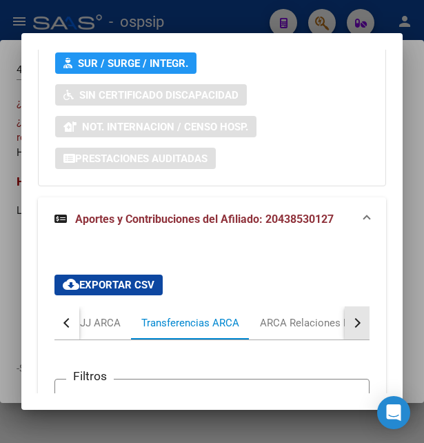
click at [345, 314] on button "button" at bounding box center [357, 322] width 25 height 33
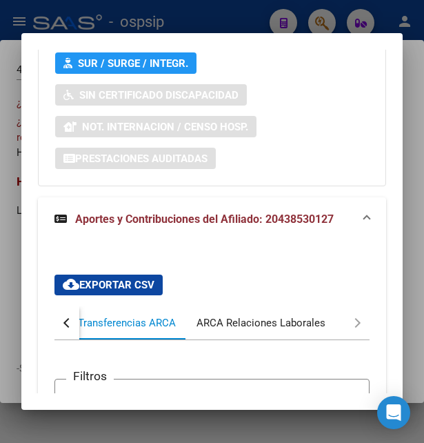
click at [304, 330] on div "ARCA Relaciones Laborales" at bounding box center [261, 322] width 129 height 15
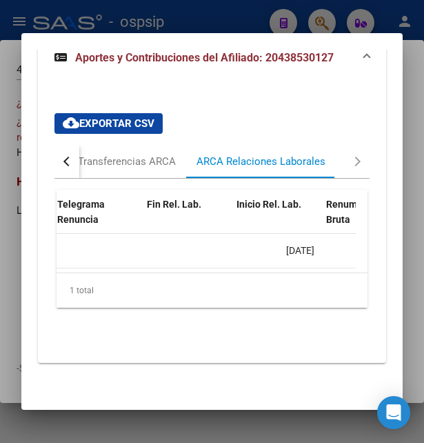
scroll to position [0, 412]
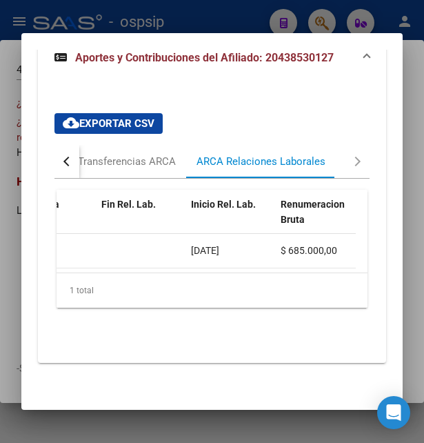
click at [230, 15] on div at bounding box center [212, 221] width 424 height 443
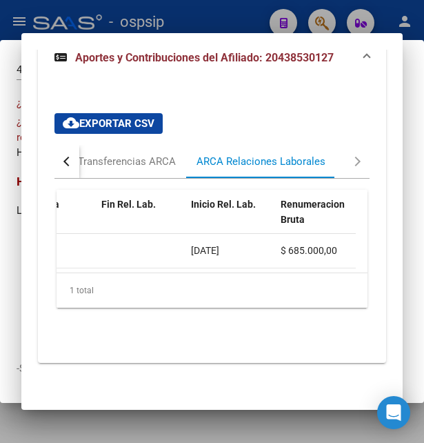
click at [230, 15] on div at bounding box center [212, 221] width 424 height 443
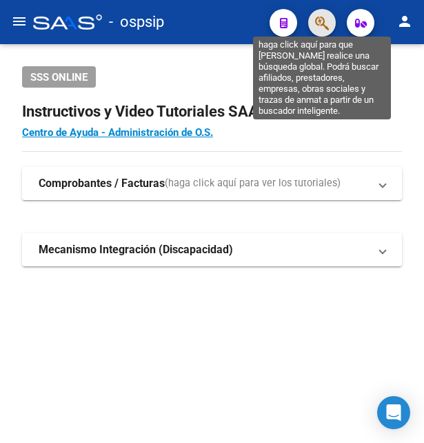
click at [316, 20] on icon "button" at bounding box center [322, 23] width 14 height 16
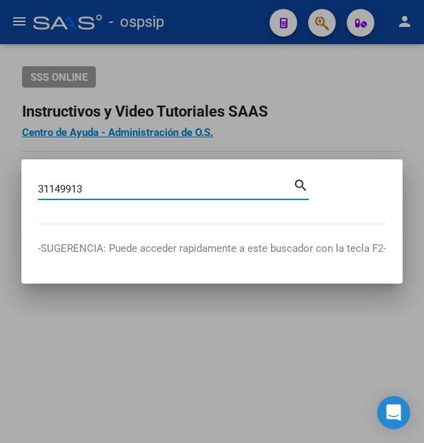
type input "31149913"
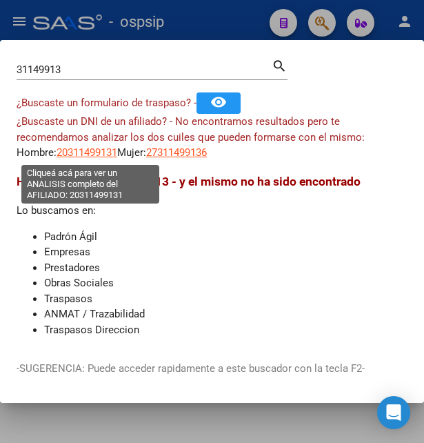
click at [83, 154] on span "20311499131" at bounding box center [87, 152] width 61 height 12
type textarea "20311499131"
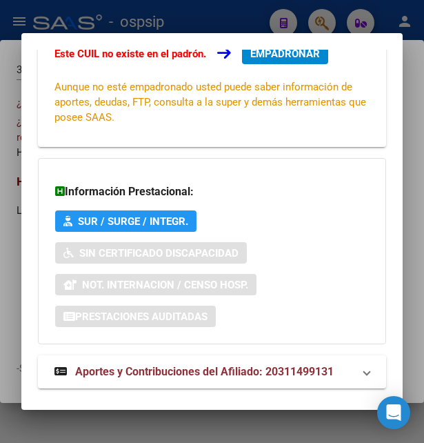
scroll to position [330, 0]
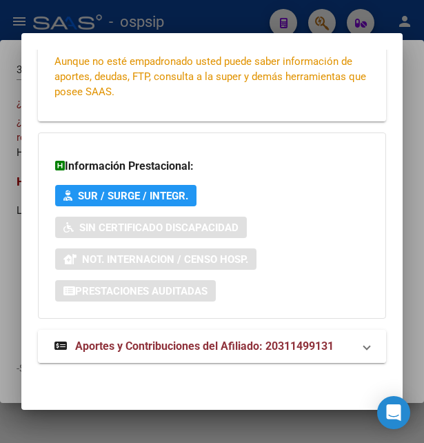
click at [144, 343] on span "Aportes y Contribuciones del Afiliado: 20311499131" at bounding box center [204, 345] width 259 height 13
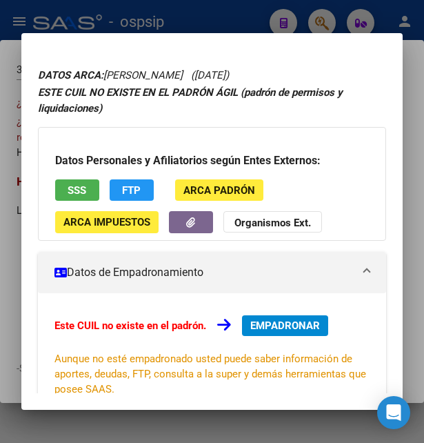
scroll to position [0, 0]
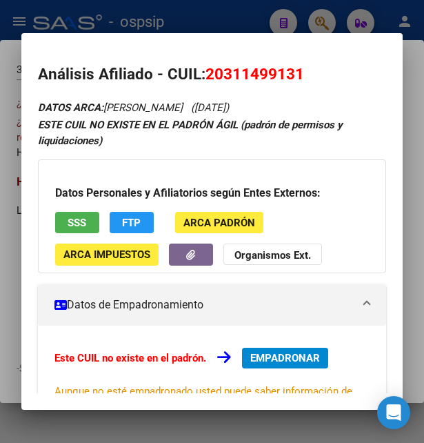
click at [79, 221] on span "SSS" at bounding box center [77, 223] width 19 height 12
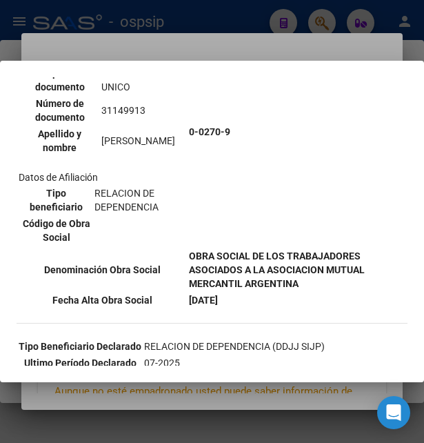
scroll to position [74, 0]
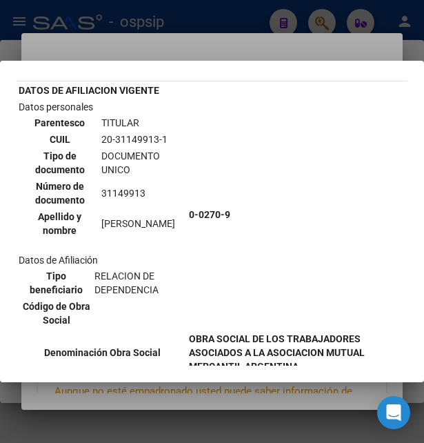
click at [128, 137] on td "20-31149913-1" at bounding box center [143, 139] width 84 height 15
click at [162, 34] on div at bounding box center [212, 221] width 424 height 443
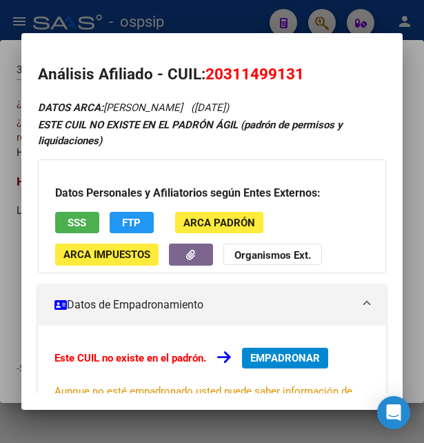
click at [163, 40] on mat-dialog-container "Análisis Afiliado - CUIL: 20311499131 DATOS ARCA: HERNANDEZ GONZALO MIGUEL (14/…" at bounding box center [212, 221] width 382 height 376
click at [215, 26] on div at bounding box center [212, 221] width 424 height 443
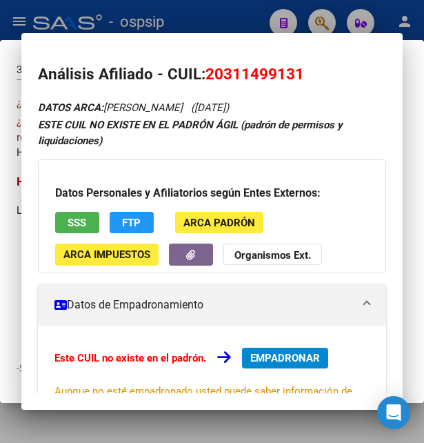
click at [230, 24] on div at bounding box center [212, 221] width 424 height 443
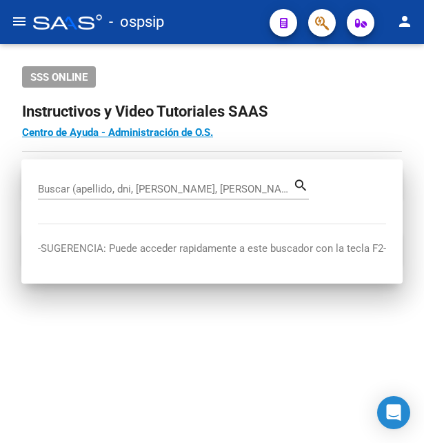
click at [233, 23] on div "- ospsip" at bounding box center [145, 22] width 225 height 30
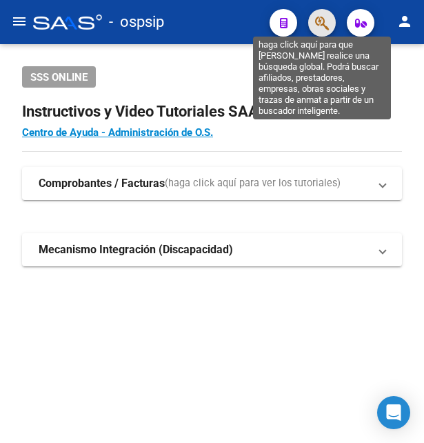
click at [326, 24] on icon "button" at bounding box center [322, 23] width 14 height 16
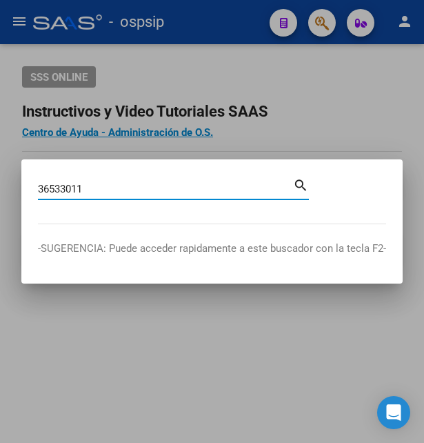
type input "36533011"
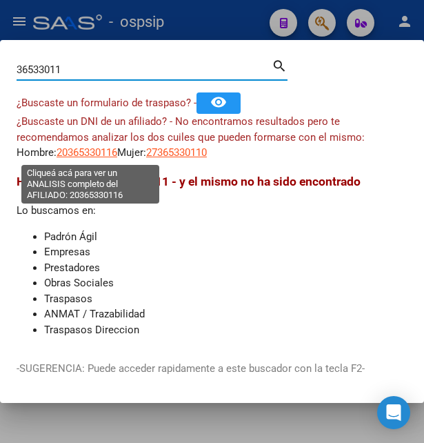
click at [108, 154] on span "20365330116" at bounding box center [87, 152] width 61 height 12
type textarea "20365330116"
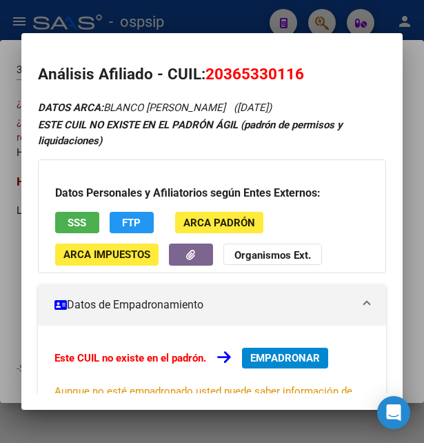
click at [74, 218] on span "SSS" at bounding box center [77, 223] width 19 height 12
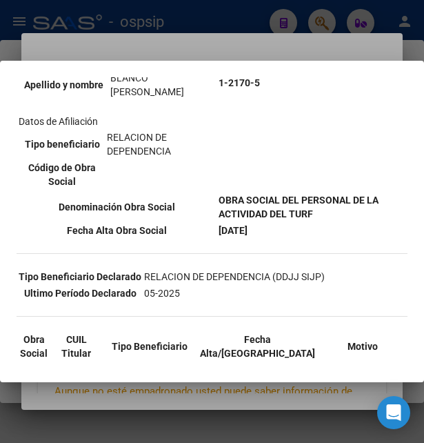
scroll to position [223, 0]
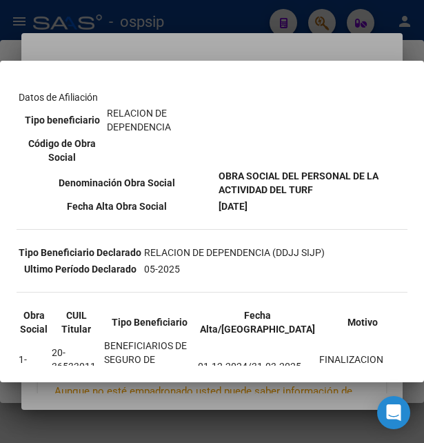
click at [231, 50] on div at bounding box center [212, 221] width 424 height 443
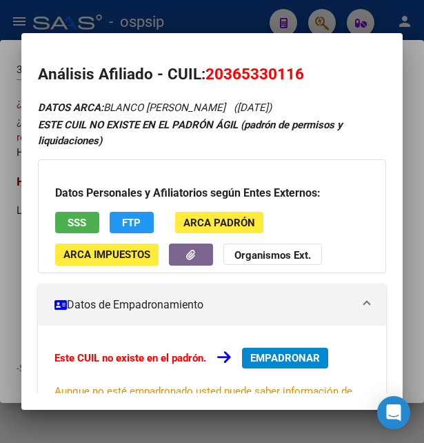
drag, startPoint x: 222, startPoint y: 72, endPoint x: 296, endPoint y: 68, distance: 73.9
click at [296, 68] on span "20365330116" at bounding box center [254, 74] width 99 height 18
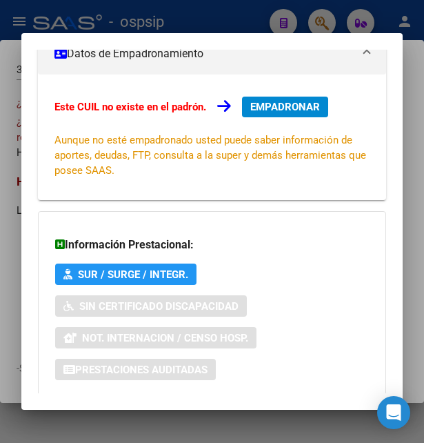
scroll to position [330, 0]
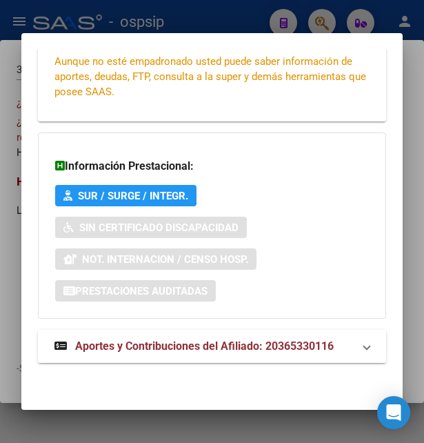
click at [137, 344] on span "Aportes y Contribuciones del Afiliado: 20365330116" at bounding box center [204, 345] width 259 height 13
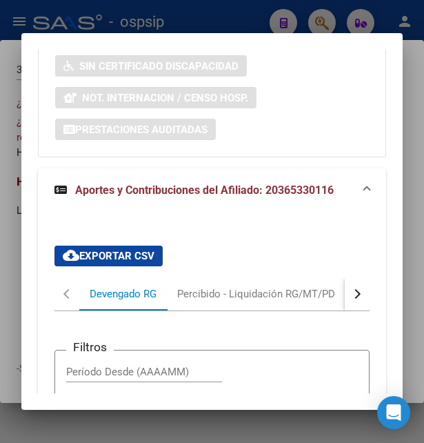
scroll to position [485, 0]
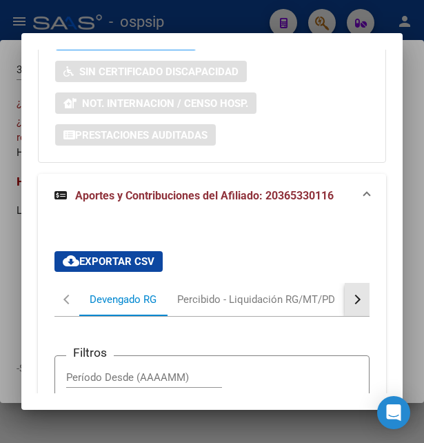
click at [345, 294] on button "button" at bounding box center [357, 299] width 25 height 33
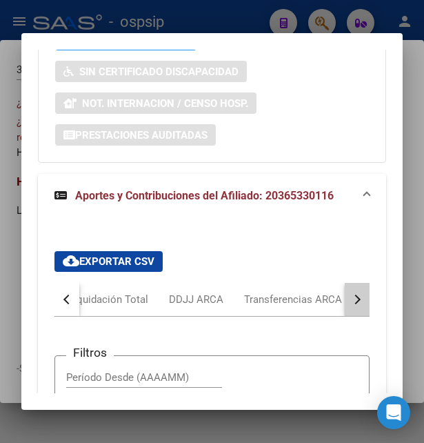
click at [345, 294] on button "button" at bounding box center [357, 299] width 25 height 33
click at [345, 296] on button "button" at bounding box center [357, 299] width 25 height 33
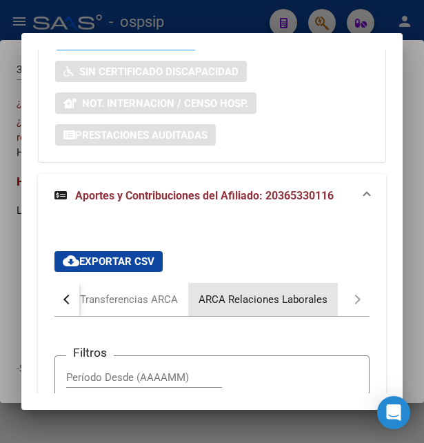
click at [276, 292] on div "ARCA Relaciones Laborales" at bounding box center [263, 299] width 129 height 15
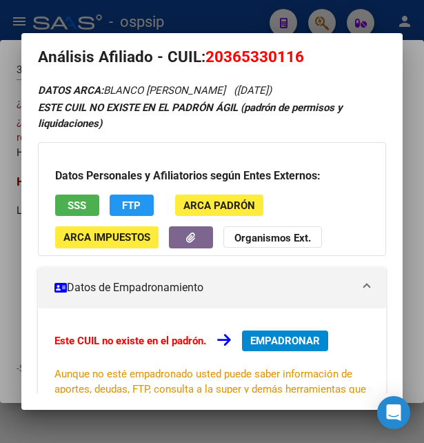
scroll to position [0, 0]
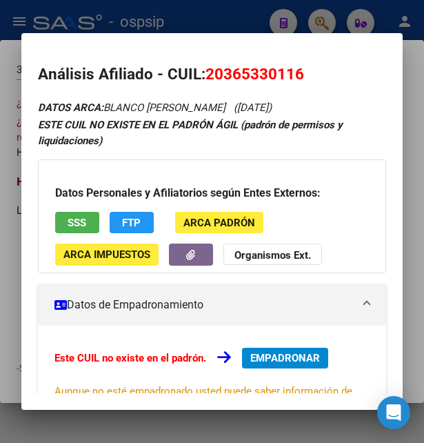
click at [249, 28] on div at bounding box center [212, 221] width 424 height 443
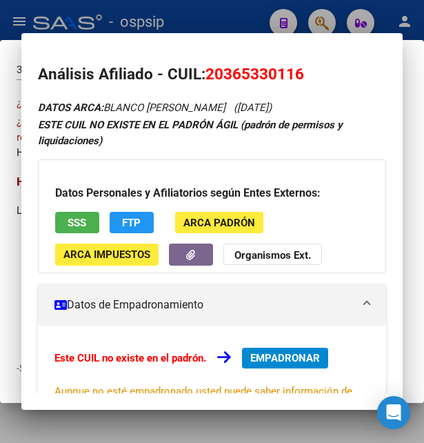
click at [249, 28] on div at bounding box center [212, 221] width 424 height 443
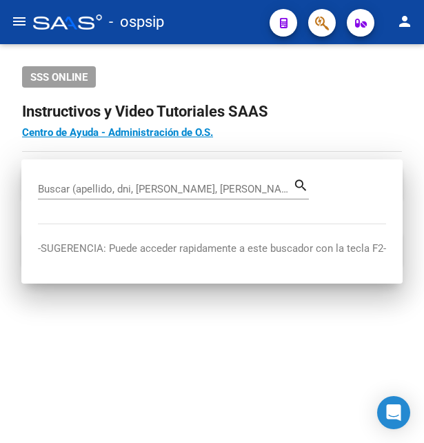
click at [249, 28] on div "- ospsip" at bounding box center [145, 22] width 225 height 30
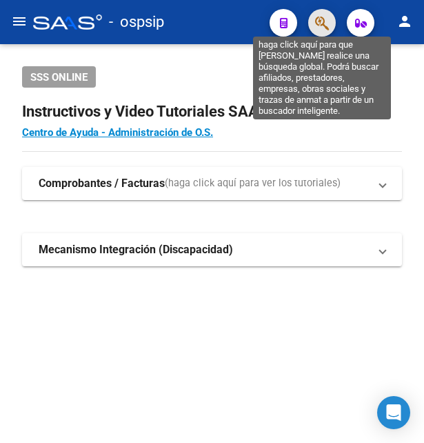
click at [318, 21] on icon "button" at bounding box center [322, 23] width 14 height 16
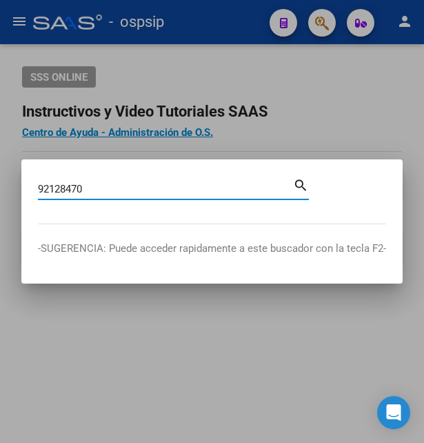
type input "92128470"
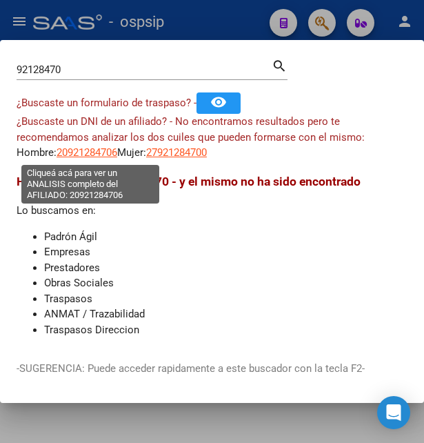
click at [101, 152] on span "20921284706" at bounding box center [87, 152] width 61 height 12
type textarea "20921284706"
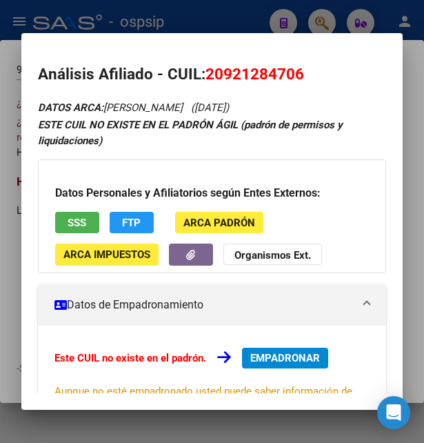
click at [75, 222] on span "SSS" at bounding box center [77, 223] width 19 height 12
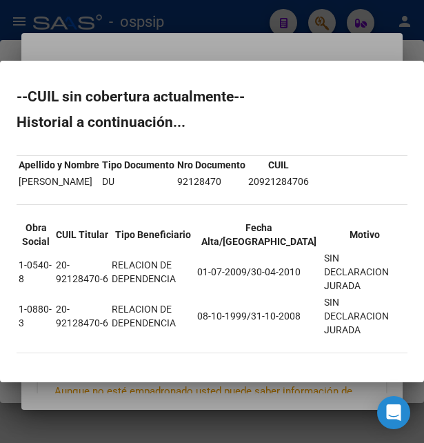
click at [265, 54] on div at bounding box center [212, 221] width 424 height 443
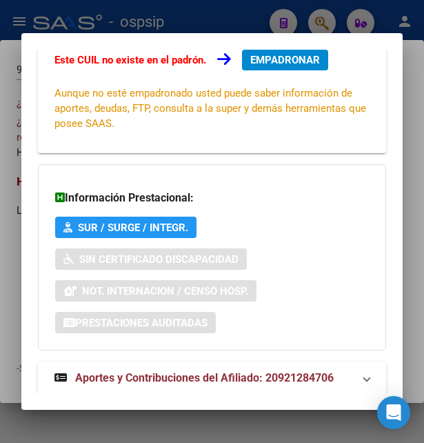
scroll to position [330, 0]
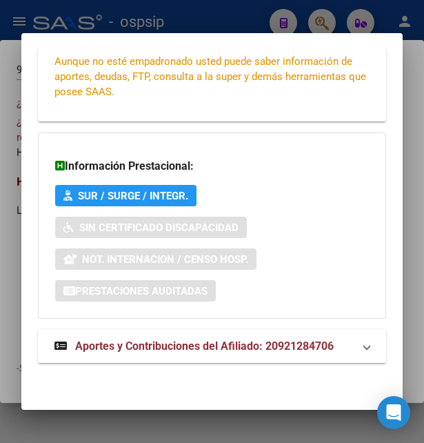
click at [157, 340] on span "Aportes y Contribuciones del Afiliado: 20921284706" at bounding box center [204, 345] width 259 height 13
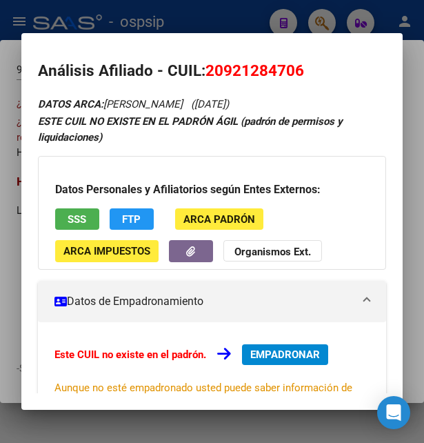
scroll to position [0, 0]
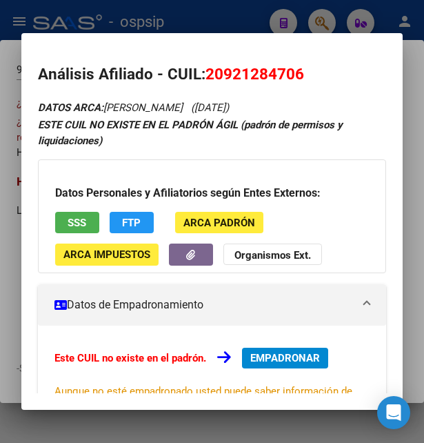
click at [245, 24] on div at bounding box center [212, 221] width 424 height 443
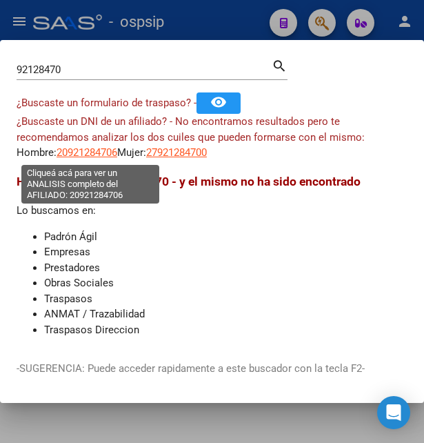
click at [97, 152] on span "20921284706" at bounding box center [87, 152] width 61 height 12
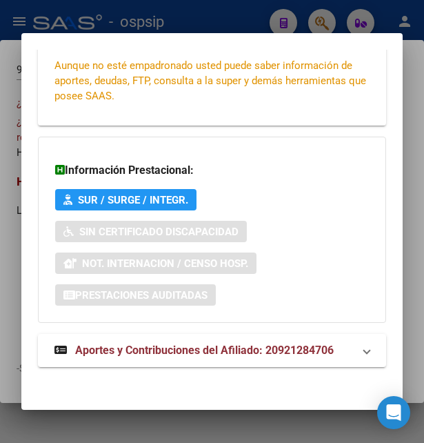
scroll to position [330, 0]
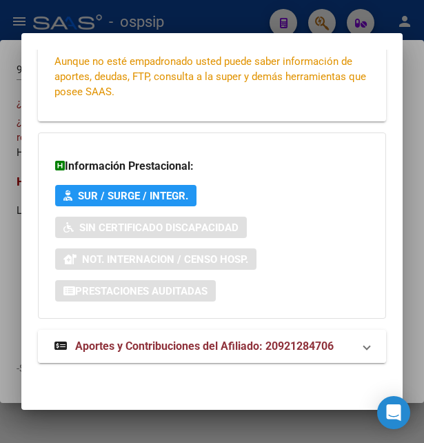
click at [145, 342] on span "Aportes y Contribuciones del Afiliado: 20921284706" at bounding box center [204, 345] width 259 height 13
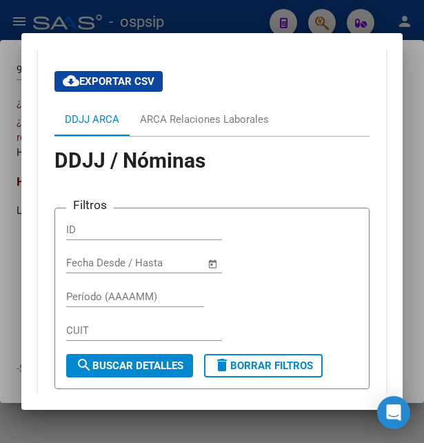
scroll to position [709, 0]
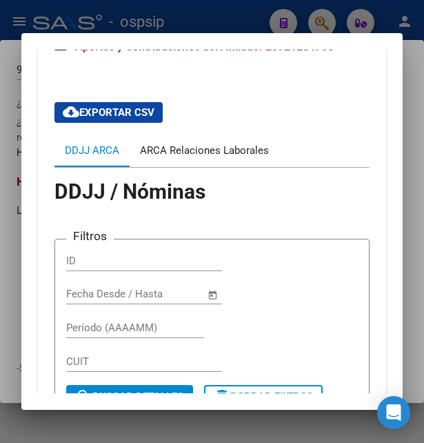
click at [225, 139] on div "ARCA Relaciones Laborales" at bounding box center [205, 150] width 150 height 33
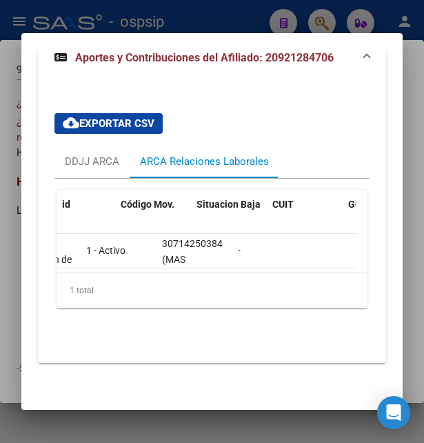
scroll to position [0, 0]
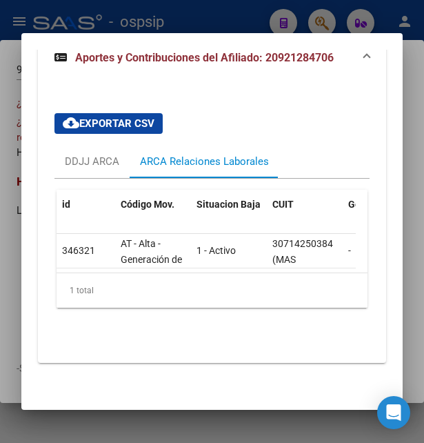
click at [197, 26] on div at bounding box center [212, 221] width 424 height 443
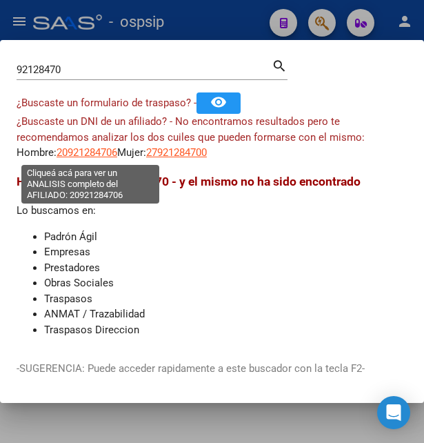
click at [107, 158] on span "20921284706" at bounding box center [87, 152] width 61 height 12
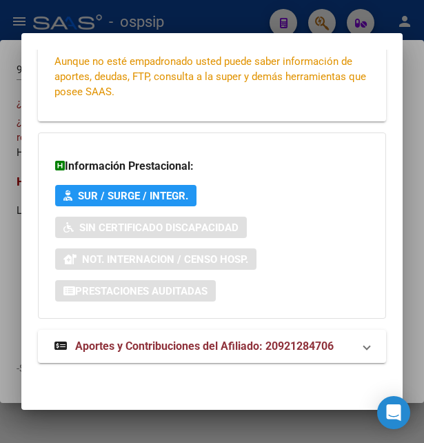
scroll to position [330, 0]
click at [111, 338] on strong "Aportes y Contribuciones del Afiliado: 20921284706" at bounding box center [193, 346] width 279 height 17
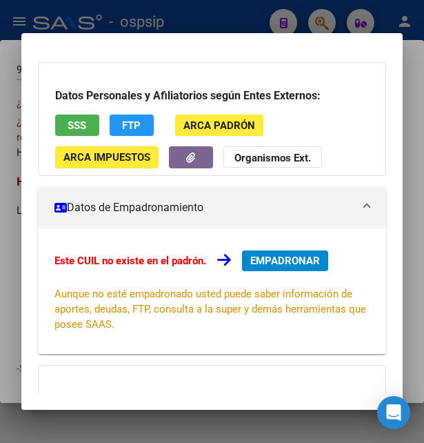
scroll to position [0, 0]
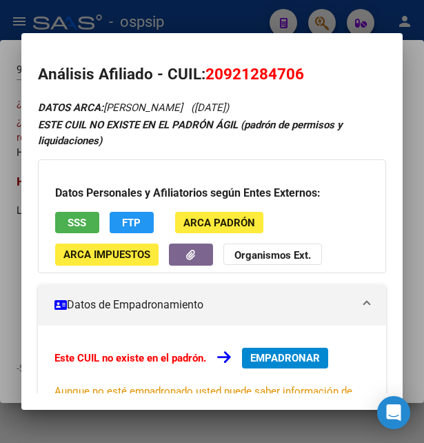
drag, startPoint x: 223, startPoint y: 70, endPoint x: 293, endPoint y: 69, distance: 69.6
click at [293, 69] on span "20921284706" at bounding box center [254, 74] width 99 height 18
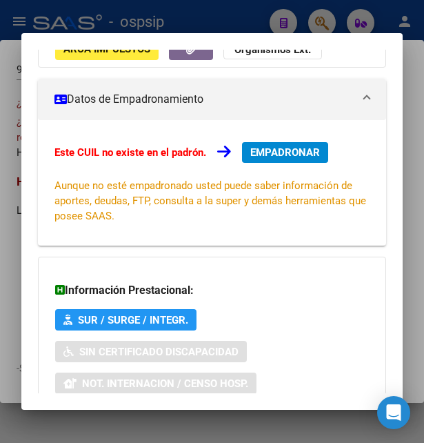
scroll to position [131, 0]
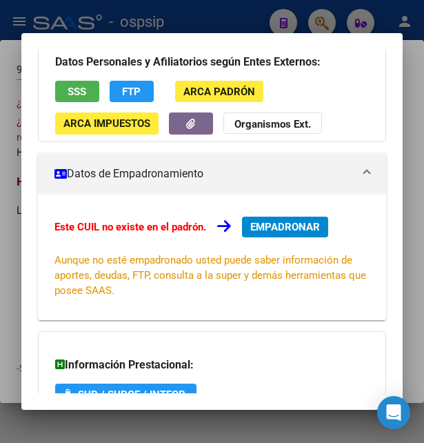
click at [238, 22] on div at bounding box center [212, 221] width 424 height 443
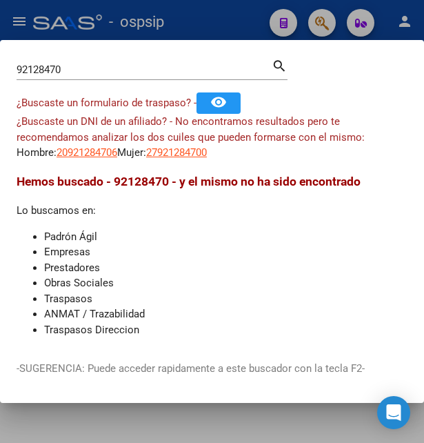
click at [197, 16] on div at bounding box center [212, 221] width 424 height 443
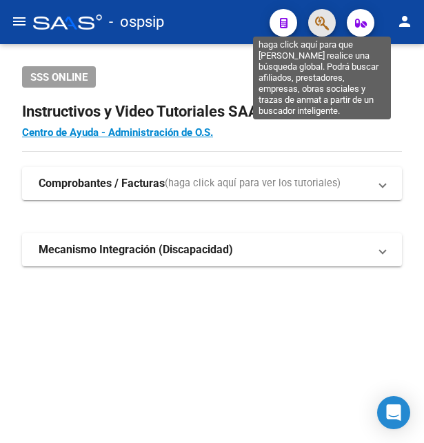
click at [325, 17] on icon "button" at bounding box center [322, 23] width 14 height 16
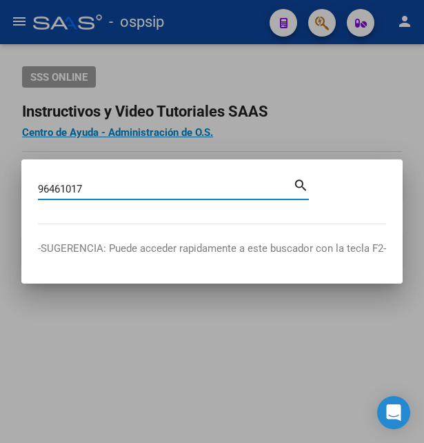
type input "96461017"
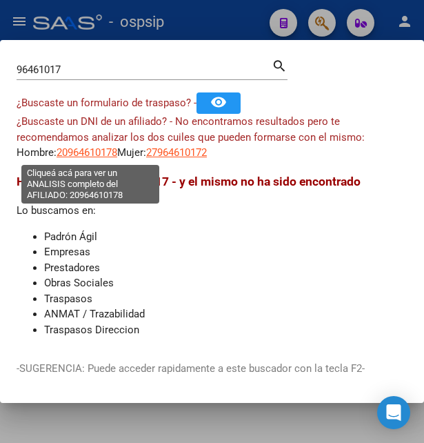
click at [103, 152] on span "20964610178" at bounding box center [87, 152] width 61 height 12
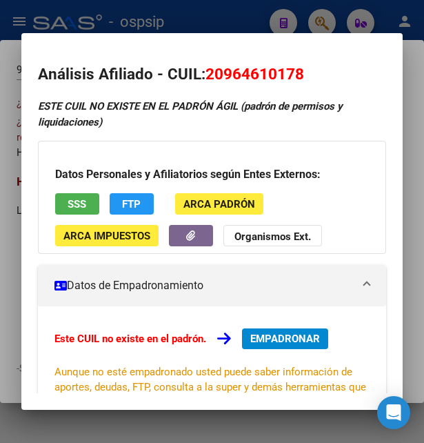
click at [228, 19] on div at bounding box center [212, 221] width 424 height 443
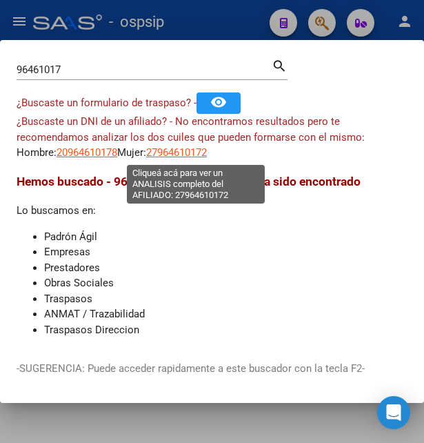
click at [203, 150] on span "27964610172" at bounding box center [176, 152] width 61 height 12
type textarea "27964610172"
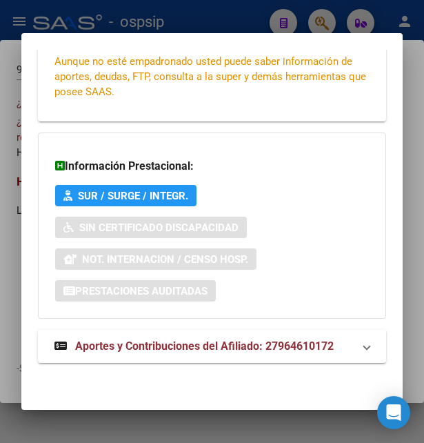
scroll to position [349, 0]
click at [150, 352] on strong "Aportes y Contribuciones del Afiliado: 27964610172" at bounding box center [193, 346] width 279 height 17
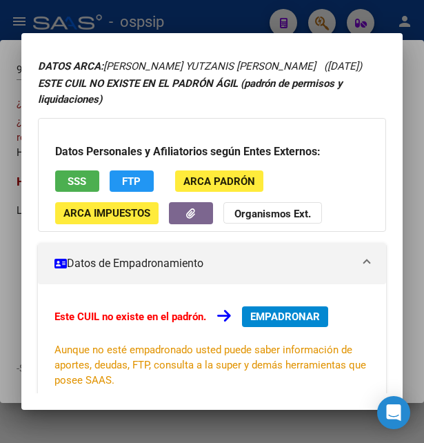
scroll to position [0, 0]
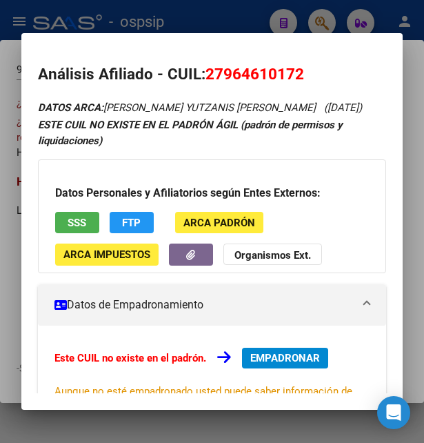
click at [69, 229] on span "SSS" at bounding box center [77, 223] width 19 height 12
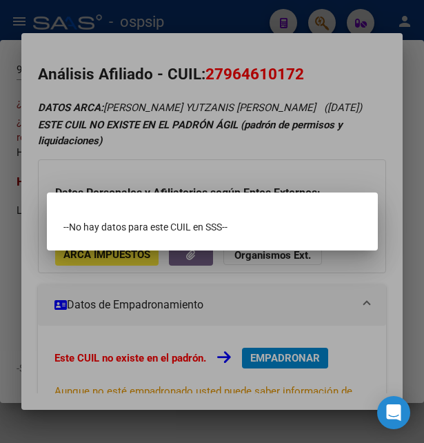
click at [203, 152] on div at bounding box center [212, 221] width 424 height 443
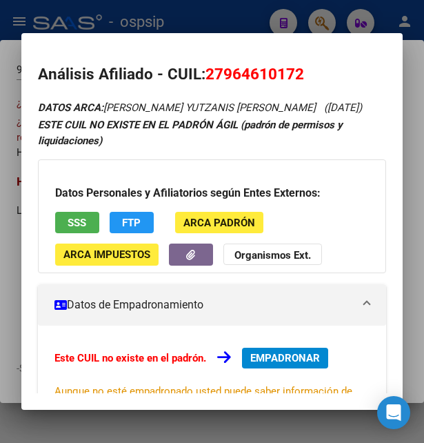
drag, startPoint x: 227, startPoint y: 77, endPoint x: 299, endPoint y: 66, distance: 73.3
click at [299, 66] on span "27964610172" at bounding box center [254, 74] width 99 height 18
click at [229, 15] on div at bounding box center [212, 221] width 424 height 443
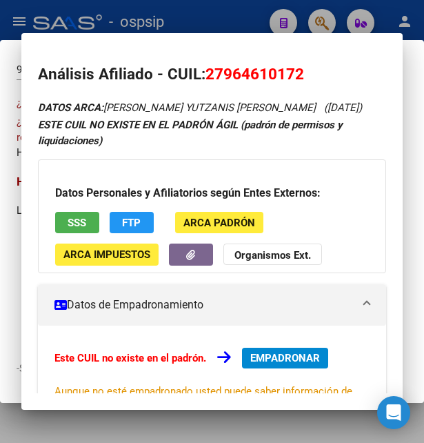
click at [229, 15] on div at bounding box center [212, 221] width 424 height 443
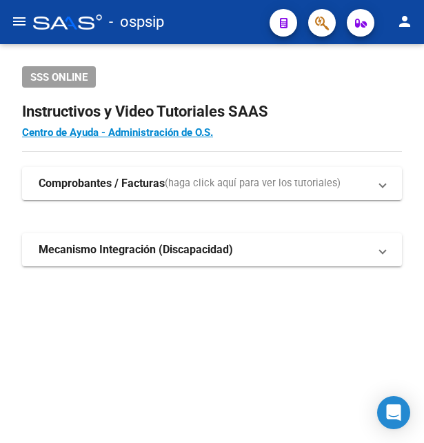
click at [229, 15] on div "- ospsip" at bounding box center [145, 22] width 225 height 30
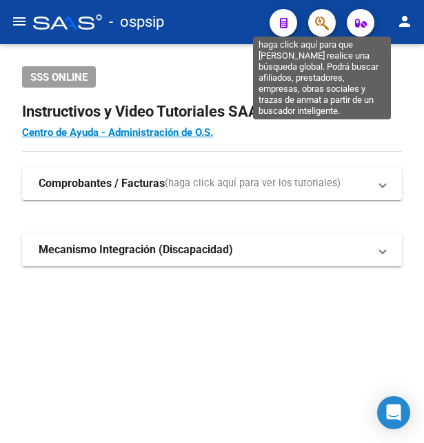
click at [320, 24] on icon "button" at bounding box center [322, 23] width 14 height 16
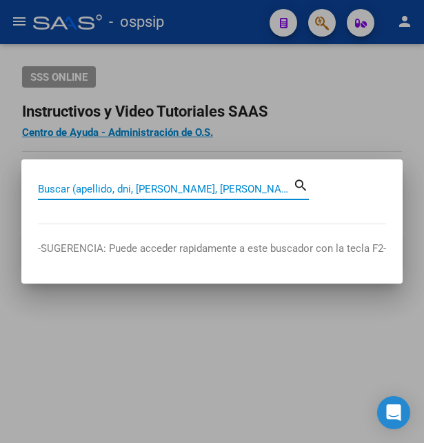
paste input "41985616"
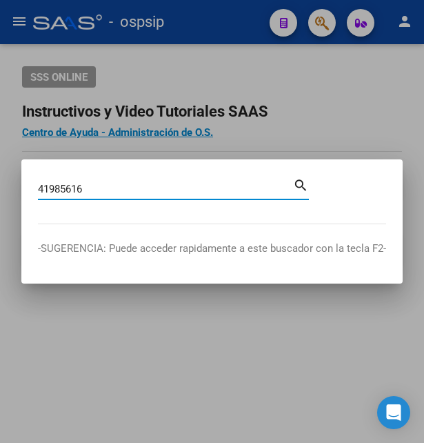
type input "41985616"
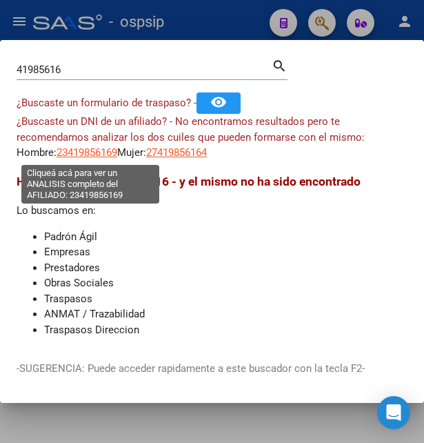
click at [103, 150] on span "23419856169" at bounding box center [87, 152] width 61 height 12
type textarea "23419856169"
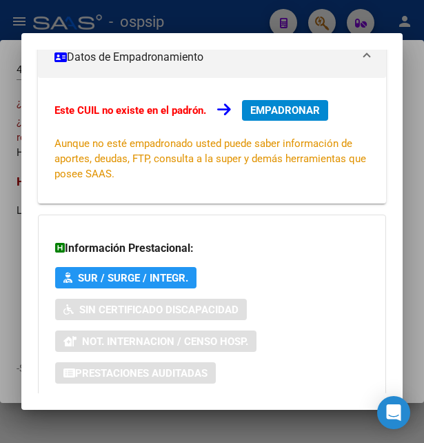
scroll to position [298, 0]
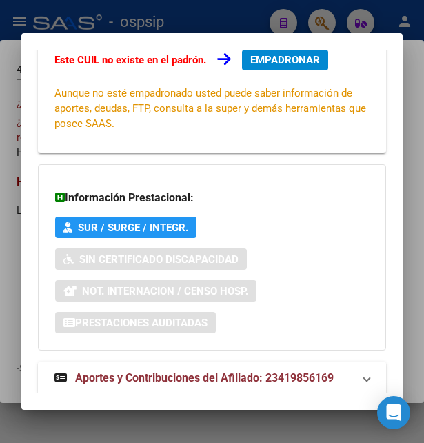
click at [140, 373] on span "Aportes y Contribuciones del Afiliado: 23419856169" at bounding box center [204, 377] width 259 height 13
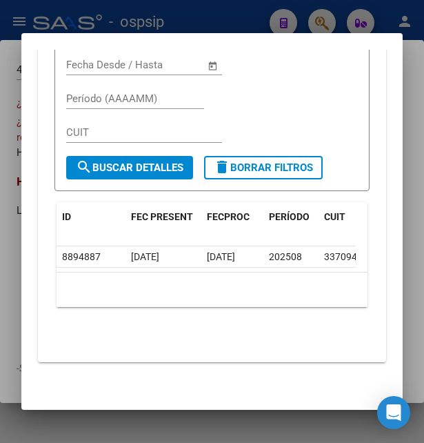
scroll to position [876, 0]
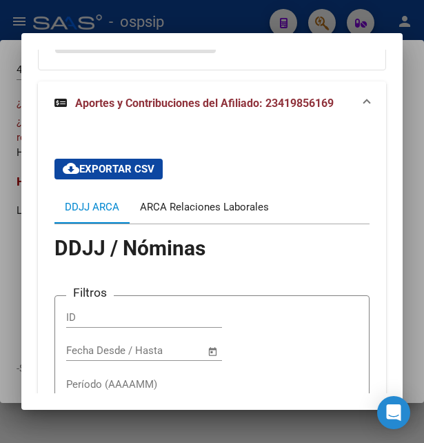
click at [222, 206] on div "ARCA Relaciones Laborales" at bounding box center [204, 206] width 129 height 15
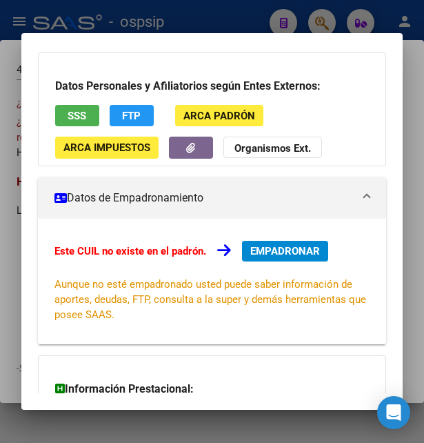
scroll to position [0, 0]
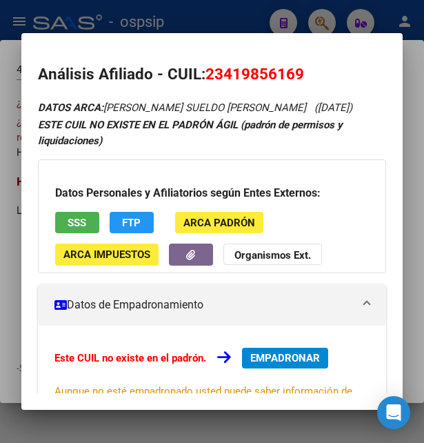
click at [89, 224] on button "SSS" at bounding box center [77, 222] width 44 height 21
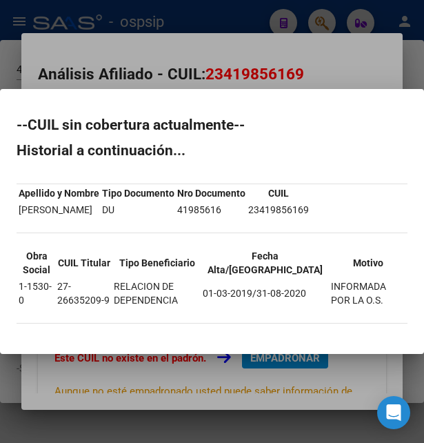
click at [336, 81] on div at bounding box center [212, 221] width 424 height 443
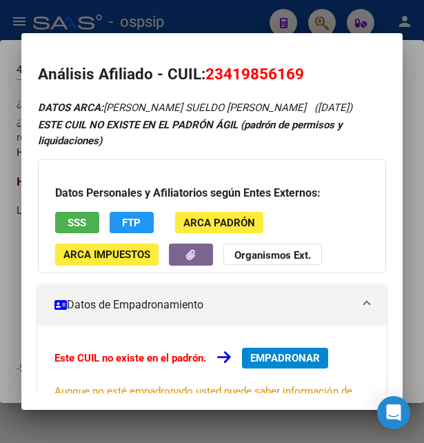
drag, startPoint x: 208, startPoint y: 74, endPoint x: 310, endPoint y: 77, distance: 102.8
click at [310, 77] on h2 "Análisis Afiliado - CUIL: 23419856169" at bounding box center [212, 74] width 349 height 23
click at [174, 25] on div at bounding box center [212, 221] width 424 height 443
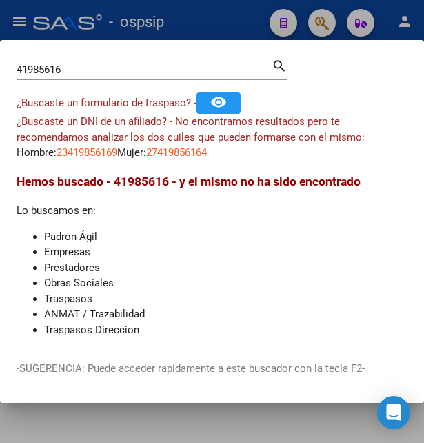
click at [197, 27] on div at bounding box center [212, 221] width 424 height 443
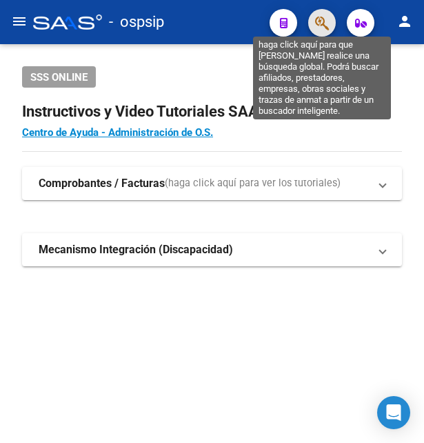
click at [323, 19] on icon "button" at bounding box center [322, 23] width 14 height 16
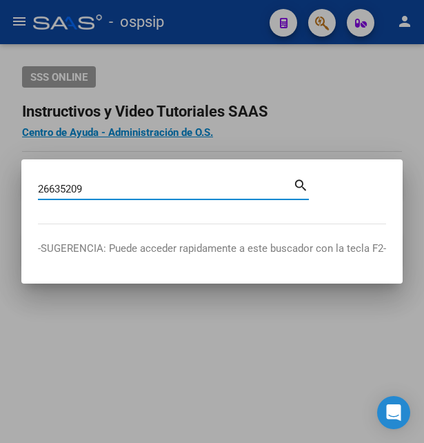
type input "26635209"
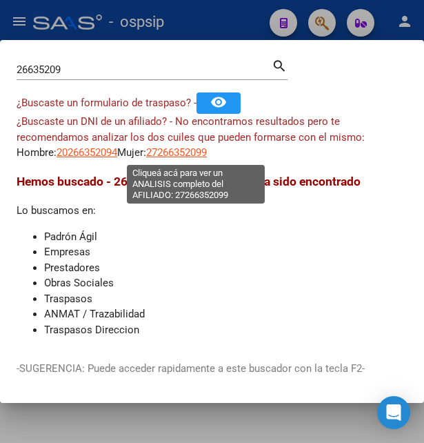
click at [197, 153] on span "27266352099" at bounding box center [176, 152] width 61 height 12
type textarea "27266352099"
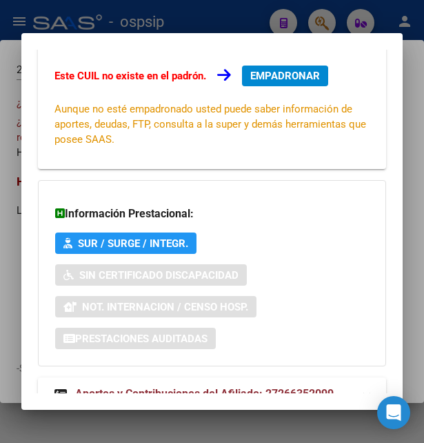
scroll to position [330, 0]
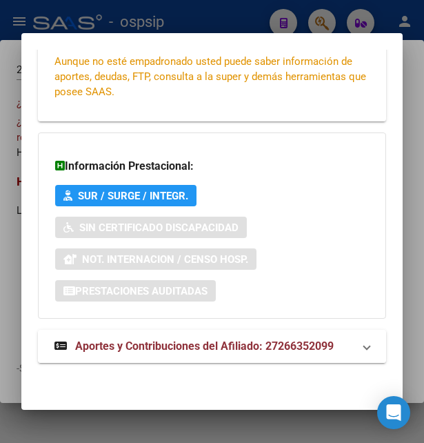
click at [174, 336] on mat-expansion-panel-header "Aportes y Contribuciones del Afiliado: 27266352099" at bounding box center [212, 346] width 349 height 33
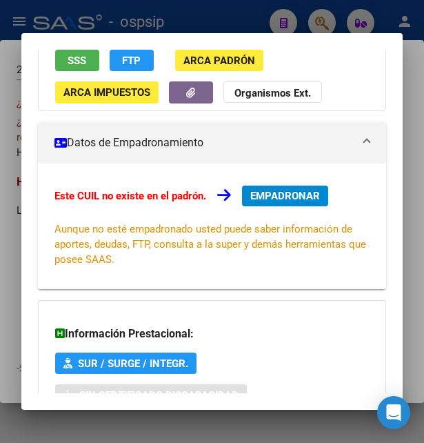
scroll to position [0, 0]
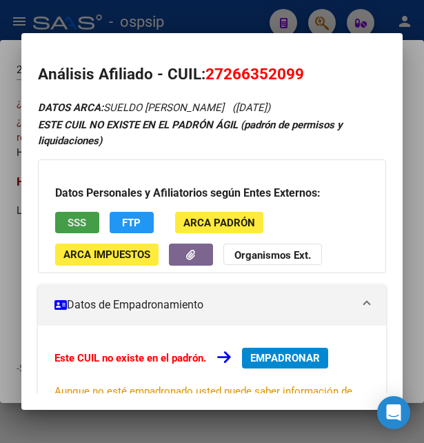
click at [92, 220] on button "SSS" at bounding box center [77, 222] width 44 height 21
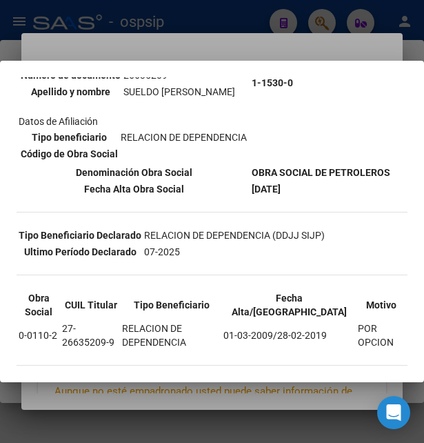
scroll to position [185, 0]
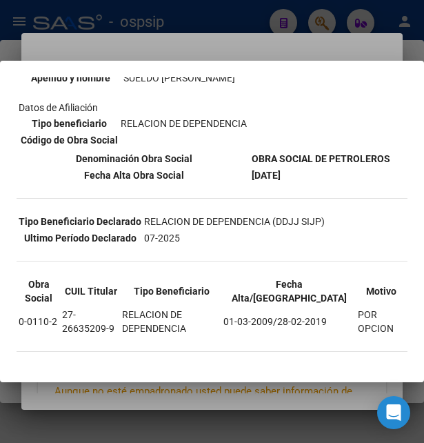
click at [232, 54] on div at bounding box center [212, 221] width 424 height 443
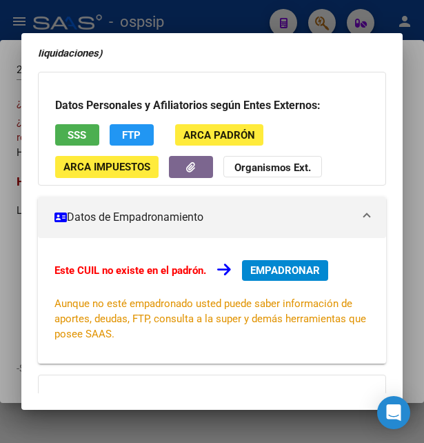
scroll to position [66, 0]
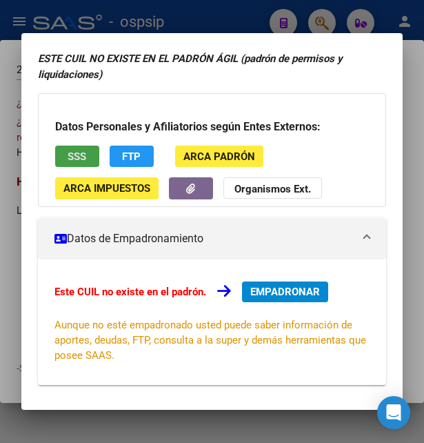
click at [86, 154] on span "SSS" at bounding box center [77, 156] width 19 height 12
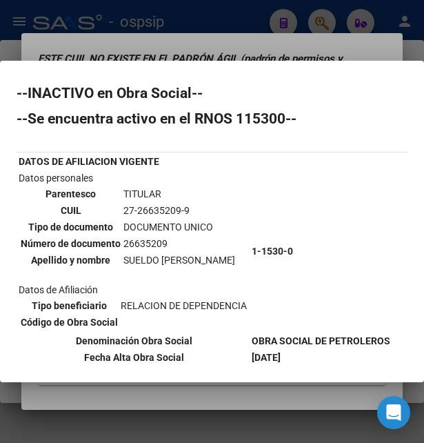
scroll to position [0, 0]
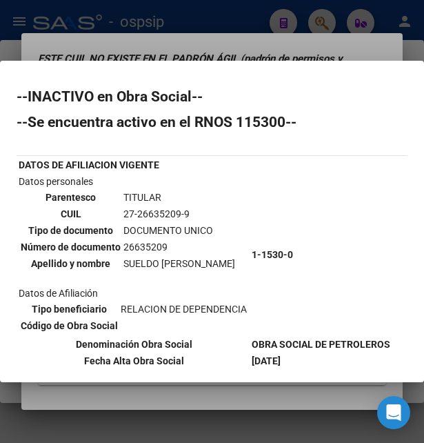
click at [200, 41] on div at bounding box center [212, 221] width 424 height 443
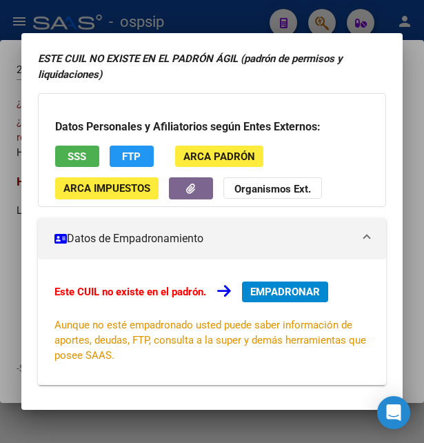
click at [201, 41] on mat-dialog-container "Análisis Afiliado - CUIL: 27266352099 DATOS ARCA: SUELDO IGNACIA ELEUTERIA (31/…" at bounding box center [212, 221] width 382 height 376
click at [237, 26] on div at bounding box center [212, 221] width 424 height 443
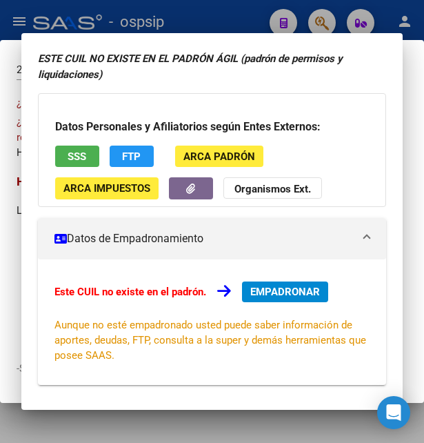
click at [237, 26] on div at bounding box center [212, 221] width 424 height 443
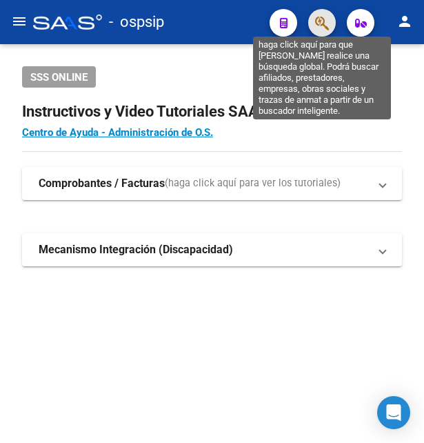
click at [321, 23] on icon "button" at bounding box center [322, 23] width 14 height 16
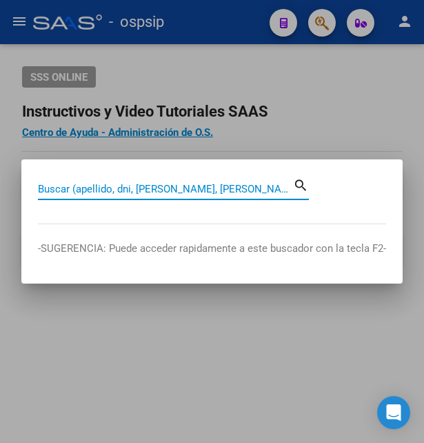
paste input "27266352099"
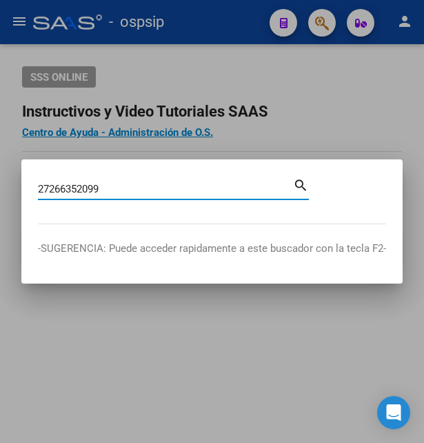
type input "27266352099"
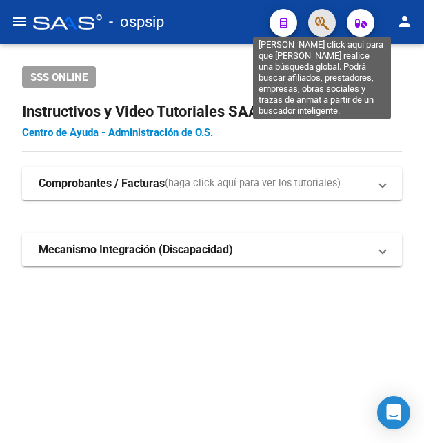
click at [322, 23] on icon "button" at bounding box center [322, 23] width 14 height 16
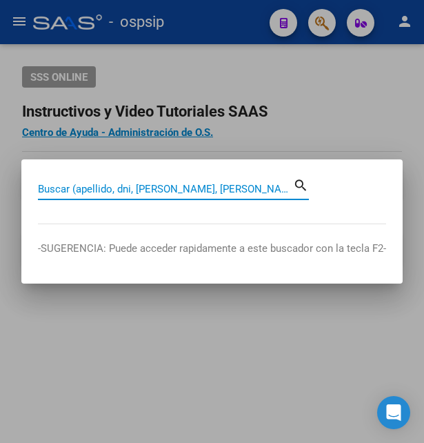
click at [117, 186] on input "Buscar (apellido, dni, [PERSON_NAME], [PERSON_NAME], cuit, obra social)" at bounding box center [165, 189] width 255 height 12
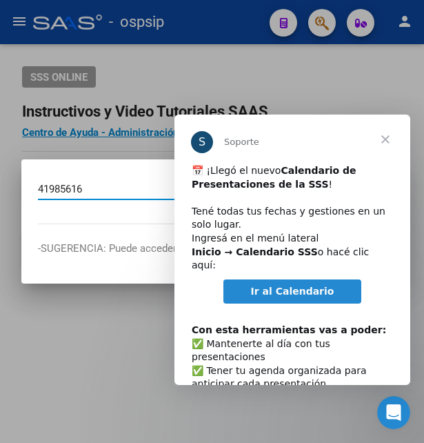
type input "41985616"
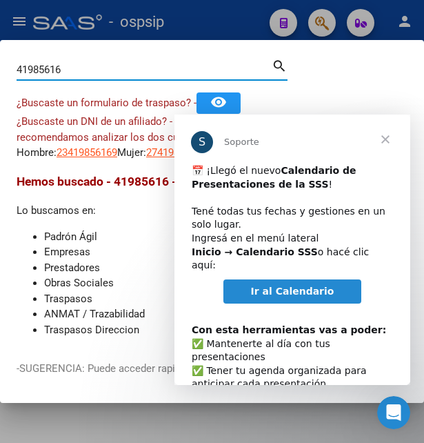
click at [388, 142] on span "Cerrar" at bounding box center [386, 139] width 50 height 50
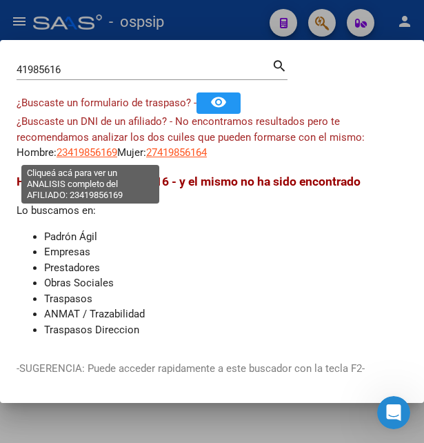
click at [75, 151] on span "23419856169" at bounding box center [87, 152] width 61 height 12
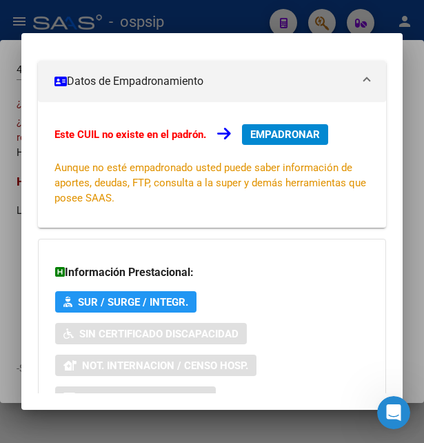
scroll to position [330, 0]
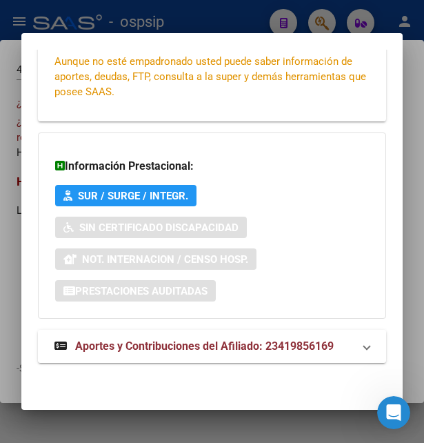
click at [183, 341] on span "Aportes y Contribuciones del Afiliado: 23419856169" at bounding box center [204, 345] width 259 height 13
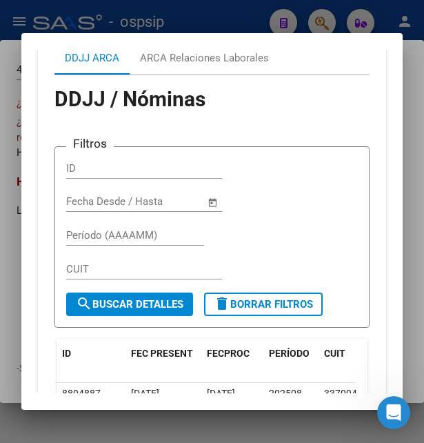
scroll to position [801, 0]
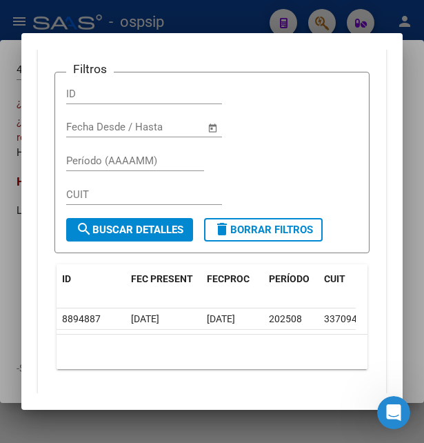
click at [212, 23] on div at bounding box center [212, 221] width 424 height 443
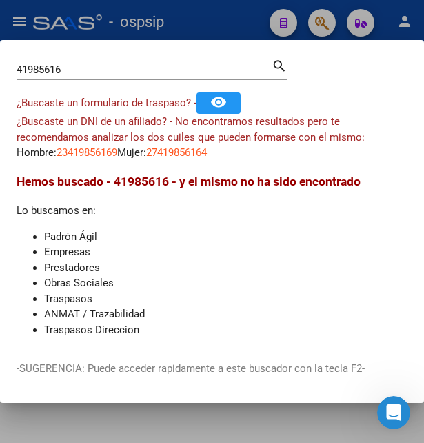
click at [212, 23] on div at bounding box center [212, 221] width 424 height 443
click at [212, 23] on div "- ospsip" at bounding box center [145, 22] width 225 height 30
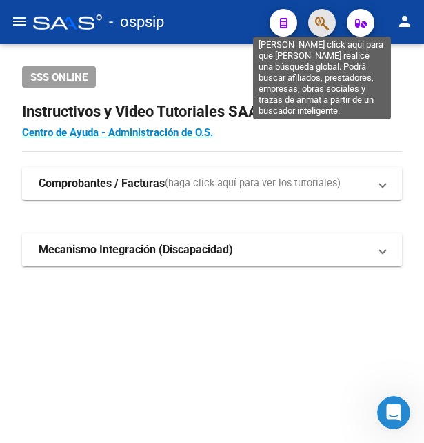
click at [325, 26] on icon "button" at bounding box center [322, 23] width 14 height 16
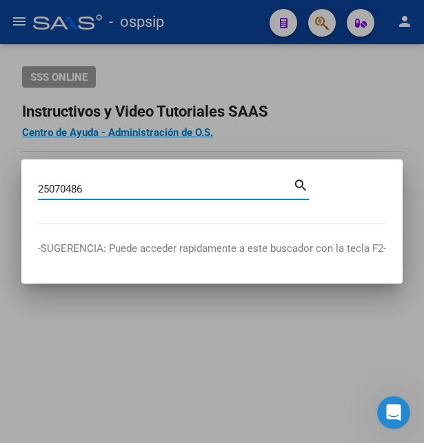
type input "25070486"
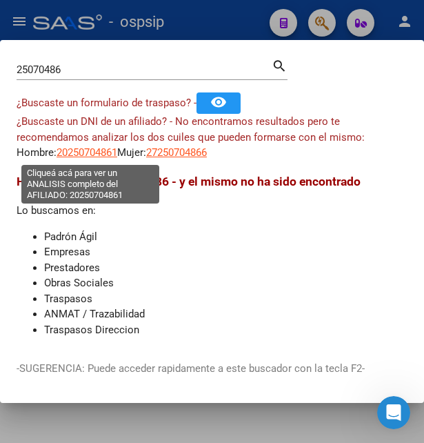
click at [94, 153] on span "20250704861" at bounding box center [87, 152] width 61 height 12
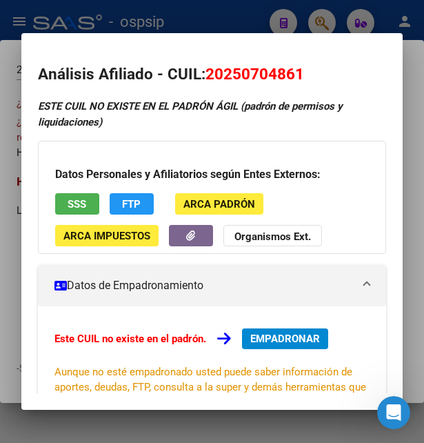
click at [197, 12] on div at bounding box center [212, 221] width 424 height 443
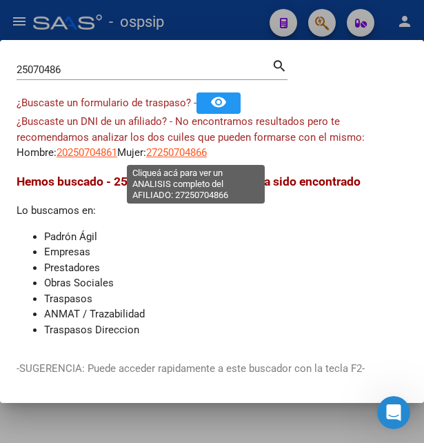
click at [195, 160] on app-link-go-to "27250704866" at bounding box center [176, 153] width 61 height 16
click at [201, 156] on span "27250704866" at bounding box center [176, 152] width 61 height 12
type textarea "27250704866"
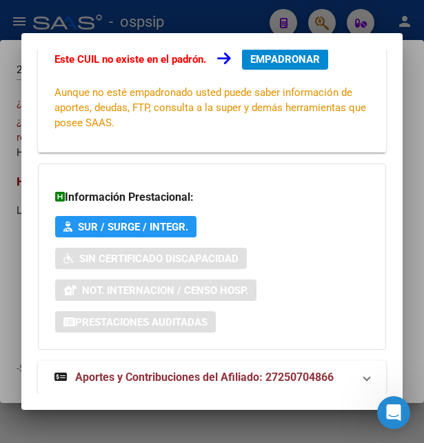
scroll to position [330, 0]
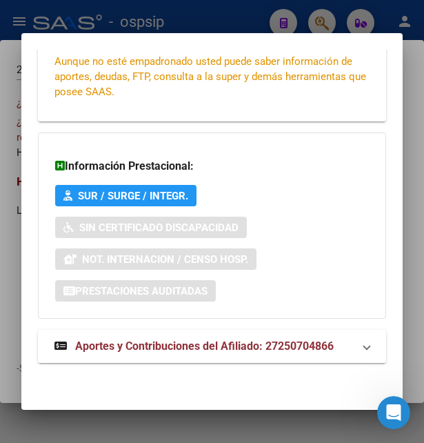
click at [172, 343] on span "Aportes y Contribuciones del Afiliado: 27250704866" at bounding box center [204, 345] width 259 height 13
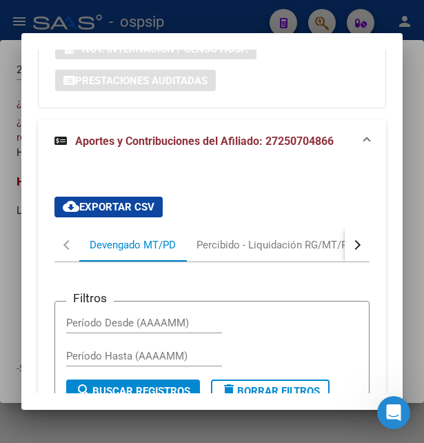
scroll to position [485, 0]
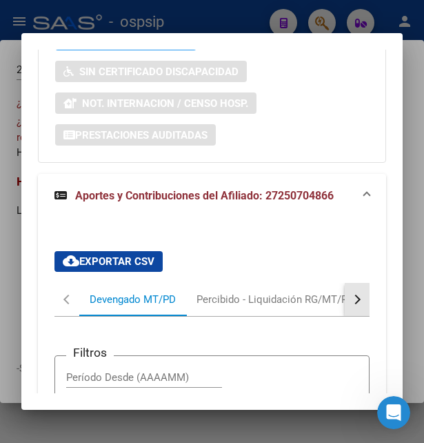
click at [351, 299] on div "button" at bounding box center [356, 299] width 10 height 10
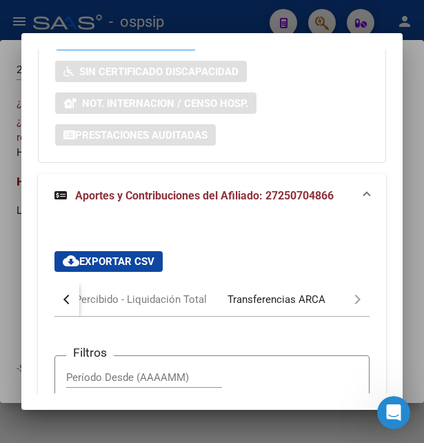
click at [282, 305] on div "Transferencias ARCA" at bounding box center [277, 299] width 98 height 15
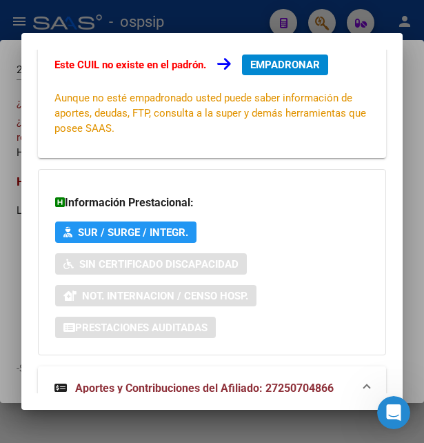
scroll to position [0, 0]
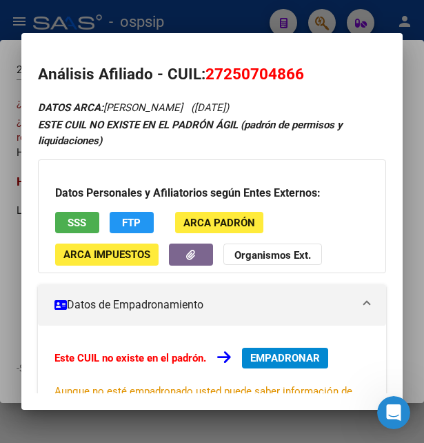
click at [74, 220] on span "SSS" at bounding box center [77, 223] width 19 height 12
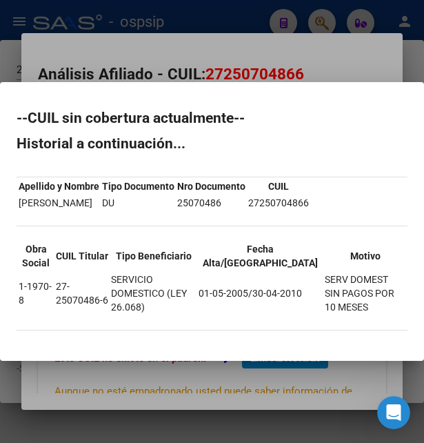
click at [355, 68] on div at bounding box center [212, 221] width 424 height 443
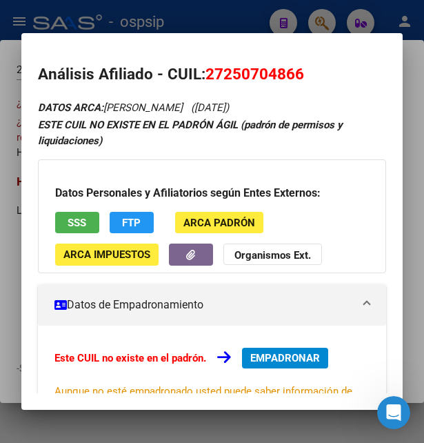
drag, startPoint x: 223, startPoint y: 71, endPoint x: 292, endPoint y: 71, distance: 69.6
click at [292, 71] on span "27250704866" at bounding box center [254, 74] width 99 height 18
copy span "25070486"
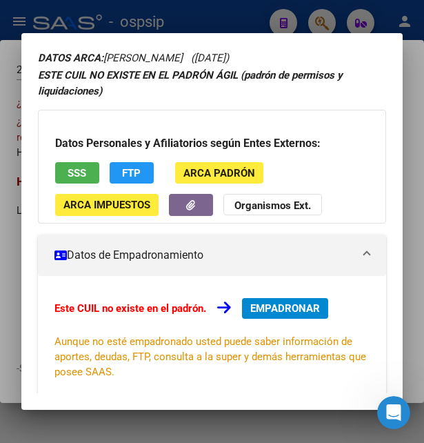
scroll to position [74, 0]
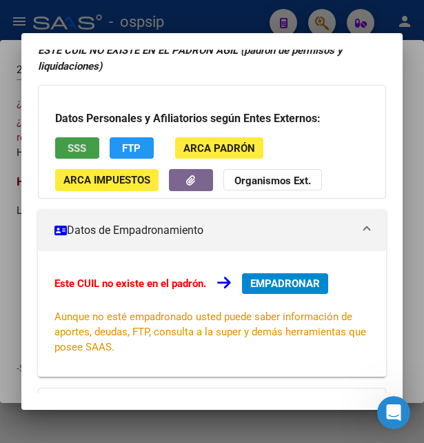
click at [77, 152] on span "SSS" at bounding box center [77, 148] width 19 height 12
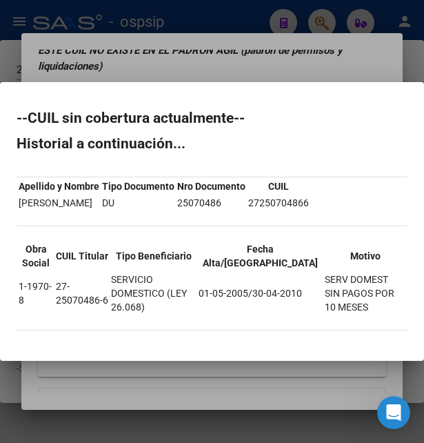
click at [238, 70] on div at bounding box center [212, 221] width 424 height 443
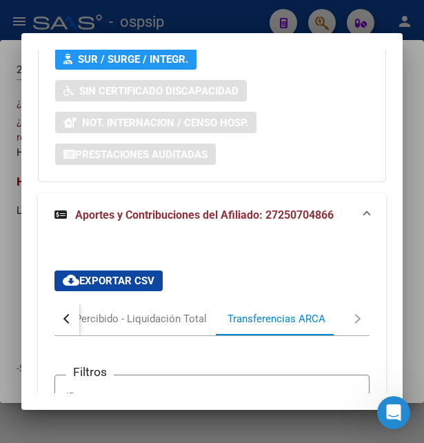
scroll to position [447, 0]
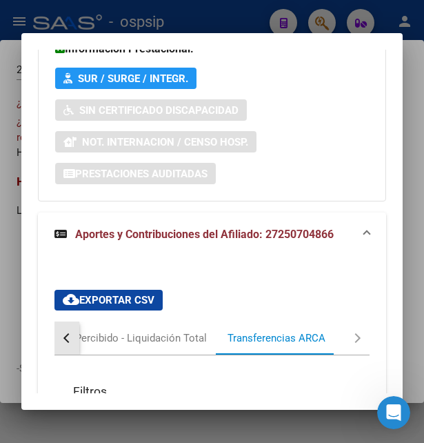
click at [72, 332] on button "button" at bounding box center [66, 337] width 25 height 33
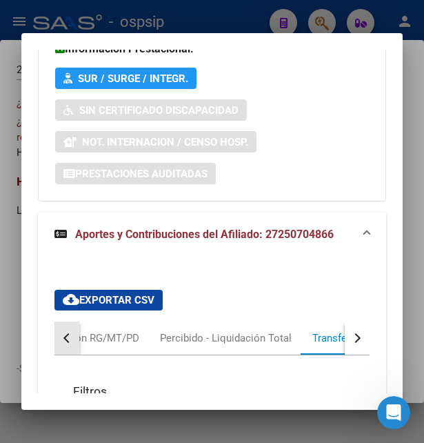
click at [72, 332] on button "button" at bounding box center [66, 337] width 25 height 33
click at [73, 333] on button "button" at bounding box center [66, 337] width 25 height 33
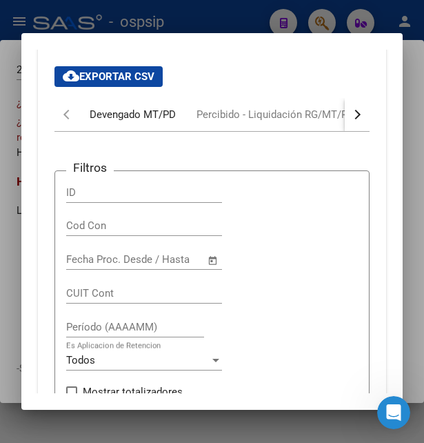
click at [135, 111] on div "Devengado MT/PD" at bounding box center [133, 114] width 86 height 15
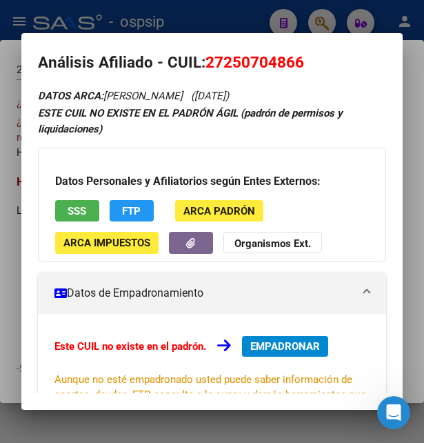
scroll to position [0, 0]
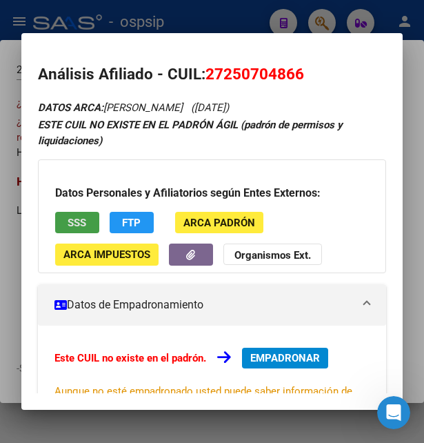
click at [81, 219] on span "SSS" at bounding box center [77, 223] width 19 height 12
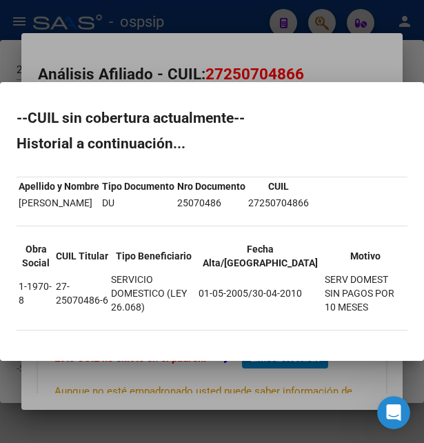
click at [297, 62] on div at bounding box center [212, 221] width 424 height 443
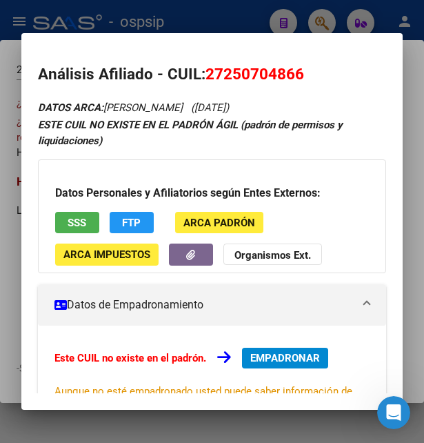
click at [218, 28] on div at bounding box center [212, 221] width 424 height 443
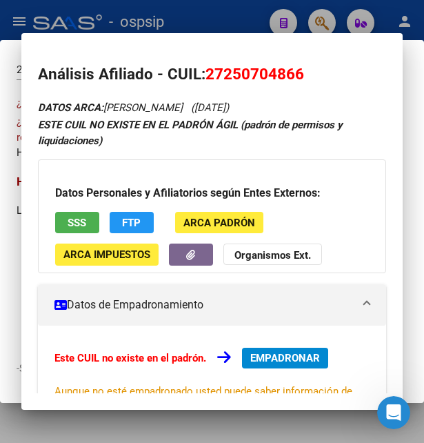
click at [221, 27] on div at bounding box center [212, 221] width 424 height 443
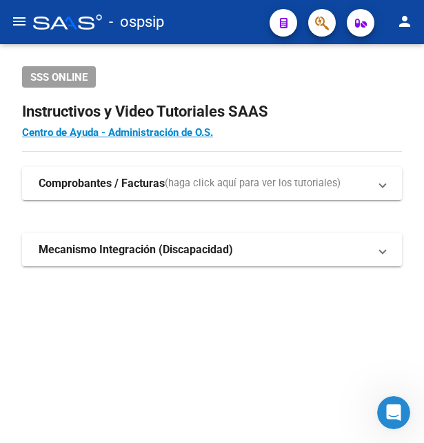
click at [222, 27] on div "- ospsip" at bounding box center [145, 22] width 225 height 30
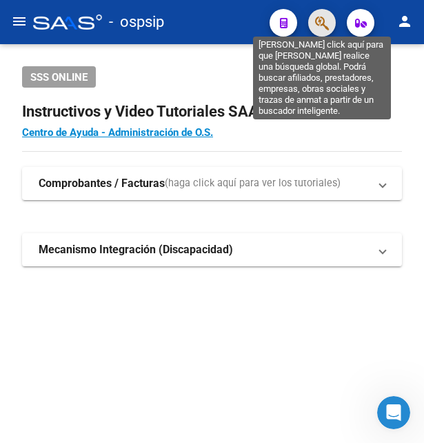
click at [319, 19] on icon "button" at bounding box center [322, 23] width 14 height 16
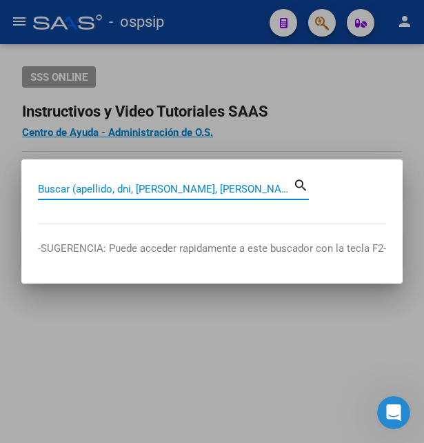
click at [92, 189] on input "Buscar (apellido, dni, [PERSON_NAME], [PERSON_NAME], cuit, obra social)" at bounding box center [165, 189] width 255 height 12
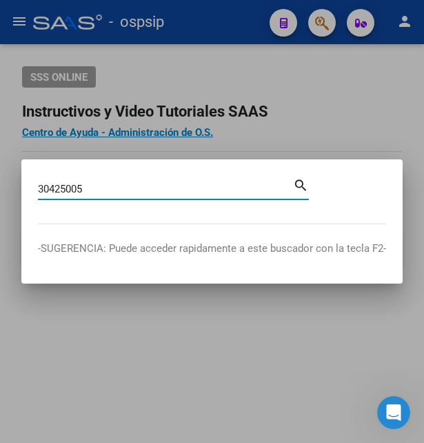
type input "30425005"
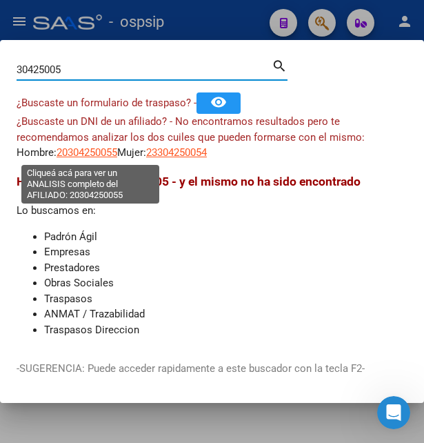
click at [102, 152] on span "20304250055" at bounding box center [87, 152] width 61 height 12
type textarea "20304250055"
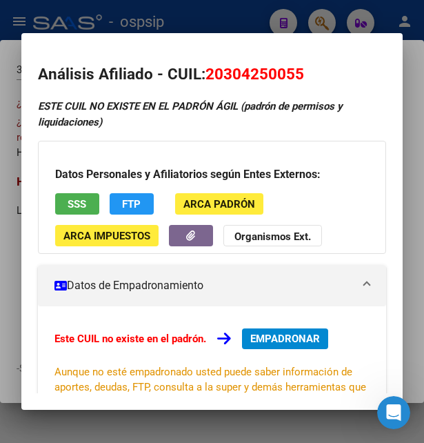
click at [244, 25] on div at bounding box center [212, 221] width 424 height 443
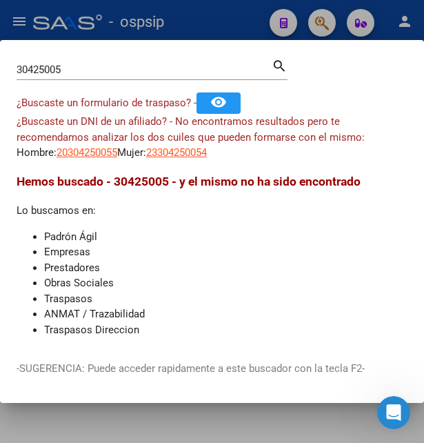
click at [72, 63] on input "30425005" at bounding box center [144, 69] width 255 height 12
type input "30425012"
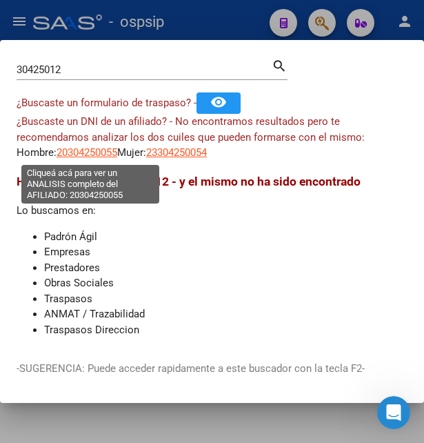
click at [103, 150] on span "20304250055" at bounding box center [87, 152] width 61 height 12
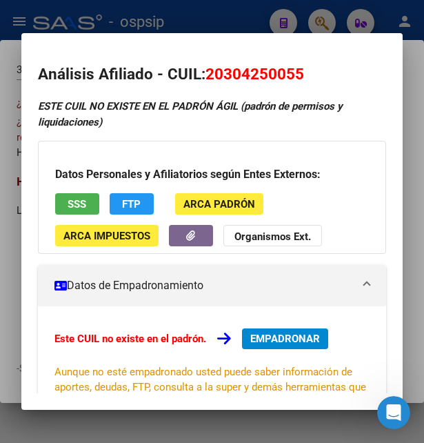
click at [211, 23] on div at bounding box center [212, 221] width 424 height 443
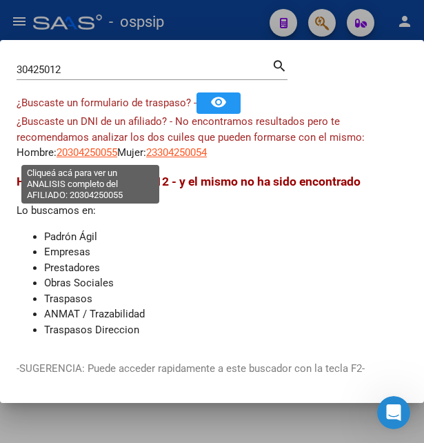
click at [104, 155] on span "20304250055" at bounding box center [87, 152] width 61 height 12
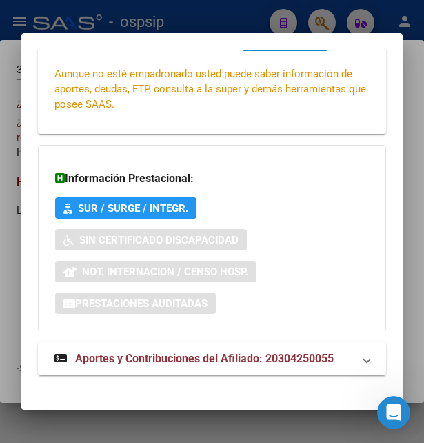
scroll to position [312, 0]
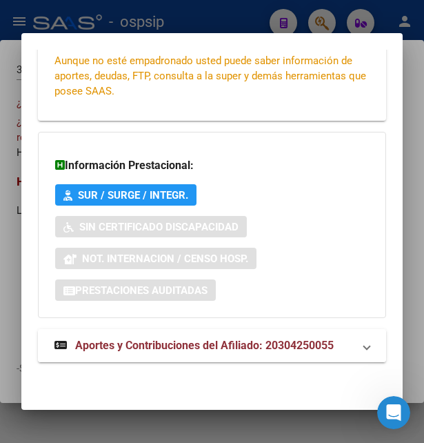
click at [151, 343] on span "Aportes y Contribuciones del Afiliado: 20304250055" at bounding box center [204, 345] width 259 height 13
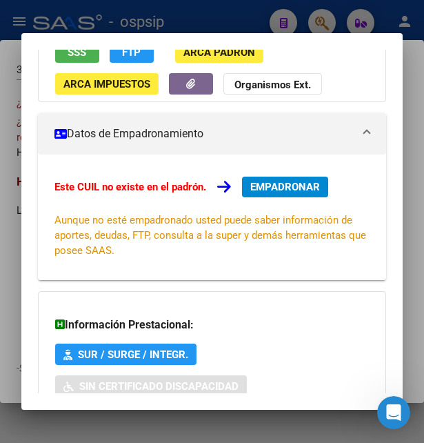
scroll to position [0, 0]
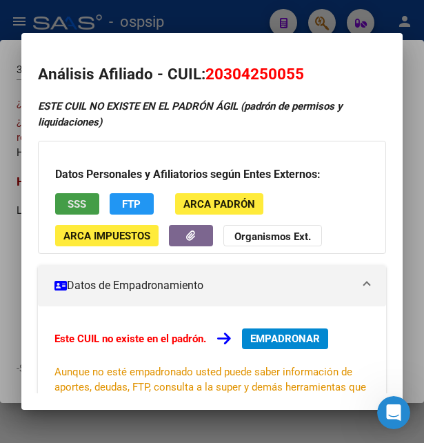
click at [83, 212] on button "SSS" at bounding box center [77, 203] width 44 height 21
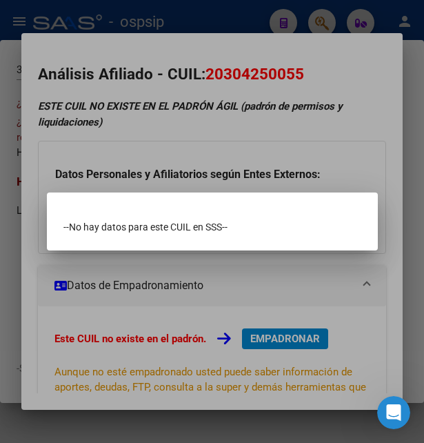
click at [276, 129] on div at bounding box center [212, 221] width 424 height 443
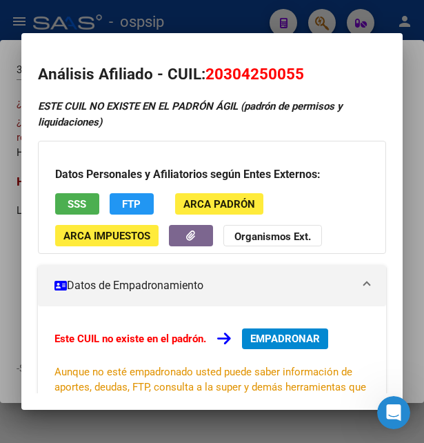
click at [248, 30] on div at bounding box center [212, 221] width 424 height 443
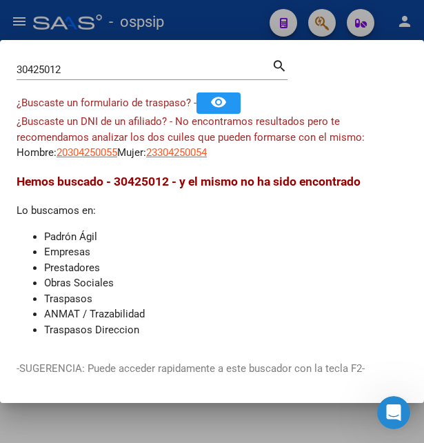
click at [72, 73] on input "30425012" at bounding box center [144, 69] width 255 height 12
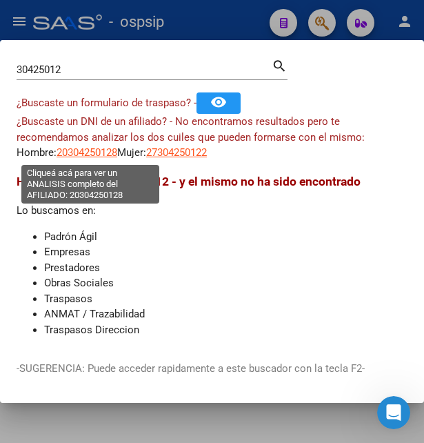
click at [109, 157] on span "20304250128" at bounding box center [87, 152] width 61 height 12
type textarea "20304250128"
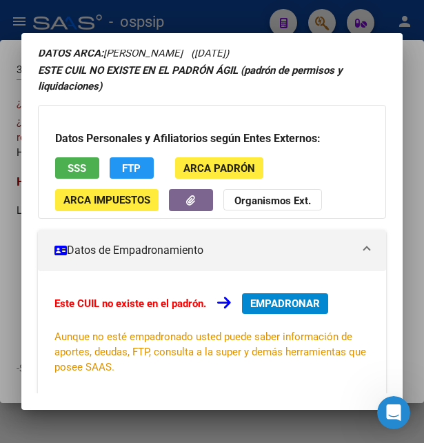
scroll to position [74, 0]
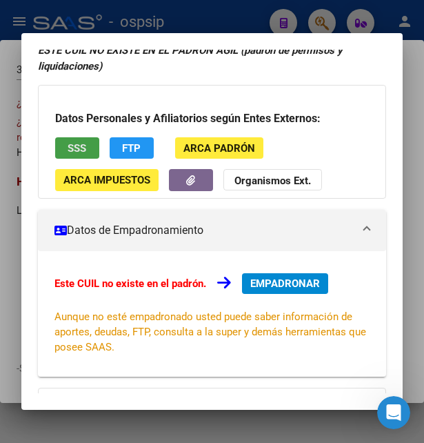
click at [84, 147] on span "SSS" at bounding box center [77, 148] width 19 height 12
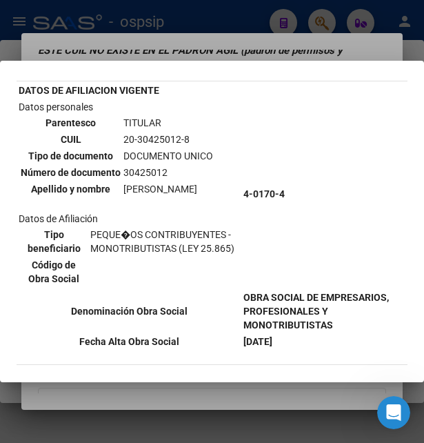
click at [132, 137] on td "20-30425012-8" at bounding box center [168, 139] width 91 height 15
click at [203, 34] on div at bounding box center [212, 221] width 424 height 443
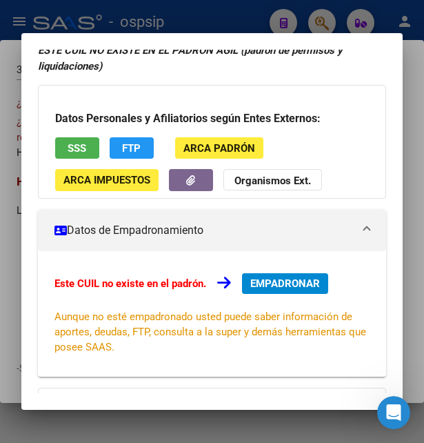
click at [203, 34] on mat-dialog-container "Análisis Afiliado - CUIL: 20304250128 DATOS ARCA: GUTIERREZ RAUL SEBASTIAN (02/…" at bounding box center [212, 221] width 382 height 376
click at [203, 32] on div at bounding box center [212, 221] width 424 height 443
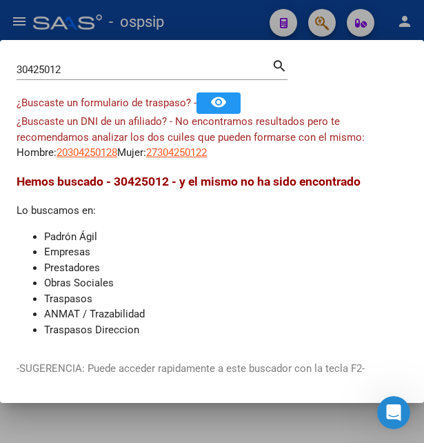
click at [216, 23] on div at bounding box center [212, 221] width 424 height 443
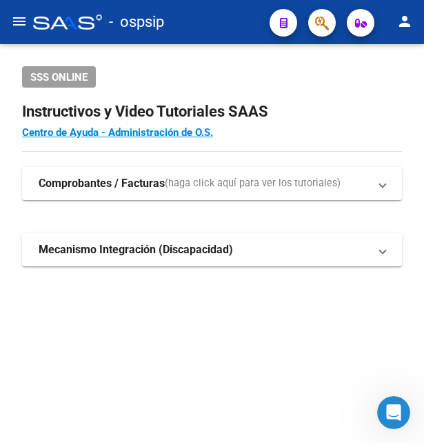
click at [224, 20] on div "- ospsip" at bounding box center [145, 22] width 225 height 30
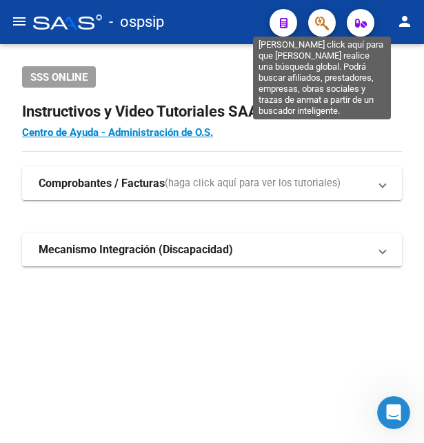
click at [327, 22] on icon "button" at bounding box center [322, 23] width 14 height 16
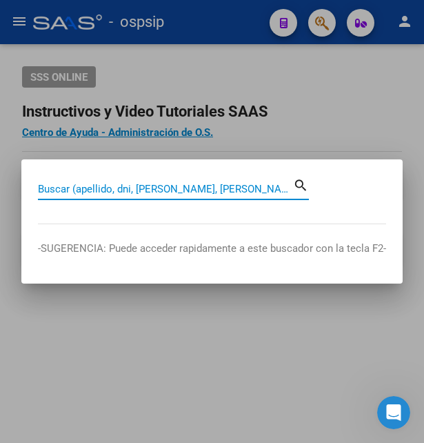
click at [79, 186] on input "Buscar (apellido, dni, [PERSON_NAME], [PERSON_NAME], cuit, obra social)" at bounding box center [165, 189] width 255 height 12
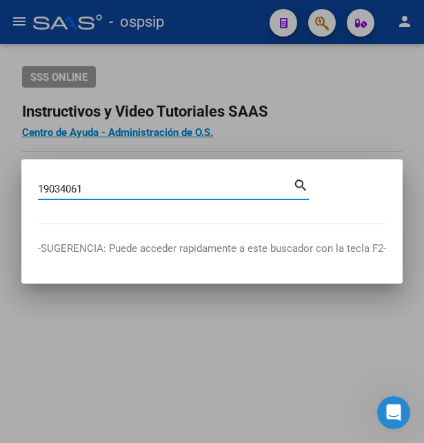
type input "19034061"
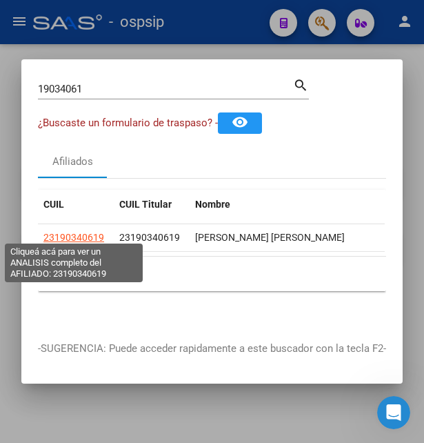
click at [80, 232] on span "23190340619" at bounding box center [73, 237] width 61 height 11
type textarea "23190340619"
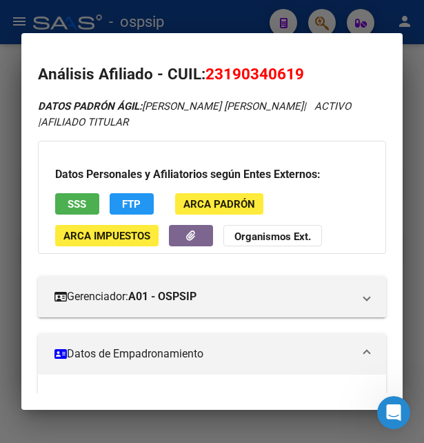
drag, startPoint x: 228, startPoint y: 72, endPoint x: 295, endPoint y: 64, distance: 68.1
click at [295, 64] on h2 "Análisis Afiliado - CUIL: 23190340619" at bounding box center [212, 74] width 349 height 23
copy span "19034061"
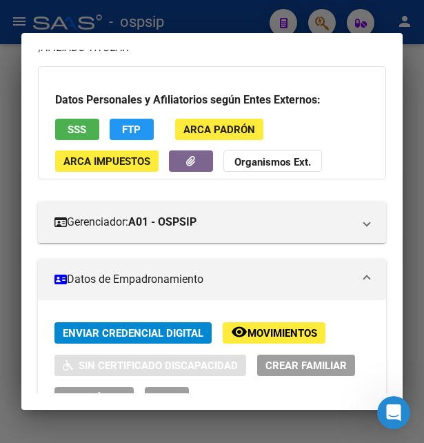
click at [226, 10] on div at bounding box center [212, 221] width 424 height 443
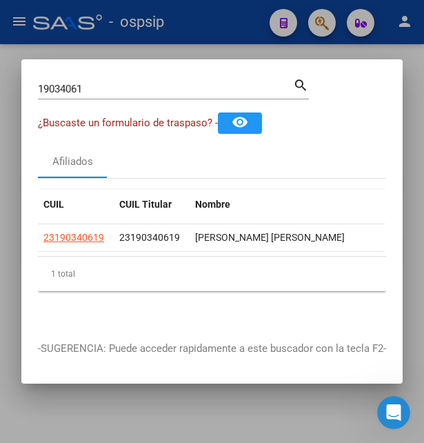
click at [225, 13] on div at bounding box center [212, 221] width 424 height 443
click at [225, 13] on div "- ospsip" at bounding box center [145, 22] width 225 height 30
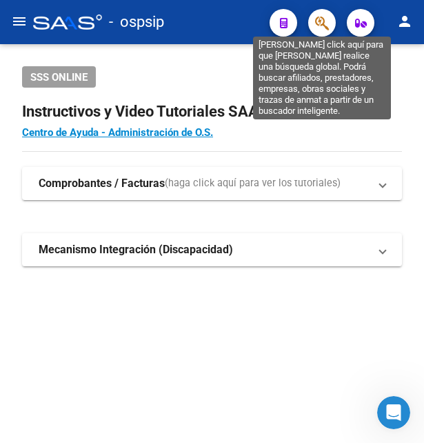
click at [320, 19] on icon "button" at bounding box center [322, 23] width 14 height 16
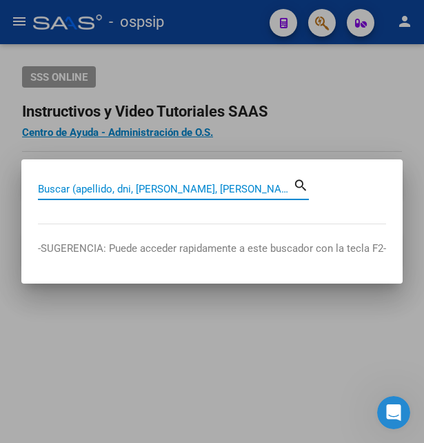
paste input "40326288"
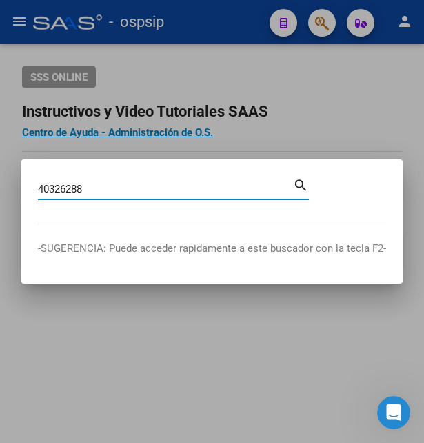
type input "40326288"
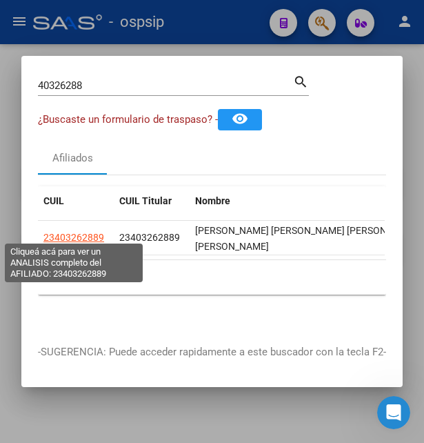
click at [78, 232] on span "23403262889" at bounding box center [73, 237] width 61 height 11
type textarea "23403262889"
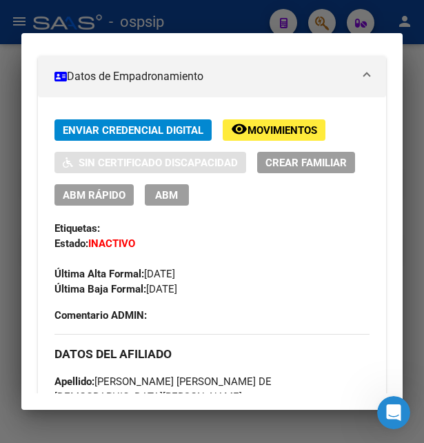
scroll to position [298, 0]
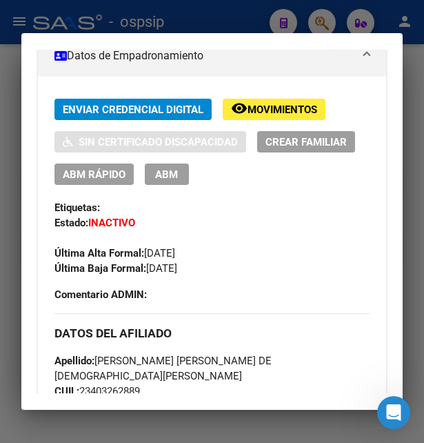
click at [294, 106] on span "Movimientos" at bounding box center [283, 109] width 70 height 12
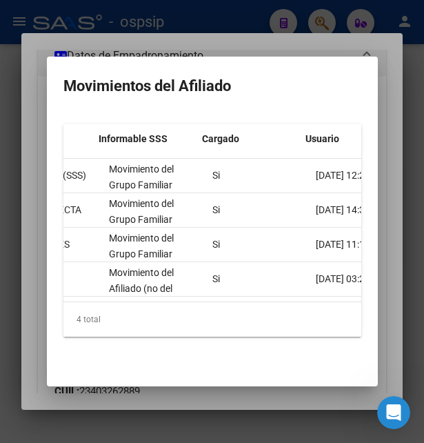
scroll to position [0, 585]
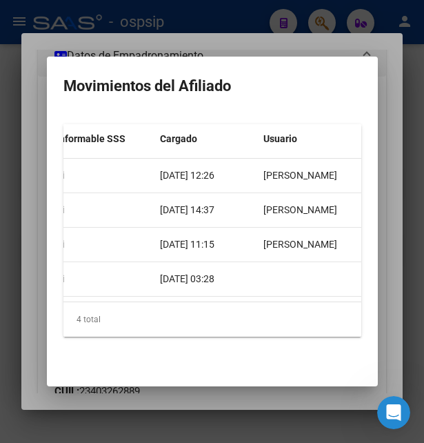
click at [241, 30] on div at bounding box center [212, 221] width 424 height 443
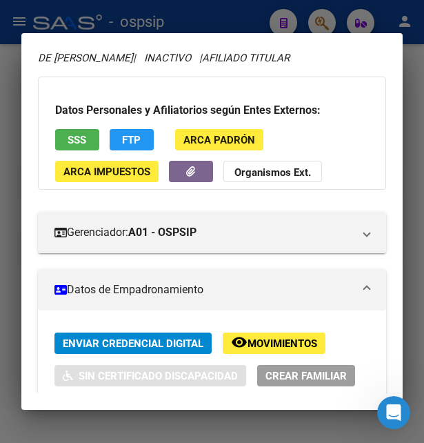
scroll to position [149, 0]
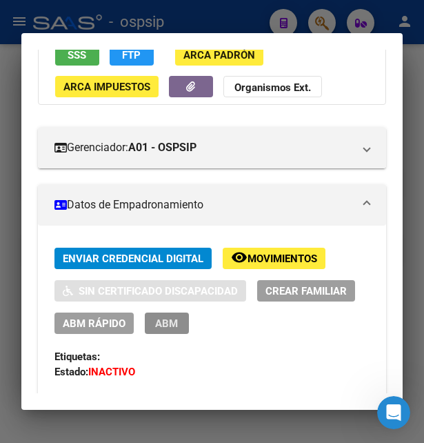
click at [158, 316] on button "ABM" at bounding box center [167, 322] width 44 height 21
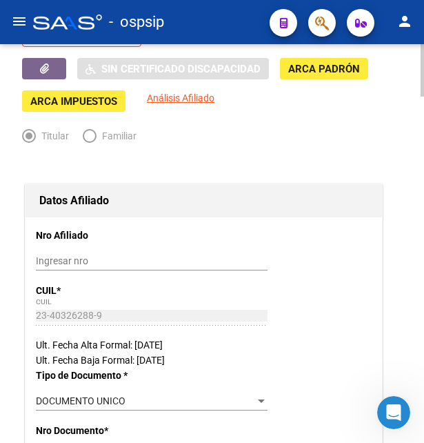
radio input "true"
type input "30-57517012-5"
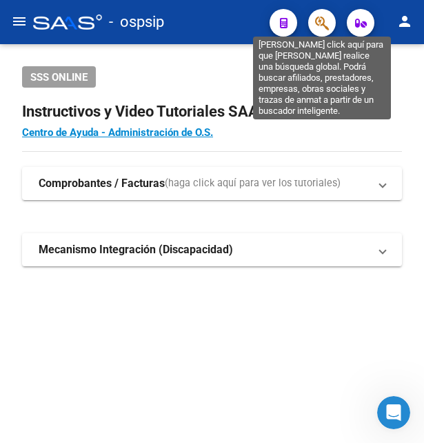
click at [316, 21] on icon "button" at bounding box center [322, 23] width 14 height 16
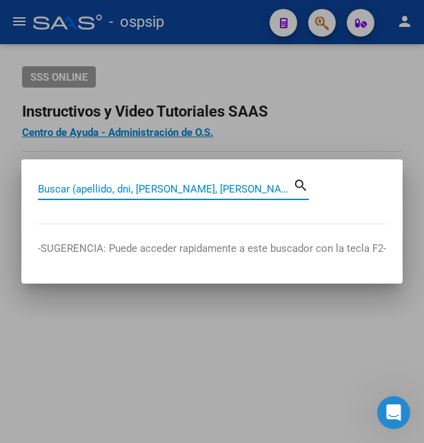
paste input "25070486"
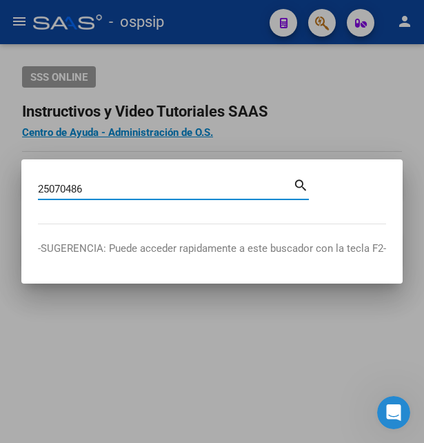
type input "25070486"
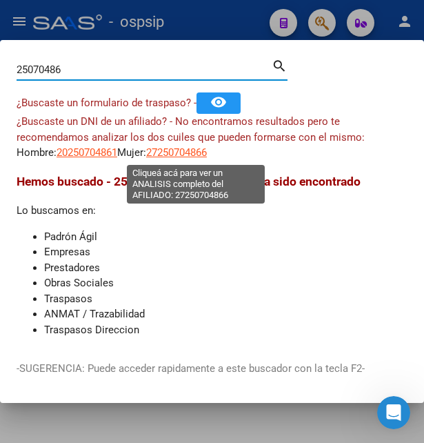
click at [195, 154] on span "27250704866" at bounding box center [176, 152] width 61 height 12
type textarea "27250704866"
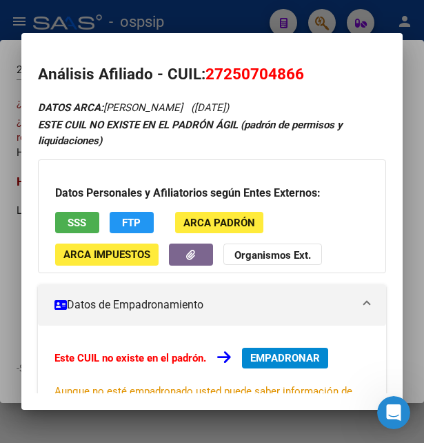
click at [99, 220] on div "Datos Personales y Afiliatorios según Entes Externos: SSS FTP ARCA Padrón ARCA …" at bounding box center [212, 215] width 349 height 113
click at [94, 221] on button "SSS" at bounding box center [77, 222] width 44 height 21
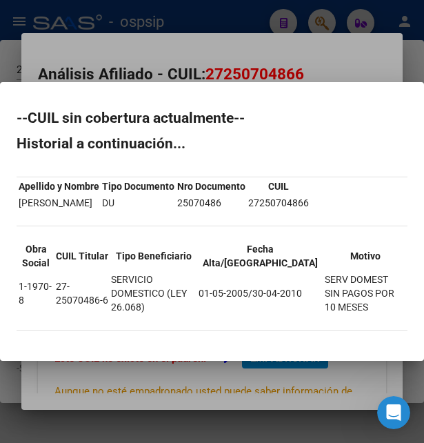
click at [336, 48] on div at bounding box center [212, 221] width 424 height 443
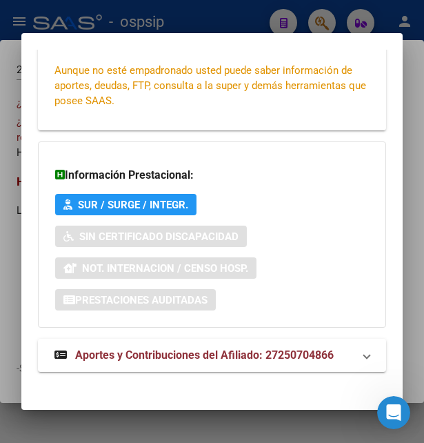
scroll to position [330, 0]
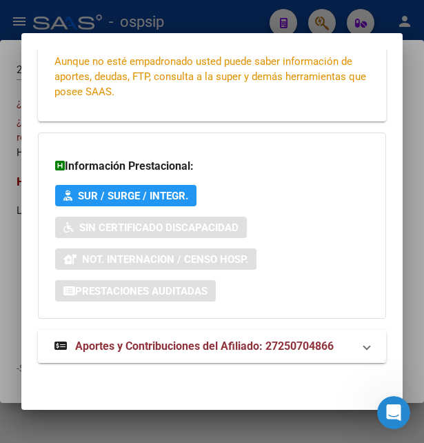
click at [160, 342] on span "Aportes y Contribuciones del Afiliado: 27250704866" at bounding box center [204, 345] width 259 height 13
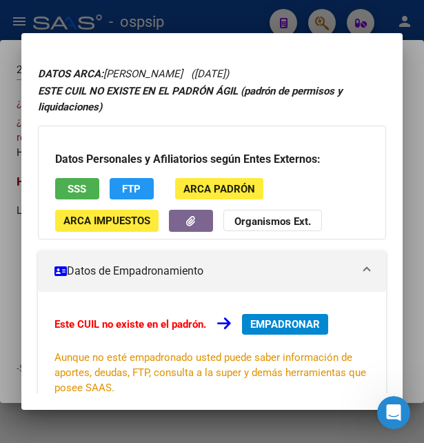
scroll to position [32, 0]
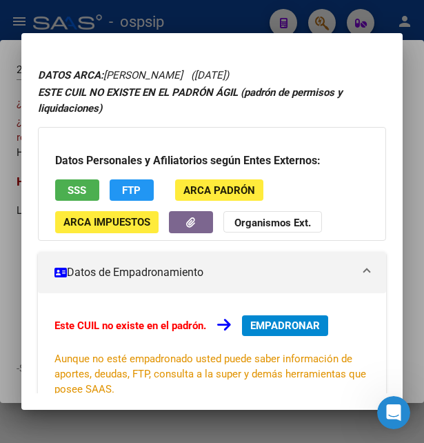
click at [74, 186] on span "SSS" at bounding box center [77, 190] width 19 height 12
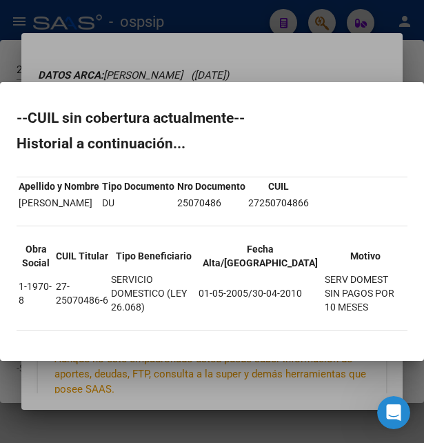
click at [261, 63] on div at bounding box center [212, 221] width 424 height 443
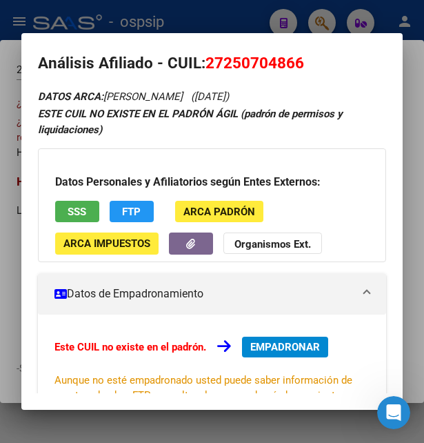
scroll to position [0, 0]
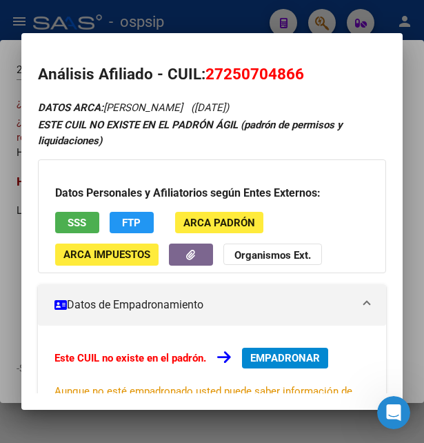
drag, startPoint x: 207, startPoint y: 68, endPoint x: 316, endPoint y: 65, distance: 109.0
click at [316, 65] on h2 "Análisis Afiliado - CUIL: 27250704866" at bounding box center [212, 74] width 349 height 23
click at [259, 69] on span "27250704866" at bounding box center [254, 74] width 99 height 18
click at [250, 76] on span "27250704866" at bounding box center [254, 74] width 99 height 18
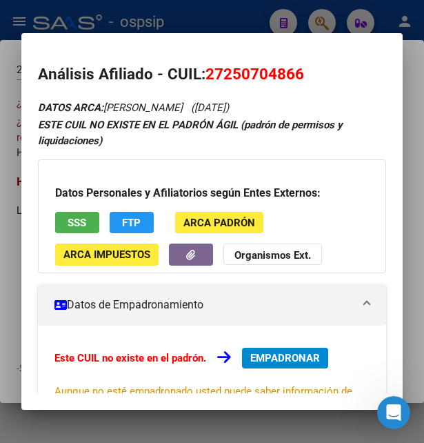
copy h2 "Análisis Afiliado - CUIL: 27250704866"
click at [261, 19] on div at bounding box center [212, 221] width 424 height 443
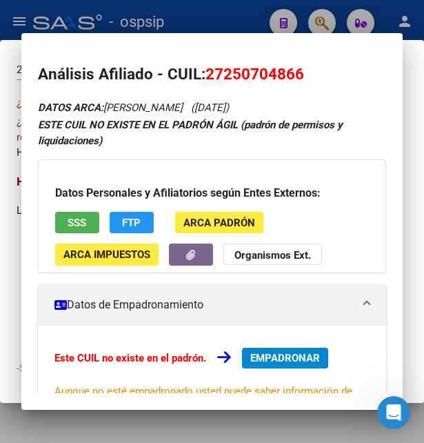
click at [261, 19] on div at bounding box center [212, 221] width 424 height 443
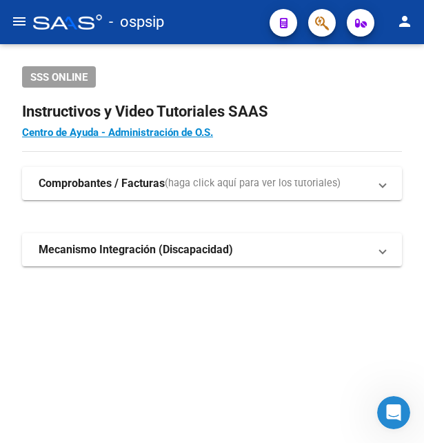
click at [261, 18] on mat-toolbar "menu - ospsip person" at bounding box center [212, 22] width 424 height 44
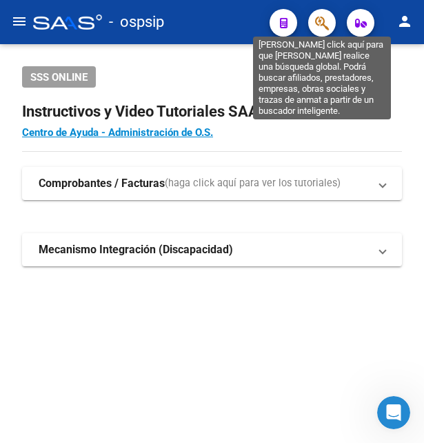
click at [328, 17] on icon "button" at bounding box center [322, 23] width 14 height 16
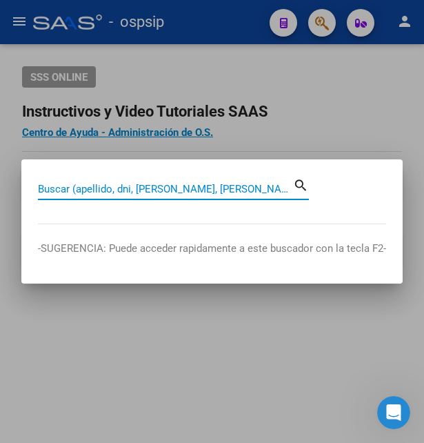
click at [110, 188] on input "Buscar (apellido, dni, [PERSON_NAME], [PERSON_NAME], cuit, obra social)" at bounding box center [165, 189] width 255 height 12
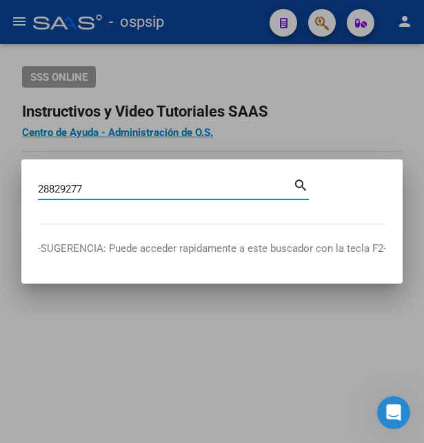
type input "28829277"
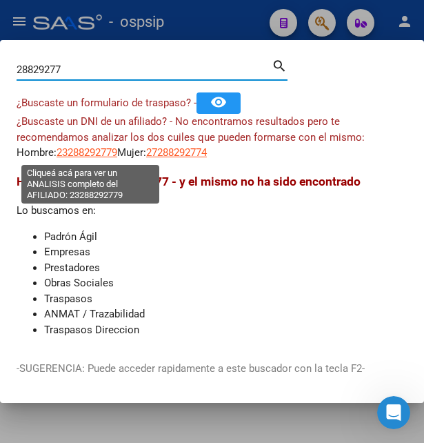
click at [90, 151] on span "23288292779" at bounding box center [87, 152] width 61 height 12
type textarea "23288292779"
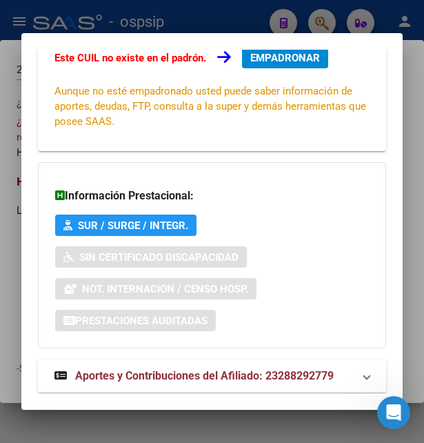
scroll to position [330, 0]
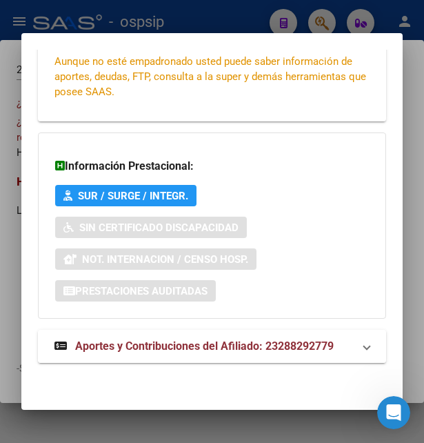
click at [205, 344] on span "Aportes y Contribuciones del Afiliado: 23288292779" at bounding box center [204, 345] width 259 height 13
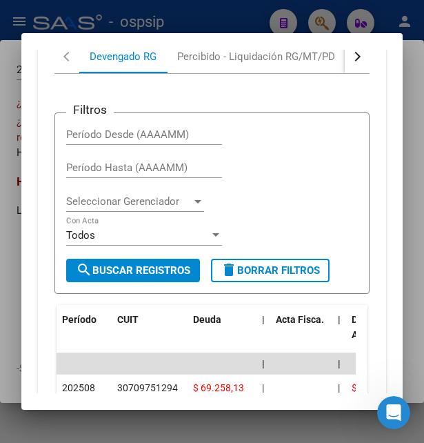
scroll to position [709, 0]
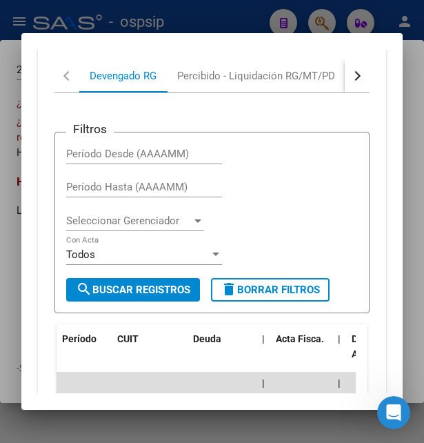
click at [352, 86] on button "button" at bounding box center [357, 75] width 25 height 33
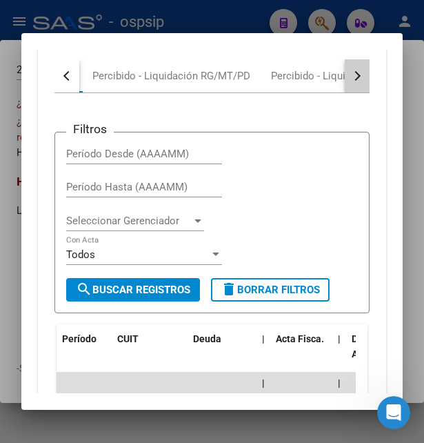
click at [352, 86] on button "button" at bounding box center [357, 75] width 25 height 33
click at [346, 79] on button "button" at bounding box center [357, 75] width 25 height 33
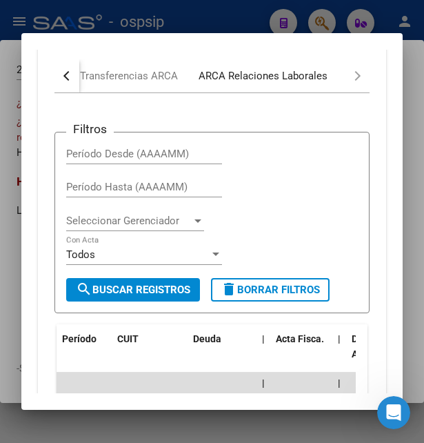
click at [310, 78] on div "ARCA Relaciones Laborales" at bounding box center [263, 75] width 129 height 15
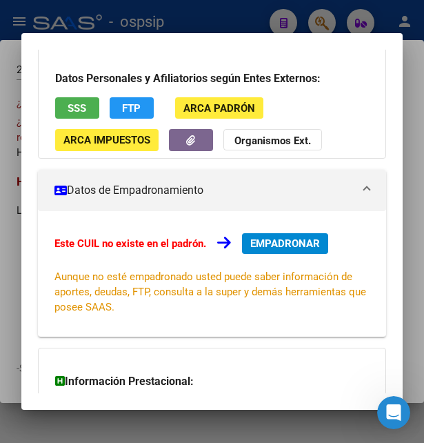
scroll to position [40, 0]
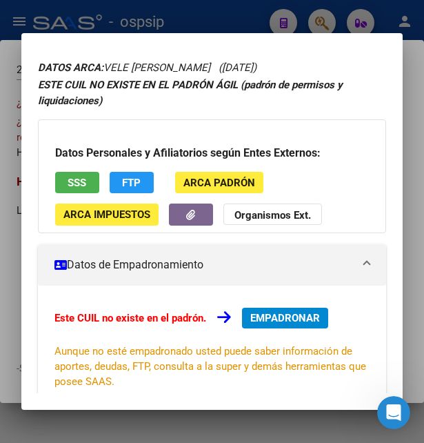
click at [90, 184] on button "SSS" at bounding box center [77, 182] width 44 height 21
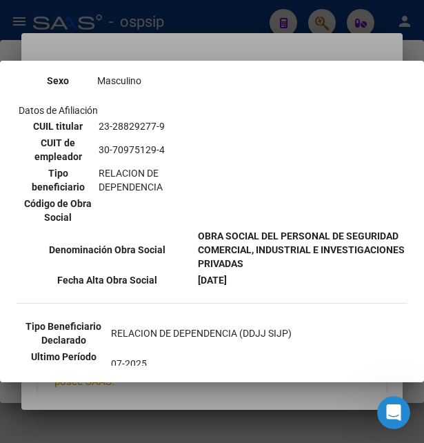
scroll to position [298, 0]
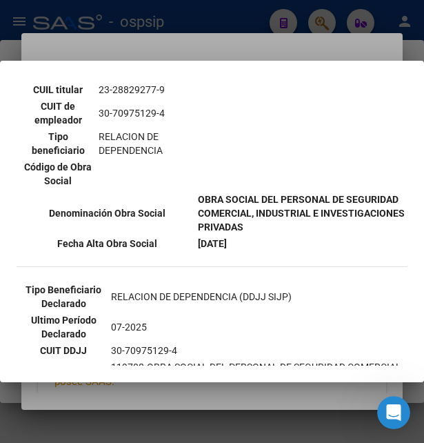
click at [233, 50] on div at bounding box center [212, 221] width 424 height 443
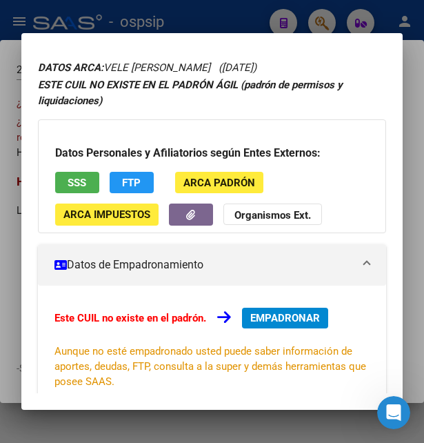
click at [221, 18] on div at bounding box center [212, 221] width 424 height 443
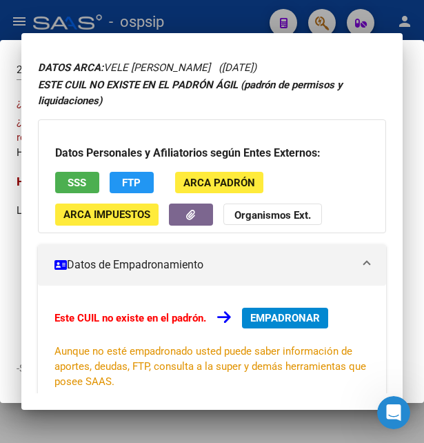
click at [221, 18] on div at bounding box center [212, 221] width 424 height 443
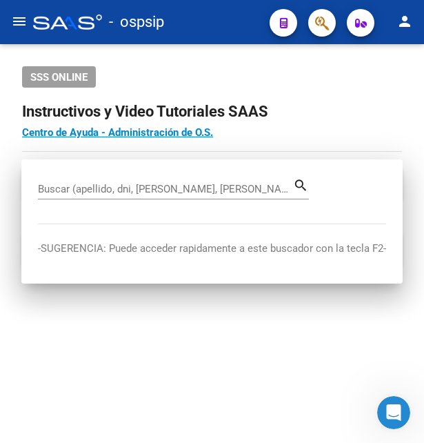
click at [220, 18] on div "- ospsip" at bounding box center [145, 22] width 225 height 30
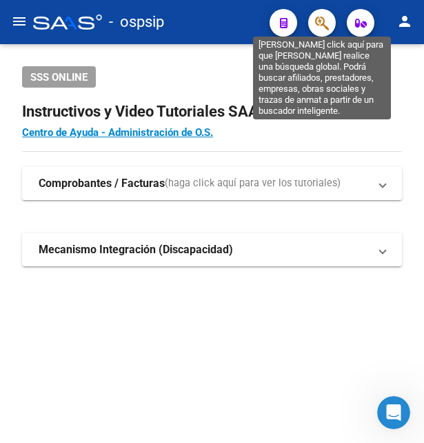
click at [323, 23] on icon "button" at bounding box center [322, 23] width 14 height 16
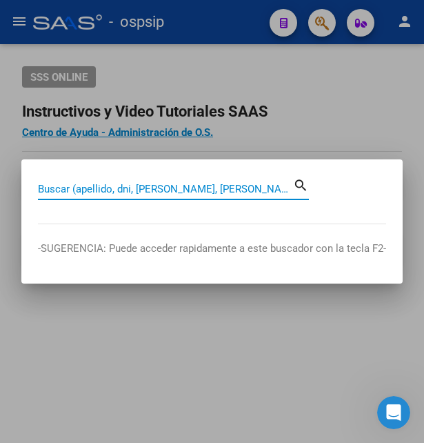
paste input "39911467"
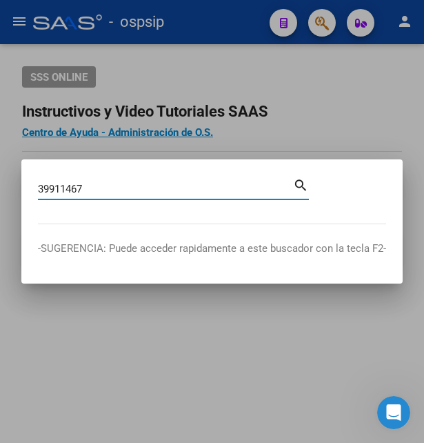
type input "39911467"
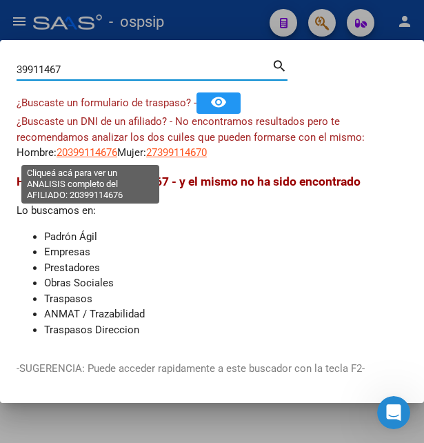
click at [102, 157] on span "20399114676" at bounding box center [87, 152] width 61 height 12
type textarea "20399114676"
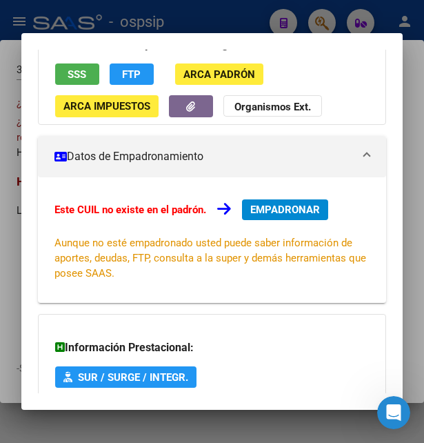
scroll to position [149, 0]
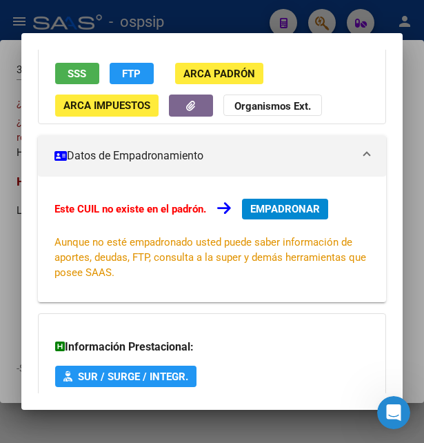
click at [81, 74] on span "SSS" at bounding box center [77, 74] width 19 height 12
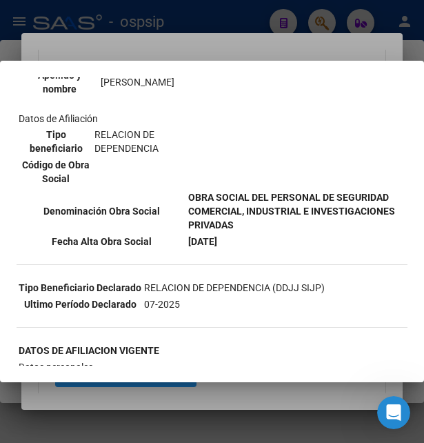
scroll to position [223, 0]
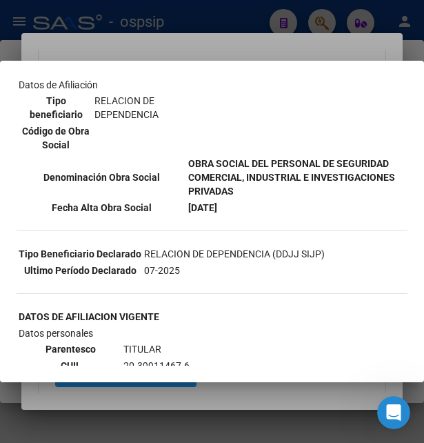
click at [285, 46] on div at bounding box center [212, 221] width 424 height 443
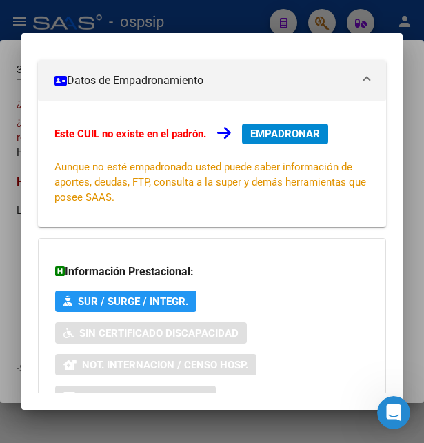
scroll to position [330, 0]
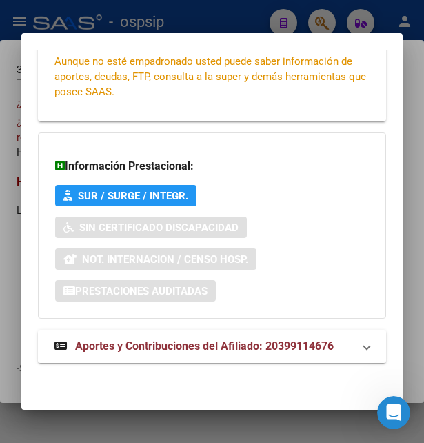
click at [221, 352] on strong "Aportes y Contribuciones del Afiliado: 20399114676" at bounding box center [193, 346] width 279 height 17
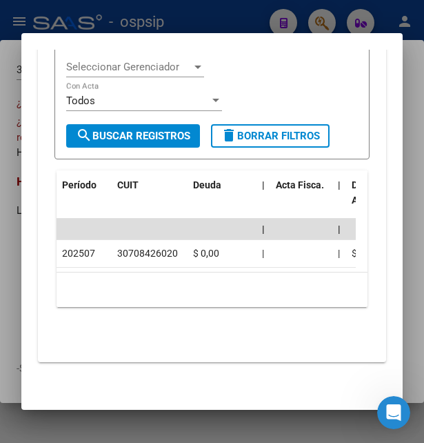
scroll to position [652, 0]
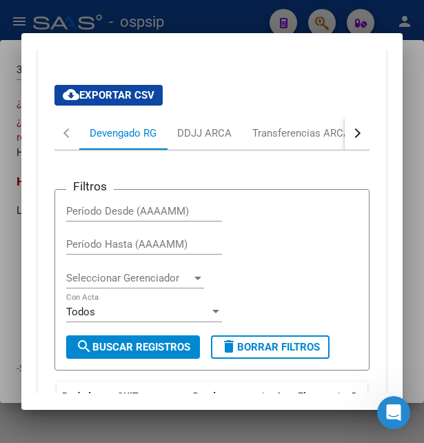
click at [345, 135] on button "button" at bounding box center [357, 133] width 25 height 33
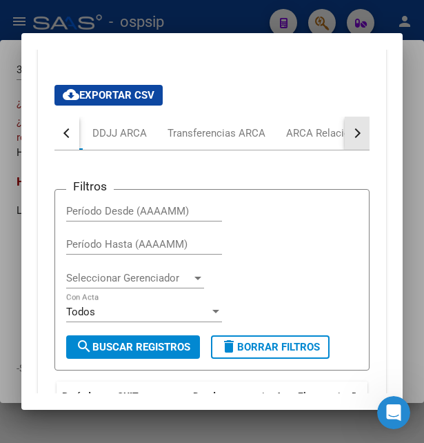
click at [345, 135] on button "button" at bounding box center [357, 133] width 25 height 33
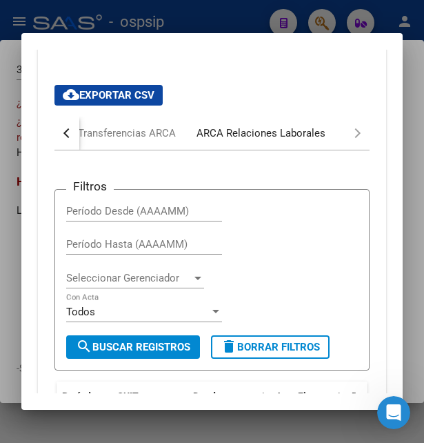
click at [281, 137] on div "ARCA Relaciones Laborales" at bounding box center [261, 132] width 129 height 15
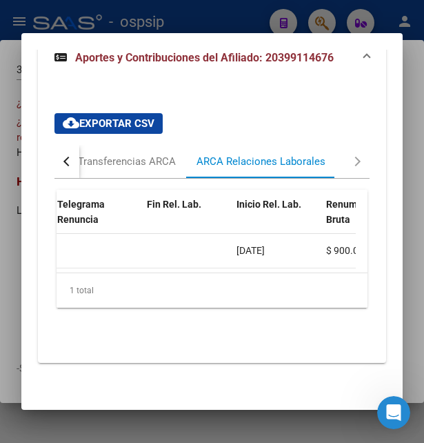
scroll to position [0, 425]
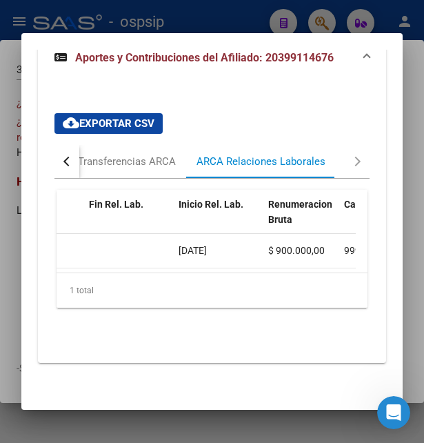
click at [225, 3] on div at bounding box center [212, 221] width 424 height 443
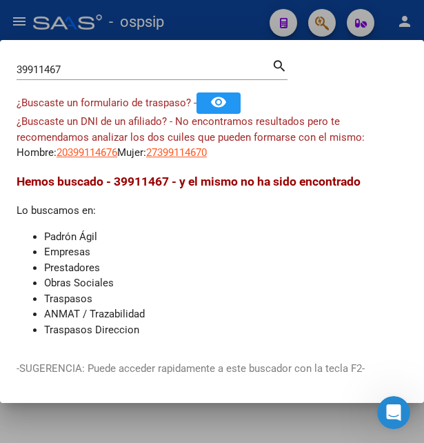
click at [221, 12] on div at bounding box center [212, 221] width 424 height 443
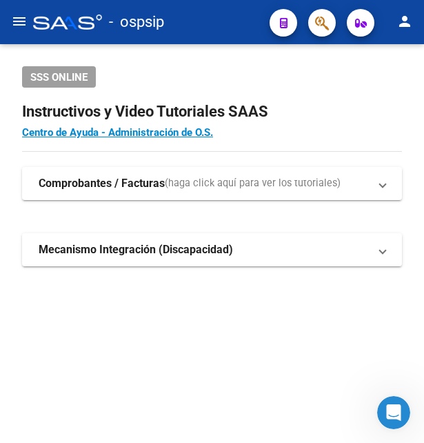
click at [221, 12] on div "- ospsip" at bounding box center [145, 22] width 225 height 30
click at [221, 13] on div "- ospsip" at bounding box center [145, 22] width 225 height 30
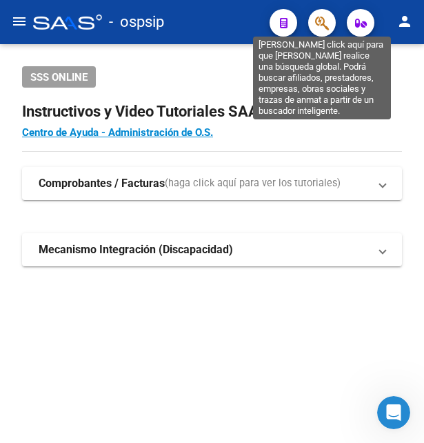
click at [317, 19] on icon "button" at bounding box center [322, 23] width 14 height 16
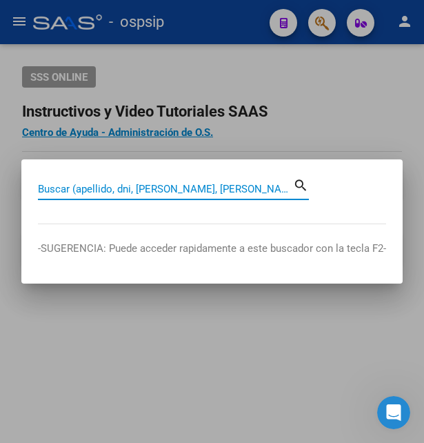
click at [121, 191] on input "Buscar (apellido, dni, [PERSON_NAME], [PERSON_NAME], cuit, obra social)" at bounding box center [165, 189] width 255 height 12
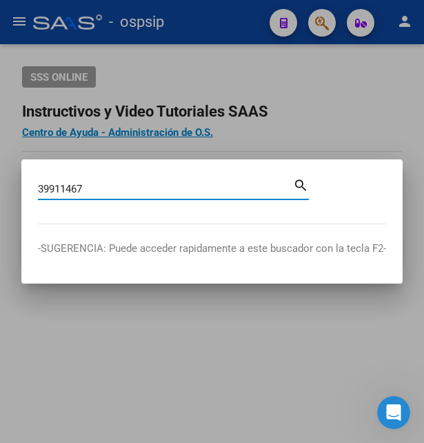
type input "39911467"
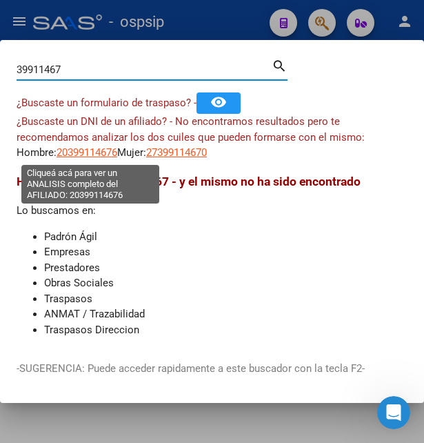
click at [83, 150] on span "20399114676" at bounding box center [87, 152] width 61 height 12
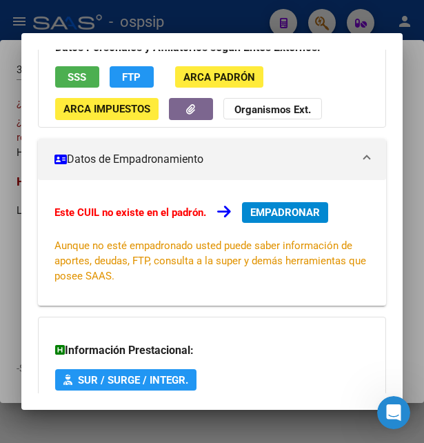
scroll to position [149, 0]
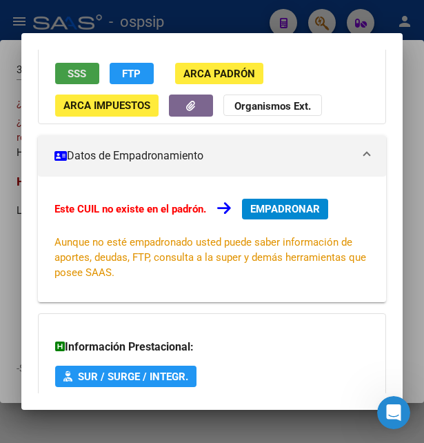
click at [85, 79] on span "SSS" at bounding box center [77, 74] width 19 height 12
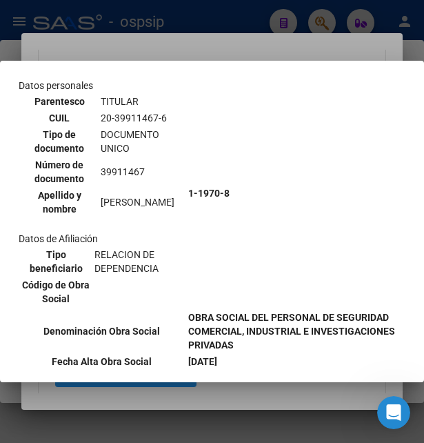
scroll to position [223, 0]
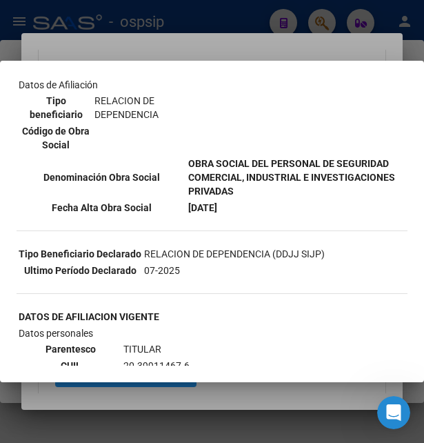
click at [281, 52] on div at bounding box center [212, 221] width 424 height 443
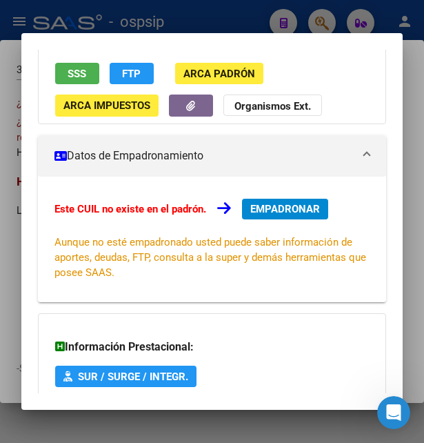
scroll to position [330, 0]
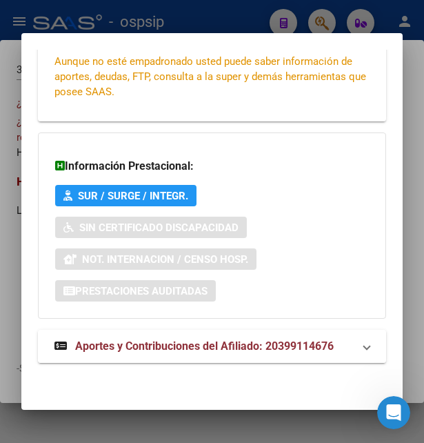
click at [165, 340] on span "Aportes y Contribuciones del Afiliado: 20399114676" at bounding box center [204, 345] width 259 height 13
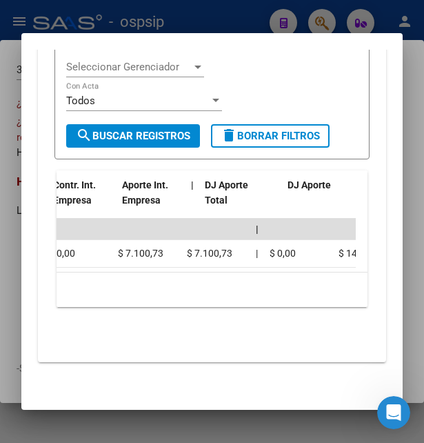
scroll to position [0, 0]
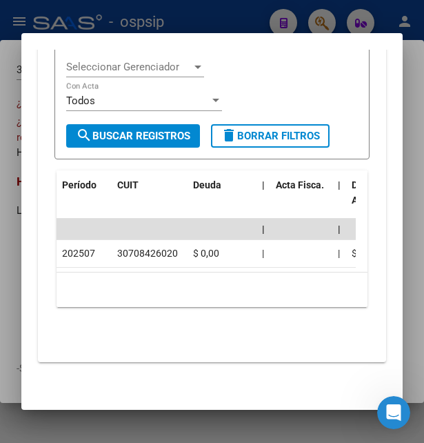
click at [217, 15] on div at bounding box center [212, 221] width 424 height 443
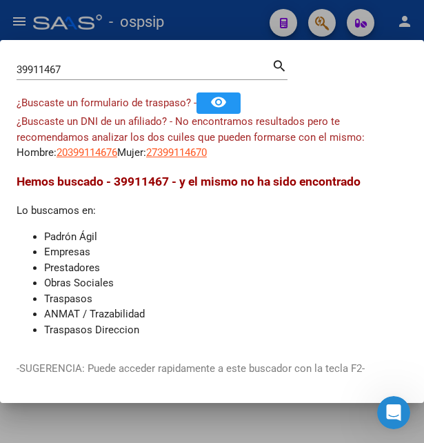
click at [213, 23] on div at bounding box center [212, 221] width 424 height 443
click at [213, 23] on div "- ospsip" at bounding box center [145, 22] width 225 height 30
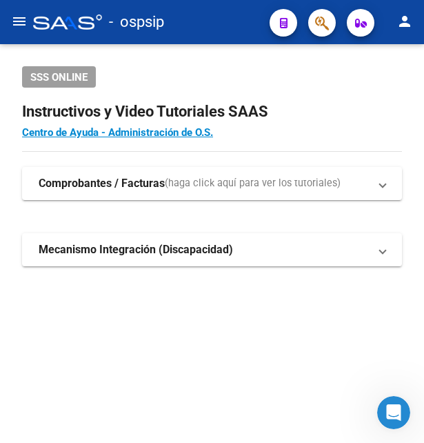
click at [213, 23] on div "- ospsip" at bounding box center [145, 22] width 225 height 30
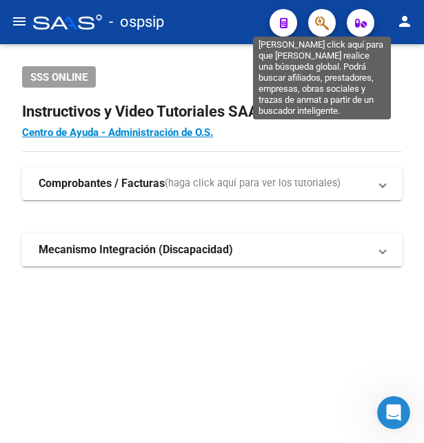
click at [319, 27] on icon "button" at bounding box center [322, 23] width 14 height 16
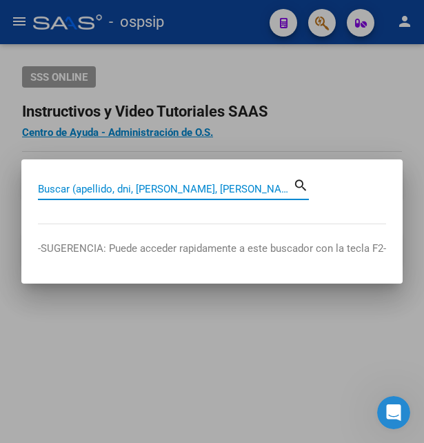
click at [122, 188] on input "Buscar (apellido, dni, [PERSON_NAME], [PERSON_NAME], cuit, obra social)" at bounding box center [165, 189] width 255 height 12
paste input "20423597284"
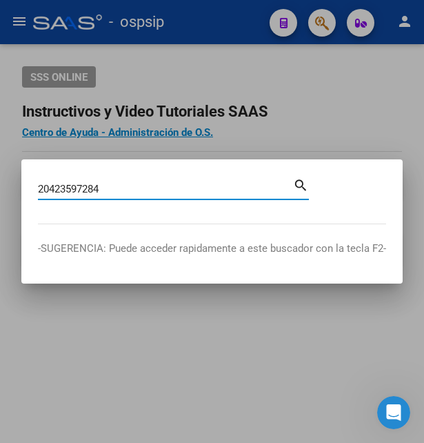
click at [50, 185] on input "20423597284" at bounding box center [165, 189] width 255 height 12
click at [108, 188] on input "423597284" at bounding box center [165, 189] width 255 height 12
type input "42359728"
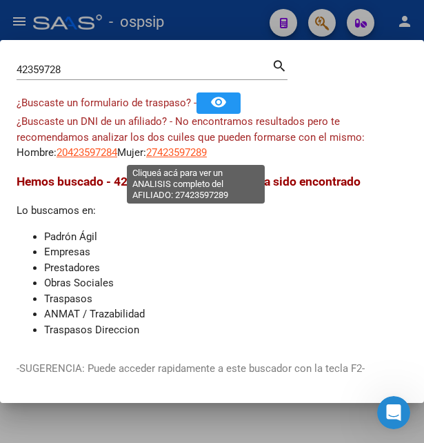
click at [188, 154] on span "27423597289" at bounding box center [176, 152] width 61 height 12
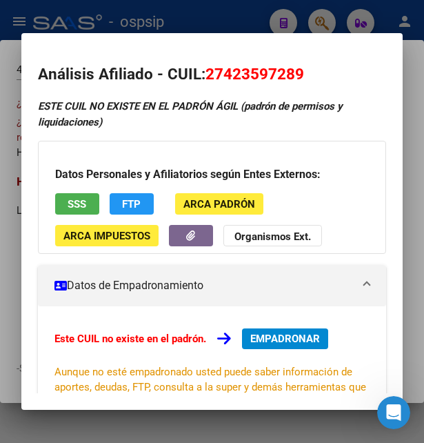
click at [173, 20] on div at bounding box center [212, 221] width 424 height 443
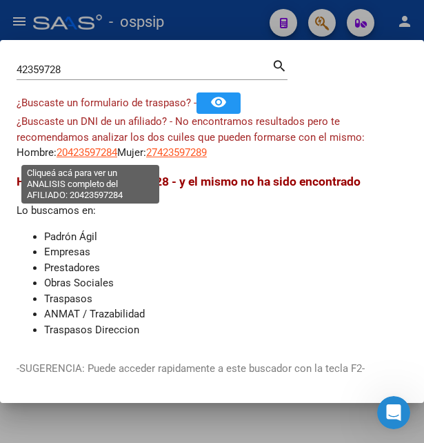
click at [93, 153] on span "20423597284" at bounding box center [87, 152] width 61 height 12
type textarea "20423597284"
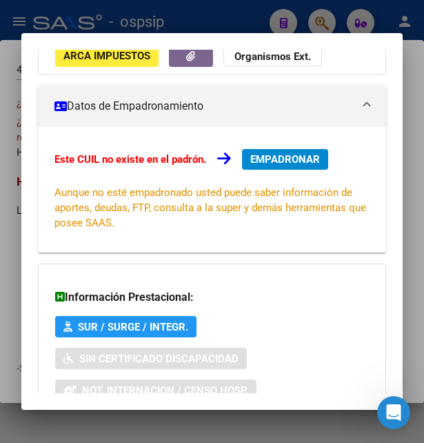
scroll to position [107, 0]
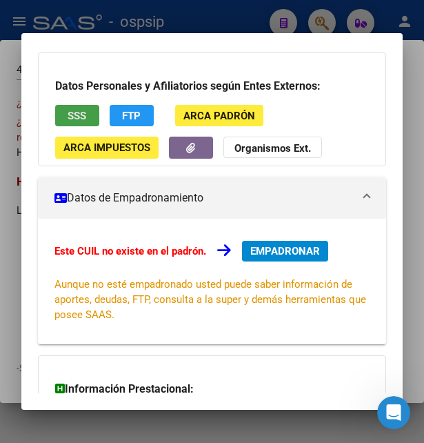
click at [79, 119] on span "SSS" at bounding box center [77, 116] width 19 height 12
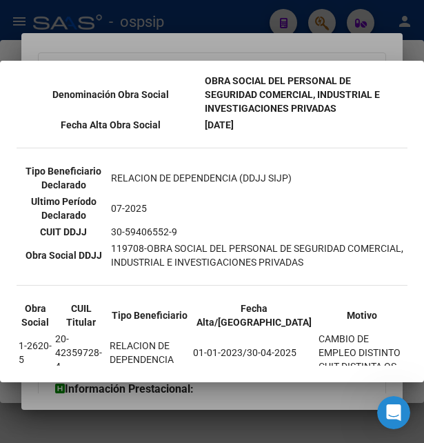
scroll to position [447, 0]
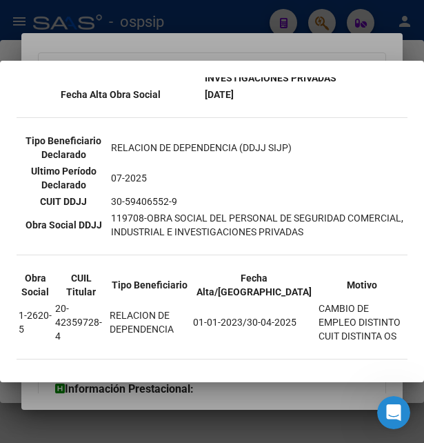
click at [223, 37] on div at bounding box center [212, 221] width 424 height 443
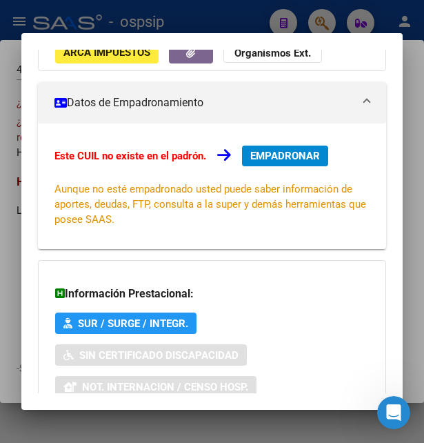
scroll to position [330, 0]
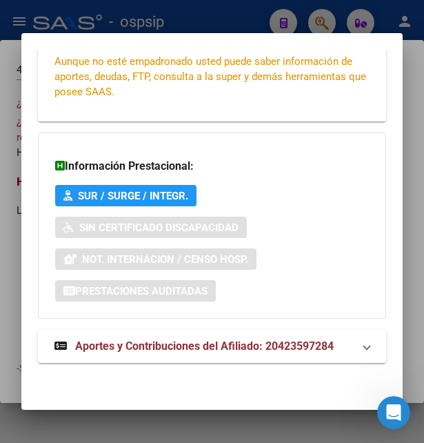
click at [184, 343] on span "Aportes y Contribuciones del Afiliado: 20423597284" at bounding box center [204, 345] width 259 height 13
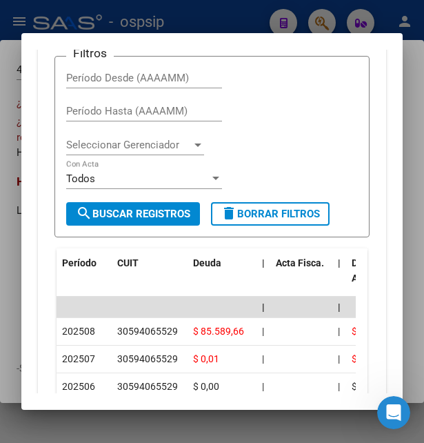
scroll to position [783, 0]
